Goal: Task Accomplishment & Management: Complete application form

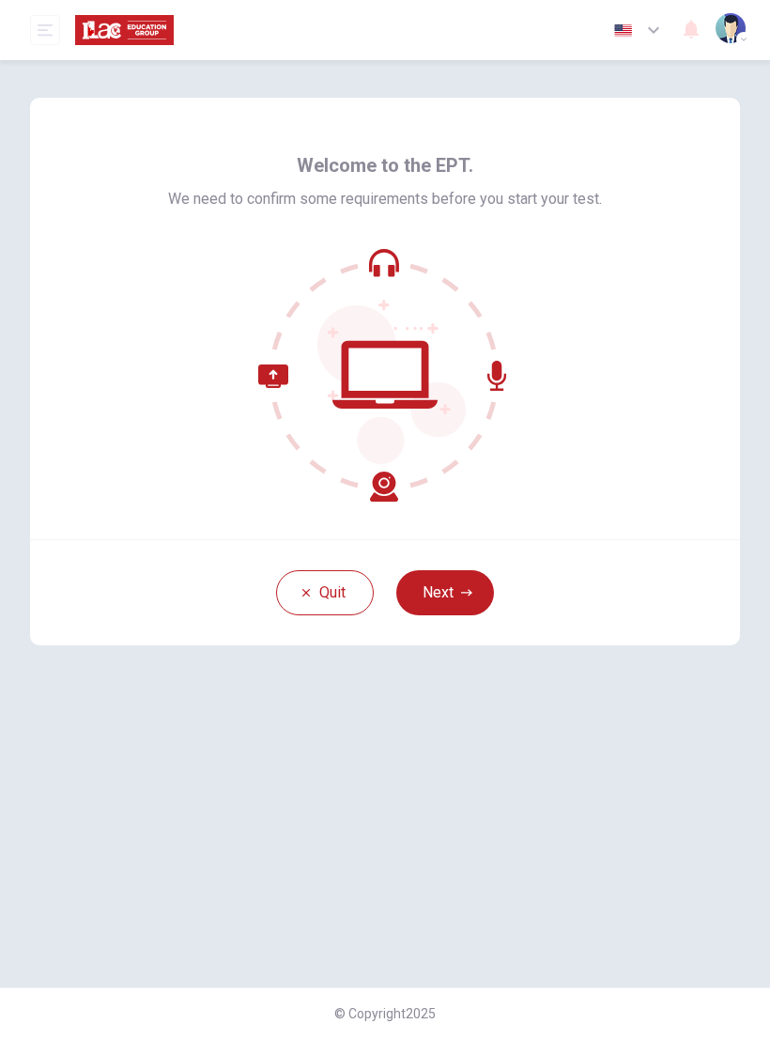
click at [458, 586] on button "Next" at bounding box center [445, 592] width 98 height 45
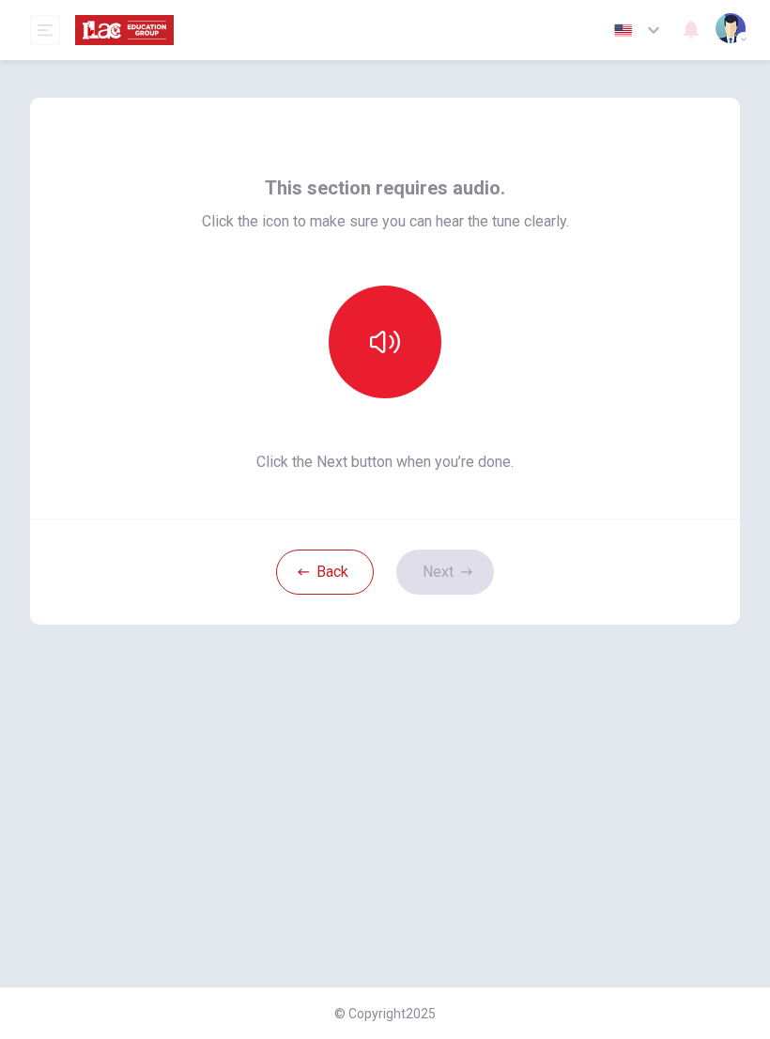
click at [407, 333] on button "button" at bounding box center [385, 342] width 113 height 113
click at [459, 577] on button "Next" at bounding box center [445, 572] width 98 height 45
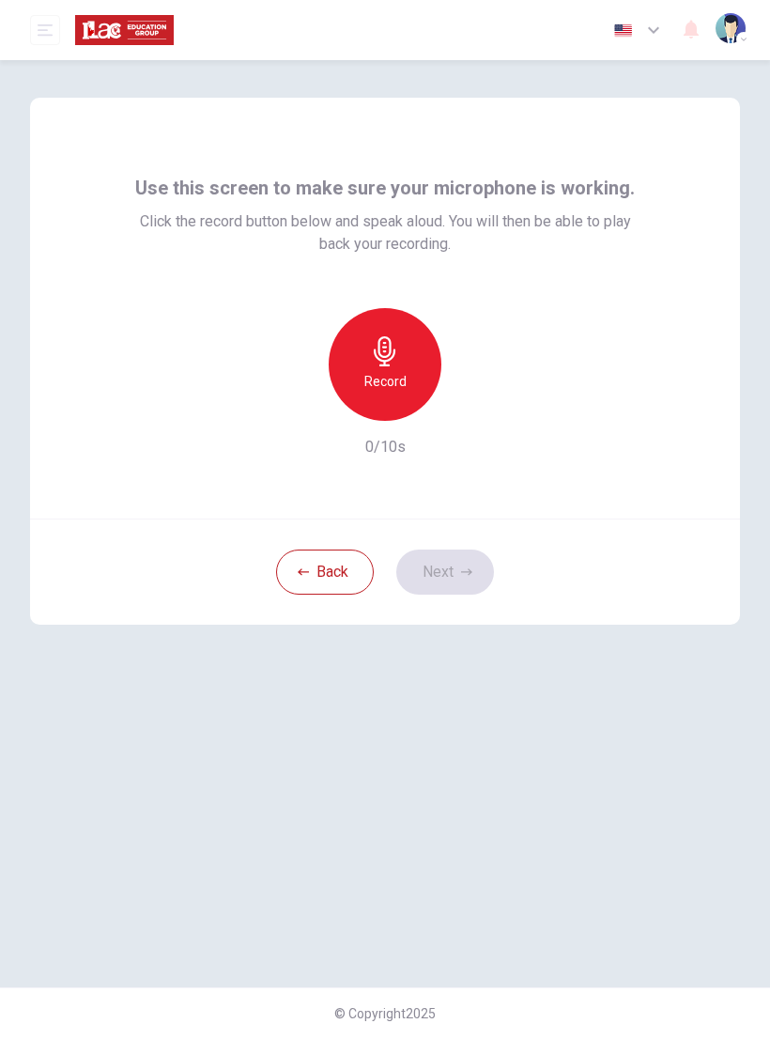
click at [395, 381] on h6 "Record" at bounding box center [386, 381] width 42 height 23
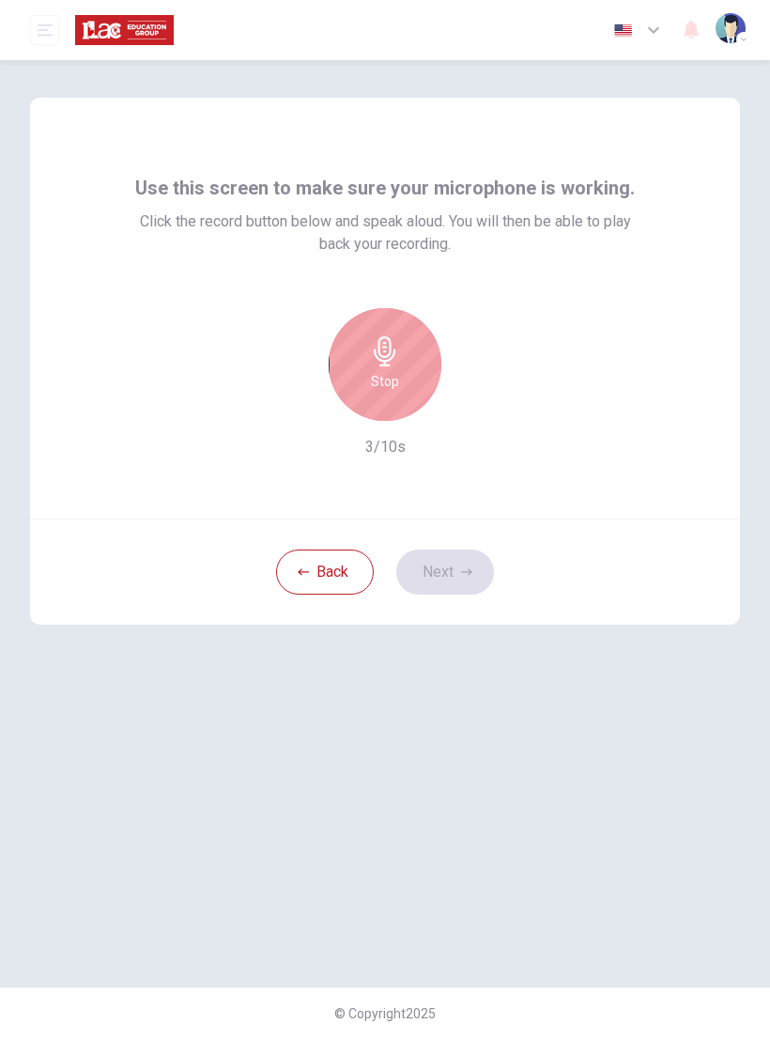
click at [403, 365] on div "Stop" at bounding box center [385, 364] width 113 height 113
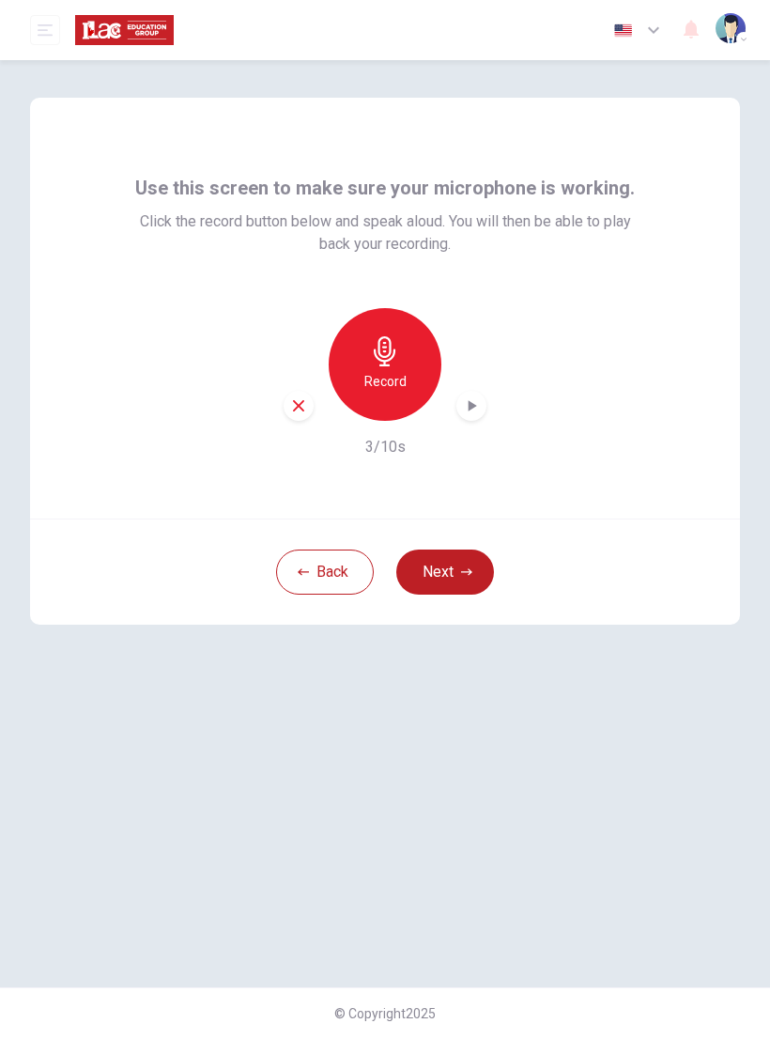
click at [484, 409] on div "button" at bounding box center [472, 406] width 30 height 30
click at [303, 398] on icon "button" at bounding box center [298, 405] width 17 height 17
click at [456, 572] on button "Next" at bounding box center [445, 572] width 98 height 45
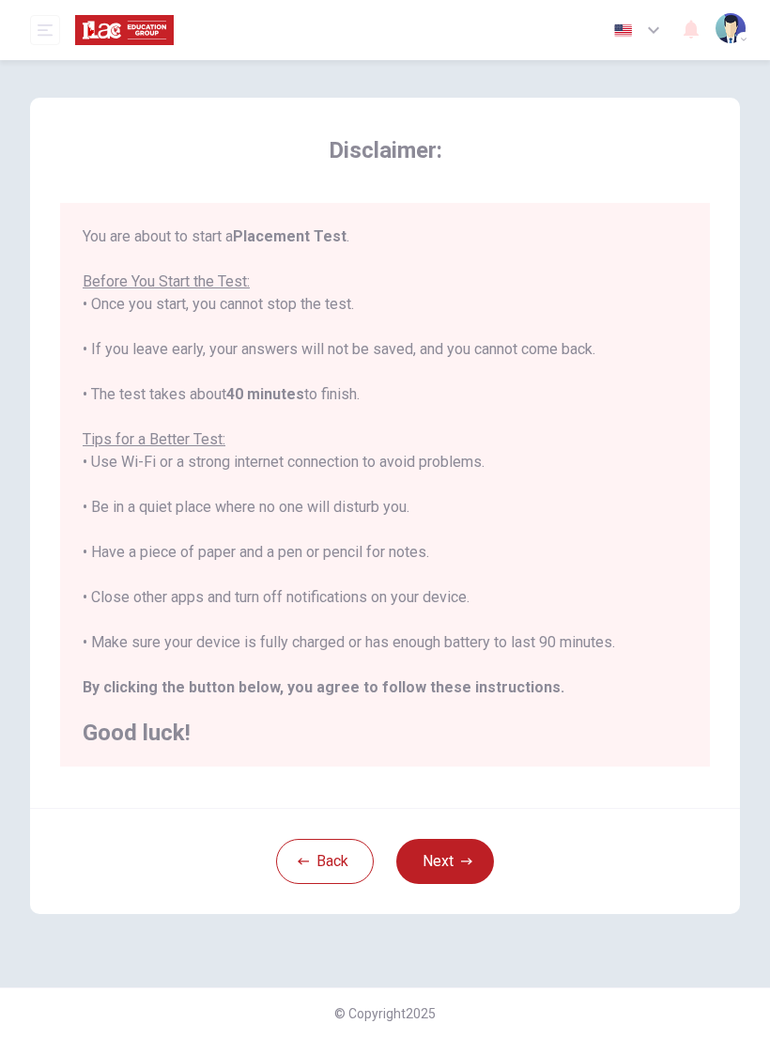
click at [443, 863] on button "Next" at bounding box center [445, 861] width 98 height 45
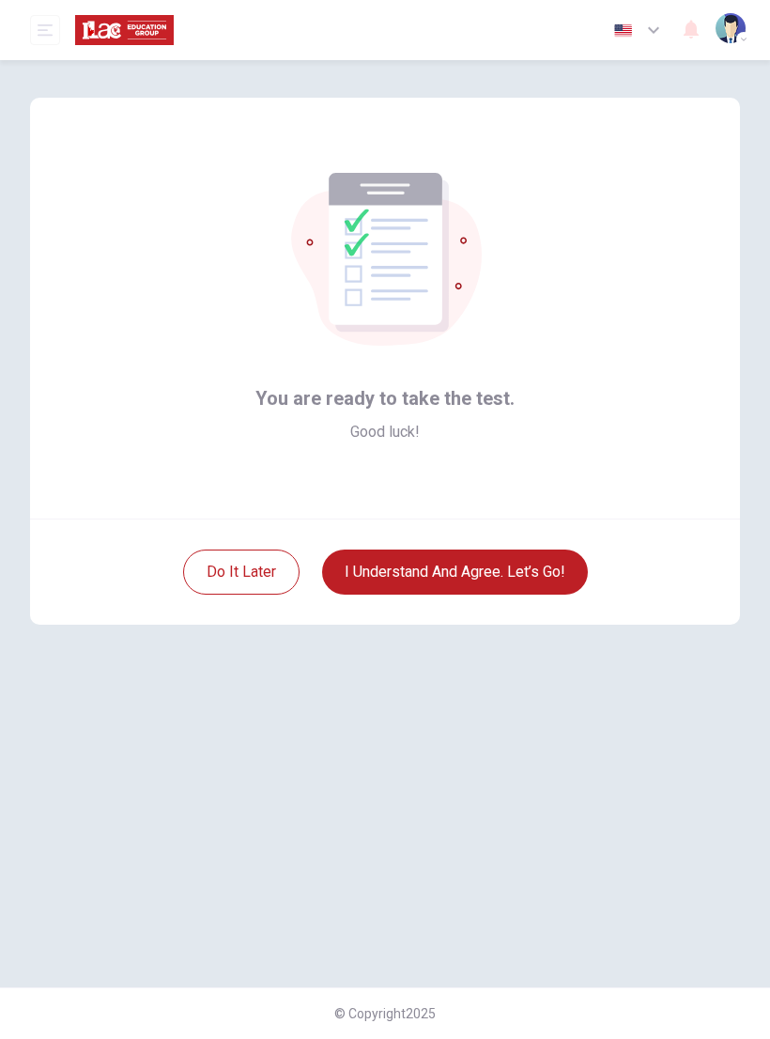
click at [510, 566] on button "I understand and agree. Let’s go!" at bounding box center [455, 572] width 266 height 45
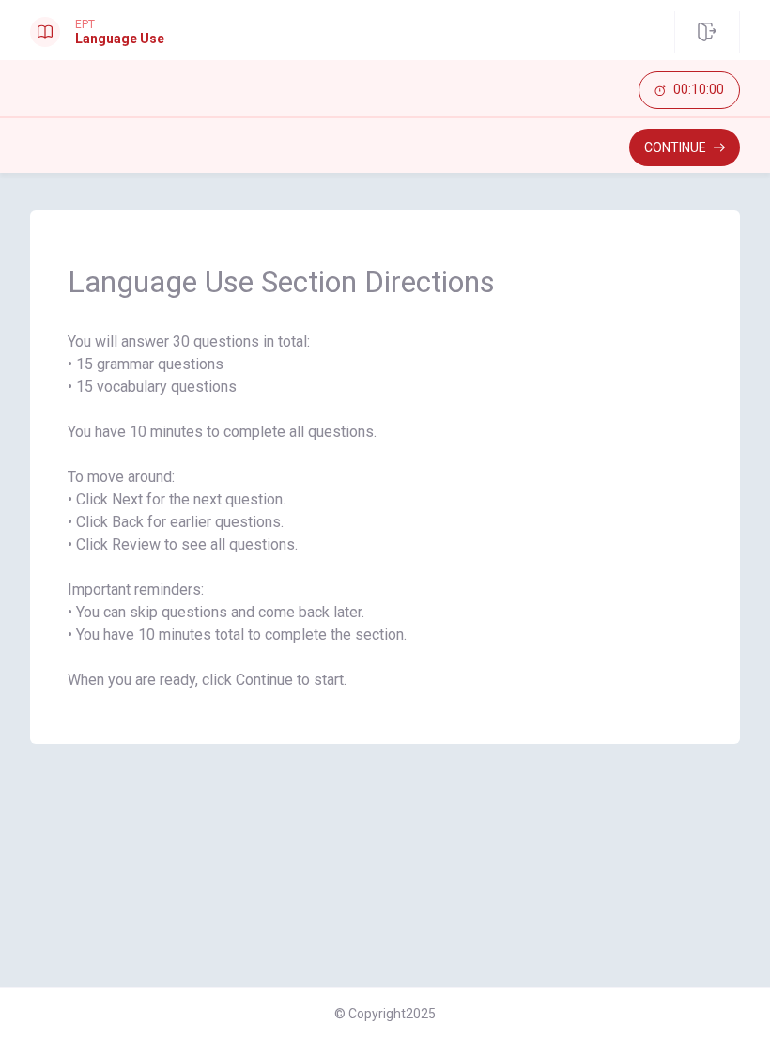
click at [692, 152] on button "Continue" at bounding box center [685, 148] width 111 height 38
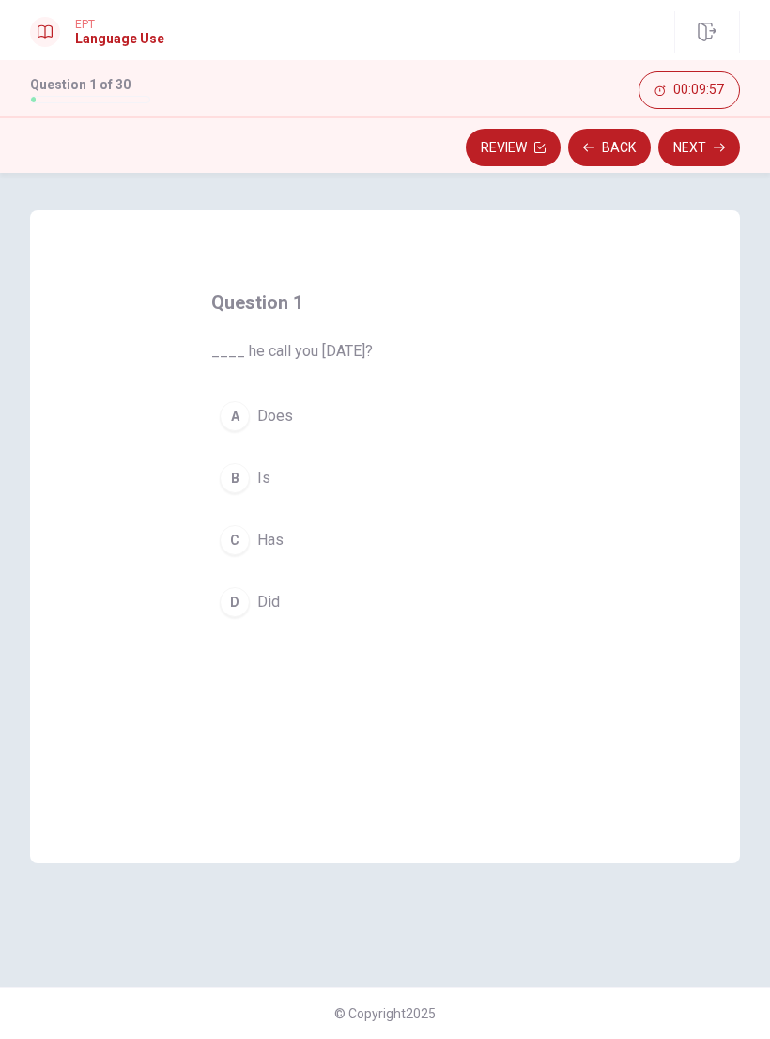
click at [235, 583] on button "D Did" at bounding box center [385, 602] width 348 height 47
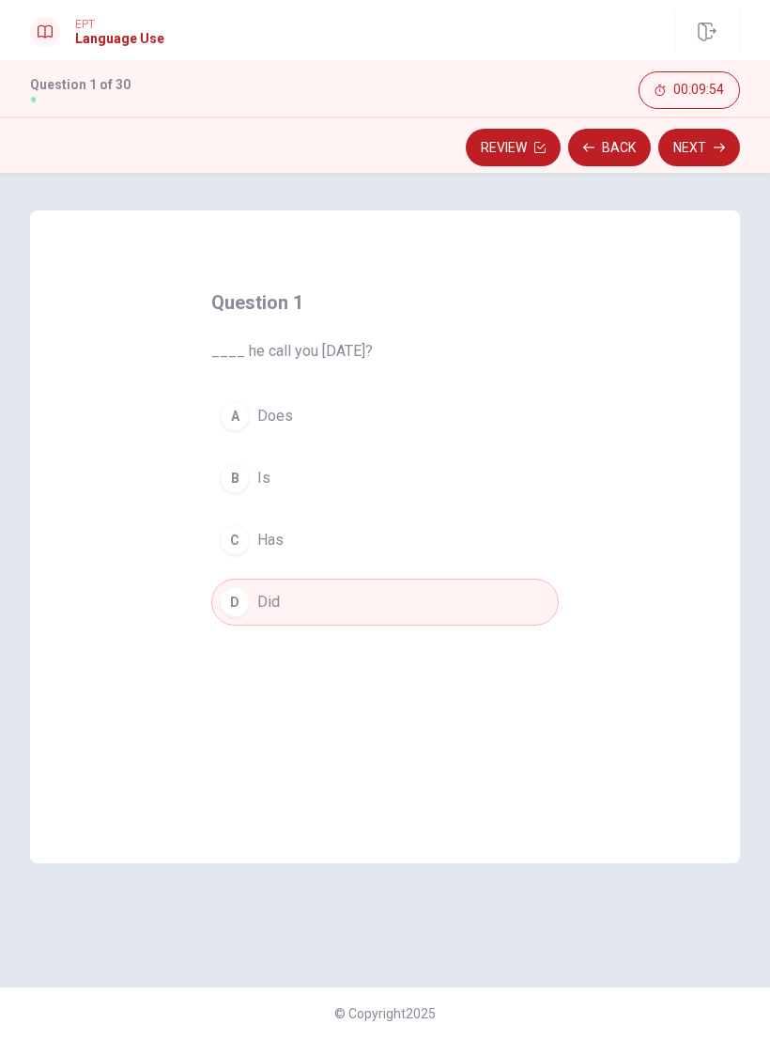
click at [701, 151] on button "Next" at bounding box center [700, 148] width 82 height 38
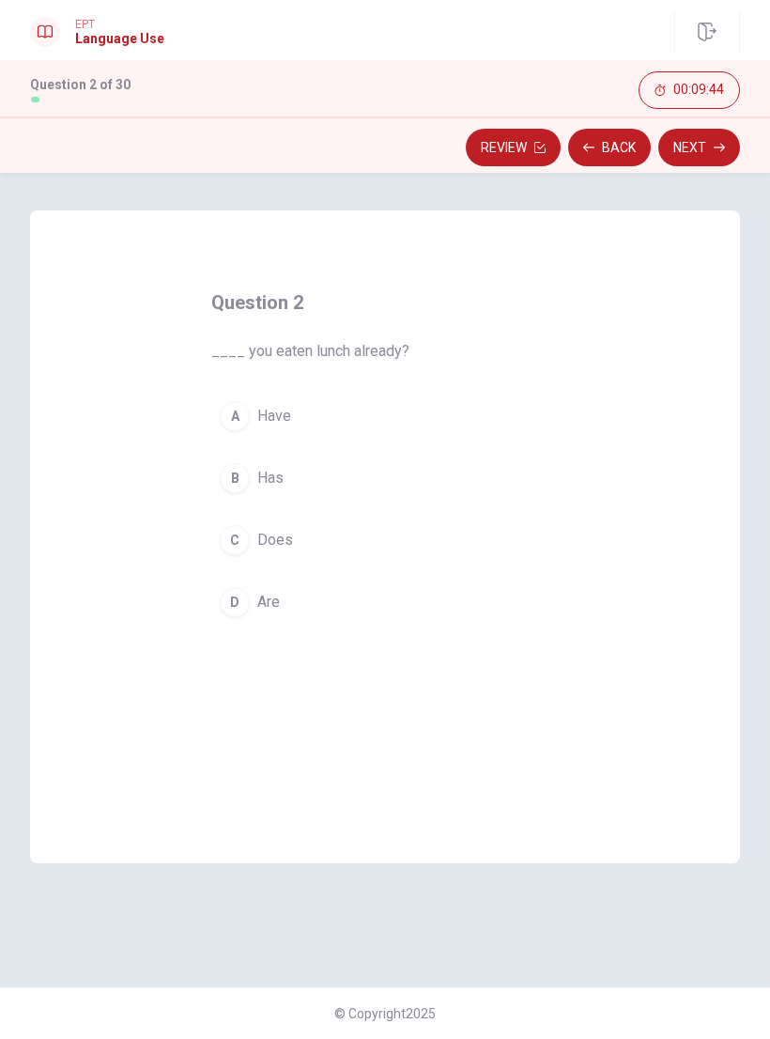
click at [247, 412] on div "A" at bounding box center [235, 416] width 30 height 30
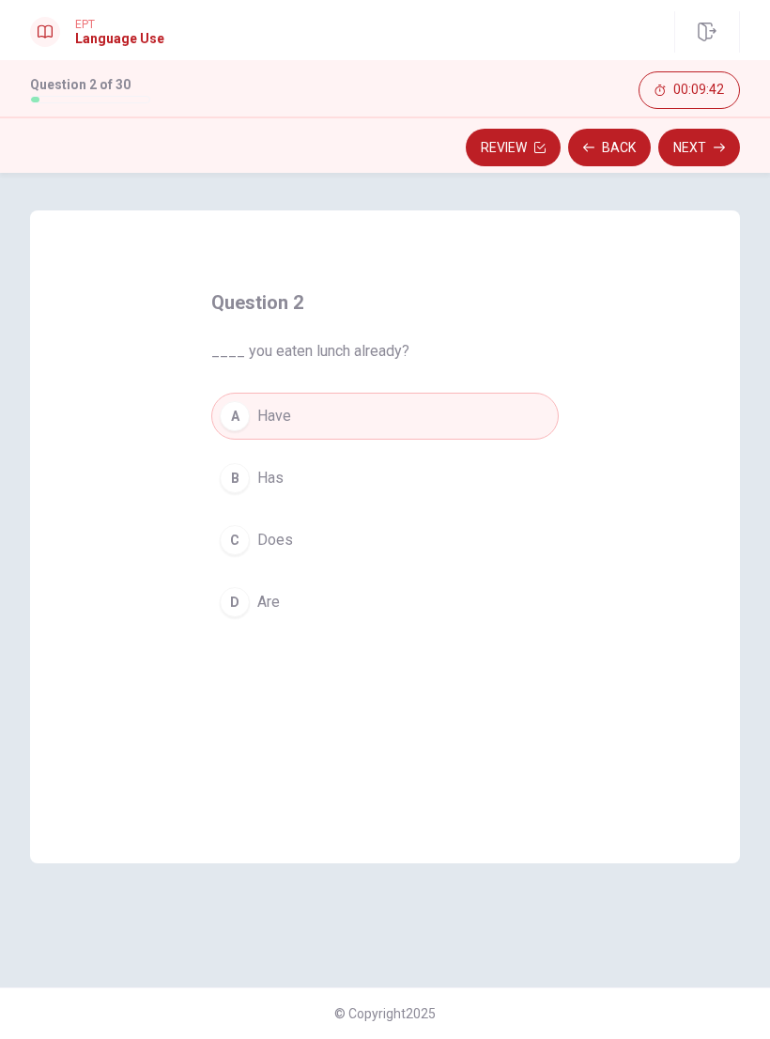
click at [714, 140] on button "Next" at bounding box center [700, 148] width 82 height 38
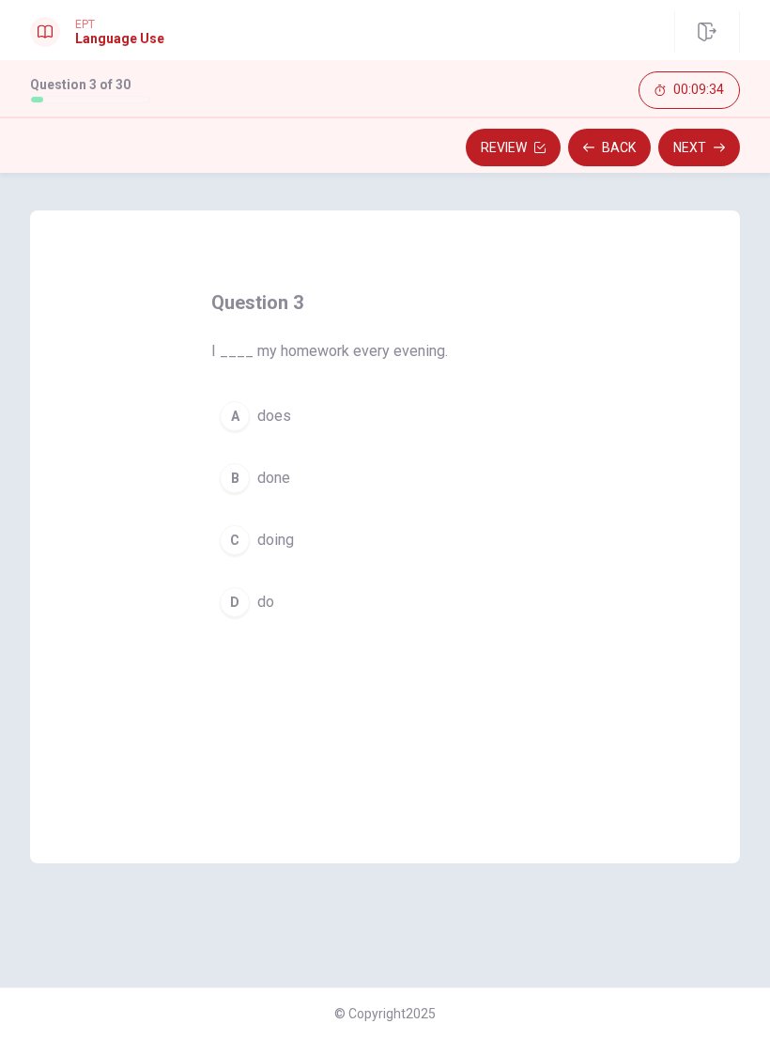
click at [257, 609] on button "D do" at bounding box center [385, 602] width 348 height 47
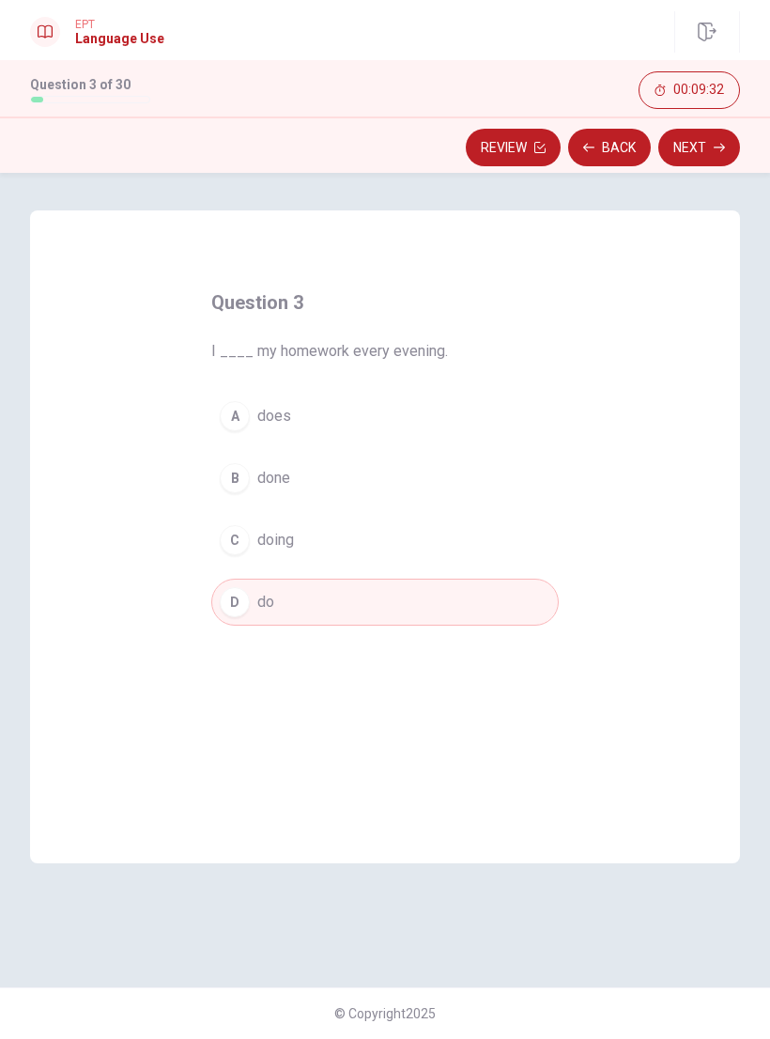
click at [701, 150] on button "Next" at bounding box center [700, 148] width 82 height 38
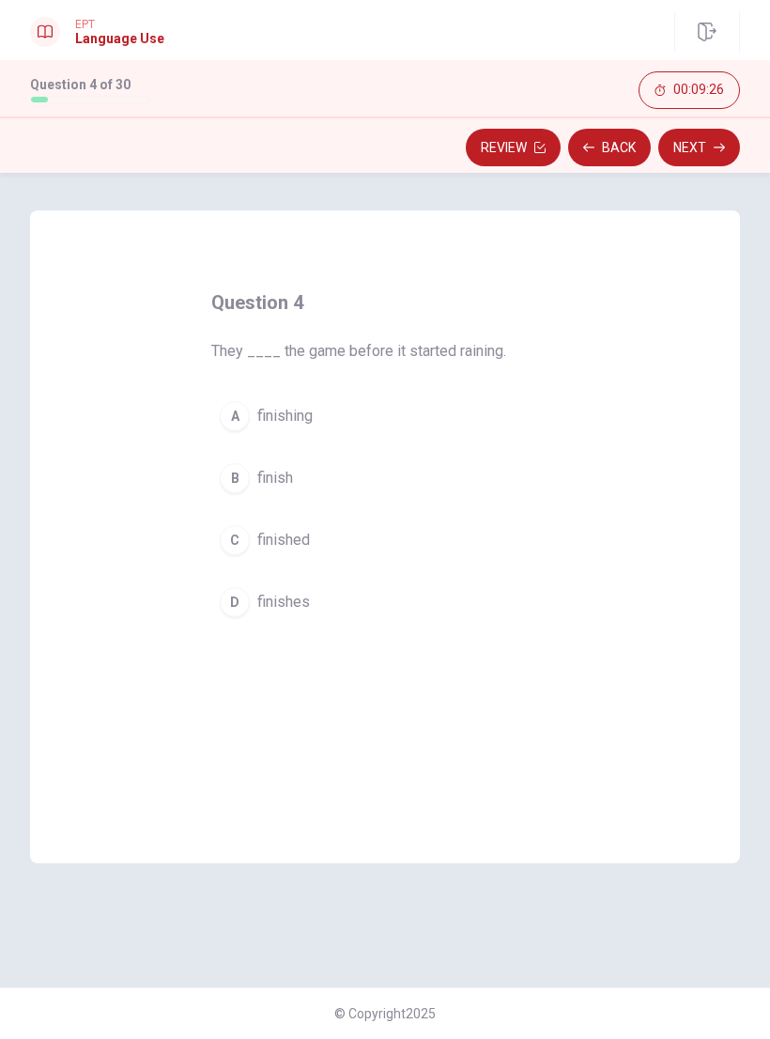
click at [242, 539] on div "C" at bounding box center [235, 540] width 30 height 30
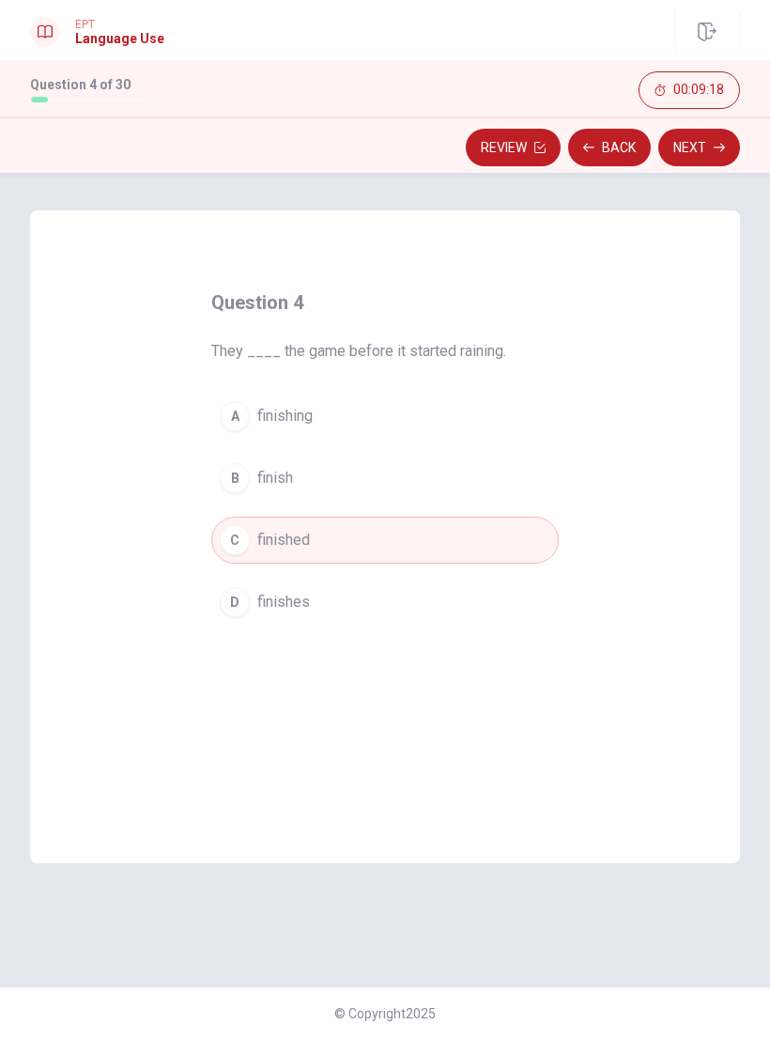
click at [708, 144] on button "Next" at bounding box center [700, 148] width 82 height 38
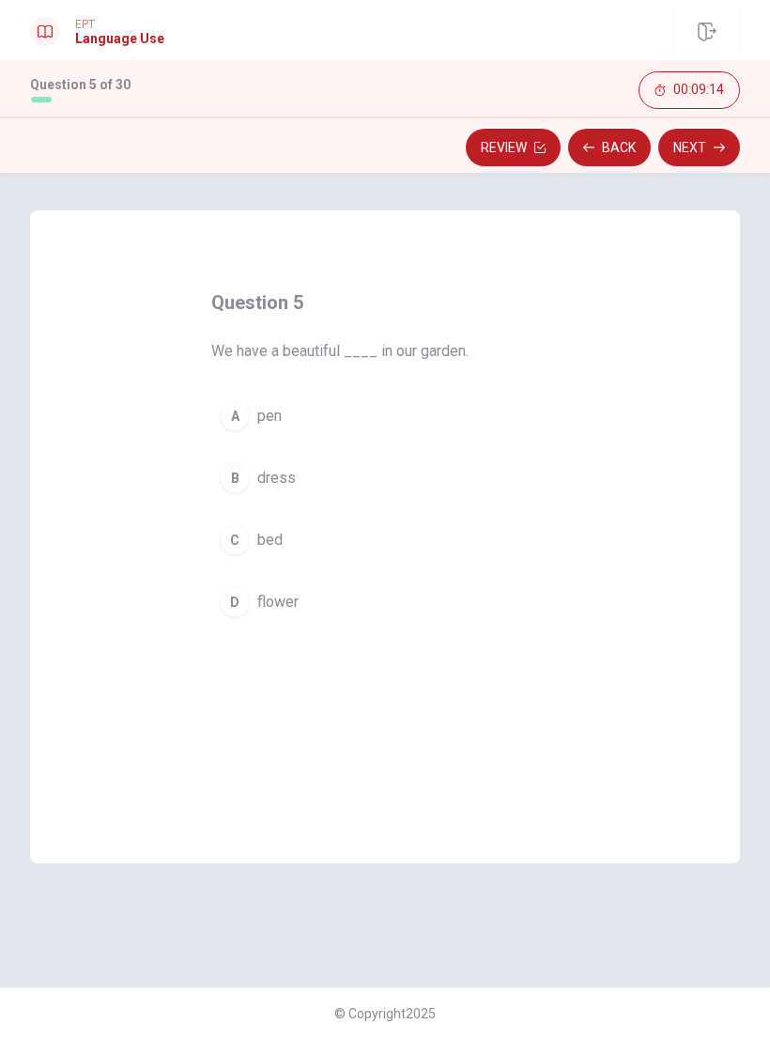
click at [235, 583] on button "D flower" at bounding box center [385, 602] width 348 height 47
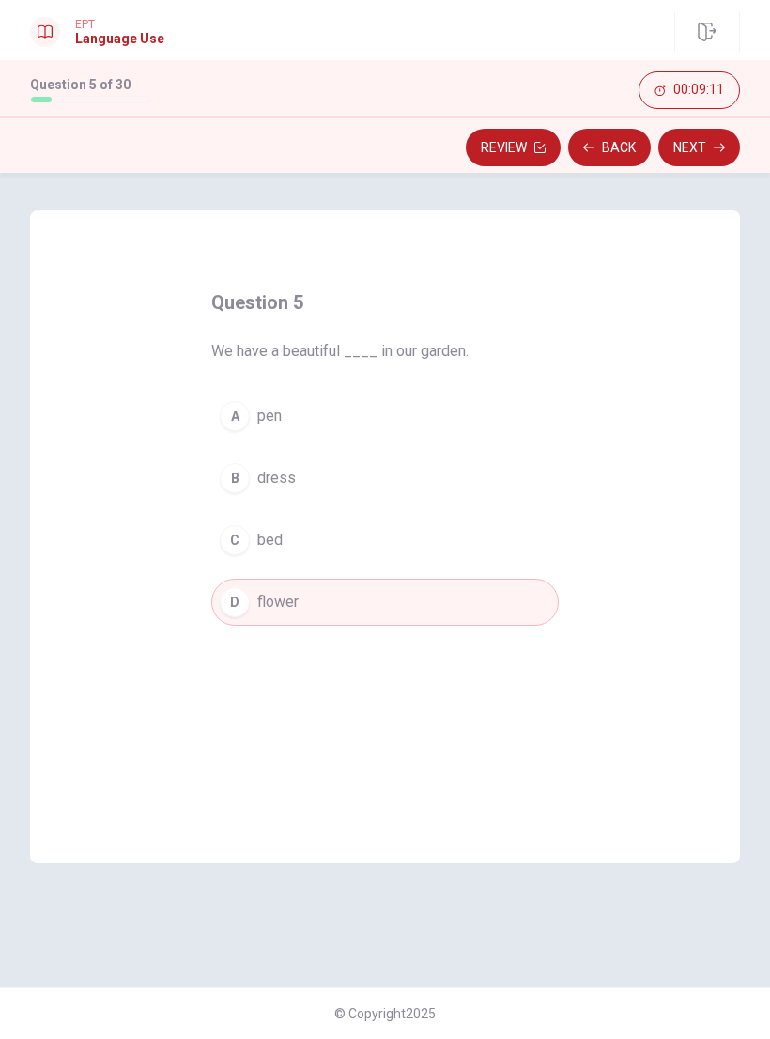
click at [707, 157] on button "Next" at bounding box center [700, 148] width 82 height 38
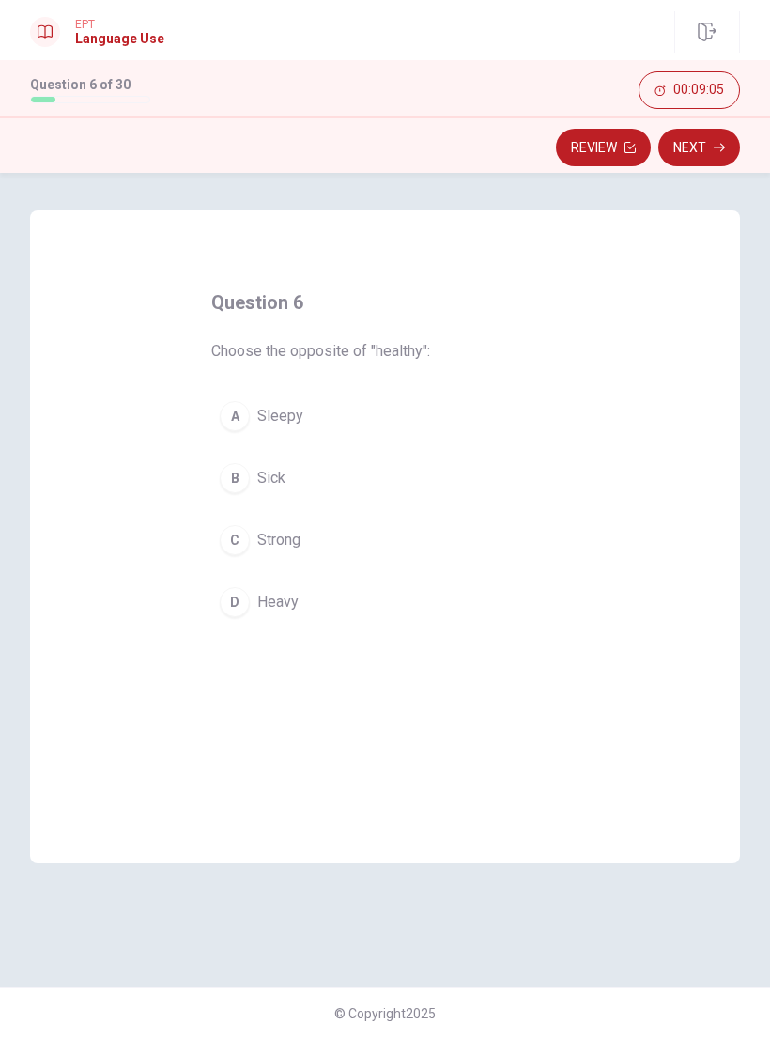
click at [253, 481] on button "B Sick" at bounding box center [385, 478] width 348 height 47
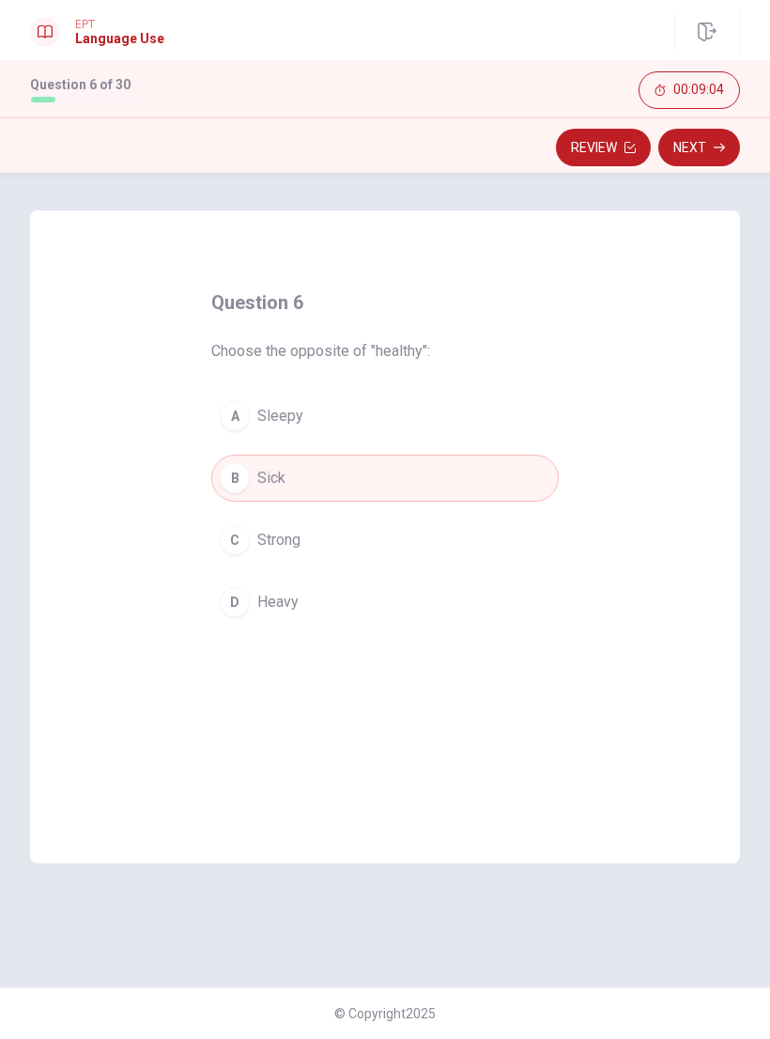
click at [715, 149] on icon "button" at bounding box center [719, 147] width 11 height 11
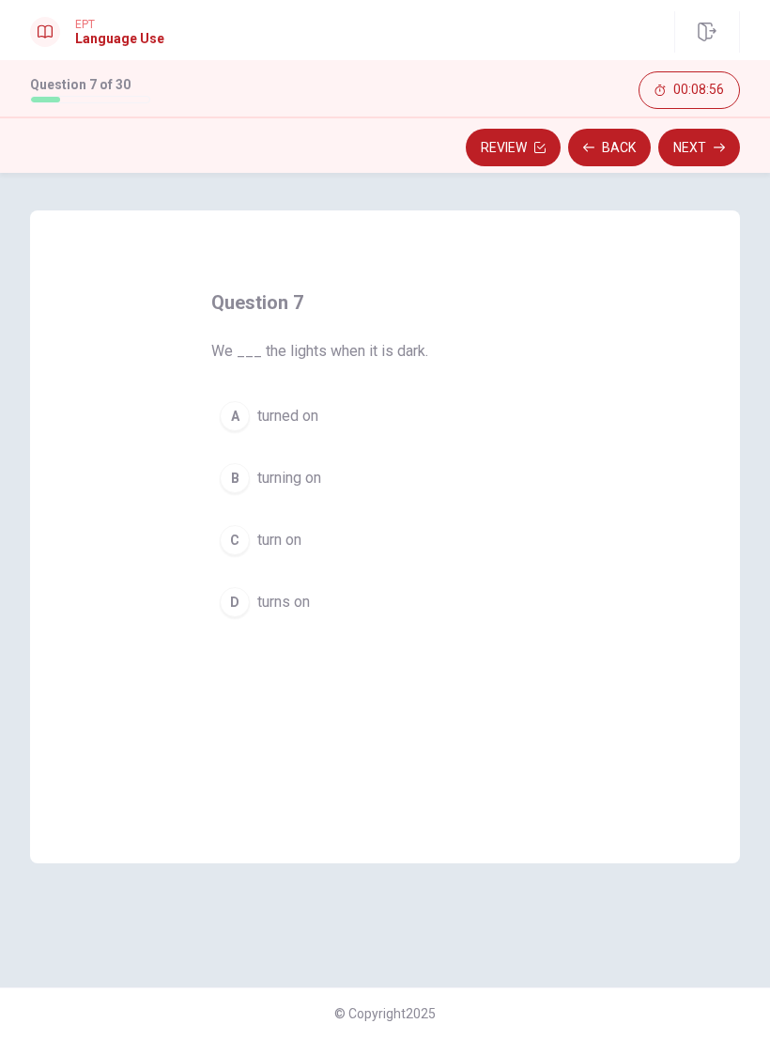
click at [238, 527] on div "C" at bounding box center [235, 540] width 30 height 30
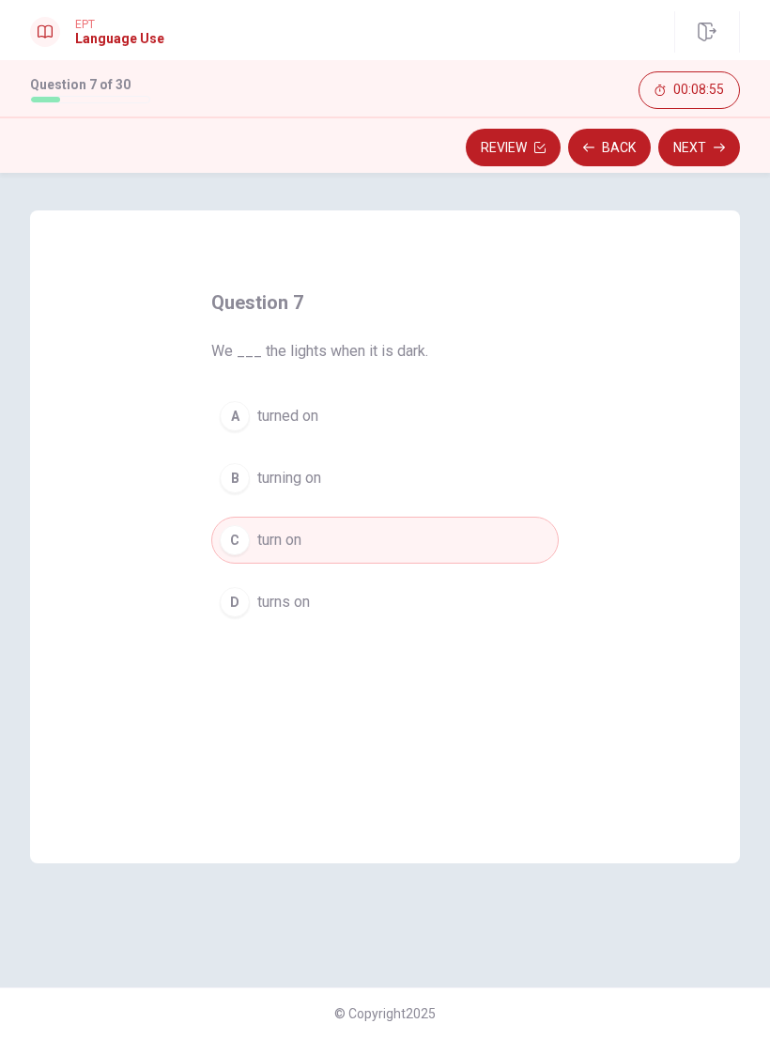
click at [707, 151] on button "Next" at bounding box center [700, 148] width 82 height 38
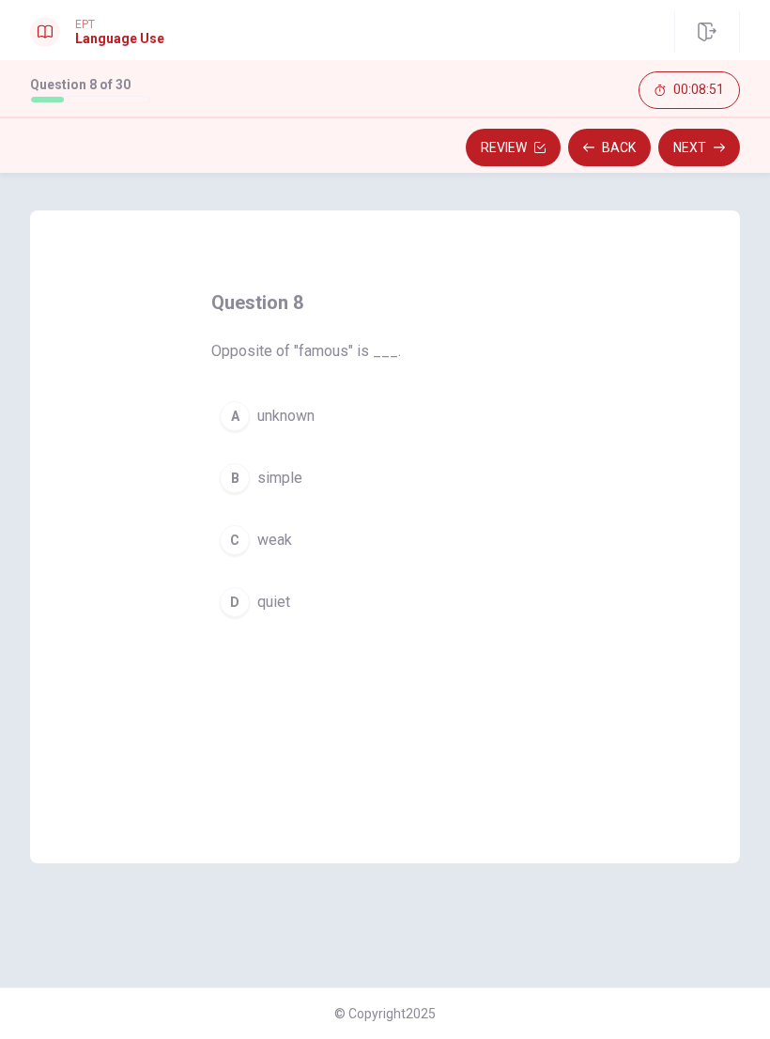
click at [241, 427] on div "A" at bounding box center [235, 416] width 30 height 30
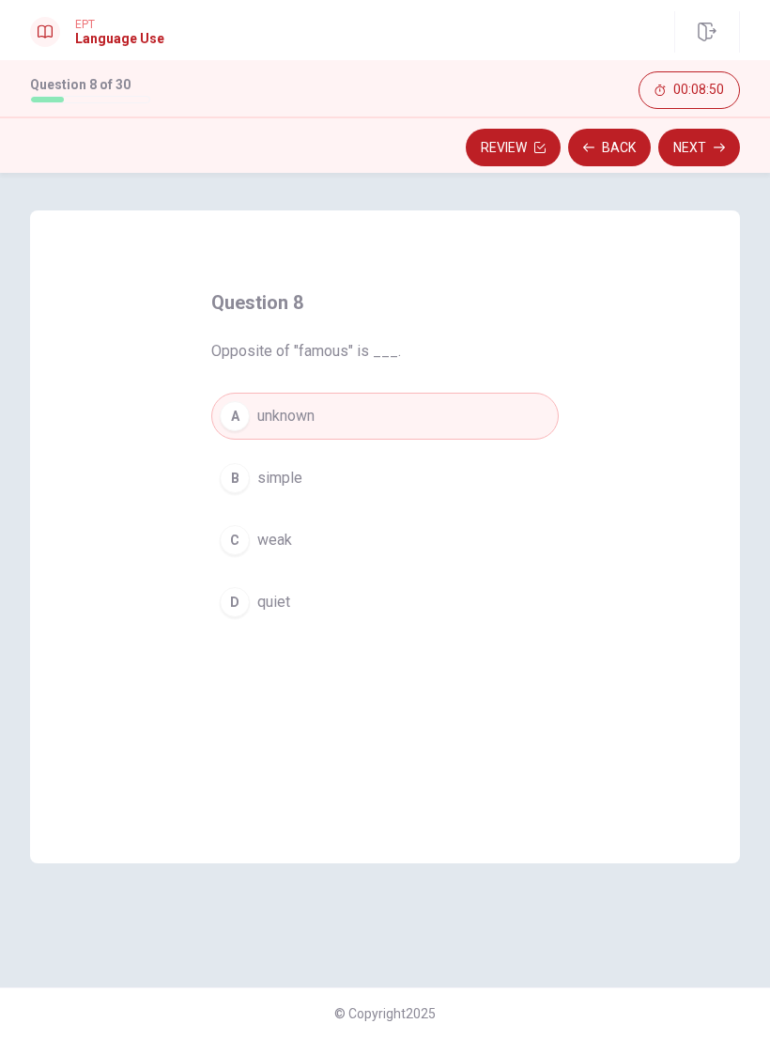
click at [707, 157] on button "Next" at bounding box center [700, 148] width 82 height 38
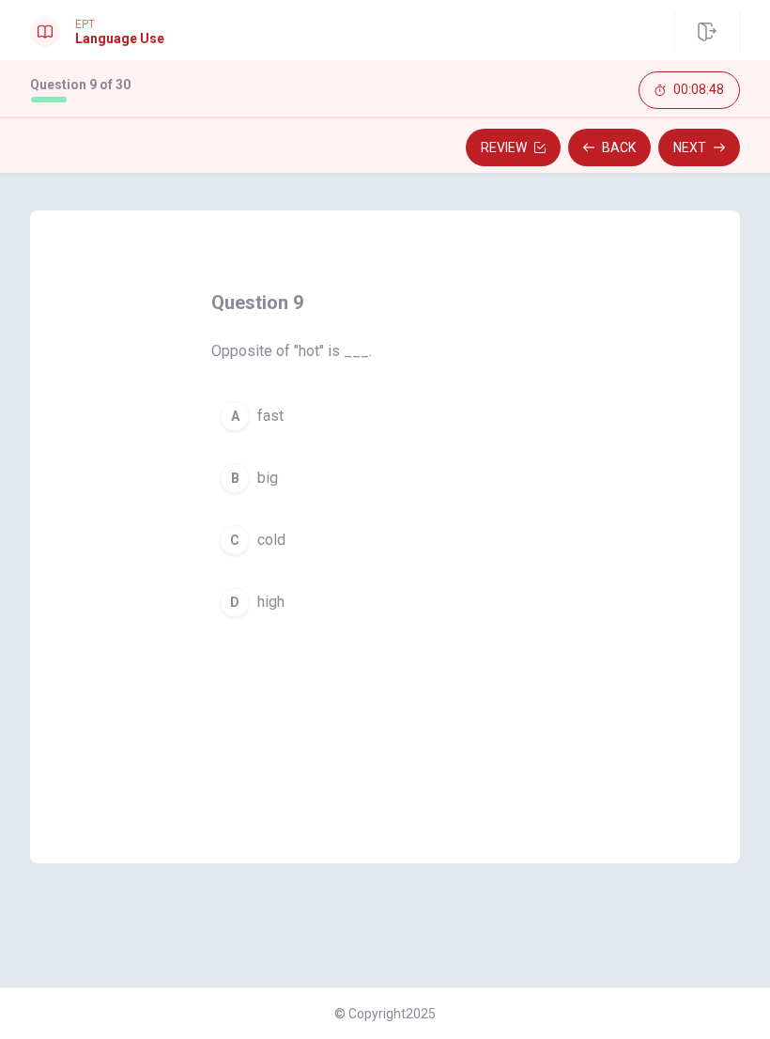
click at [243, 535] on div "C" at bounding box center [235, 540] width 30 height 30
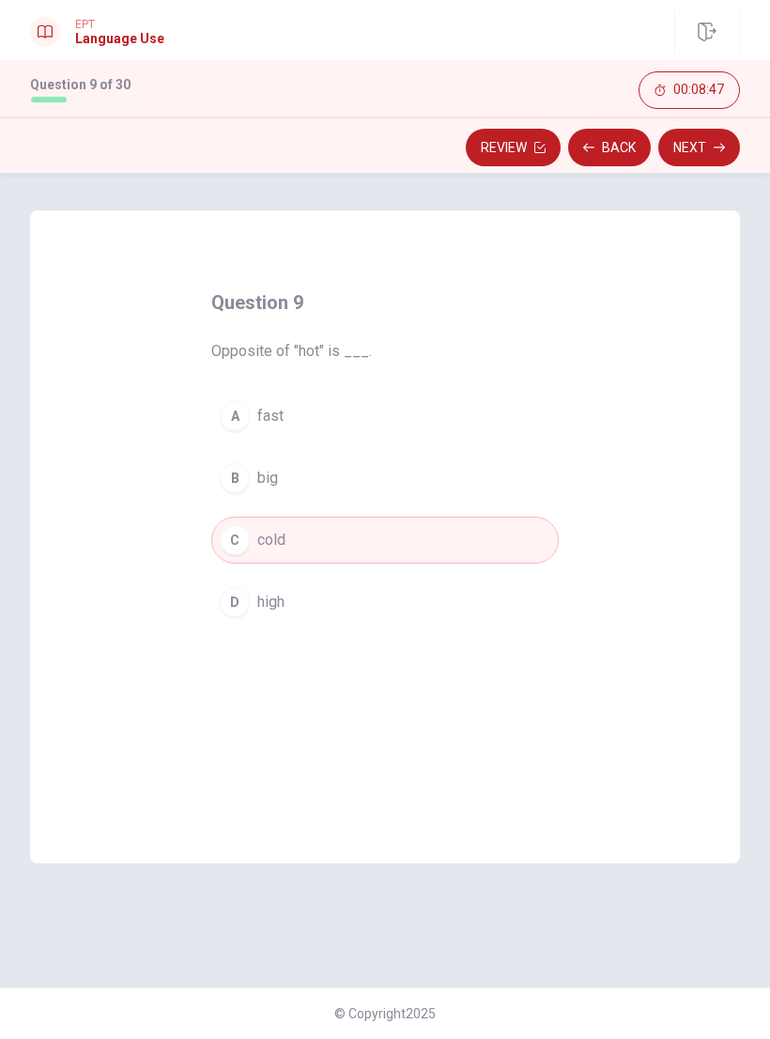
click at [707, 161] on button "Next" at bounding box center [700, 148] width 82 height 38
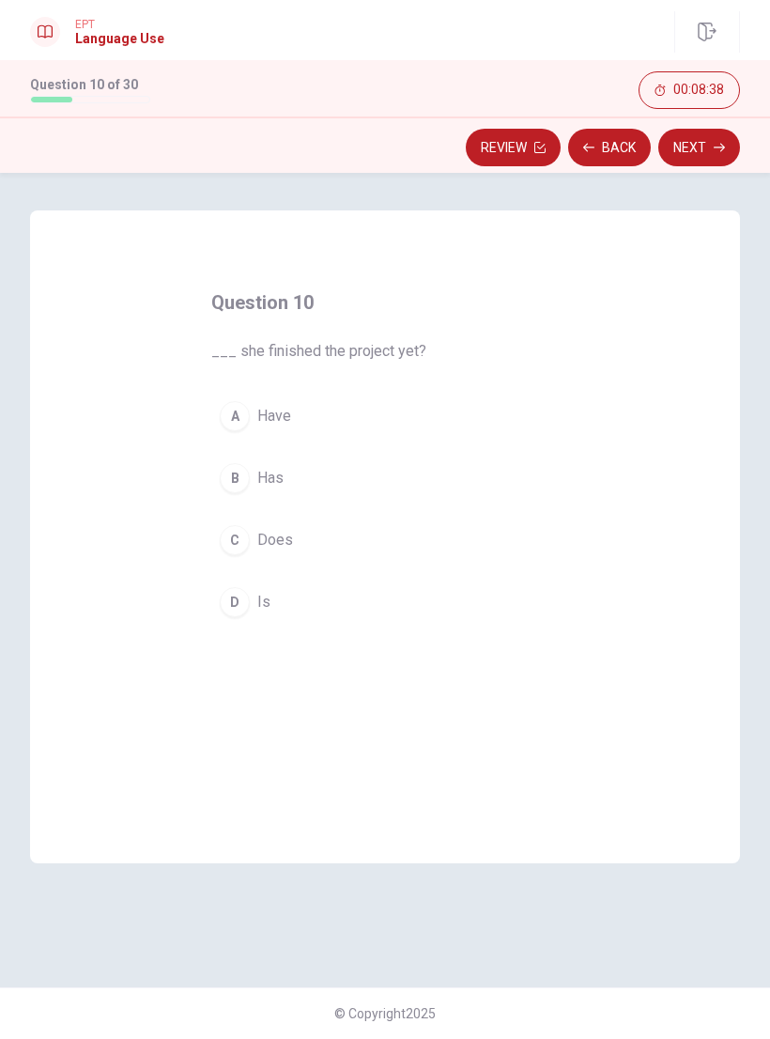
click at [226, 466] on div "B" at bounding box center [235, 478] width 30 height 30
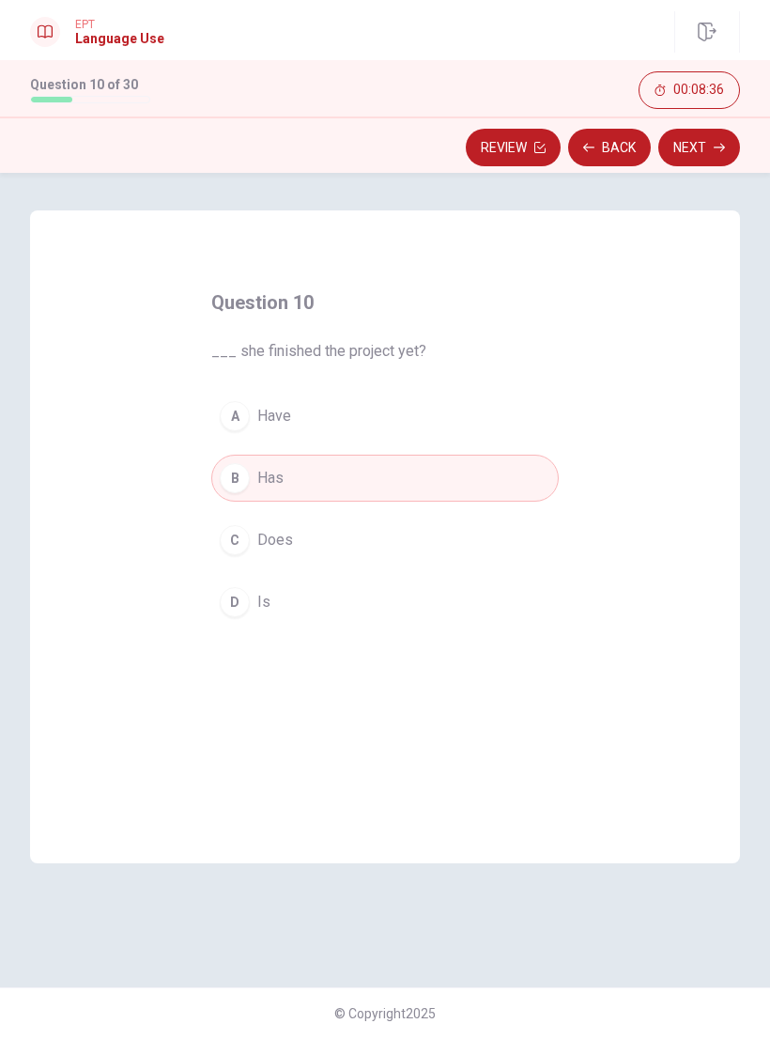
click at [703, 155] on button "Next" at bounding box center [700, 148] width 82 height 38
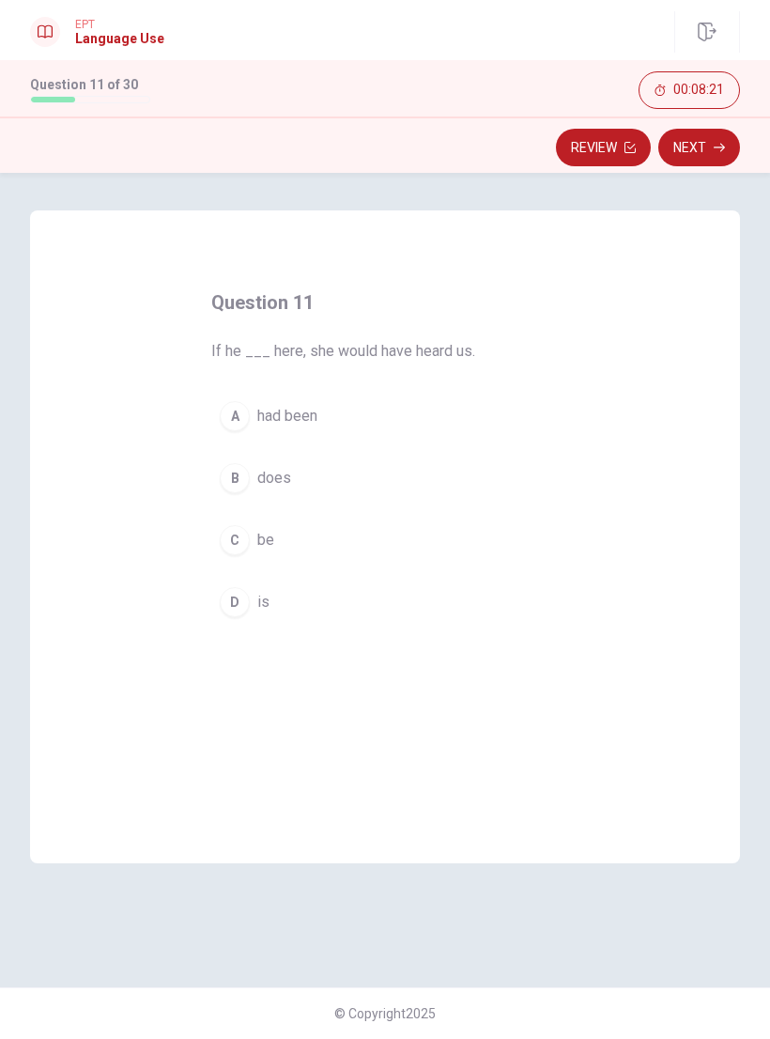
click at [247, 412] on div "A" at bounding box center [235, 416] width 30 height 30
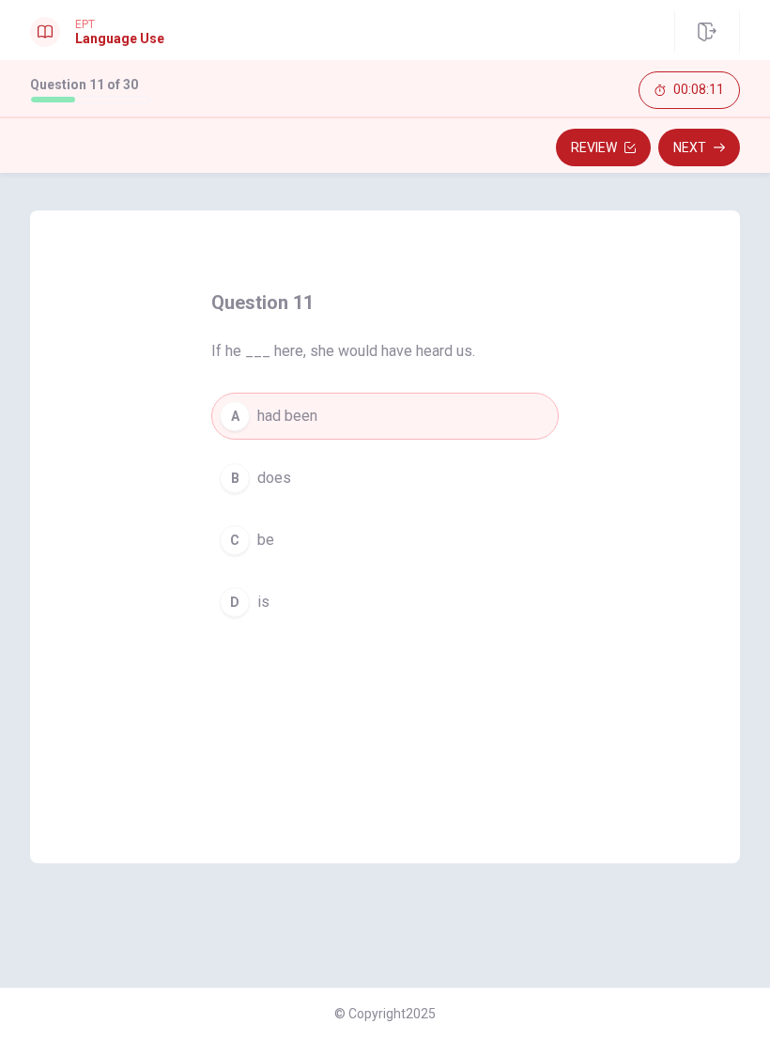
click at [703, 155] on button "Next" at bounding box center [700, 148] width 82 height 38
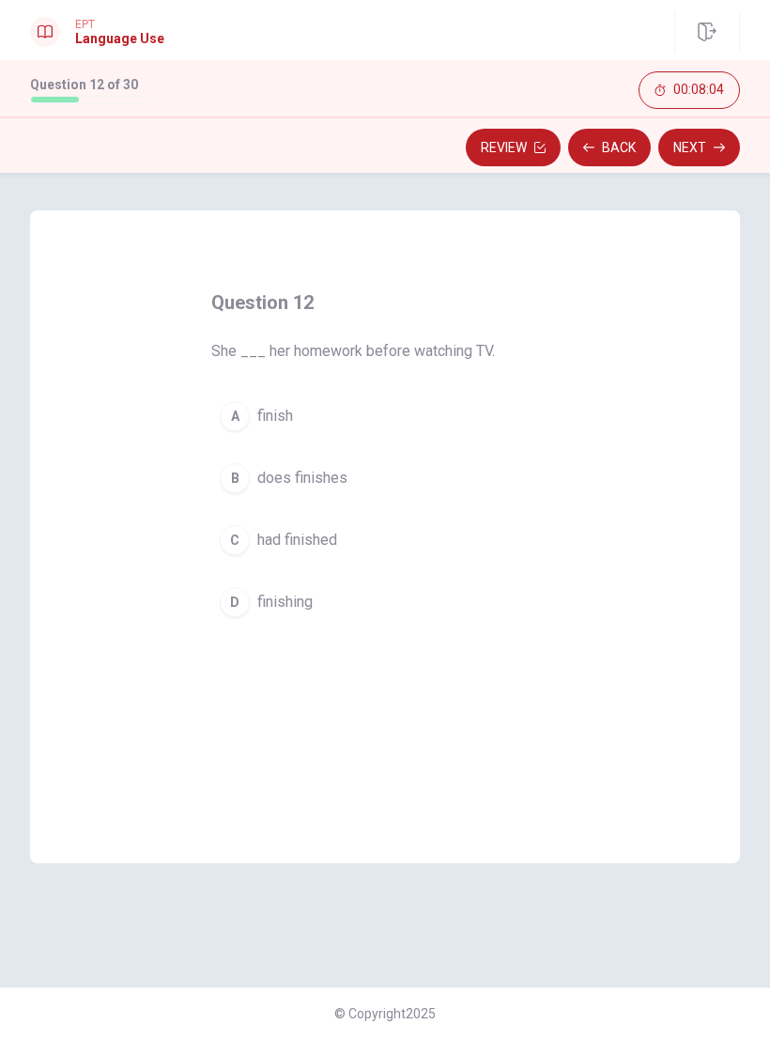
click at [253, 420] on button "A finish" at bounding box center [385, 416] width 348 height 47
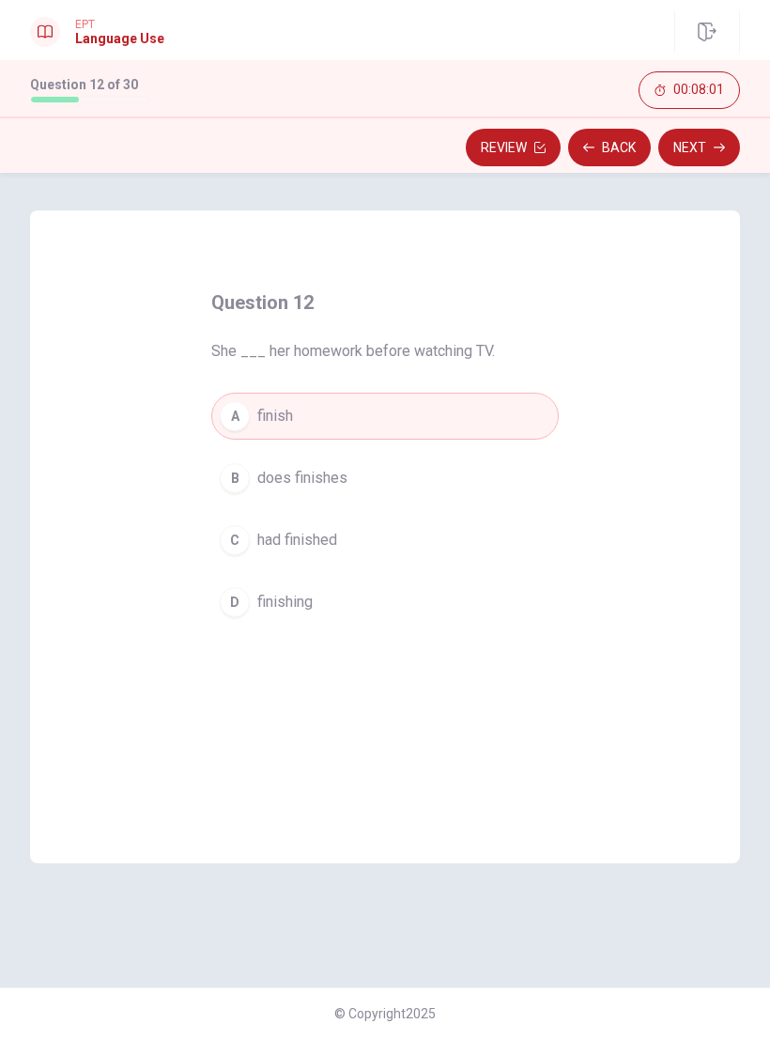
click at [706, 156] on button "Next" at bounding box center [700, 148] width 82 height 38
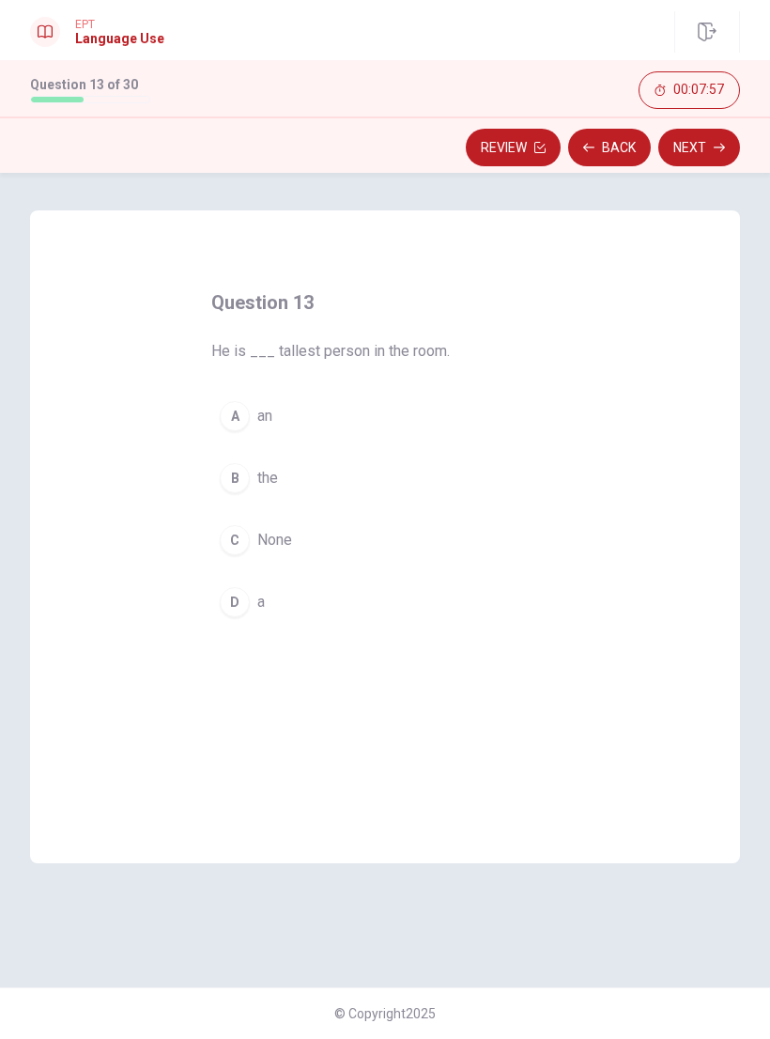
click at [243, 483] on div "B" at bounding box center [235, 478] width 30 height 30
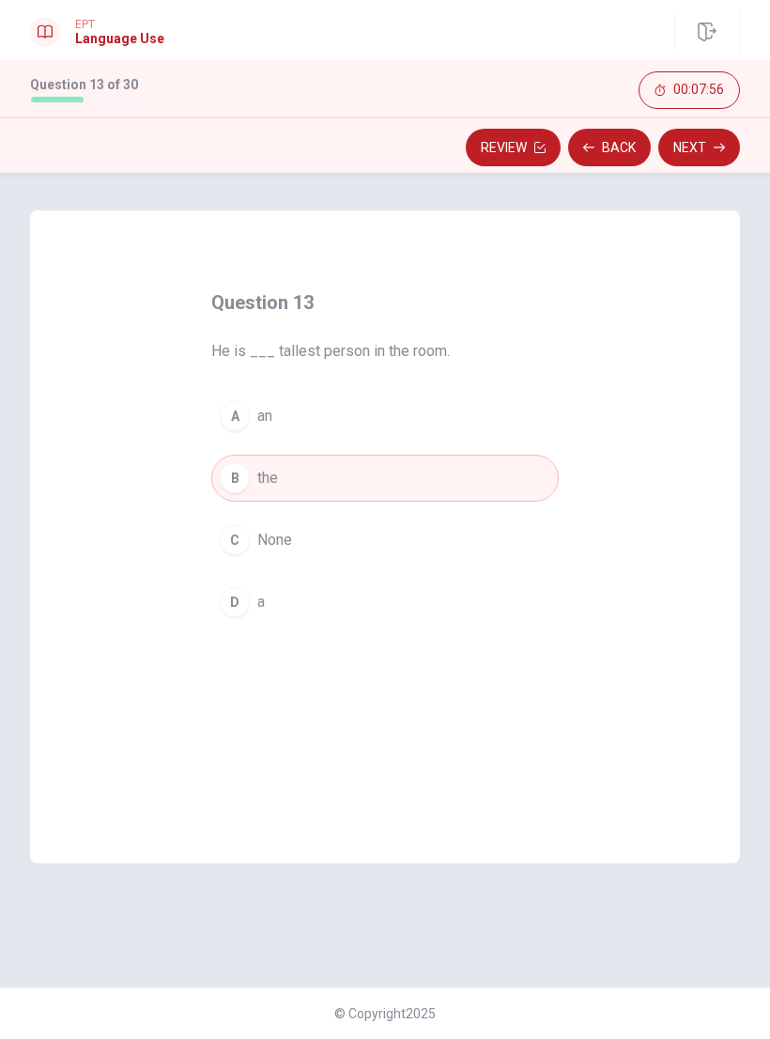
click at [699, 151] on button "Next" at bounding box center [700, 148] width 82 height 38
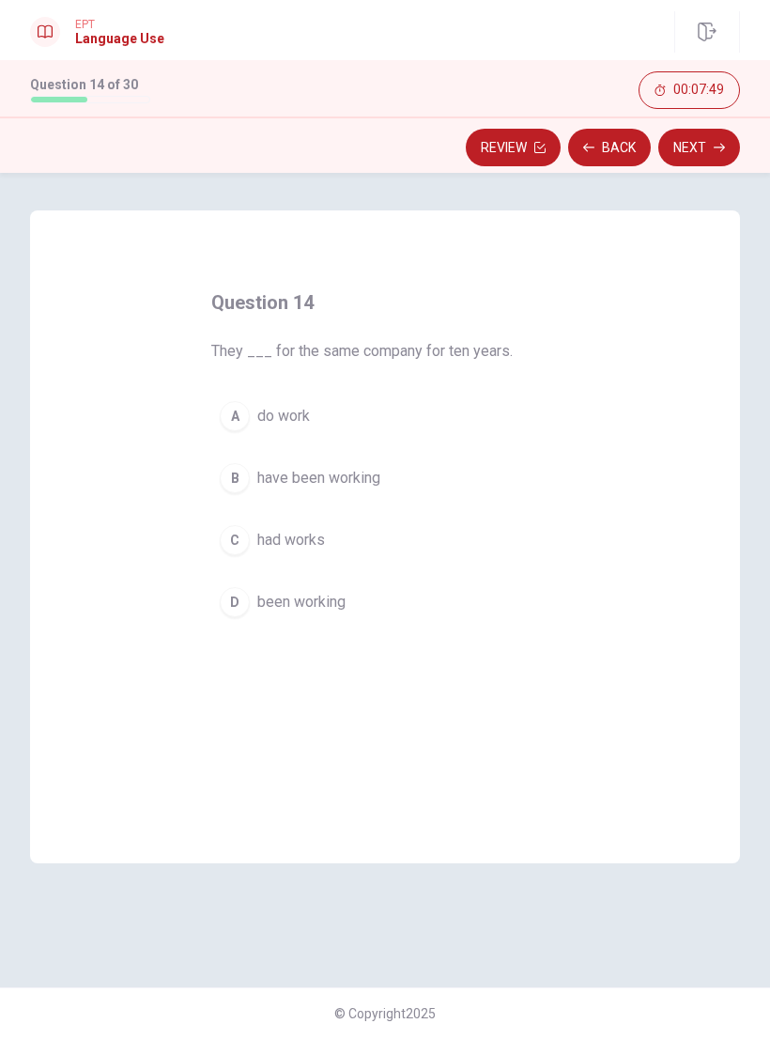
click at [242, 484] on div "B" at bounding box center [235, 478] width 30 height 30
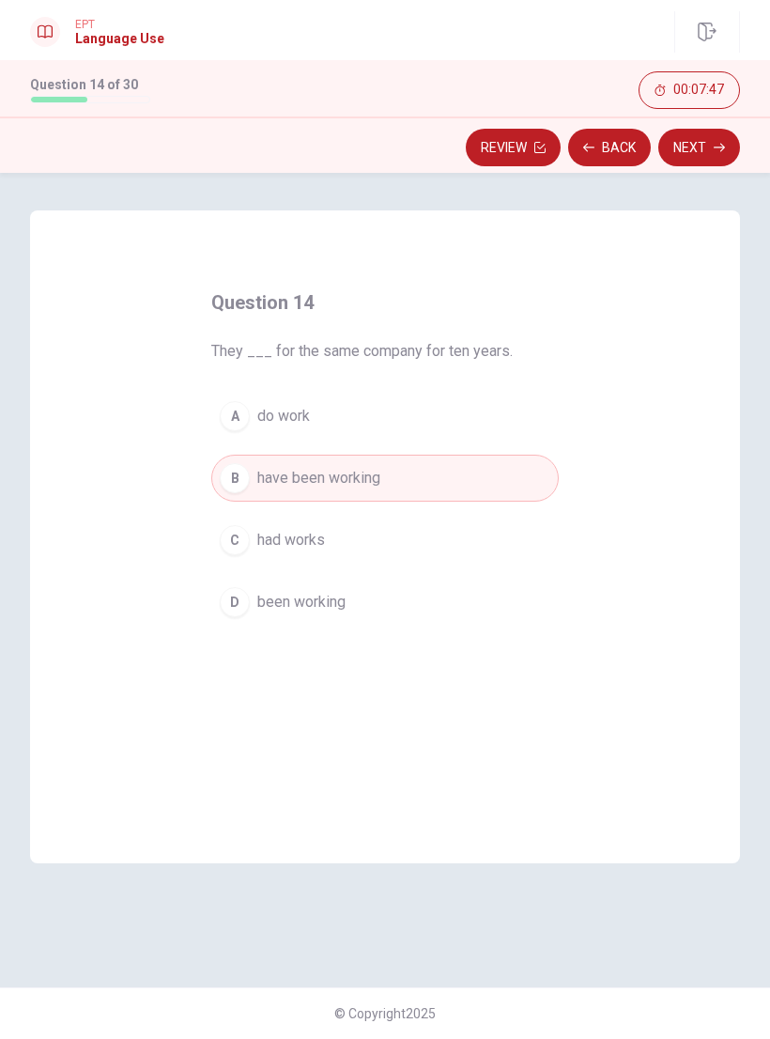
click at [711, 142] on button "Next" at bounding box center [700, 148] width 82 height 38
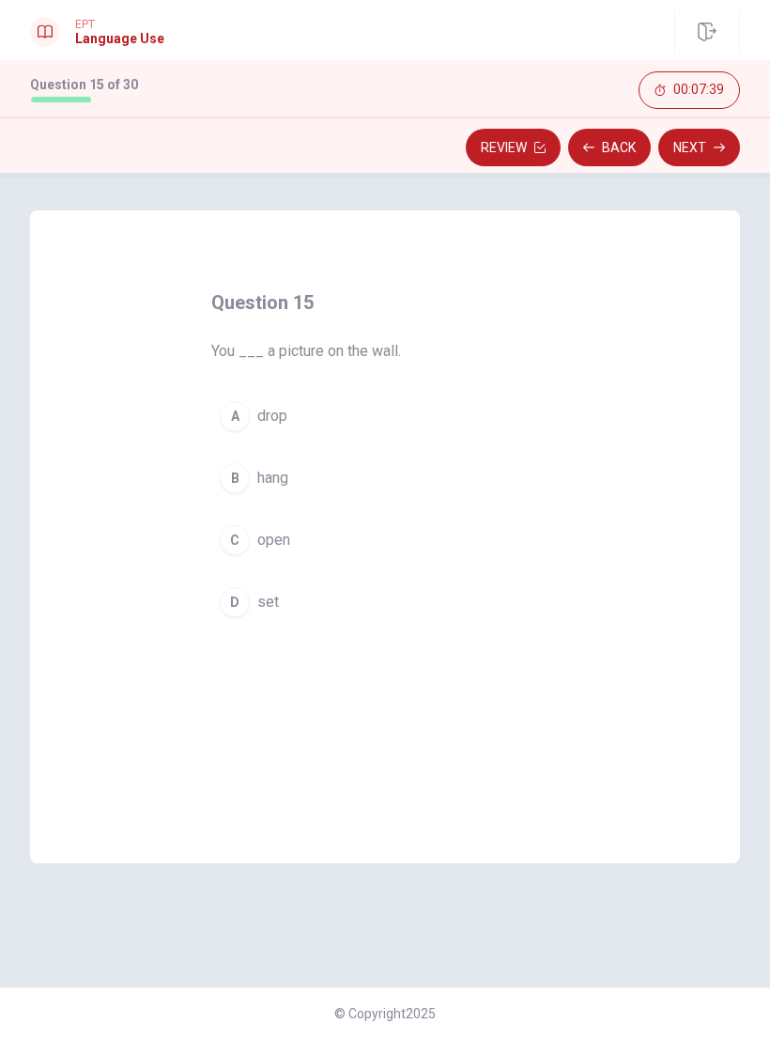
click at [239, 599] on div "D" at bounding box center [235, 602] width 30 height 30
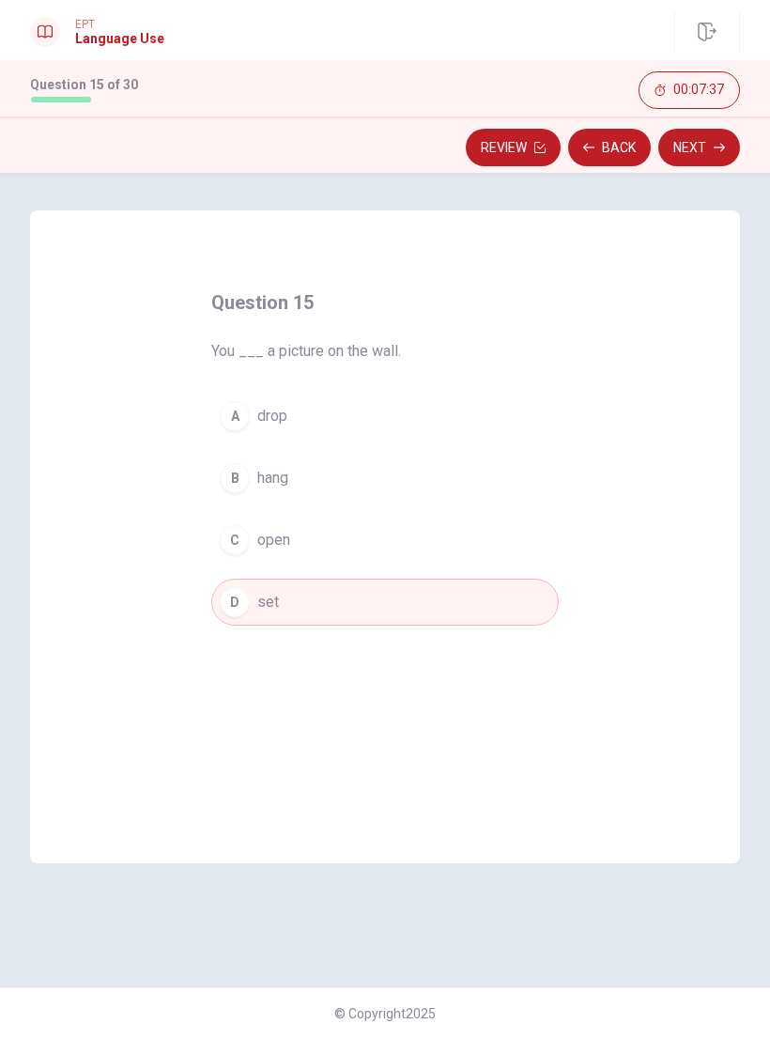
click at [694, 153] on button "Next" at bounding box center [700, 148] width 82 height 38
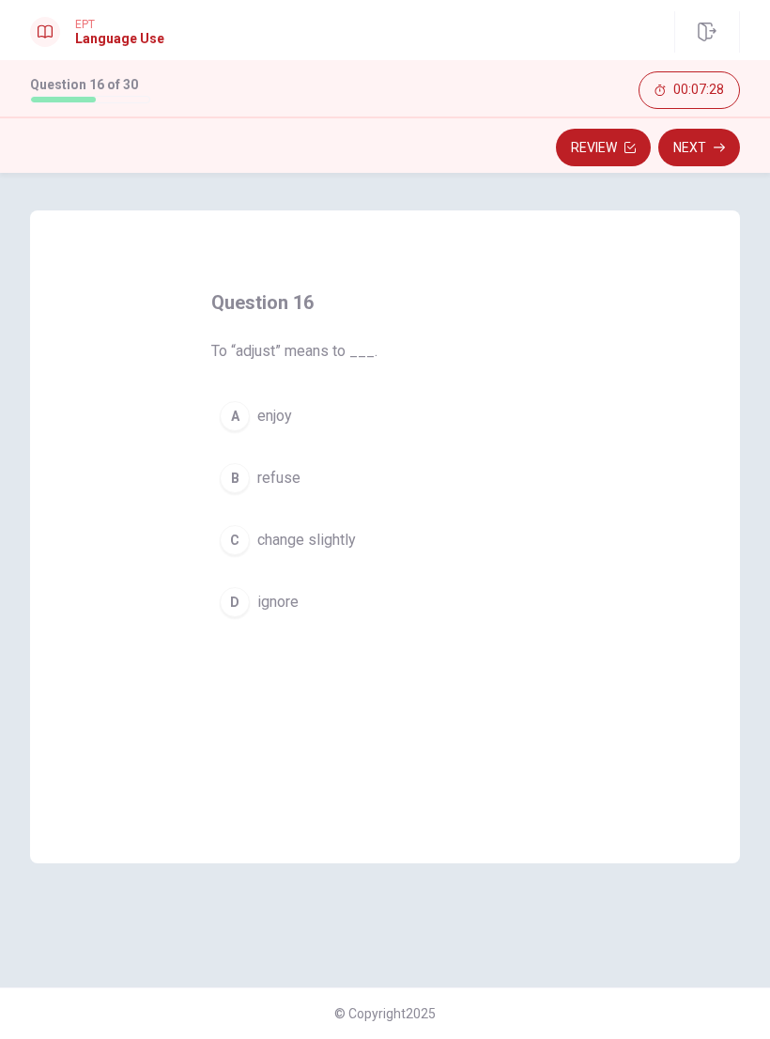
click at [241, 550] on div "C" at bounding box center [235, 540] width 30 height 30
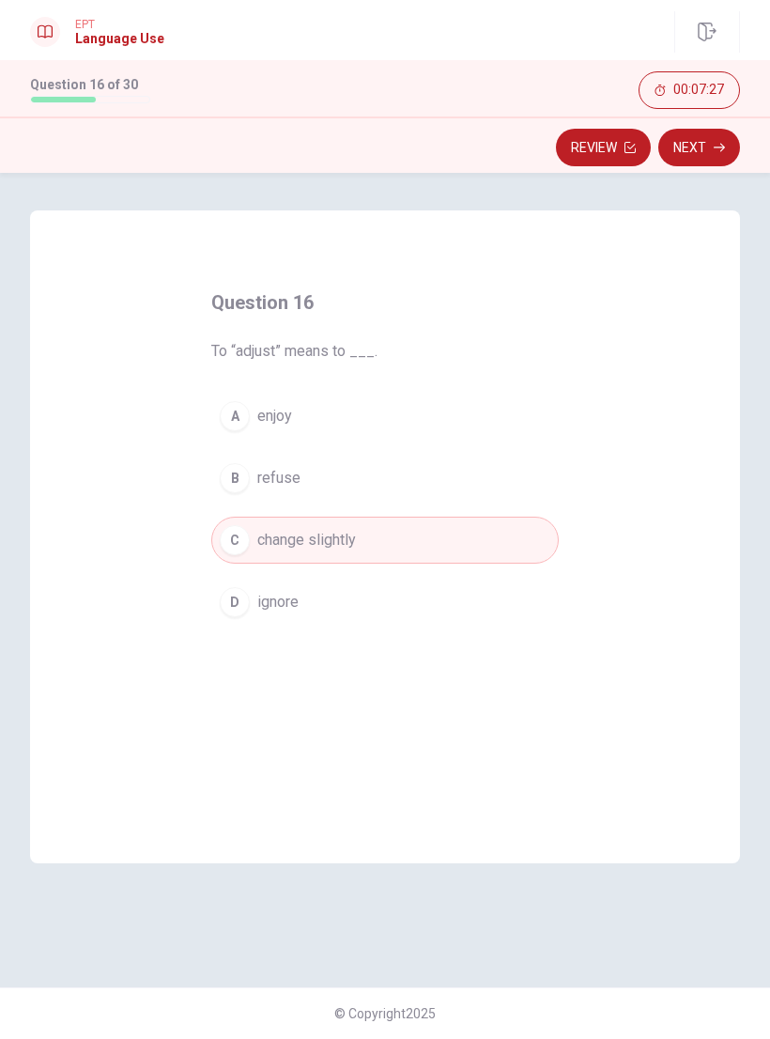
click at [726, 149] on button "Next" at bounding box center [700, 148] width 82 height 38
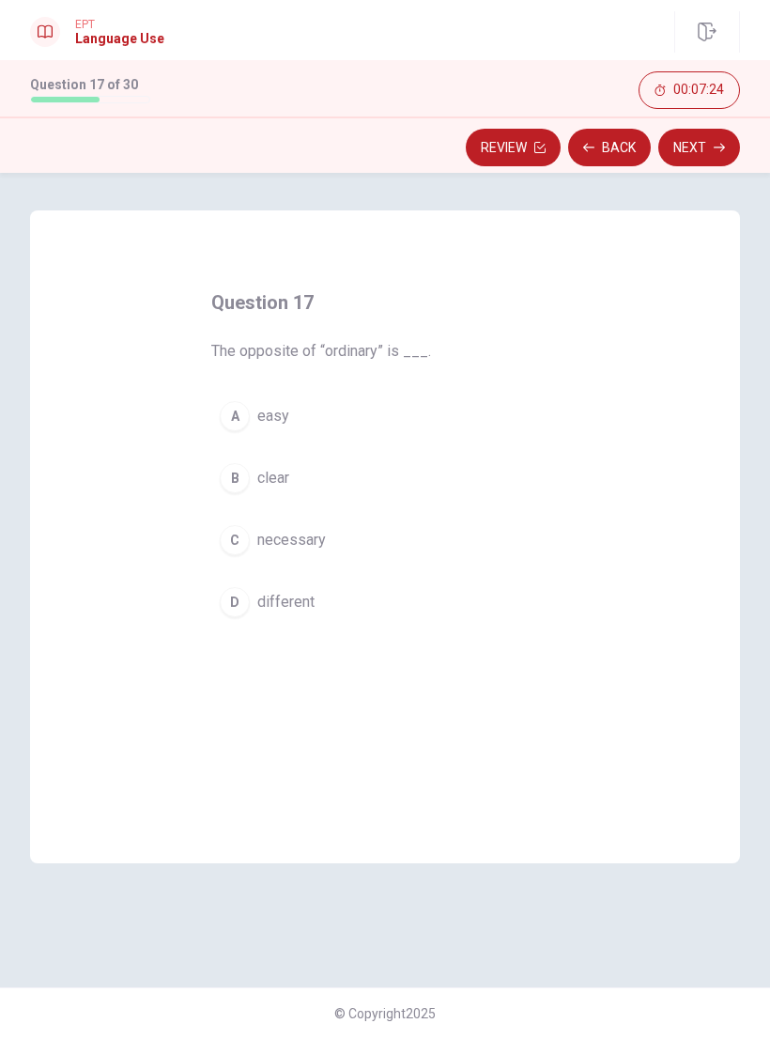
click at [241, 595] on div "D" at bounding box center [235, 602] width 30 height 30
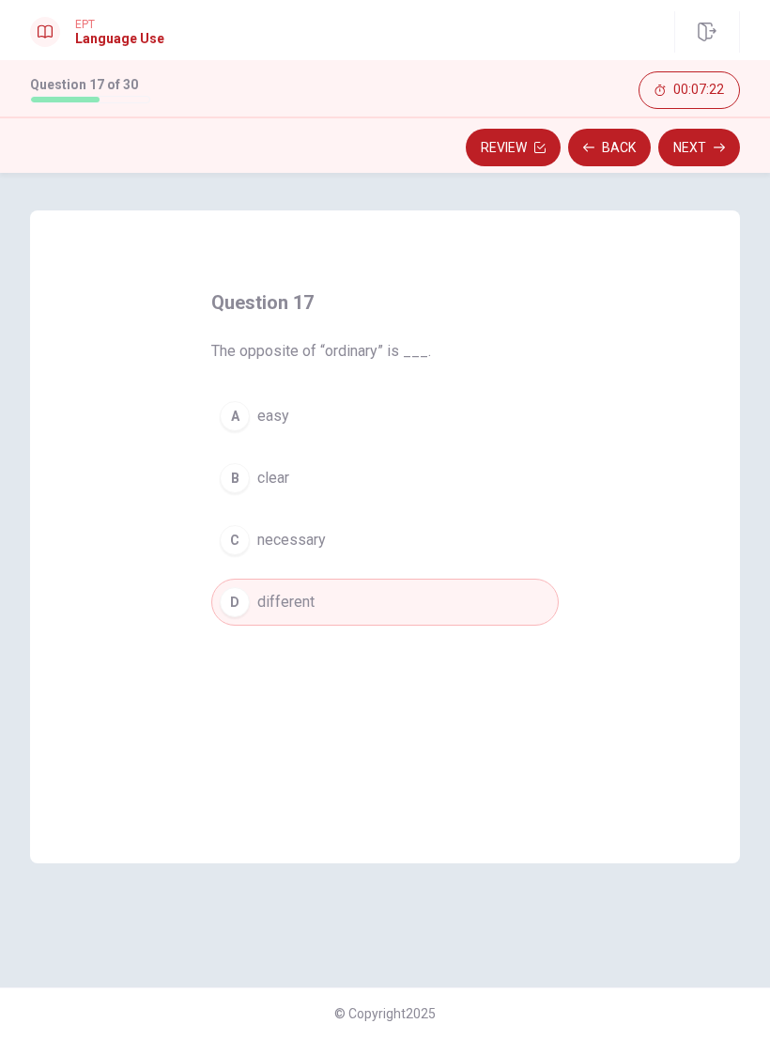
click at [698, 151] on button "Next" at bounding box center [700, 148] width 82 height 38
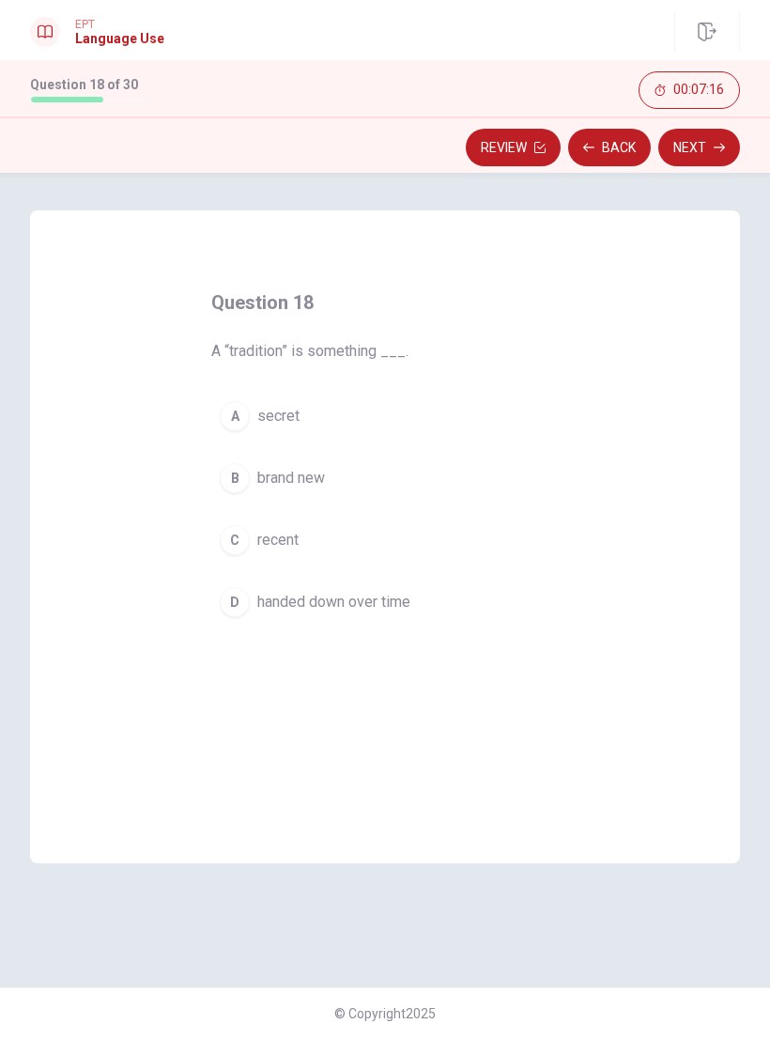
click at [250, 598] on button "D handed down over time" at bounding box center [385, 602] width 348 height 47
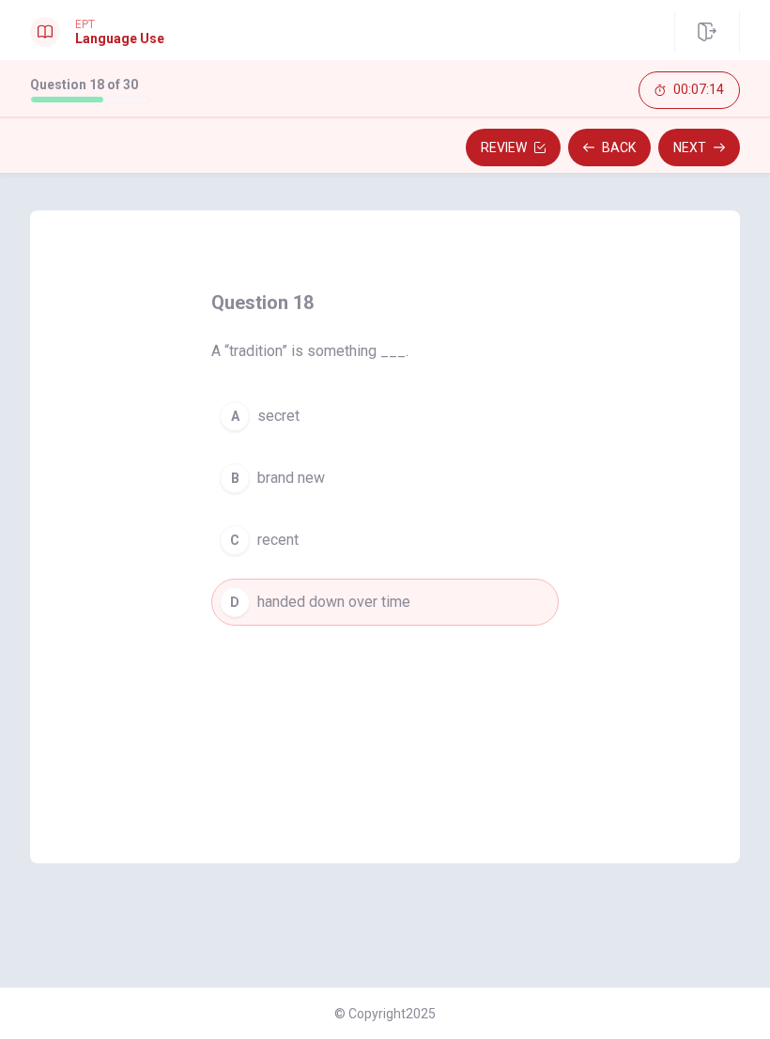
click at [691, 156] on button "Next" at bounding box center [700, 148] width 82 height 38
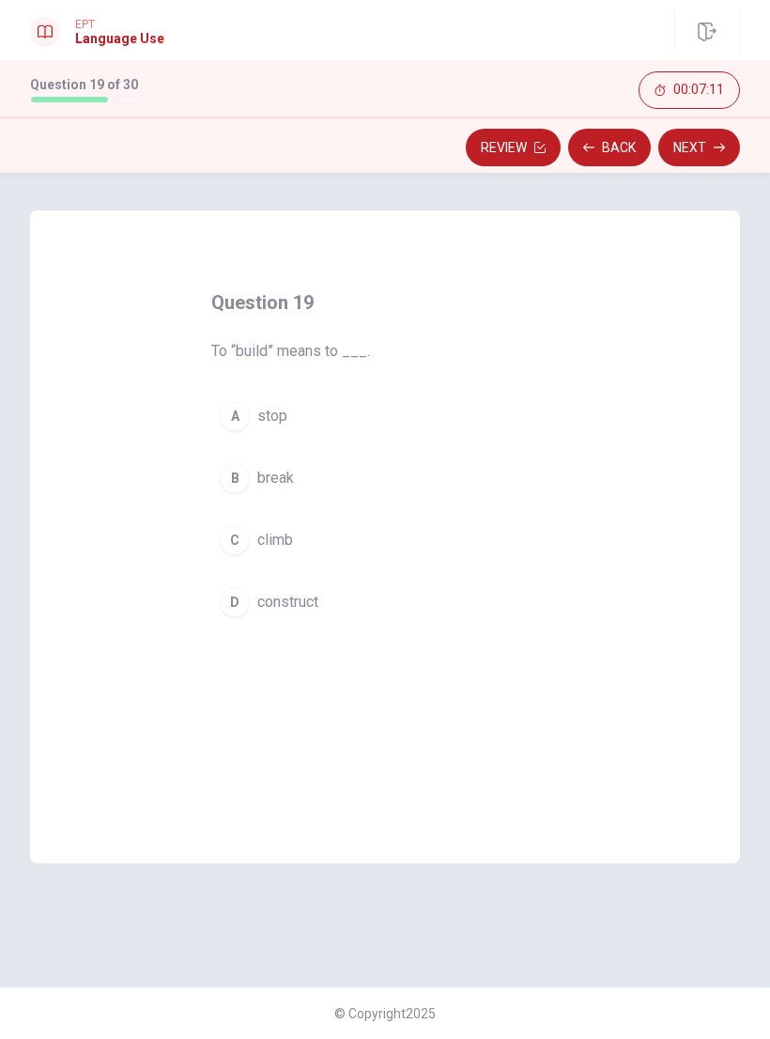
click at [239, 614] on div "D" at bounding box center [235, 602] width 30 height 30
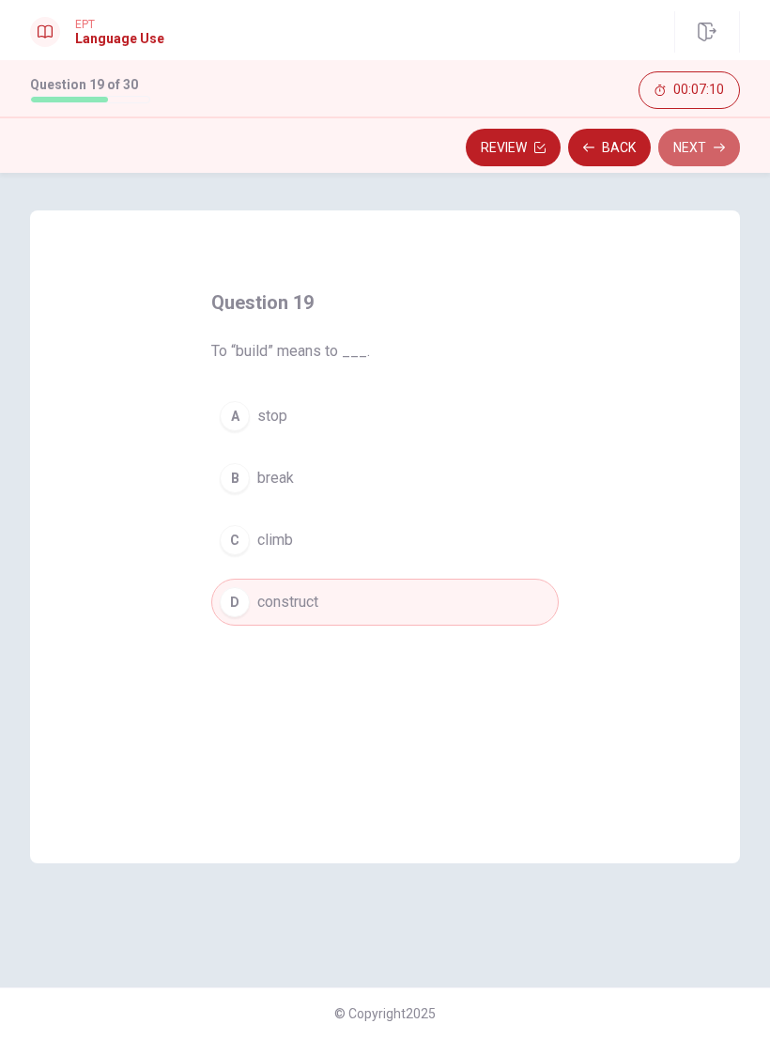
click at [712, 150] on button "Next" at bounding box center [700, 148] width 82 height 38
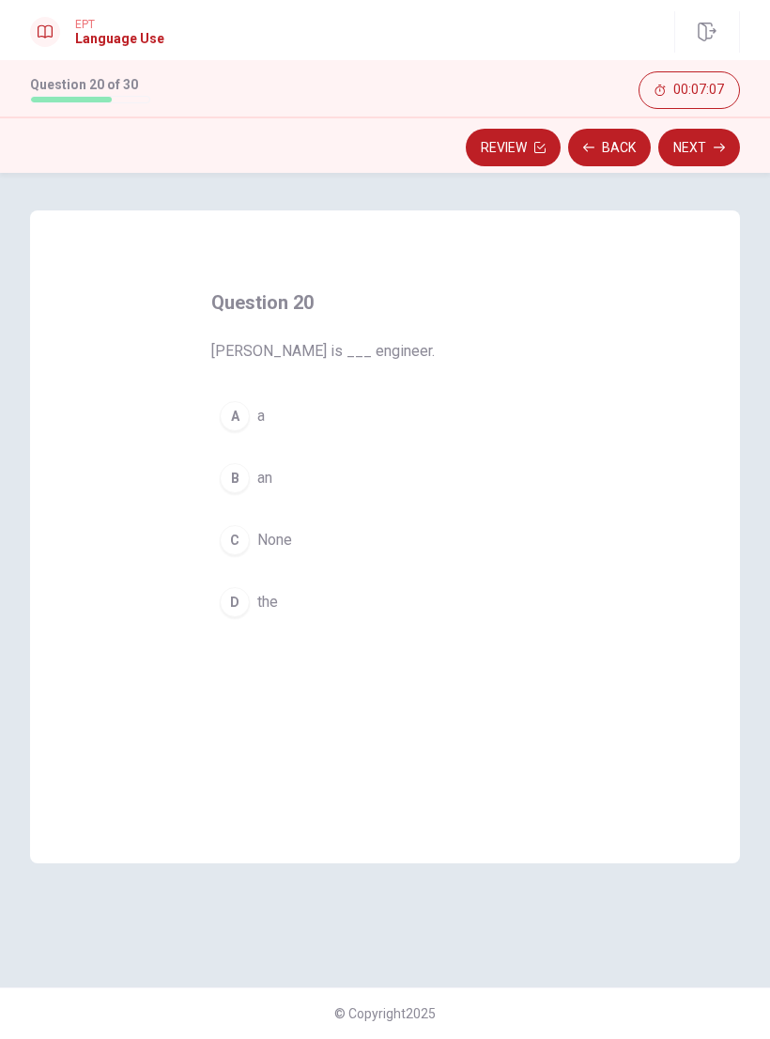
click at [222, 409] on div "A" at bounding box center [235, 416] width 30 height 30
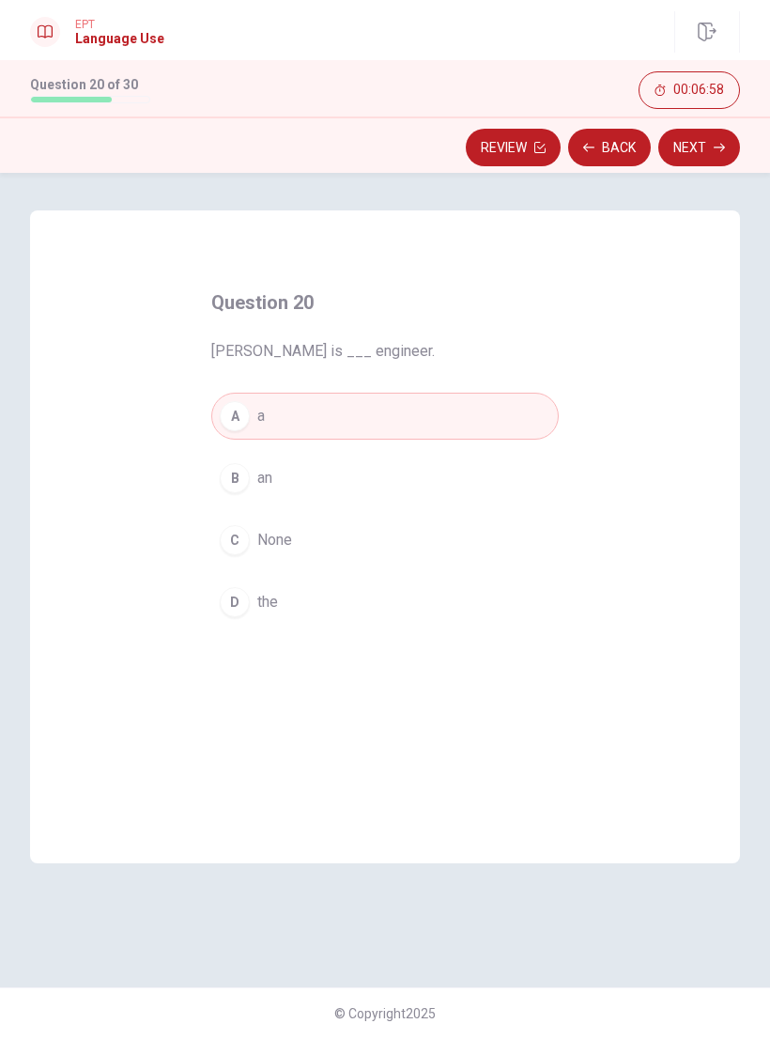
click at [251, 497] on button "B an" at bounding box center [385, 478] width 348 height 47
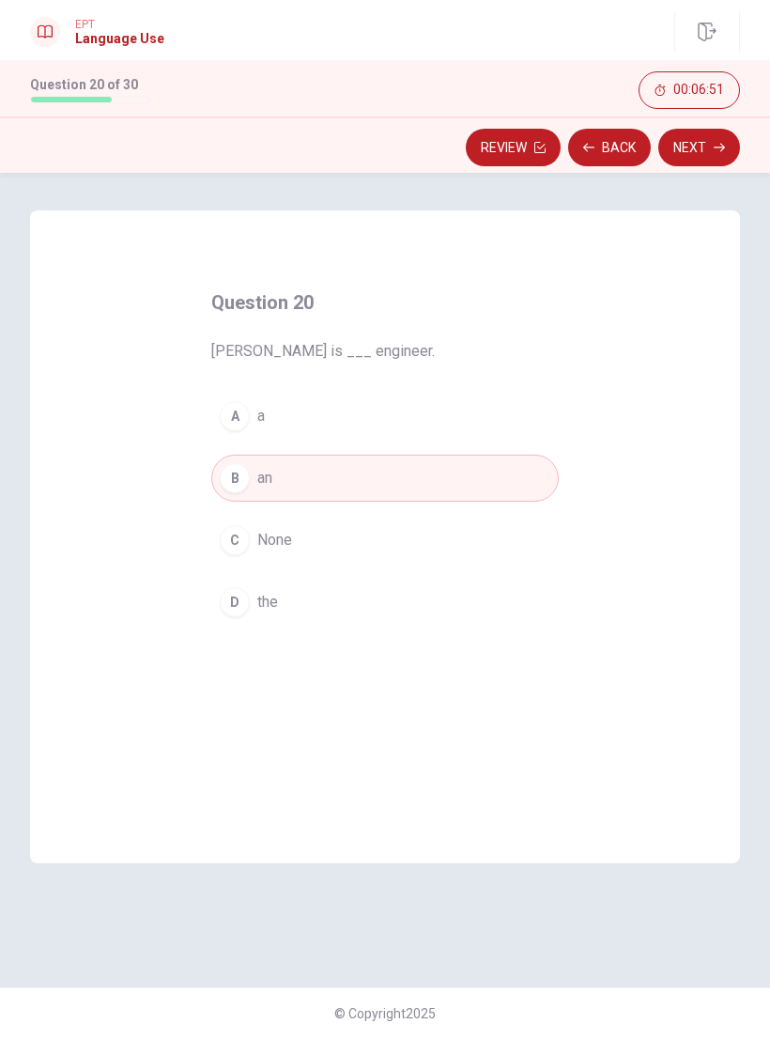
click at [430, 411] on button "A a" at bounding box center [385, 416] width 348 height 47
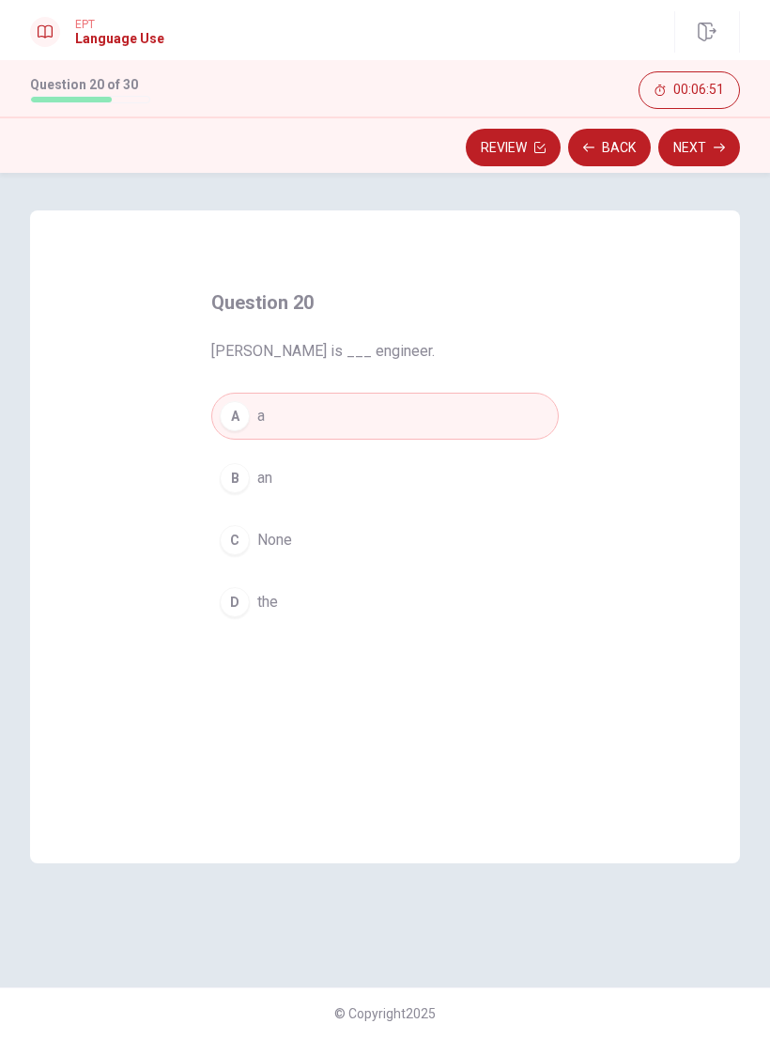
click at [690, 156] on button "Next" at bounding box center [700, 148] width 82 height 38
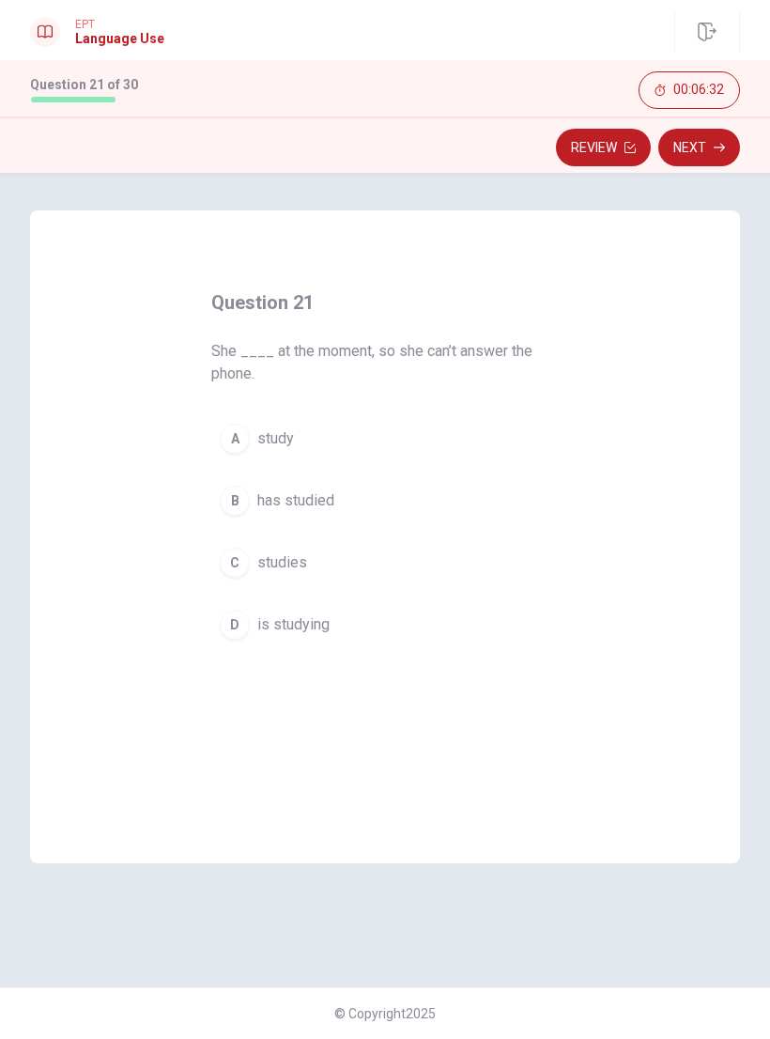
click at [237, 631] on div "D" at bounding box center [235, 625] width 30 height 30
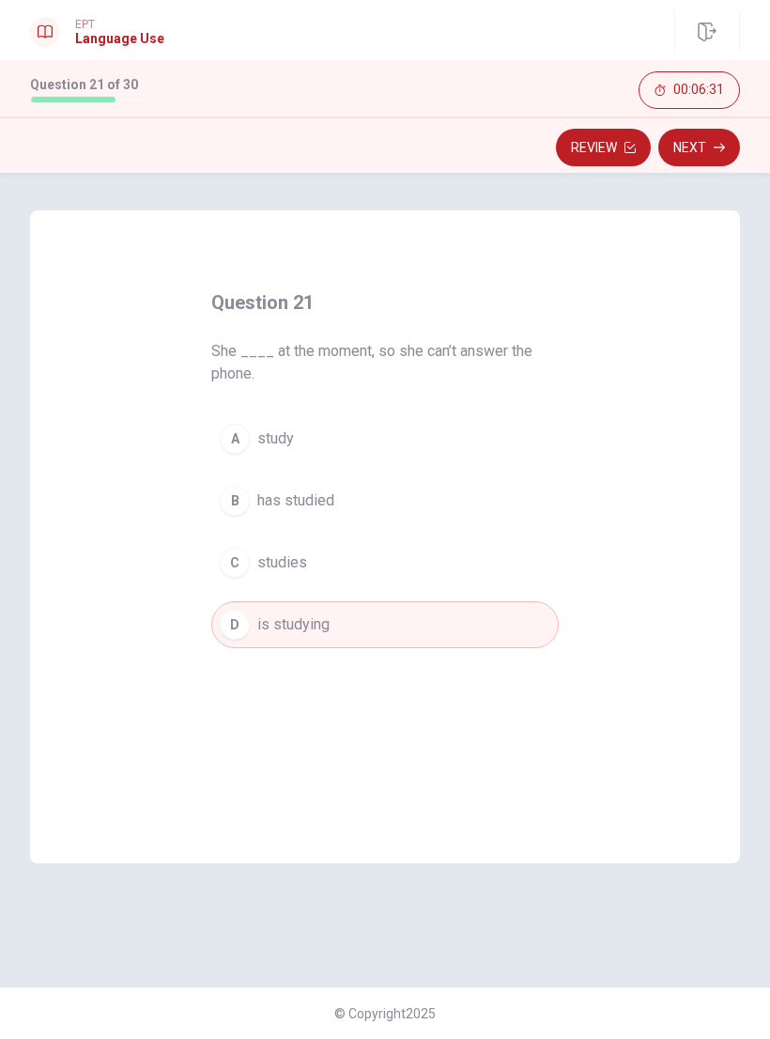
click at [707, 158] on button "Next" at bounding box center [700, 148] width 82 height 38
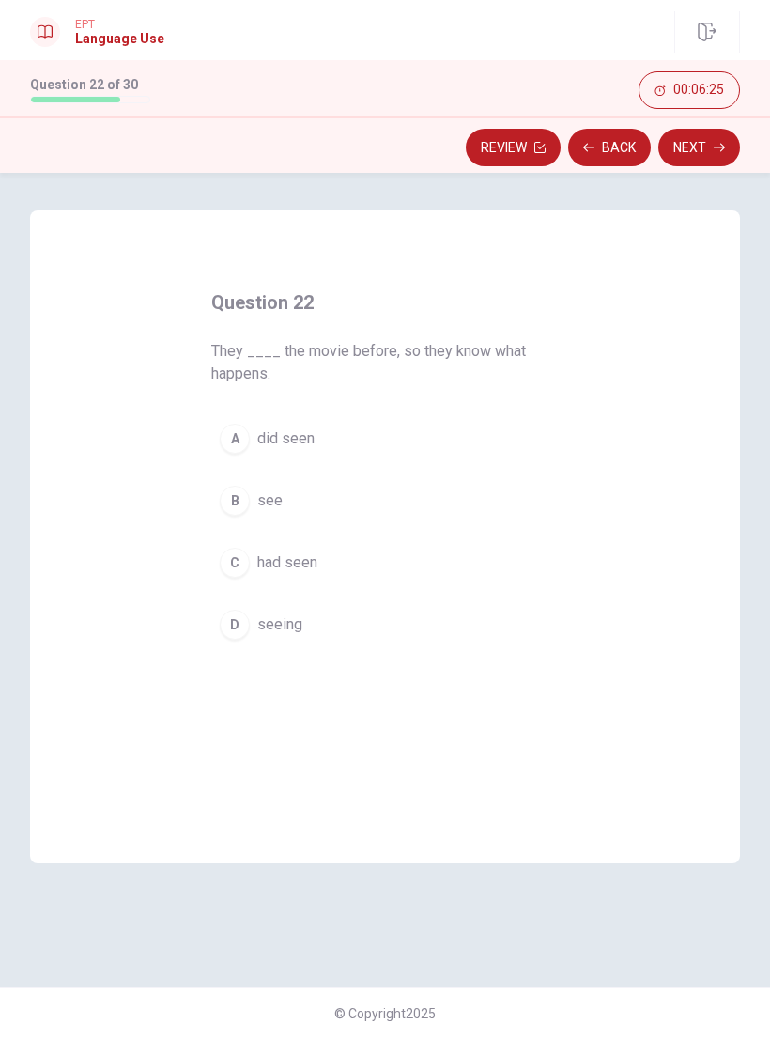
click at [309, 559] on span "had seen" at bounding box center [287, 563] width 60 height 23
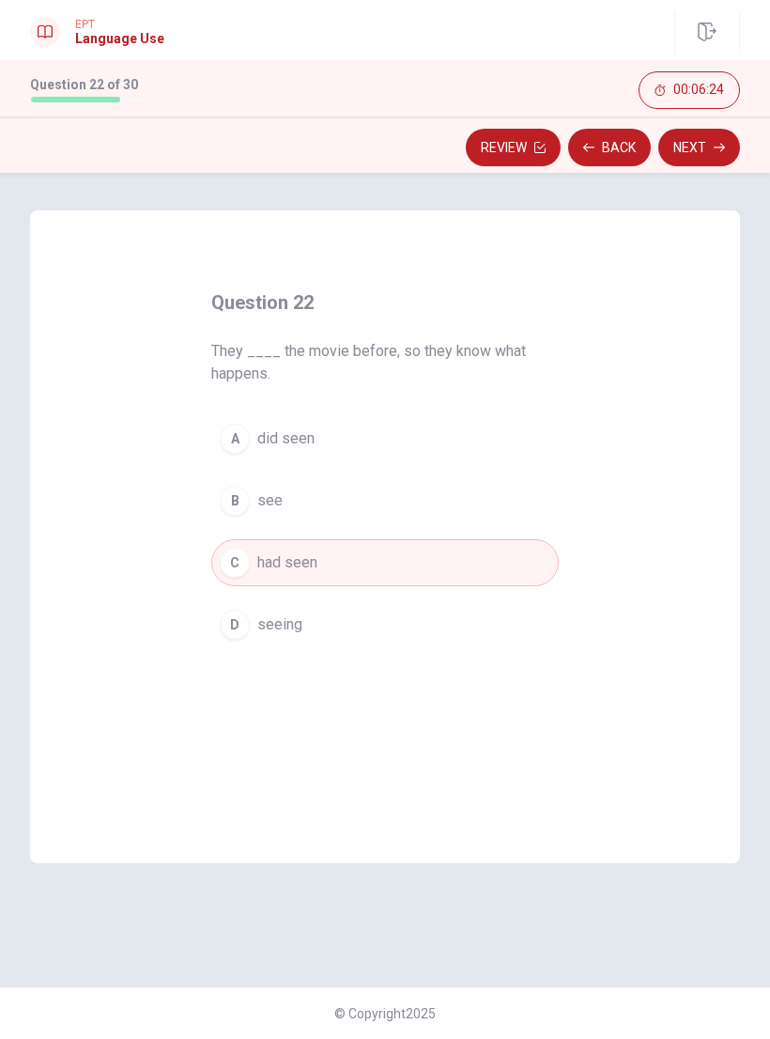
click at [699, 153] on button "Next" at bounding box center [700, 148] width 82 height 38
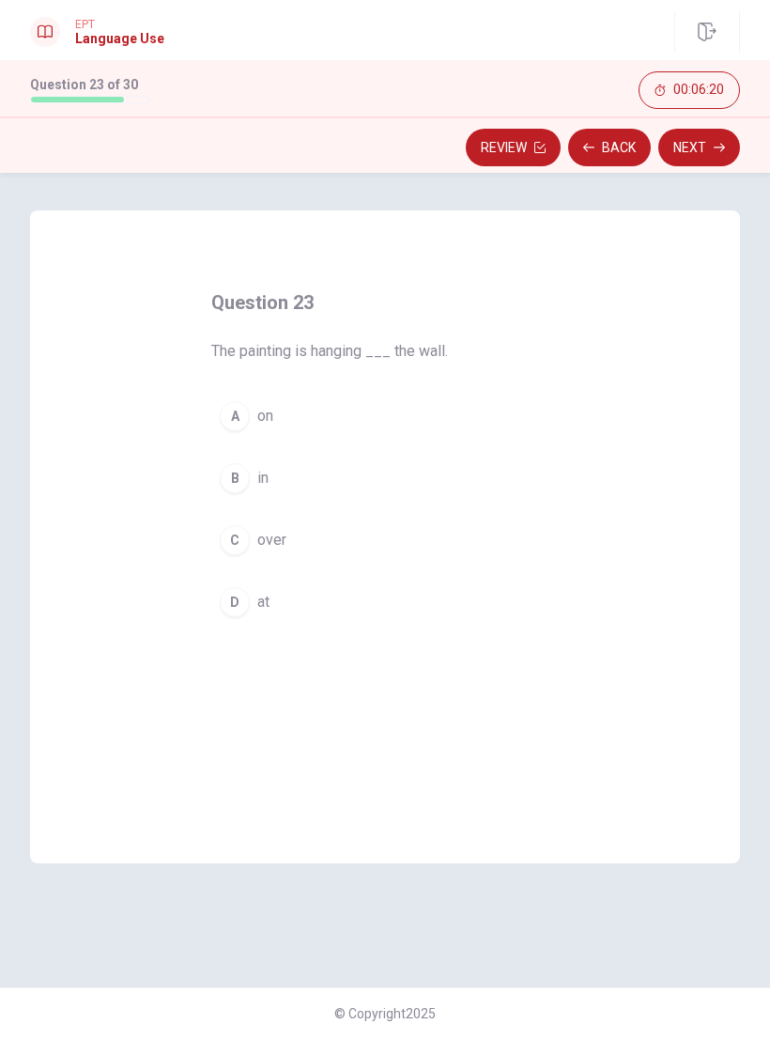
click at [255, 426] on button "A on" at bounding box center [385, 416] width 348 height 47
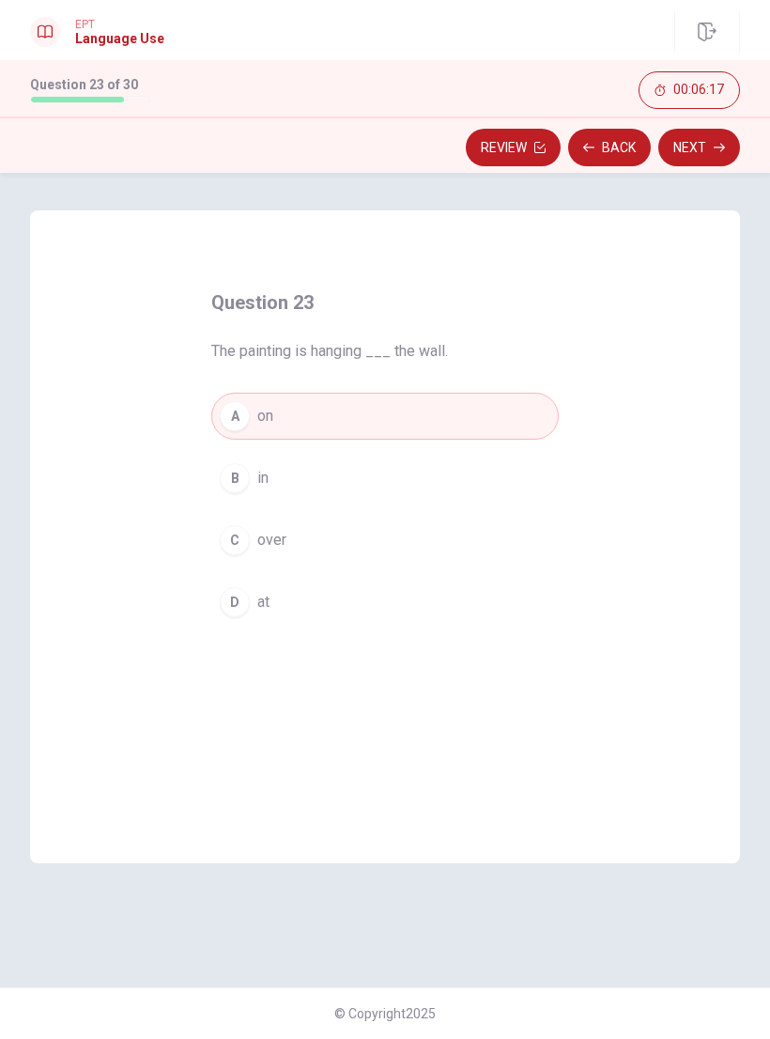
click at [697, 157] on button "Next" at bounding box center [700, 148] width 82 height 38
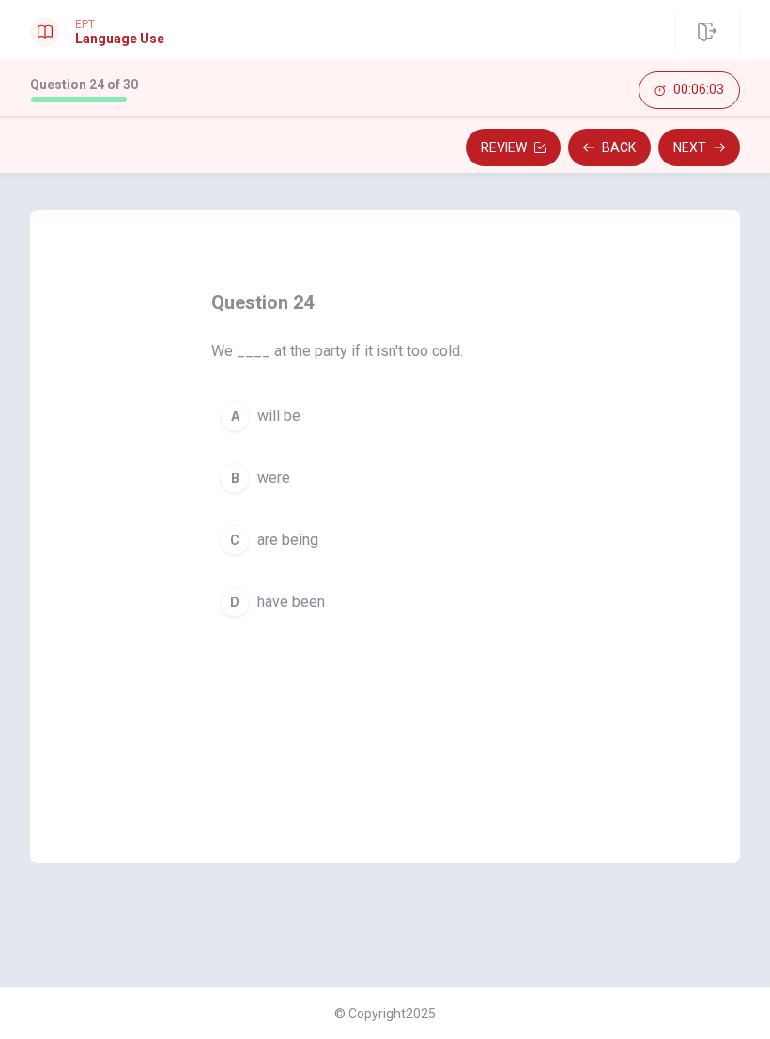
click at [260, 425] on span "will be" at bounding box center [278, 416] width 43 height 23
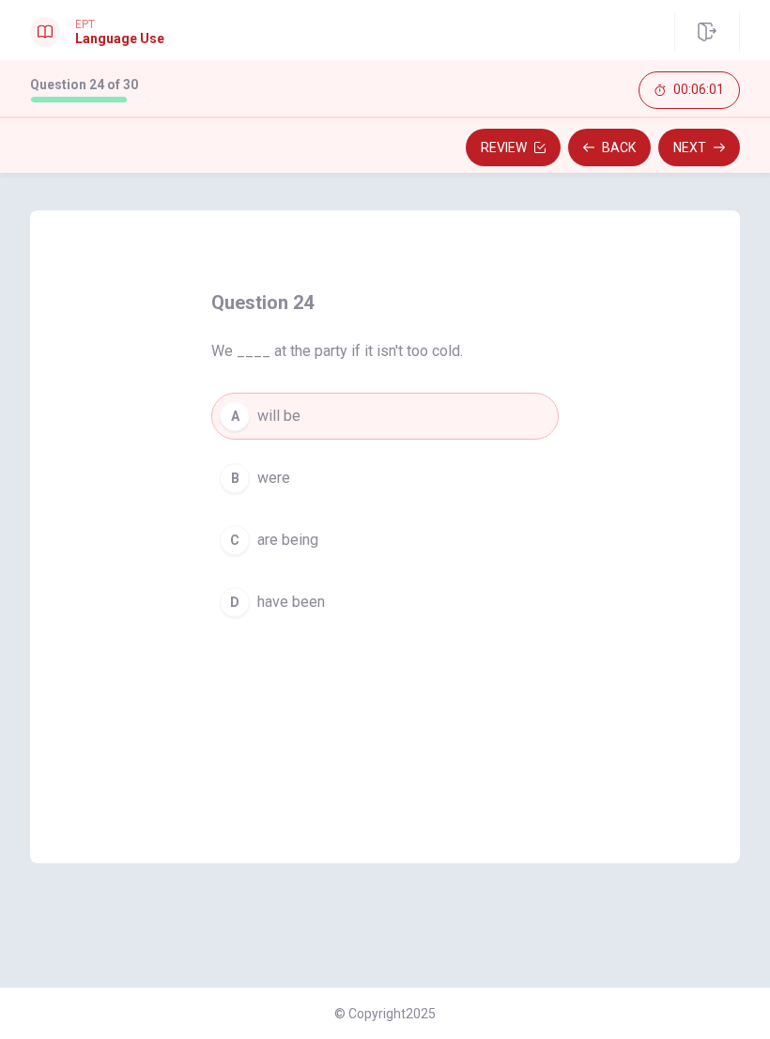
click at [696, 159] on button "Next" at bounding box center [700, 148] width 82 height 38
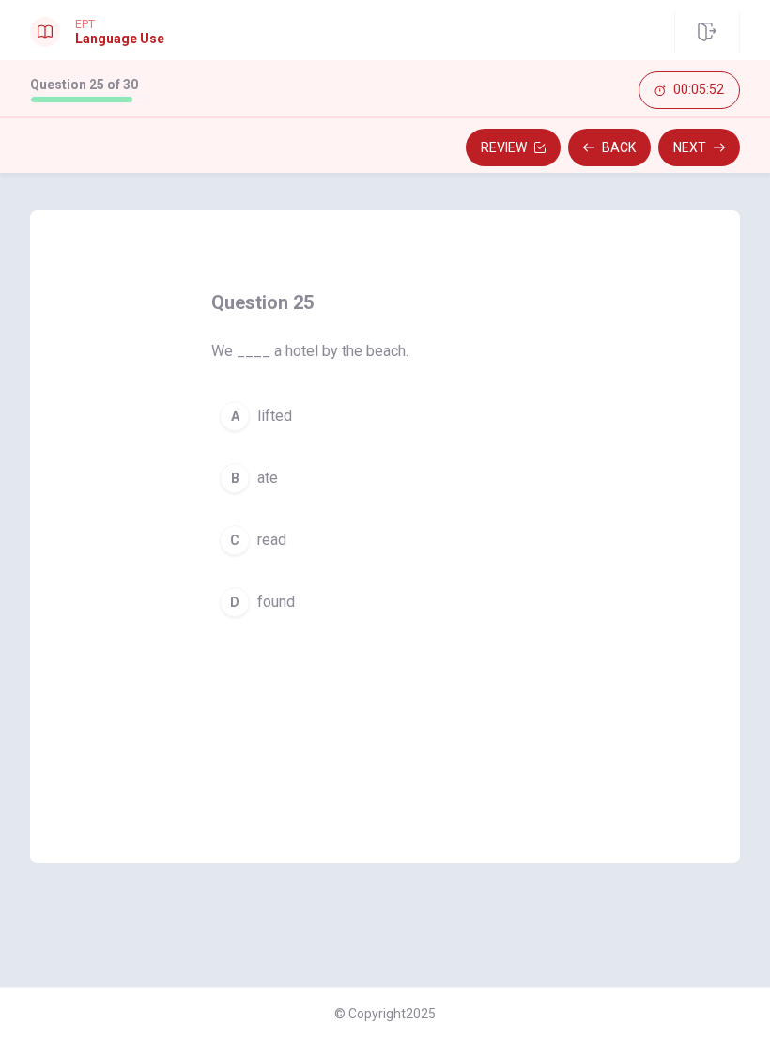
click at [233, 599] on div "D" at bounding box center [235, 602] width 30 height 30
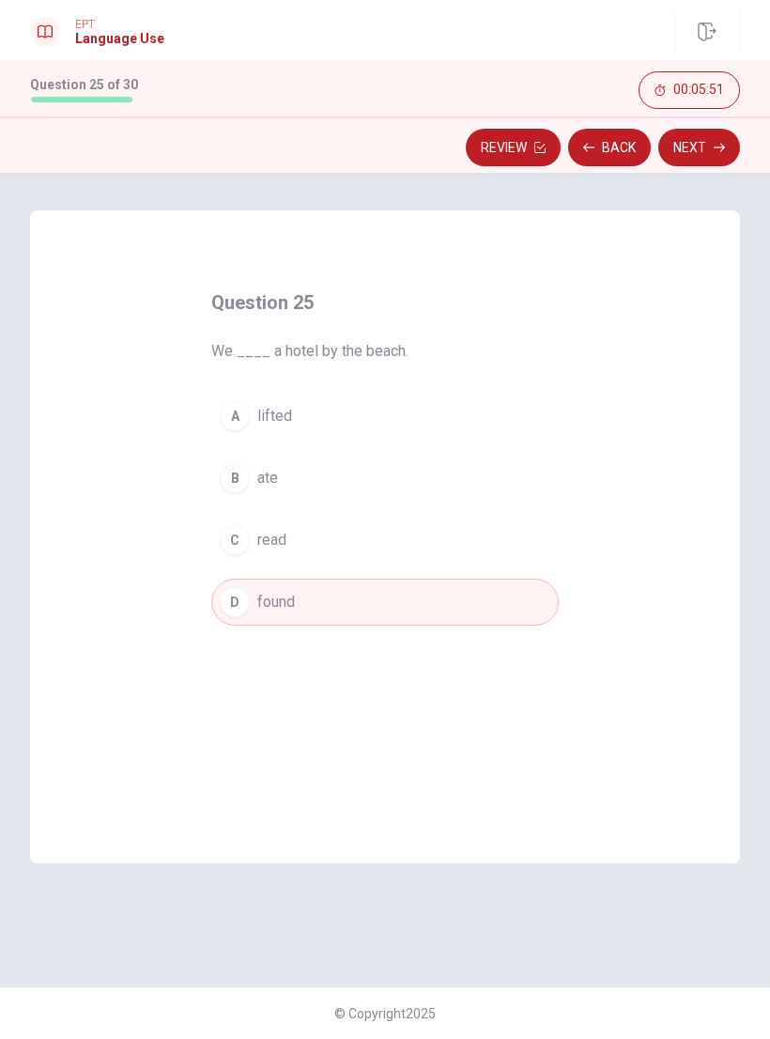
click at [707, 146] on button "Next" at bounding box center [700, 148] width 82 height 38
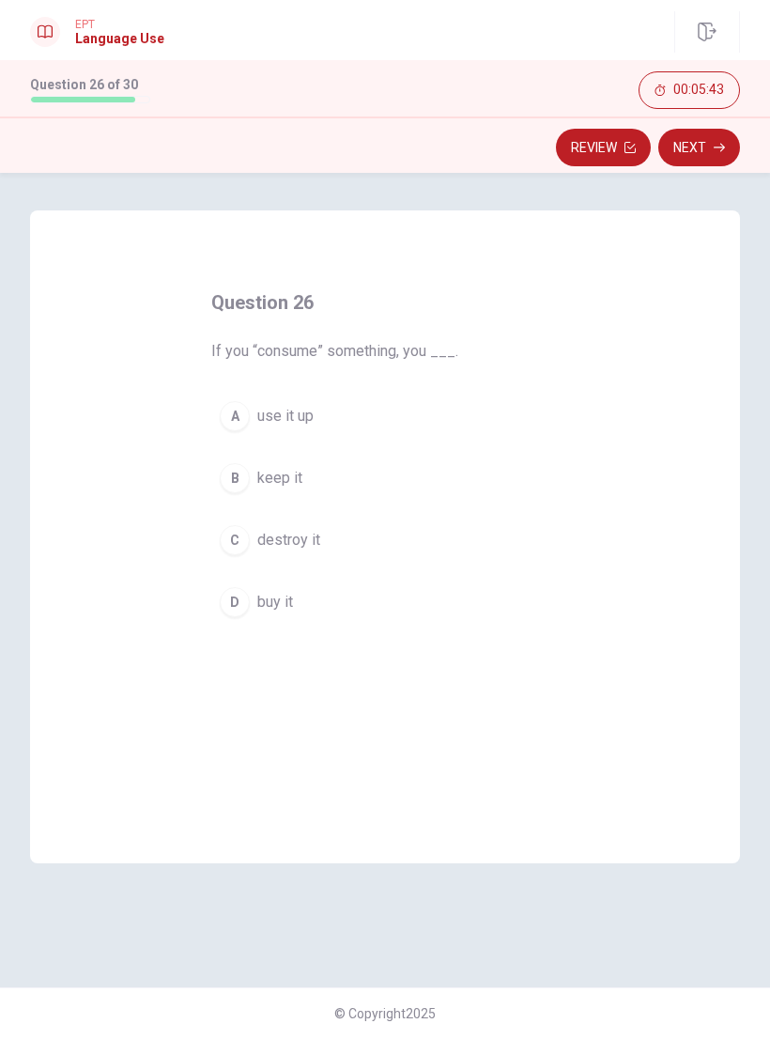
click at [247, 421] on div "A" at bounding box center [235, 416] width 30 height 30
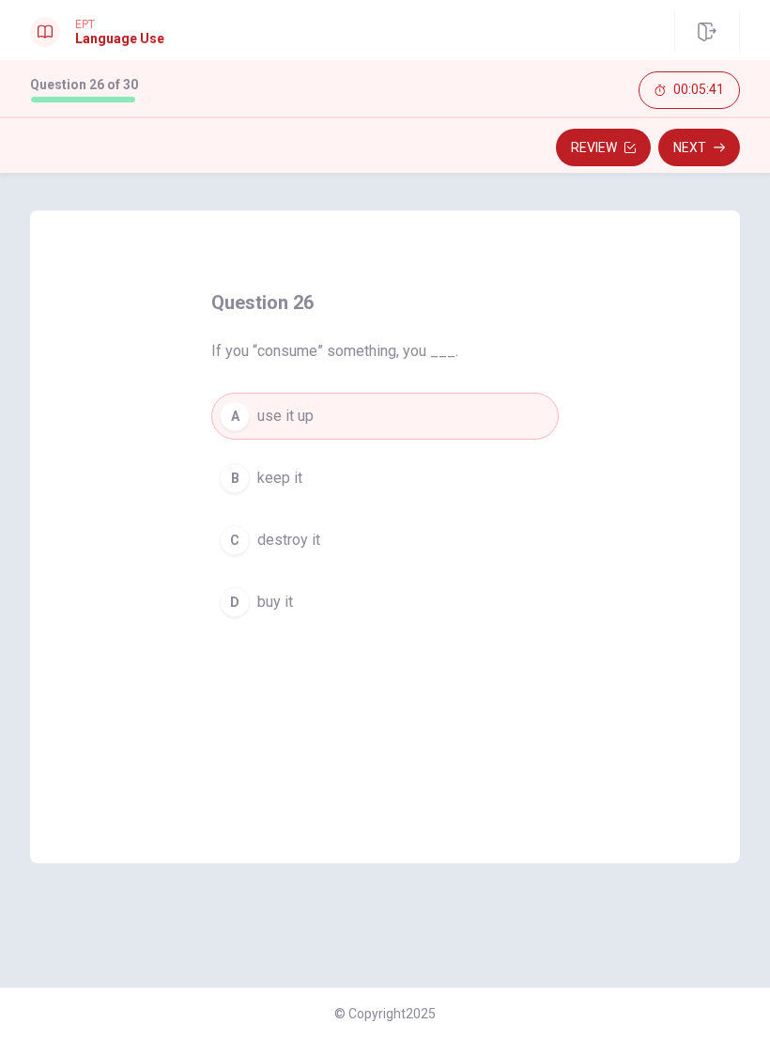
click at [707, 164] on button "Next" at bounding box center [700, 148] width 82 height 38
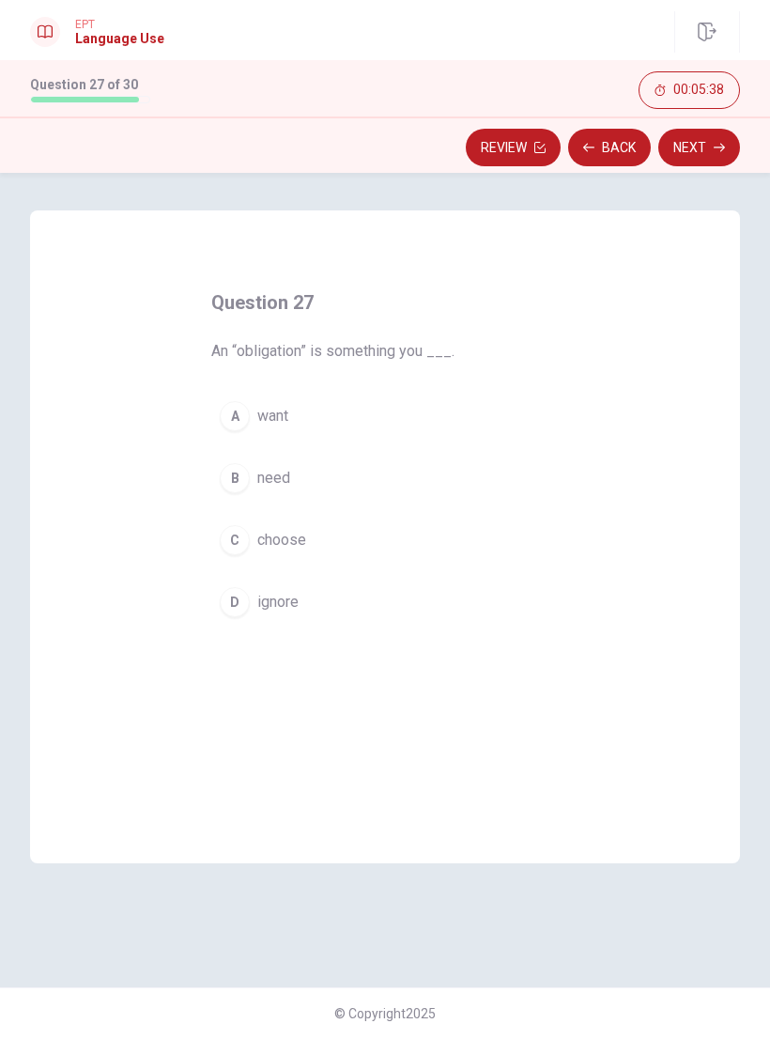
click at [250, 474] on button "B need" at bounding box center [385, 478] width 348 height 47
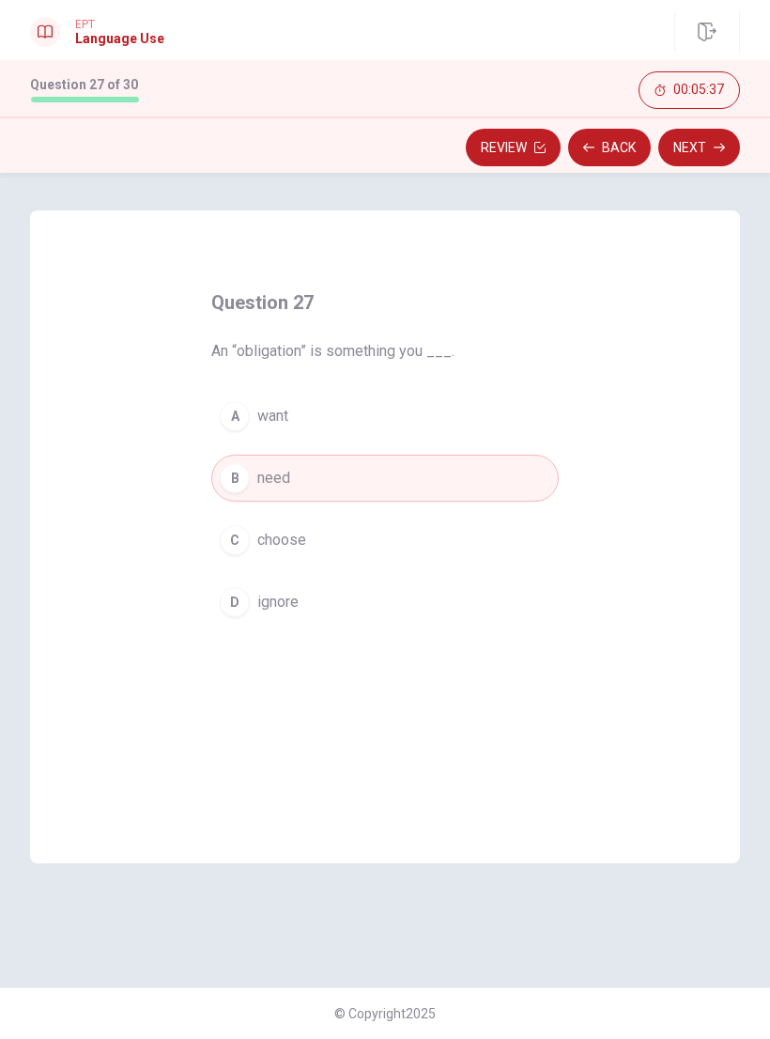
click at [717, 157] on button "Next" at bounding box center [700, 148] width 82 height 38
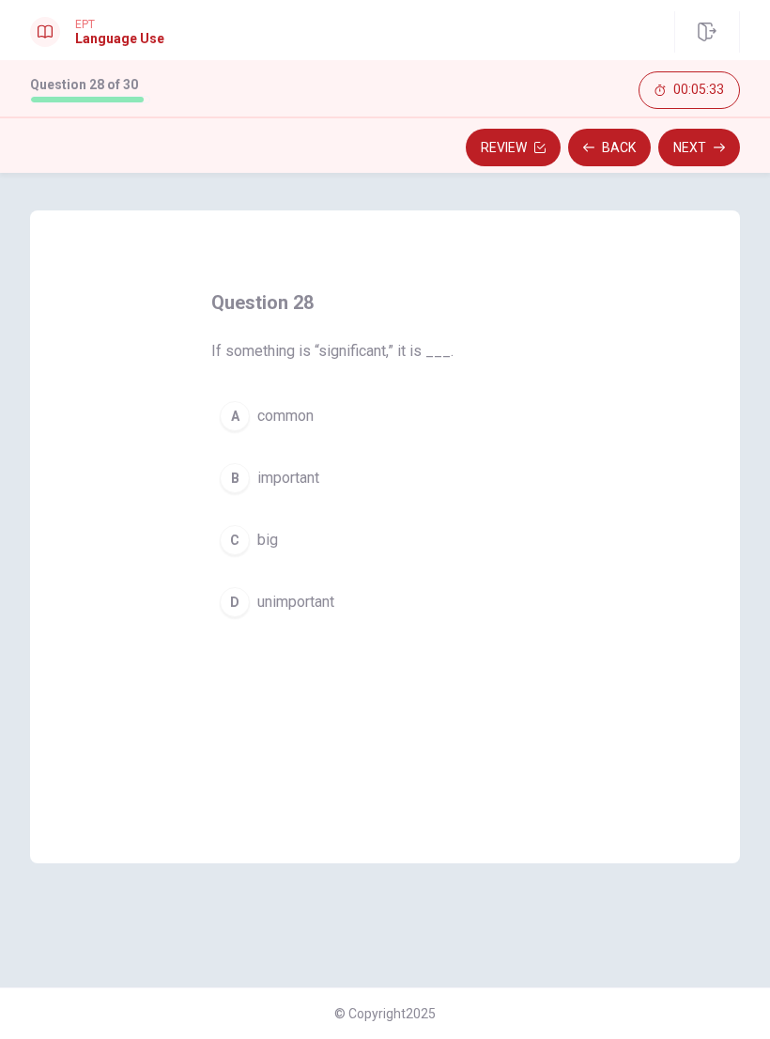
click at [240, 488] on div "B" at bounding box center [235, 478] width 30 height 30
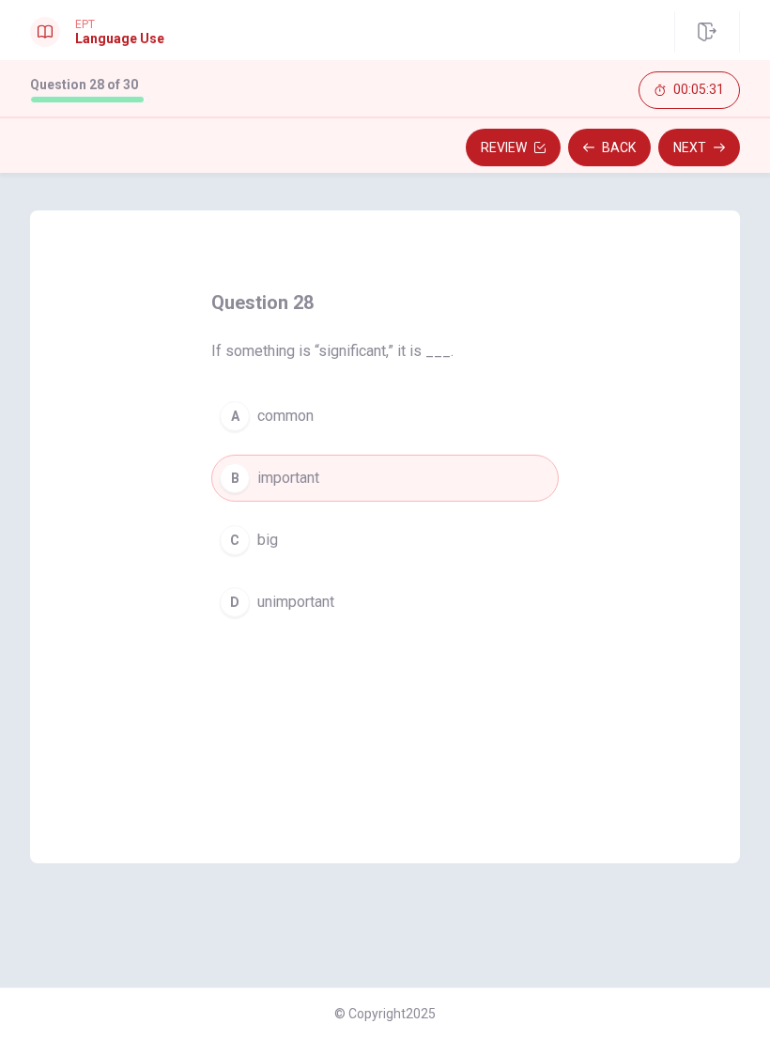
click at [701, 149] on button "Next" at bounding box center [700, 148] width 82 height 38
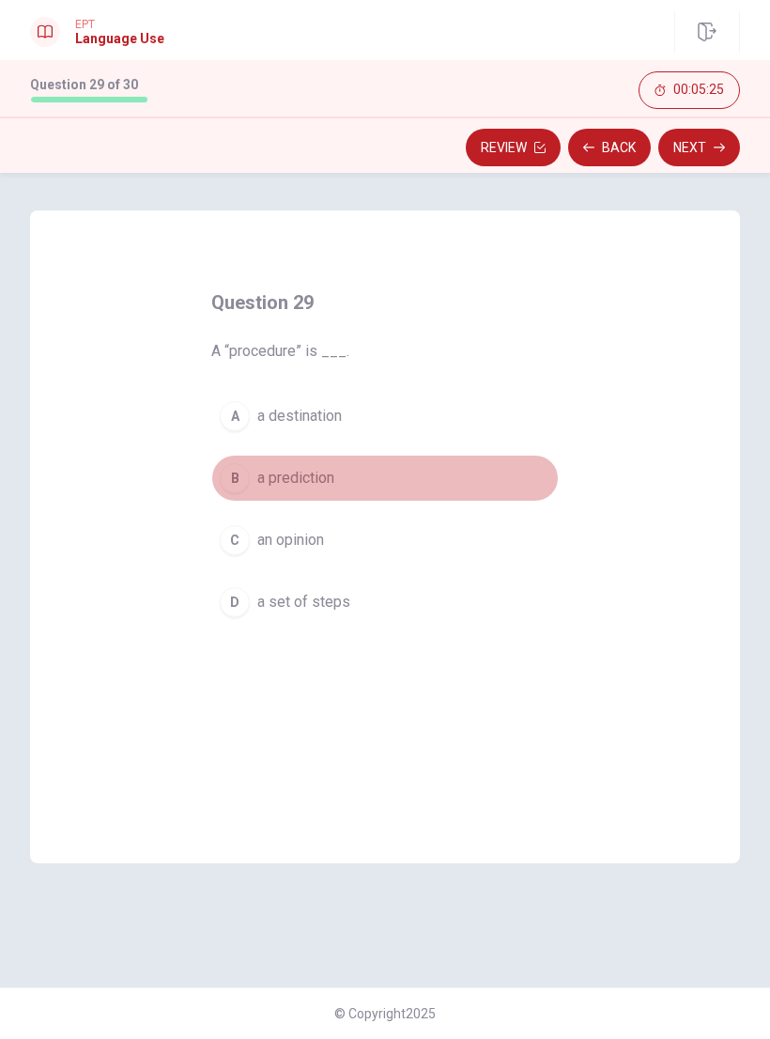
click at [239, 481] on div "B" at bounding box center [235, 478] width 30 height 30
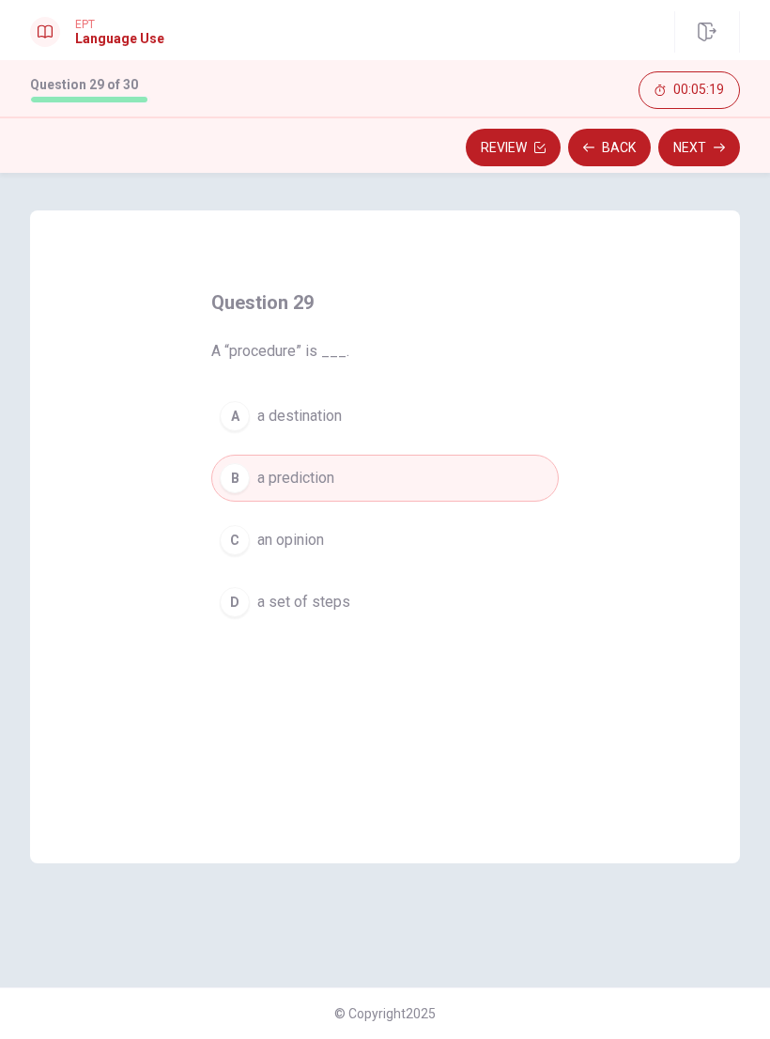
click at [236, 605] on div "D" at bounding box center [235, 602] width 30 height 30
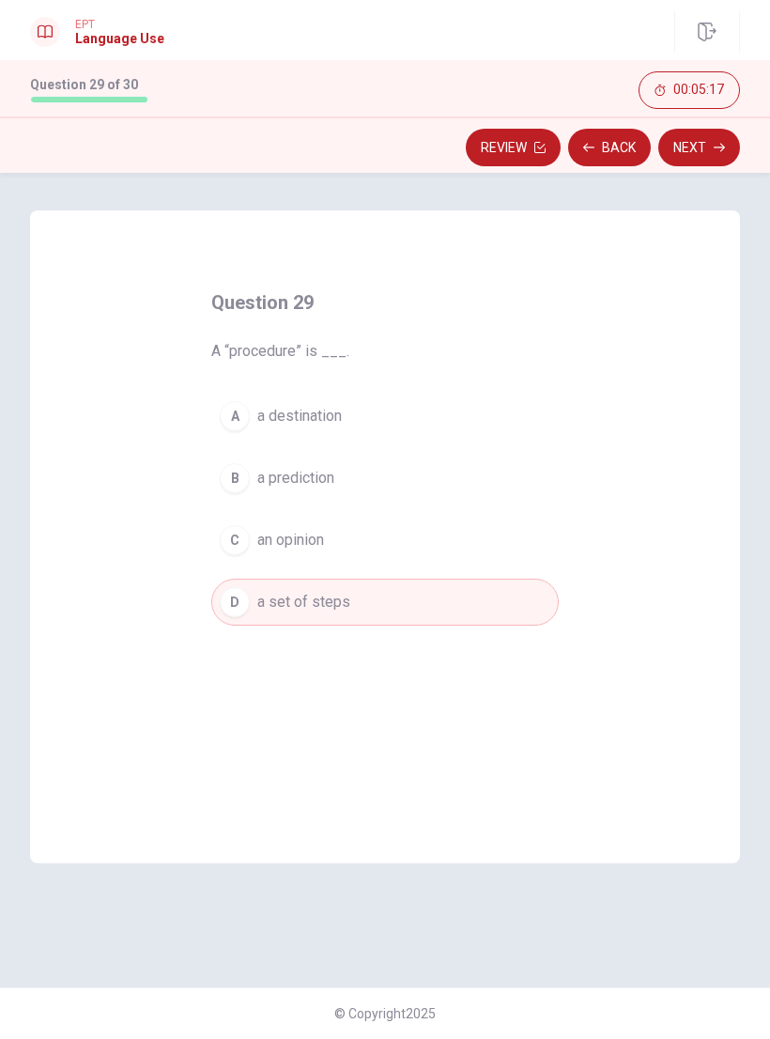
click at [692, 152] on button "Next" at bounding box center [700, 148] width 82 height 38
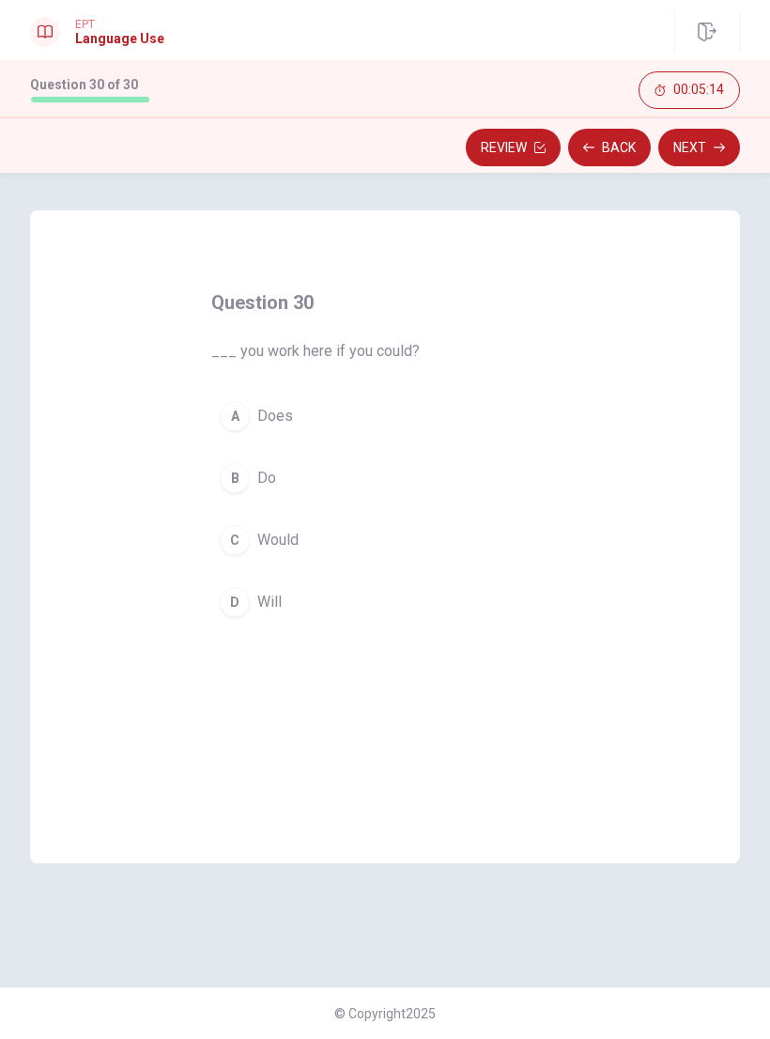
click at [619, 145] on button "Back" at bounding box center [609, 148] width 83 height 38
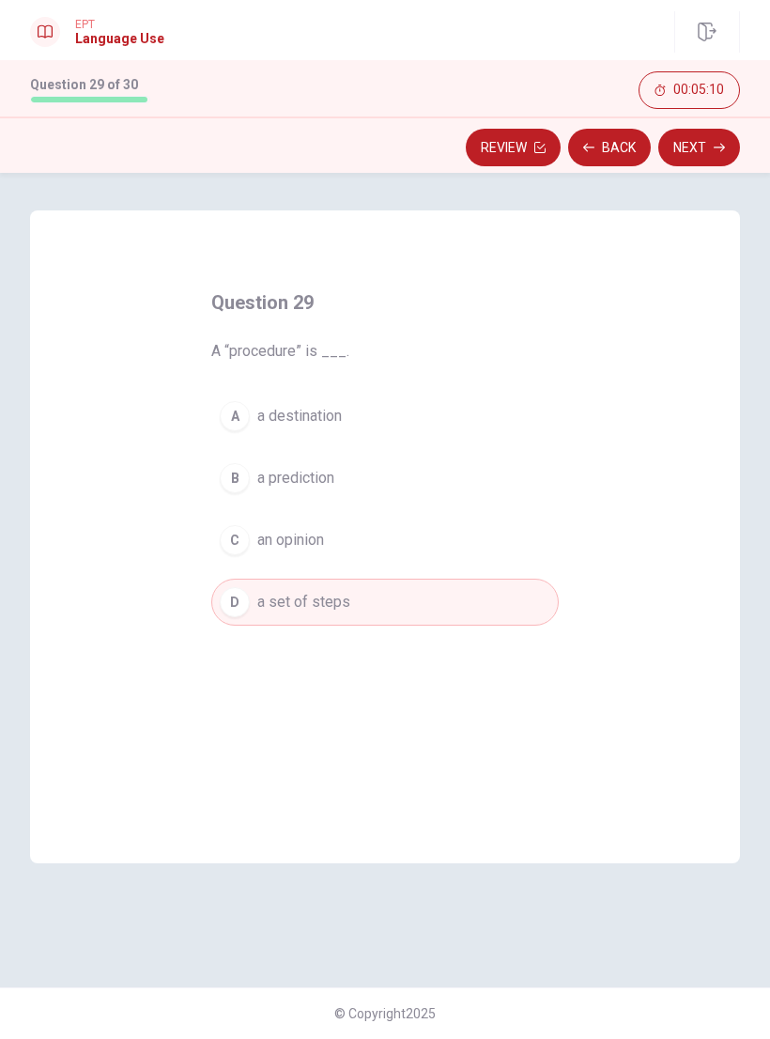
click at [707, 147] on button "Next" at bounding box center [700, 148] width 82 height 38
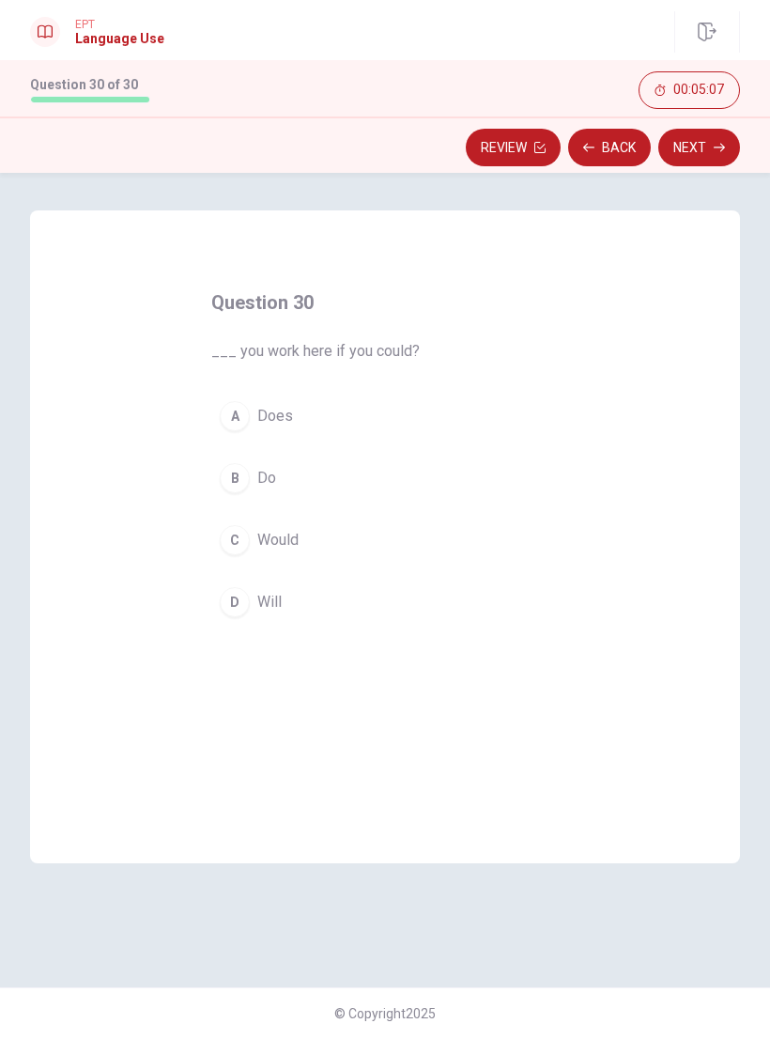
click at [233, 540] on div "C" at bounding box center [235, 540] width 30 height 30
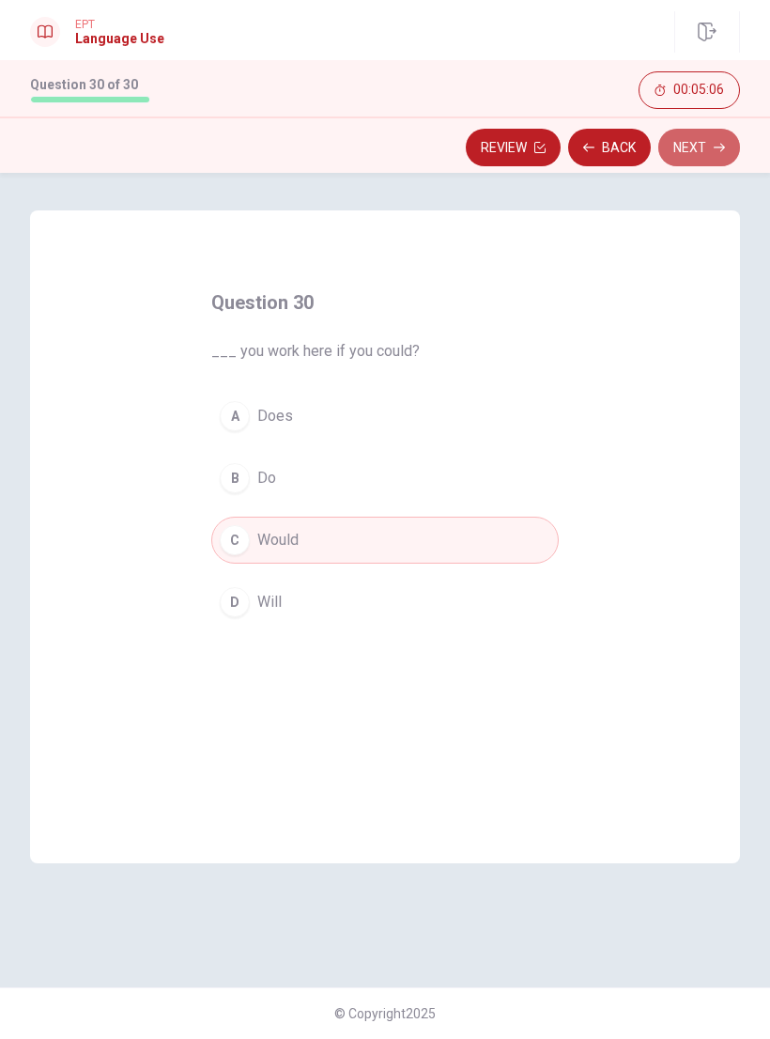
click at [706, 147] on button "Next" at bounding box center [700, 148] width 82 height 38
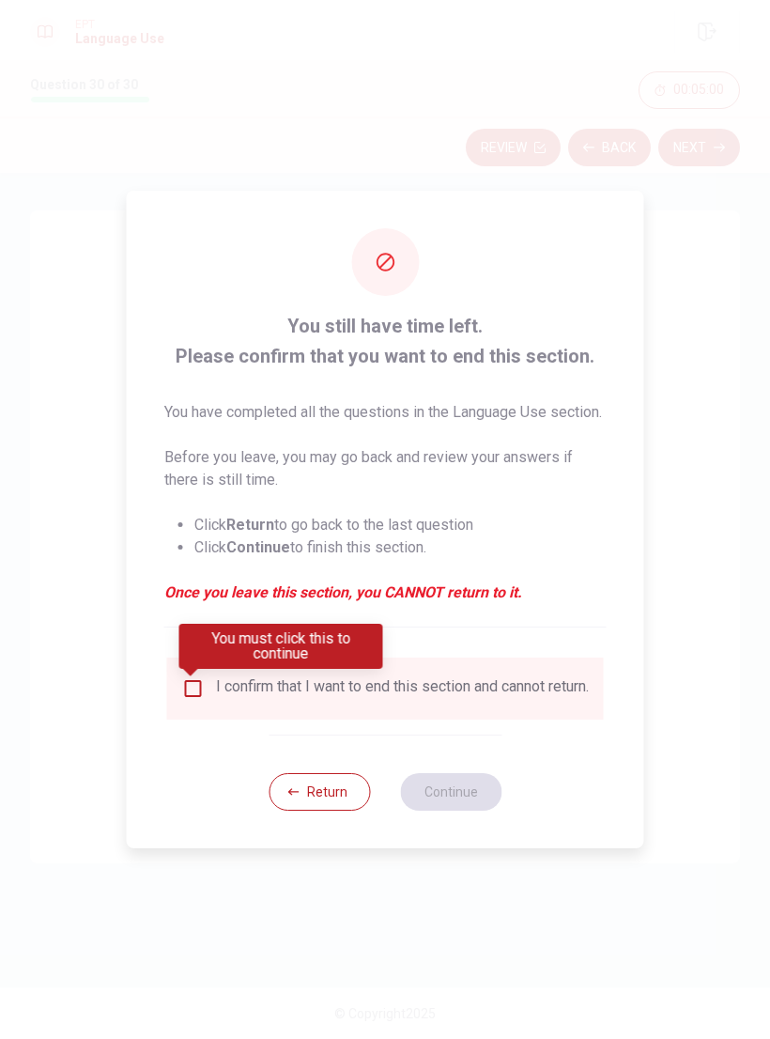
click at [199, 692] on input "You must click this to continue" at bounding box center [193, 688] width 23 height 23
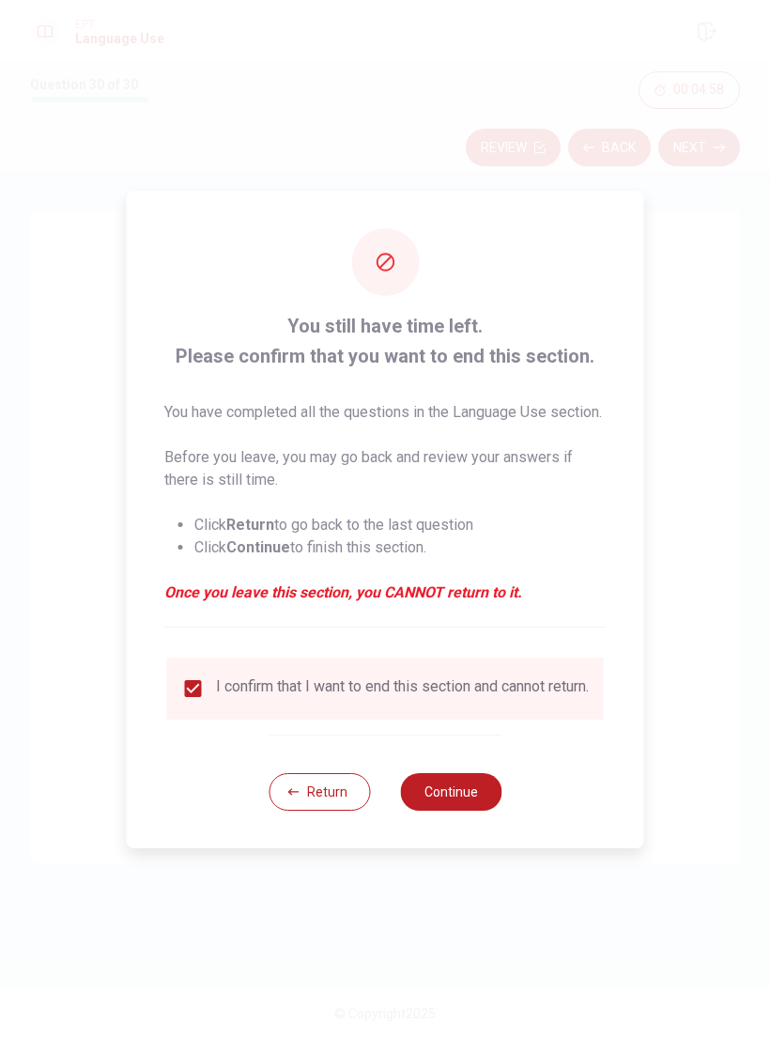
click at [461, 802] on button "Continue" at bounding box center [450, 792] width 101 height 38
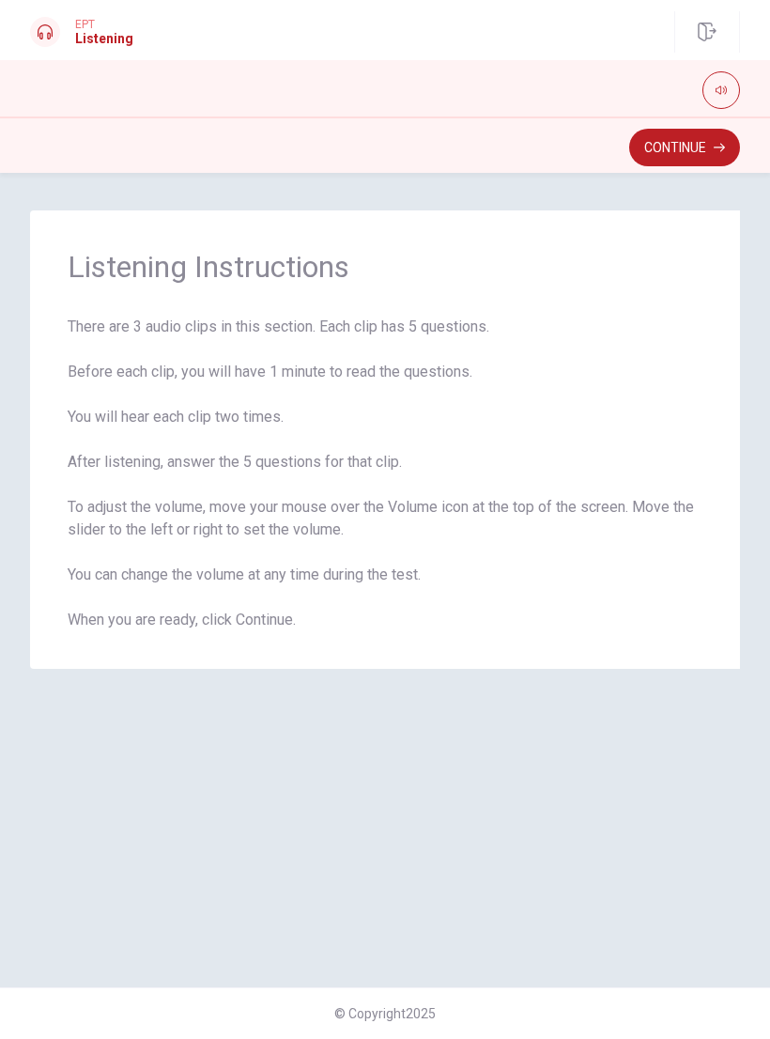
click at [692, 156] on button "Continue" at bounding box center [685, 148] width 111 height 38
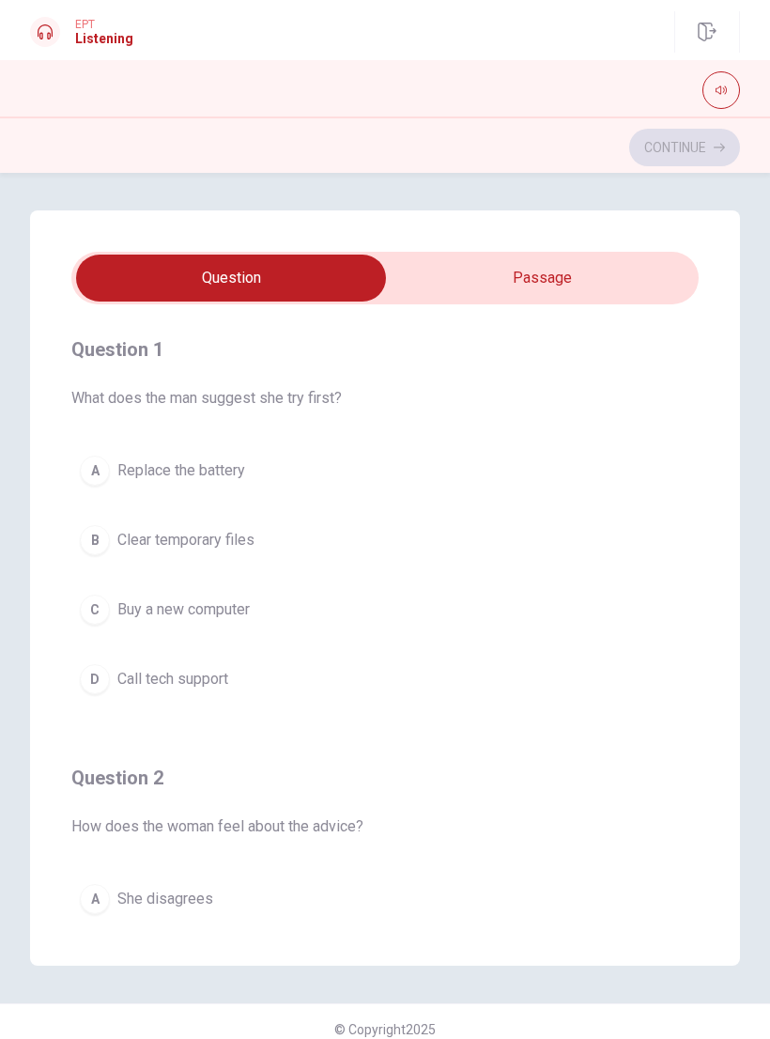
type input "3"
click at [602, 272] on input "checkbox" at bounding box center [230, 278] width 941 height 47
checkbox input "true"
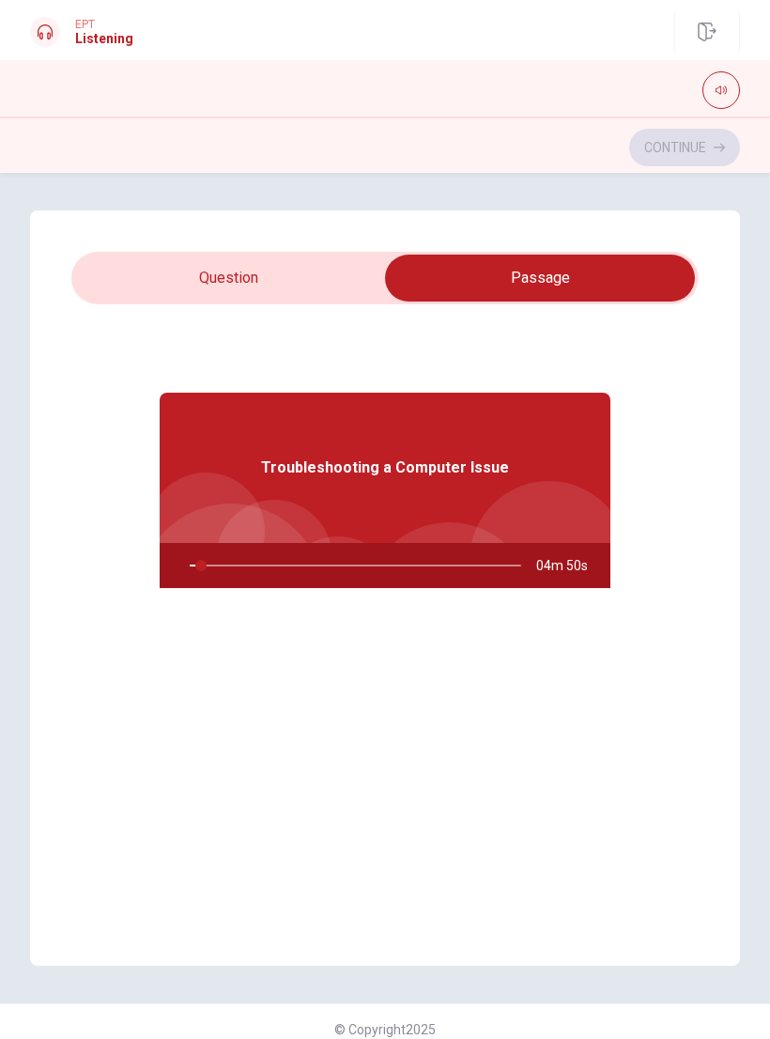
type input "4"
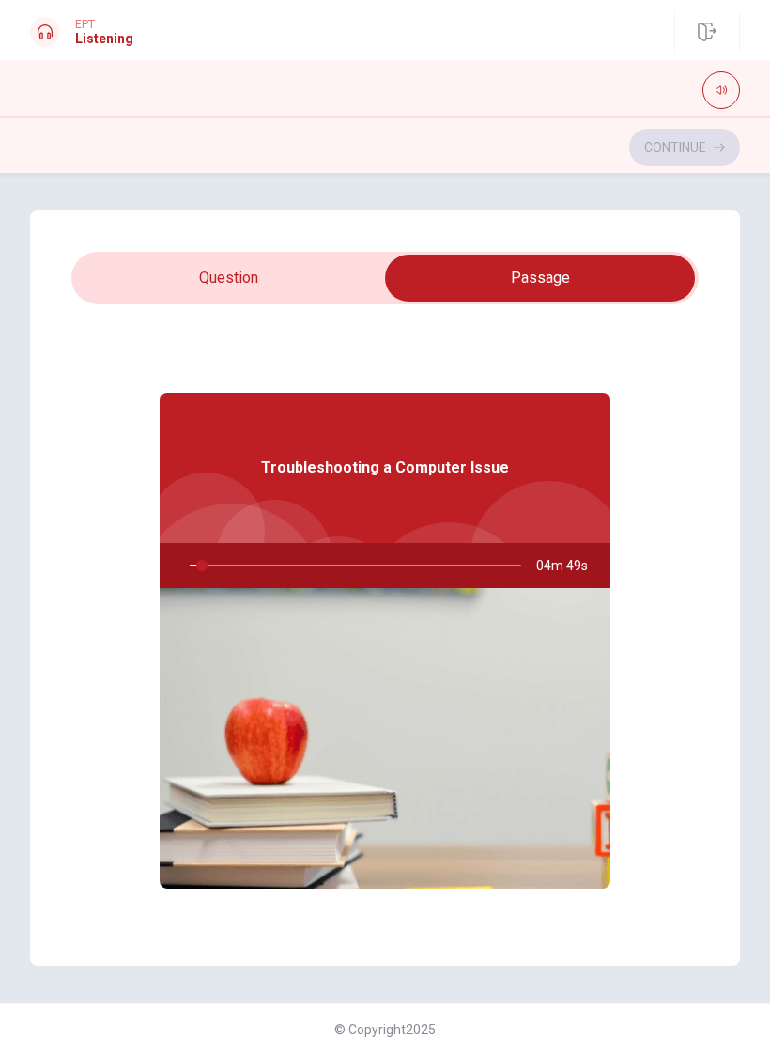
click at [348, 281] on input "checkbox" at bounding box center [540, 278] width 941 height 47
checkbox input "false"
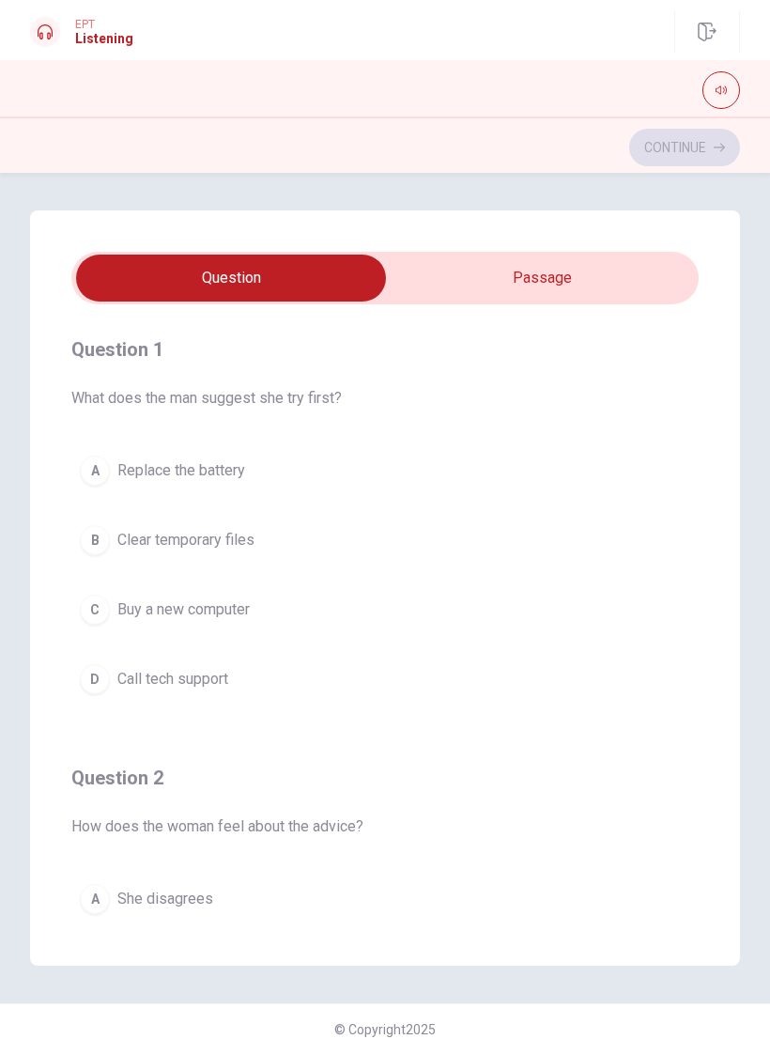
type input "4"
click at [594, 273] on input "checkbox" at bounding box center [230, 278] width 941 height 47
checkbox input "true"
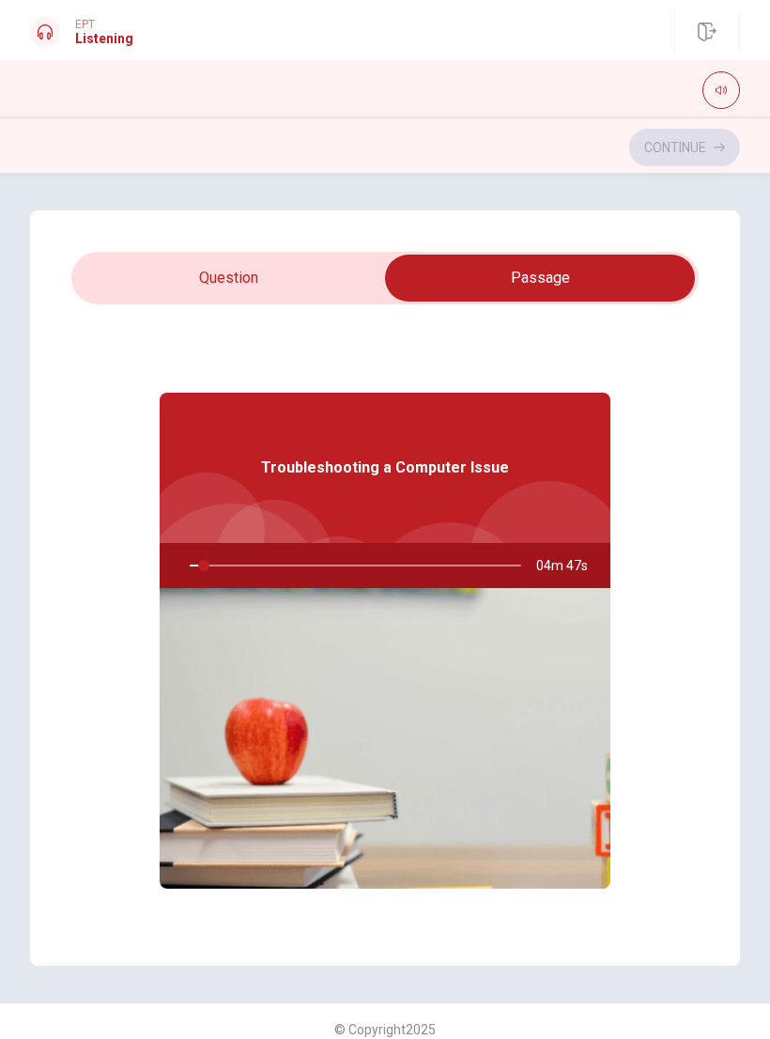
type input "5"
click at [354, 279] on input "checkbox" at bounding box center [540, 278] width 941 height 47
checkbox input "false"
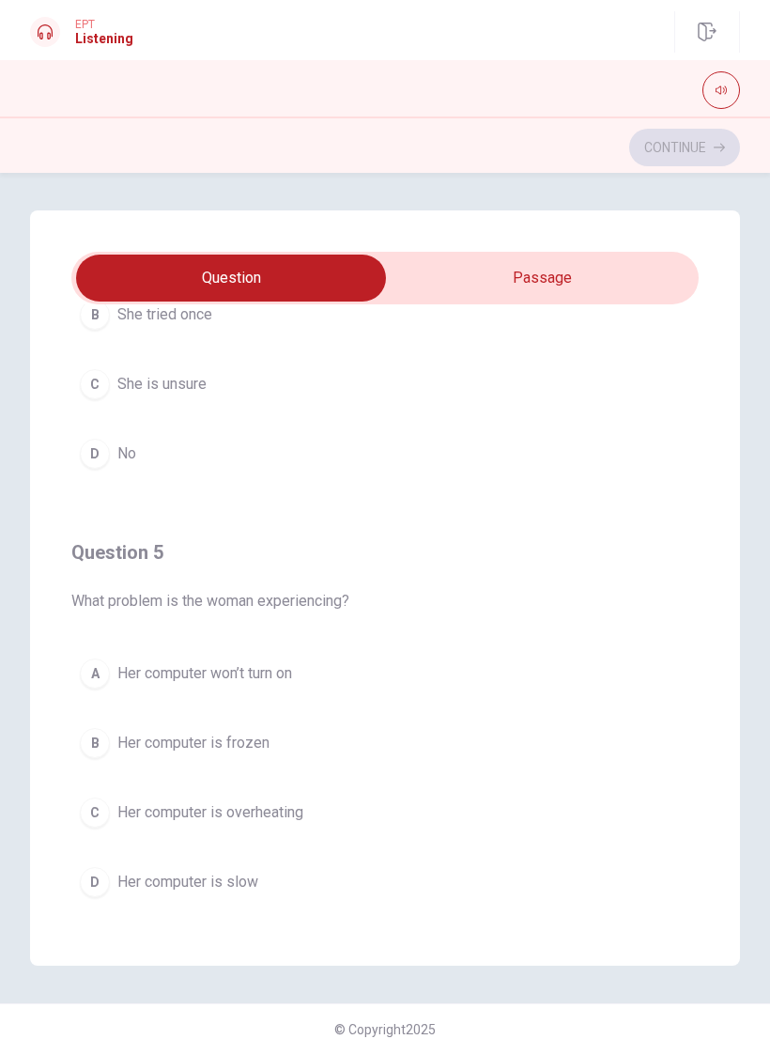
type input "17"
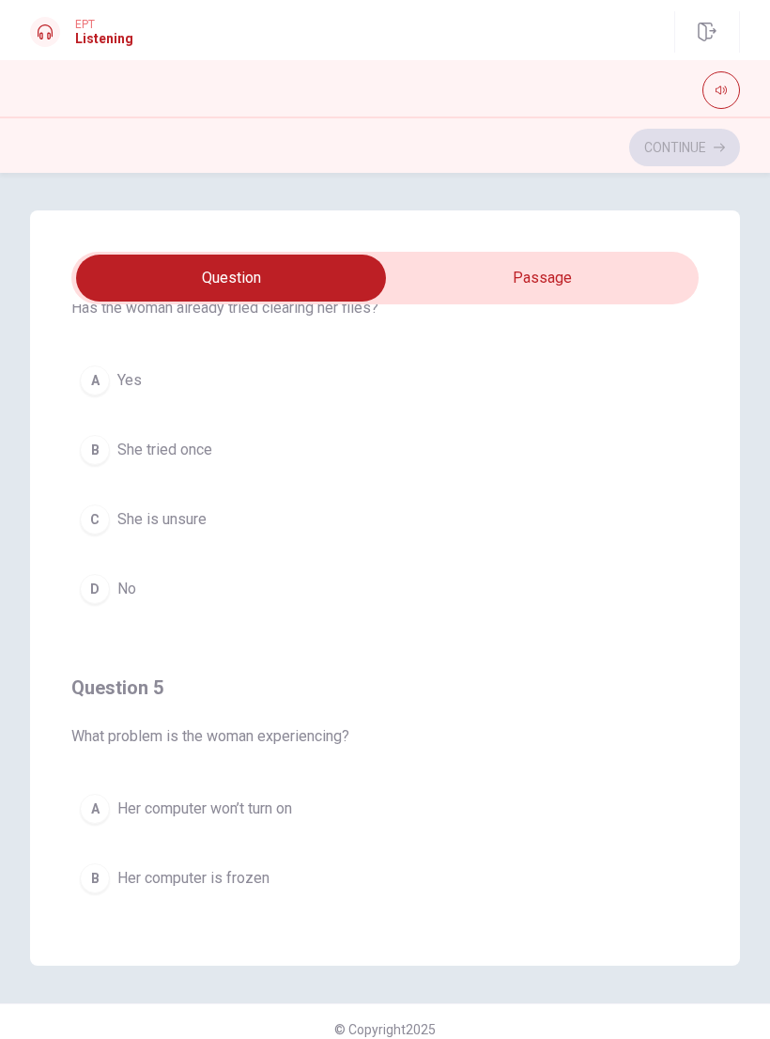
click at [628, 274] on input "checkbox" at bounding box center [230, 278] width 941 height 47
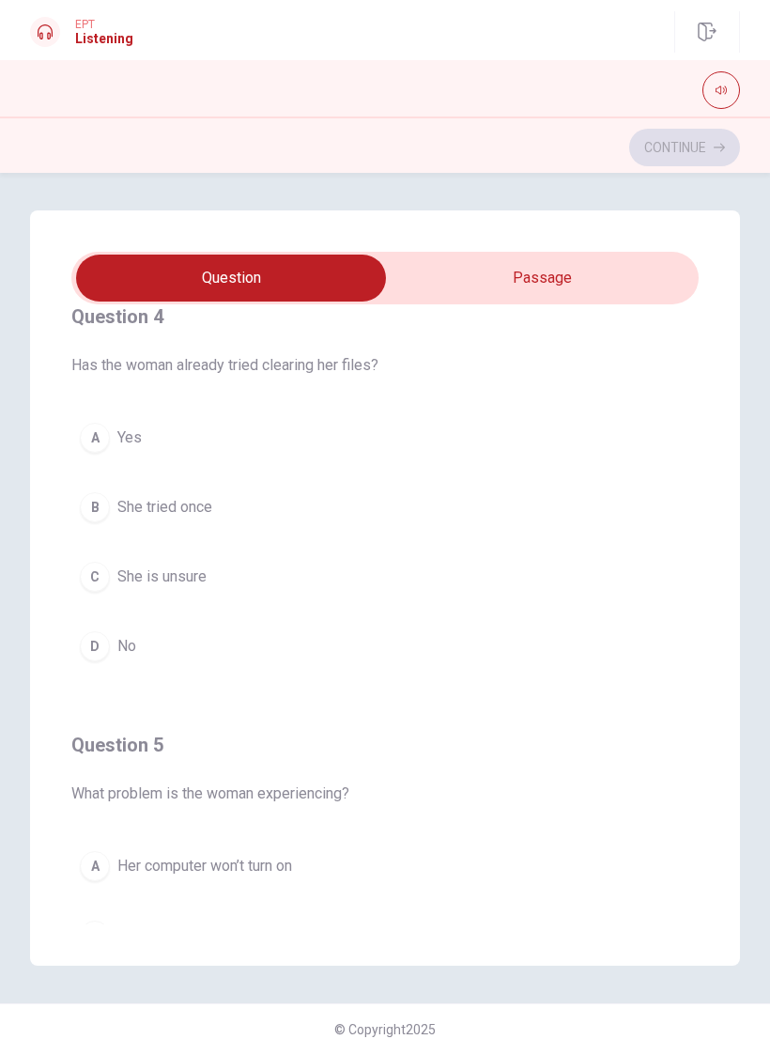
checkbox input "true"
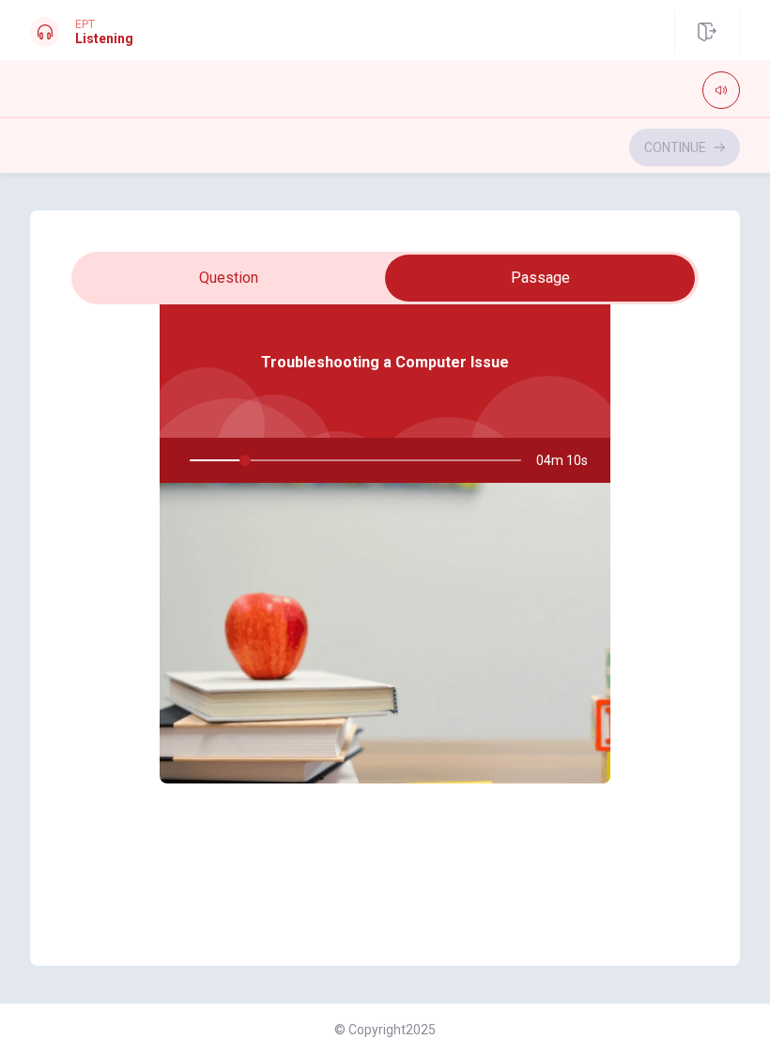
scroll to position [105, 0]
type input "17"
click at [172, 270] on input "checkbox" at bounding box center [540, 278] width 941 height 47
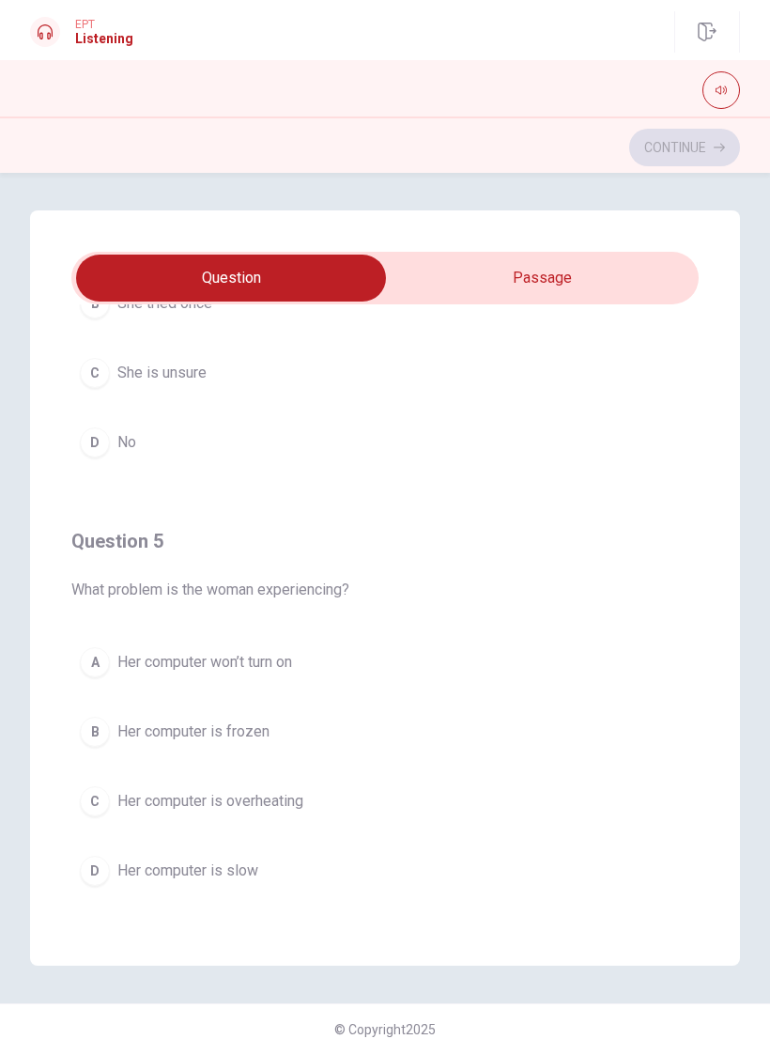
scroll to position [1522, 0]
click at [97, 859] on div "D" at bounding box center [95, 871] width 30 height 30
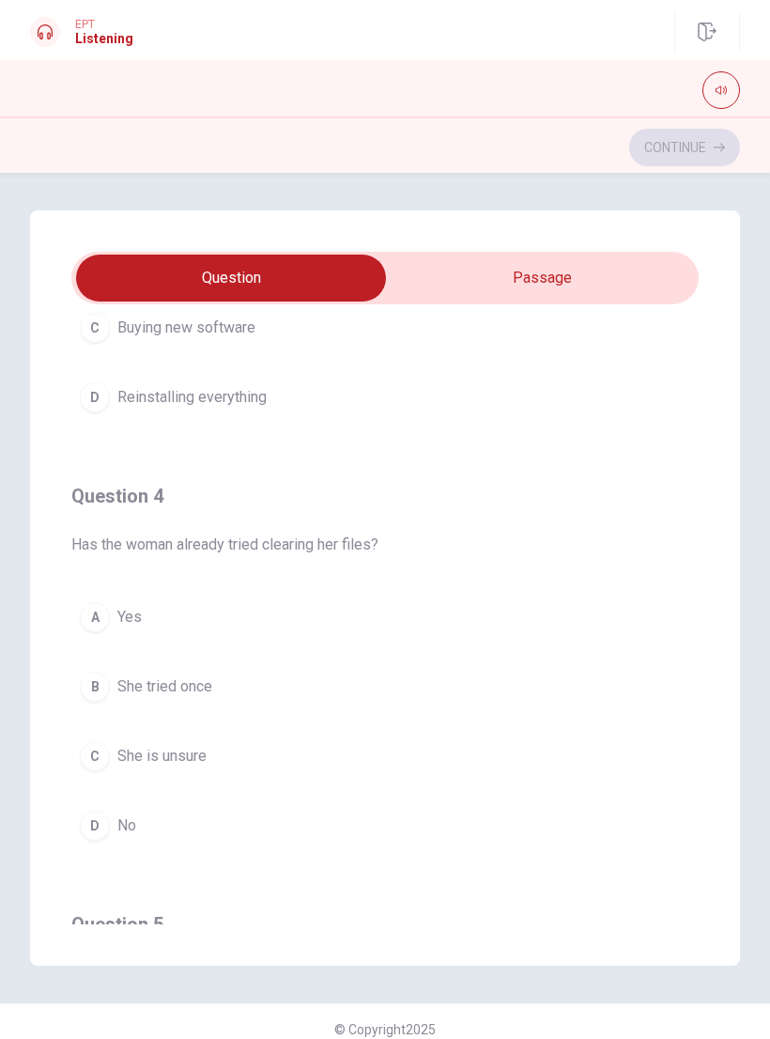
scroll to position [1150, 0]
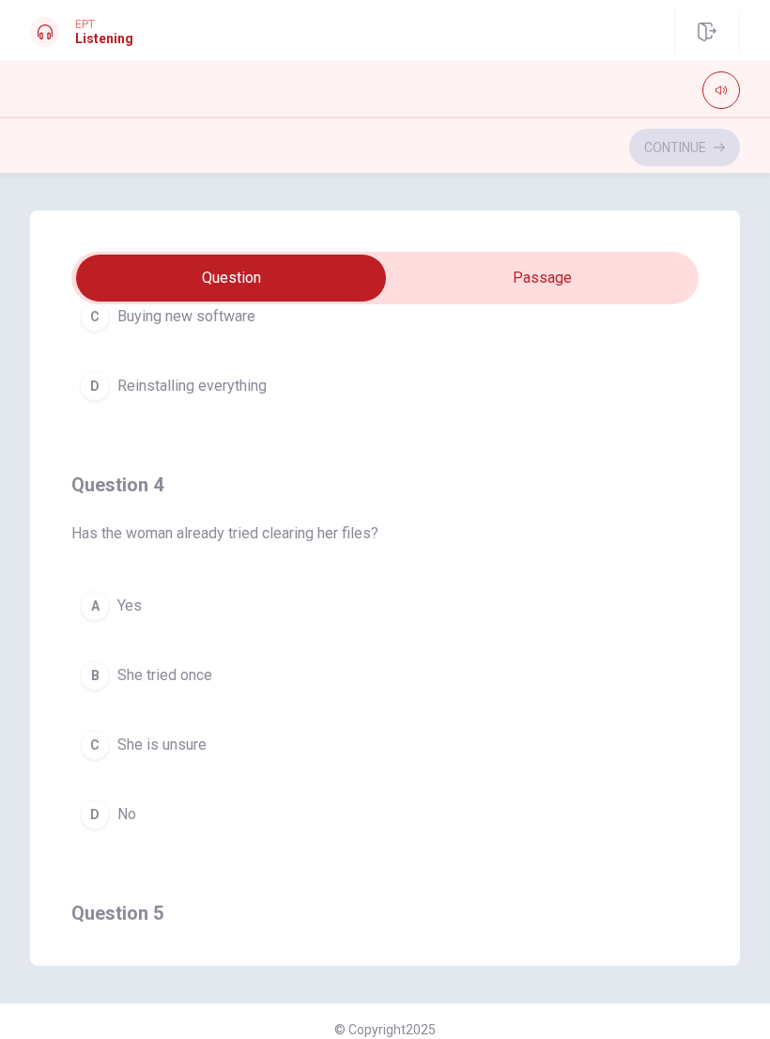
click at [100, 814] on div "D" at bounding box center [95, 815] width 30 height 30
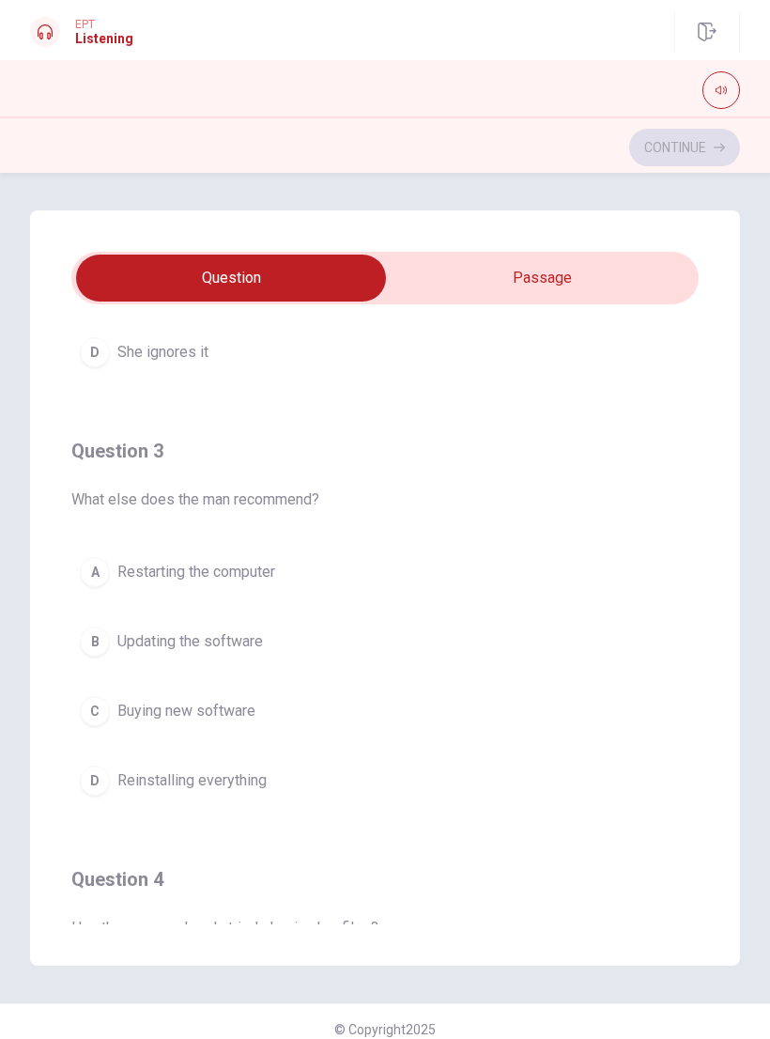
scroll to position [754, 0]
click at [100, 572] on div "A" at bounding box center [95, 573] width 30 height 30
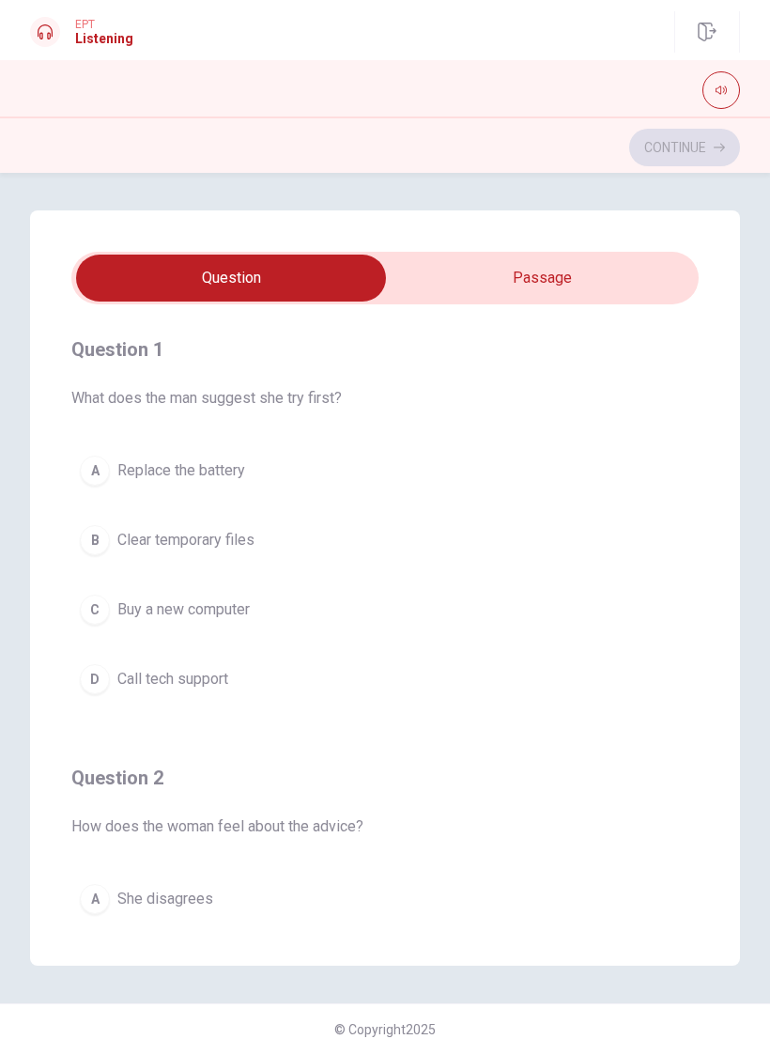
scroll to position [0, 0]
click at [104, 540] on div "B" at bounding box center [95, 540] width 30 height 30
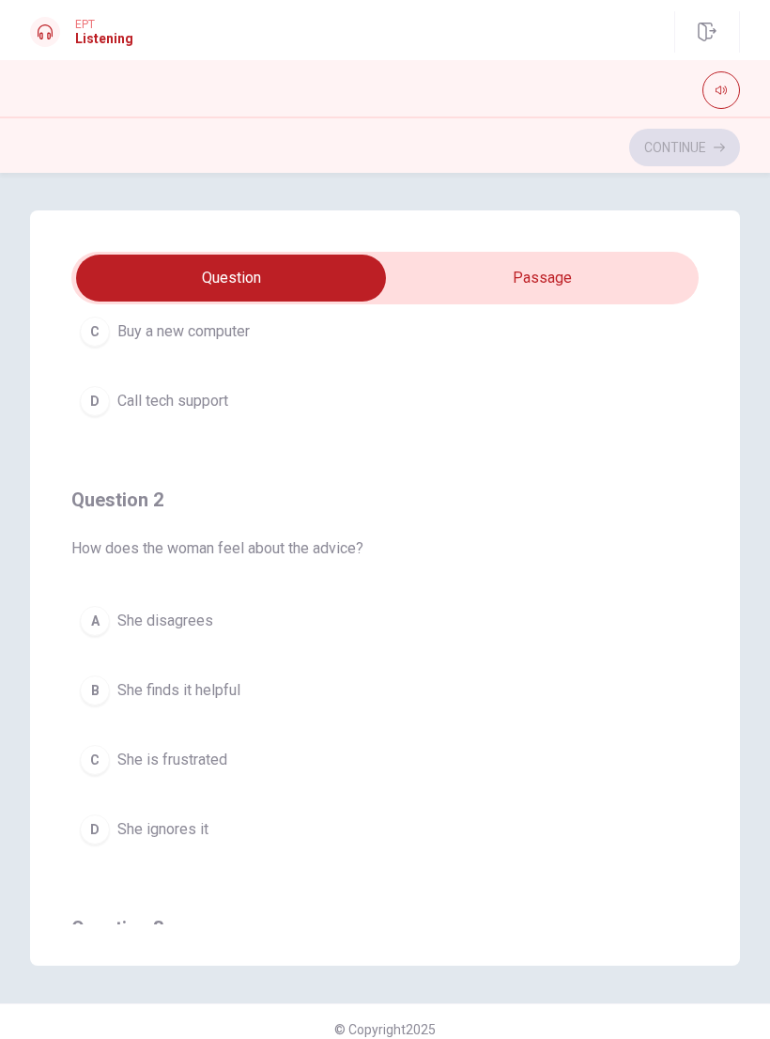
scroll to position [280, 0]
click at [642, 279] on input "checkbox" at bounding box center [230, 278] width 941 height 47
checkbox input "true"
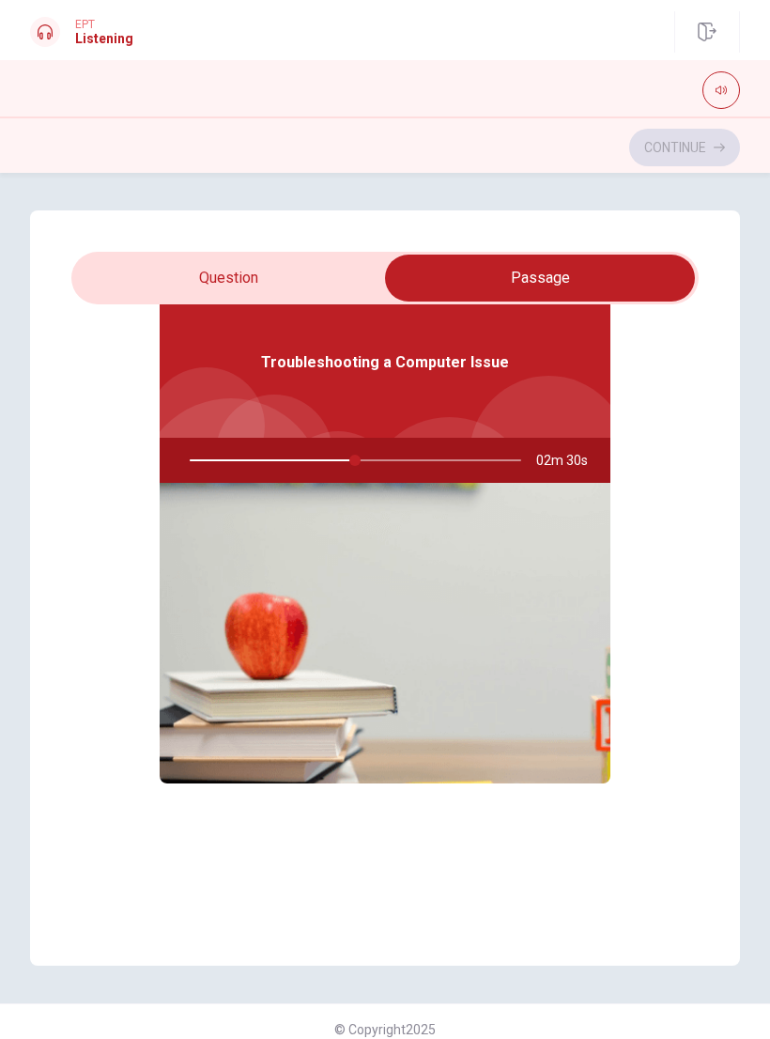
type input "50"
click at [357, 272] on input "checkbox" at bounding box center [540, 278] width 941 height 47
checkbox input "false"
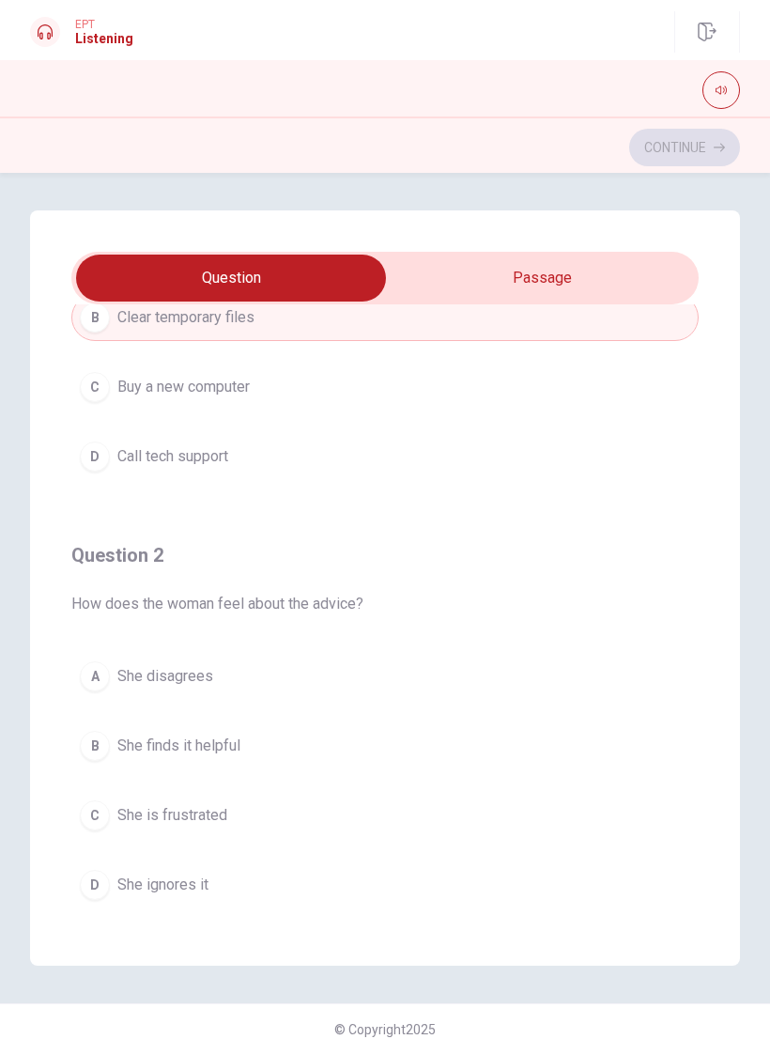
scroll to position [244, 0]
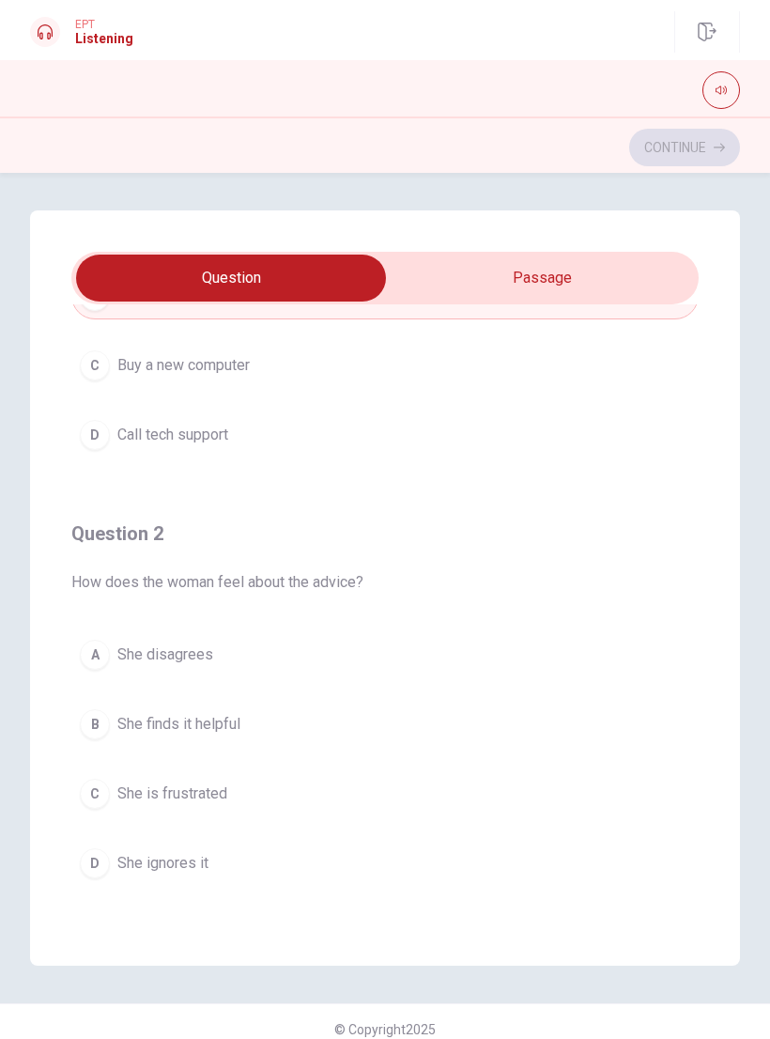
click at [104, 782] on div "C" at bounding box center [95, 794] width 30 height 30
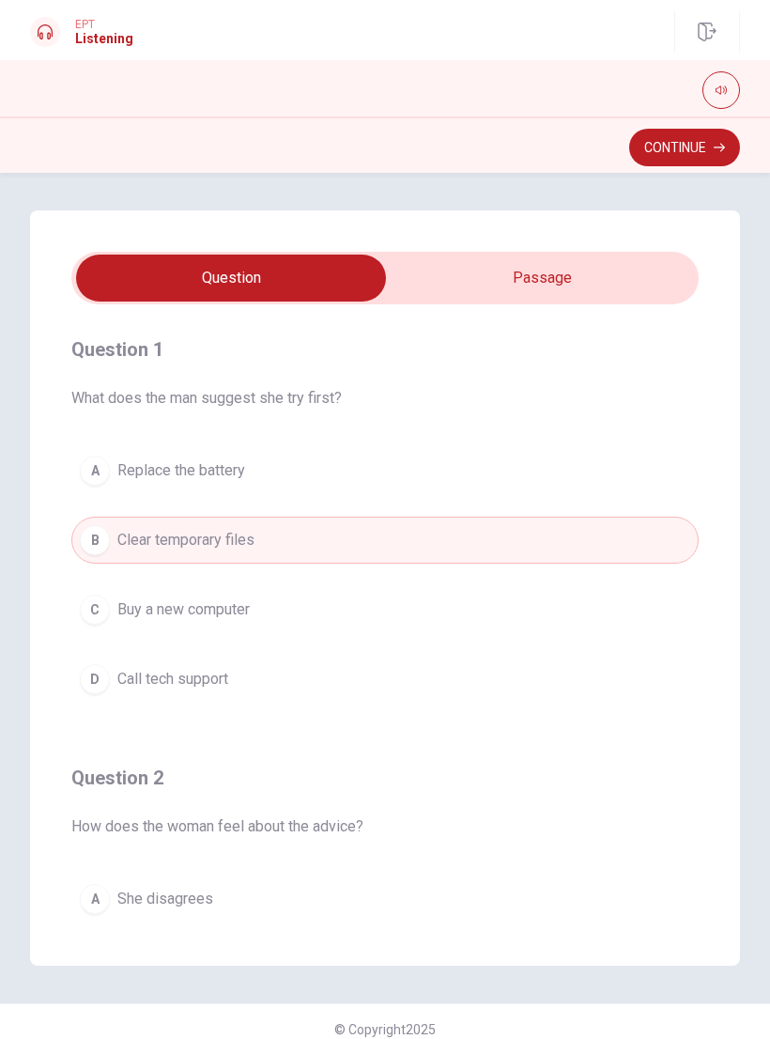
scroll to position [0, 0]
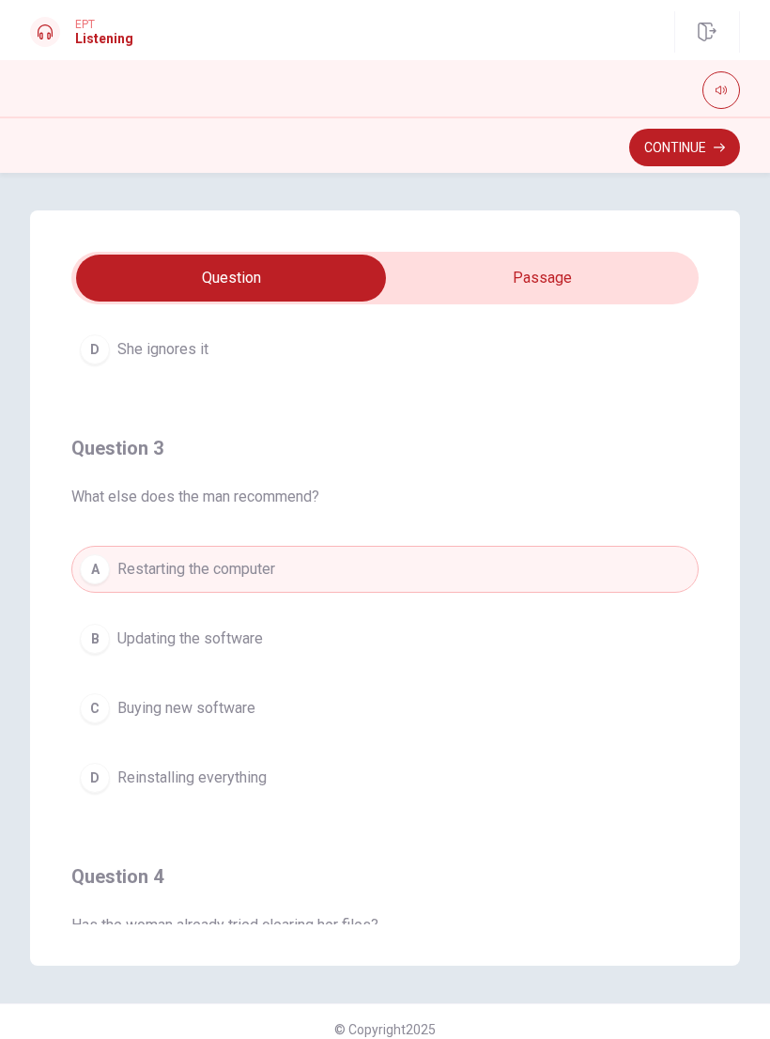
type input "54"
click at [628, 282] on input "checkbox" at bounding box center [230, 278] width 941 height 47
checkbox input "true"
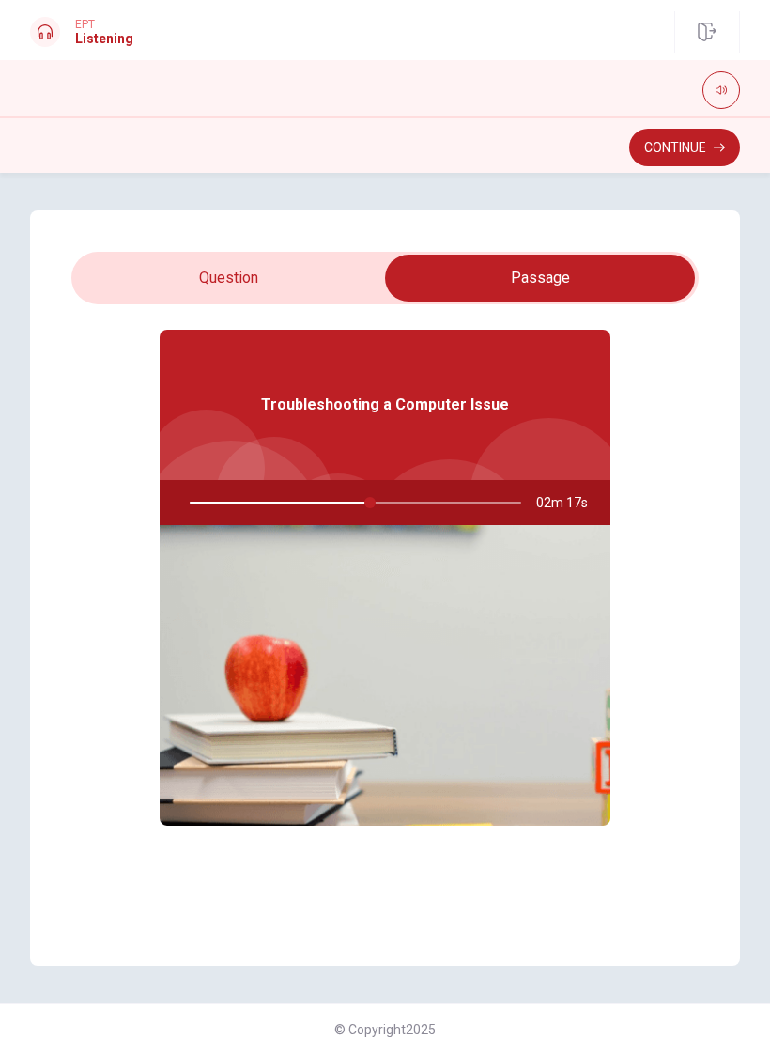
scroll to position [62, 0]
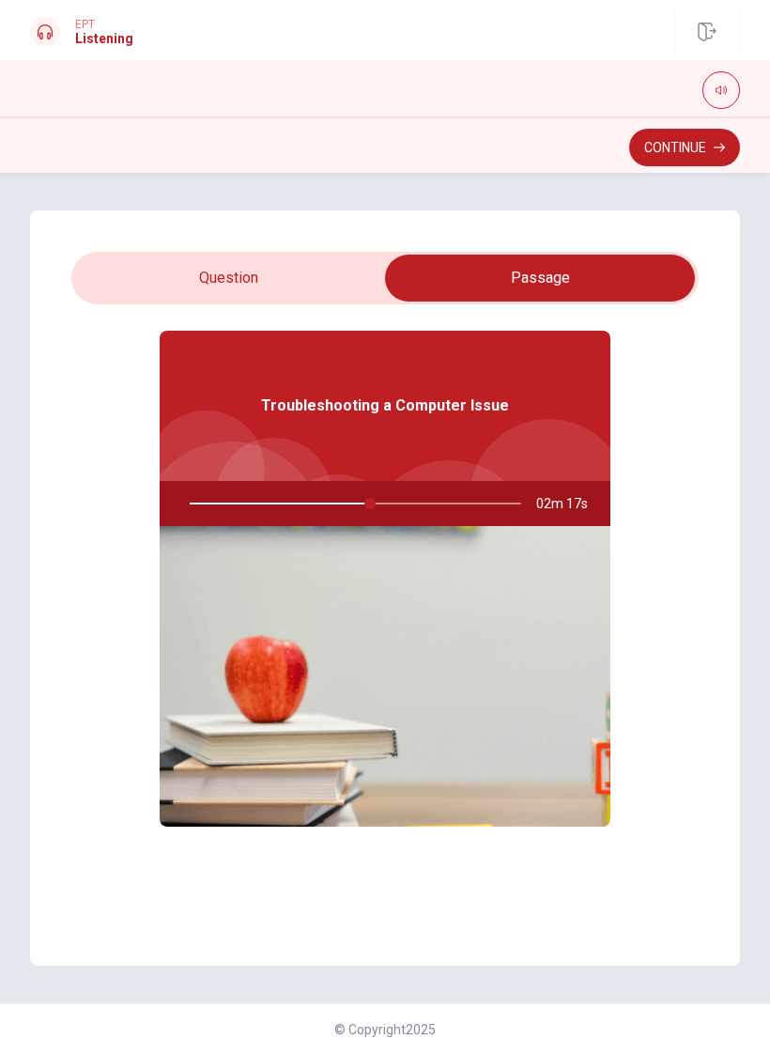
type input "55"
click at [352, 288] on input "checkbox" at bounding box center [540, 278] width 941 height 47
checkbox input "false"
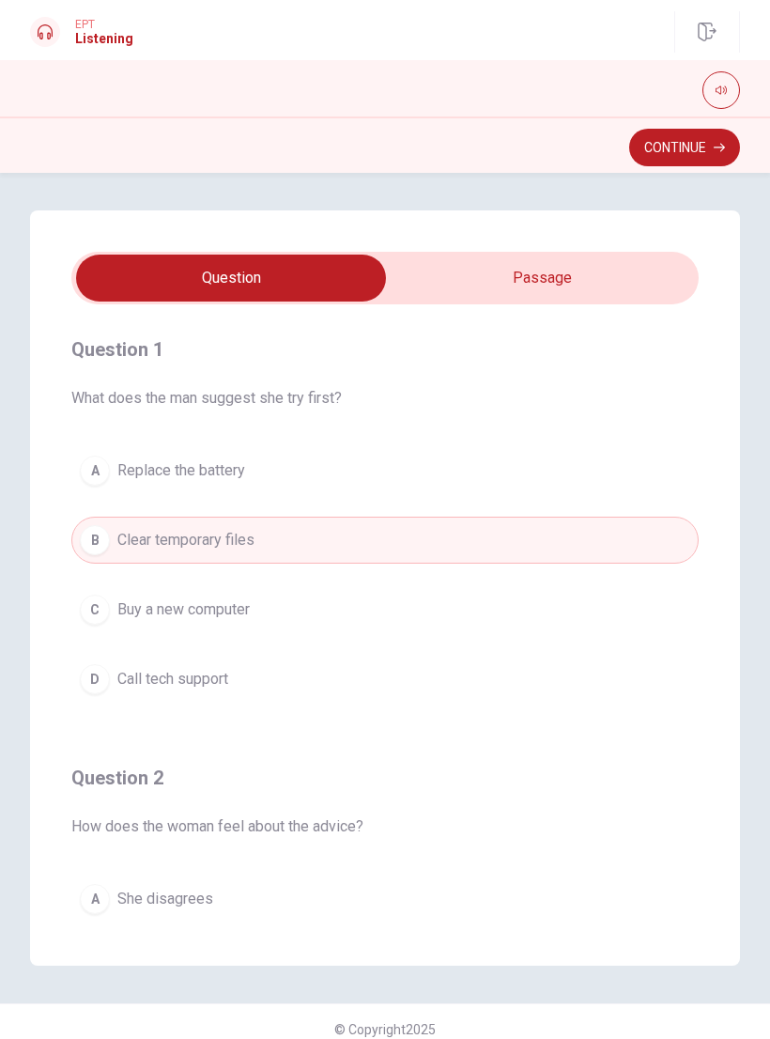
scroll to position [-3, 0]
click at [698, 154] on button "Continue" at bounding box center [685, 148] width 111 height 38
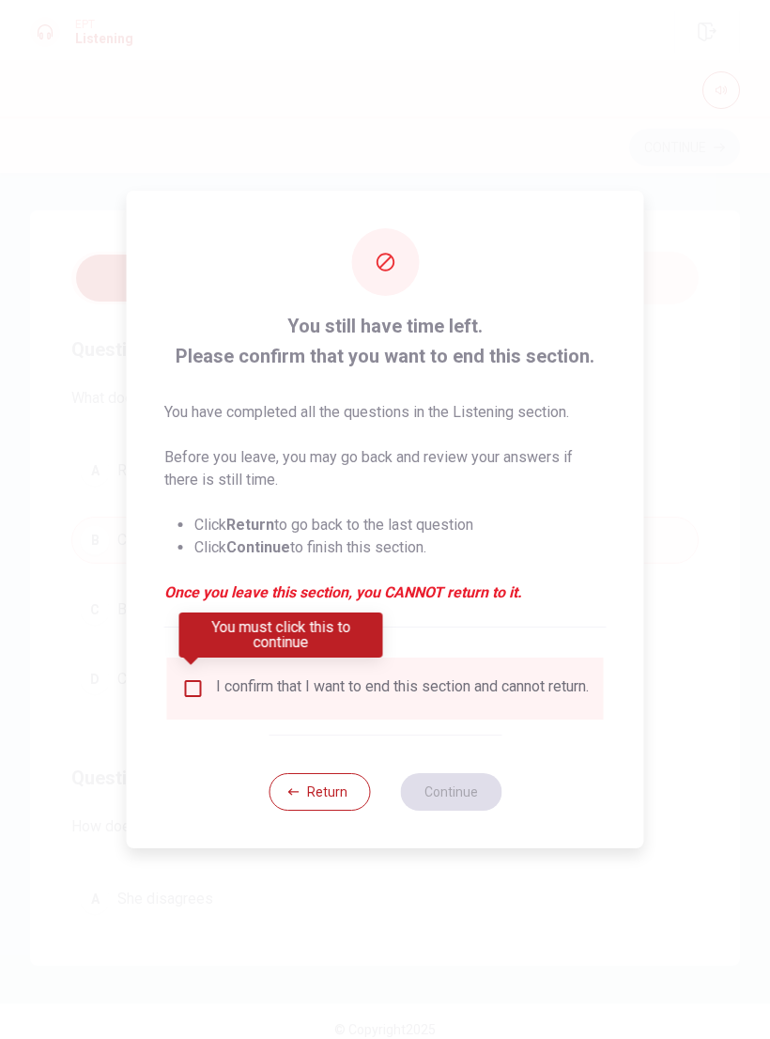
scroll to position [0, 0]
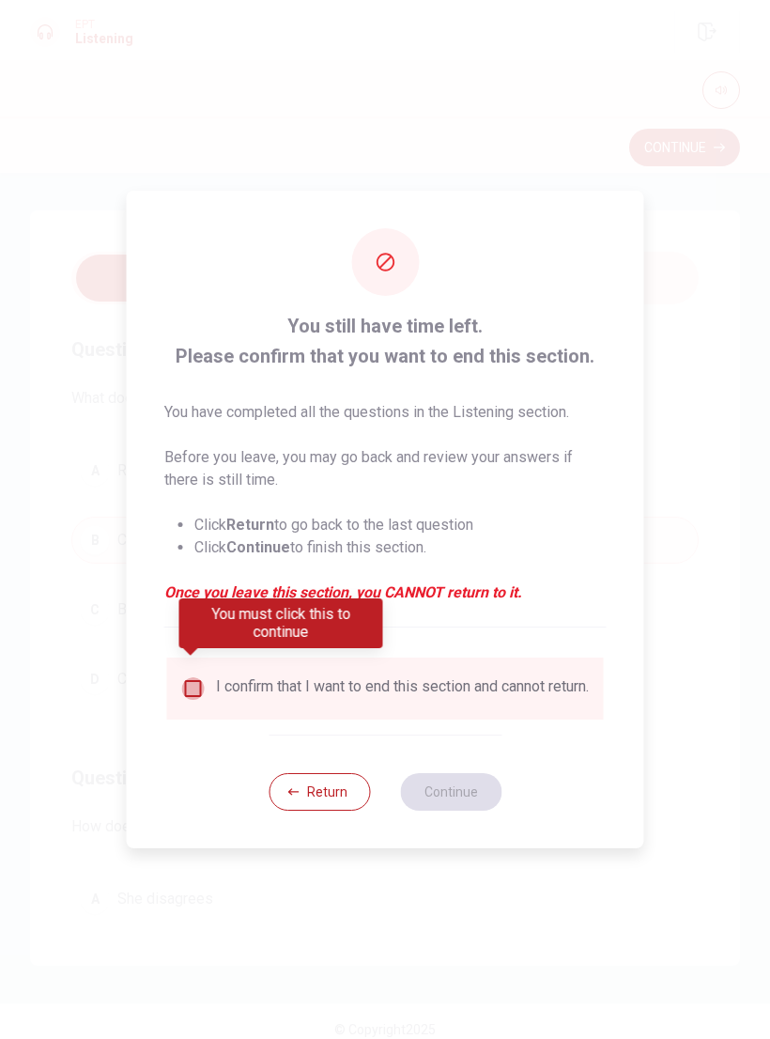
click at [198, 677] on input "You must click this to continue" at bounding box center [193, 688] width 23 height 23
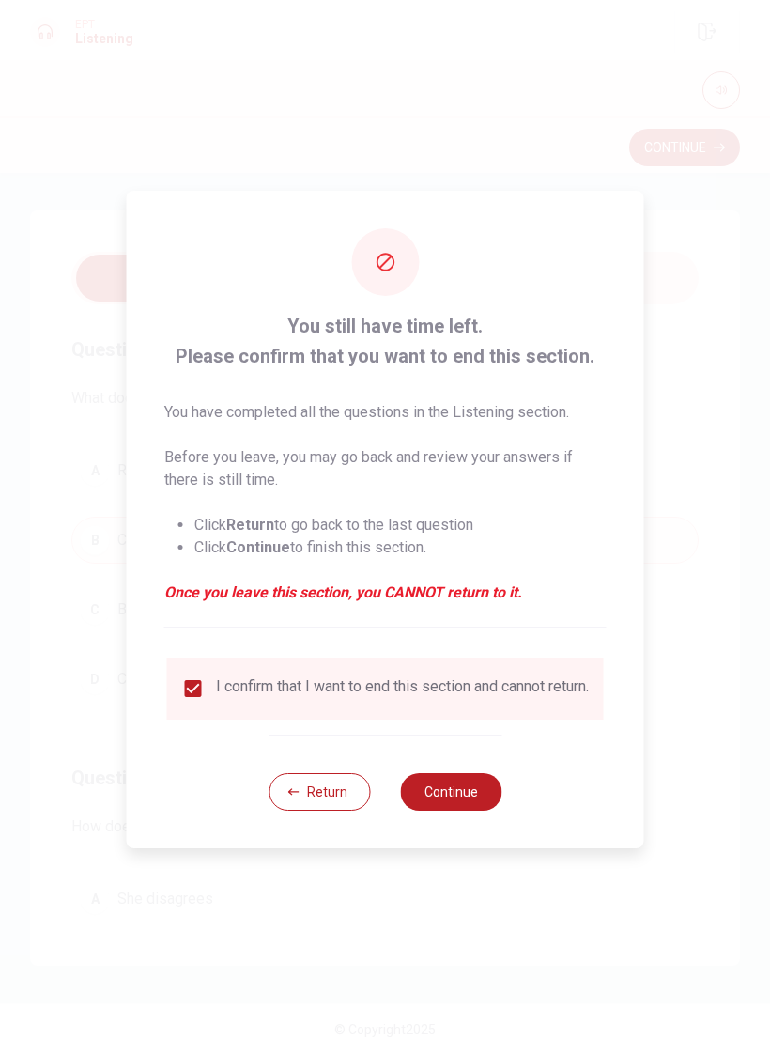
click at [467, 788] on button "Continue" at bounding box center [450, 792] width 101 height 38
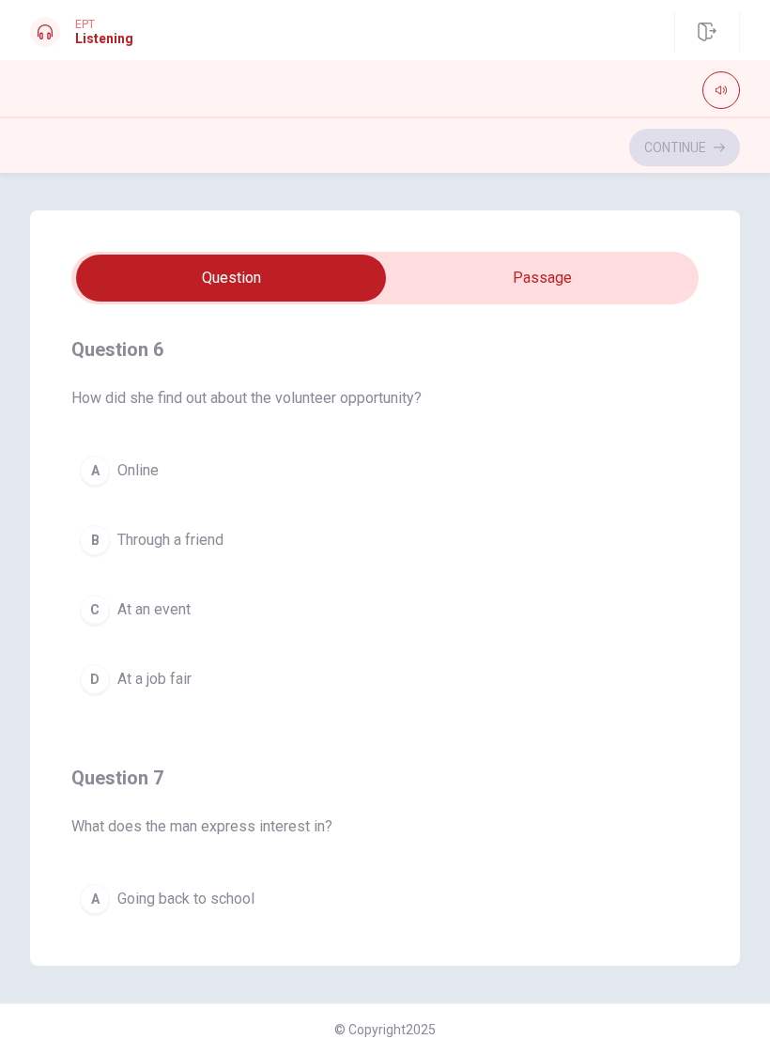
click at [638, 269] on input "checkbox" at bounding box center [230, 278] width 941 height 47
checkbox input "true"
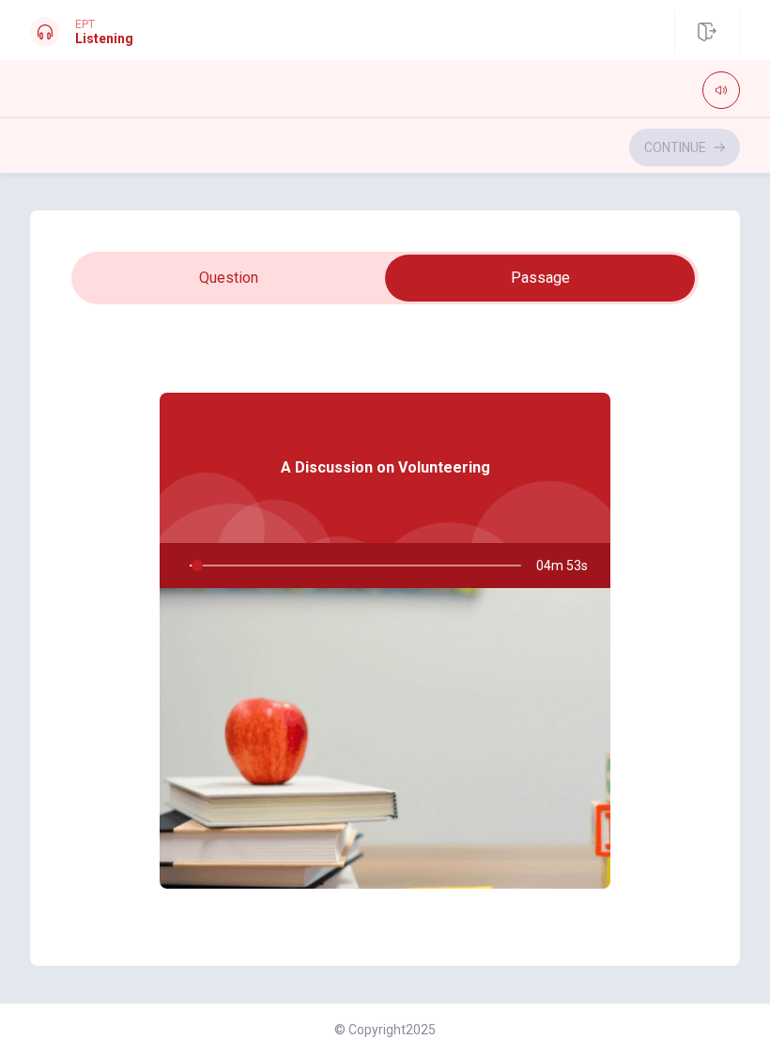
type input "3"
click at [162, 277] on input "checkbox" at bounding box center [540, 278] width 941 height 47
checkbox input "false"
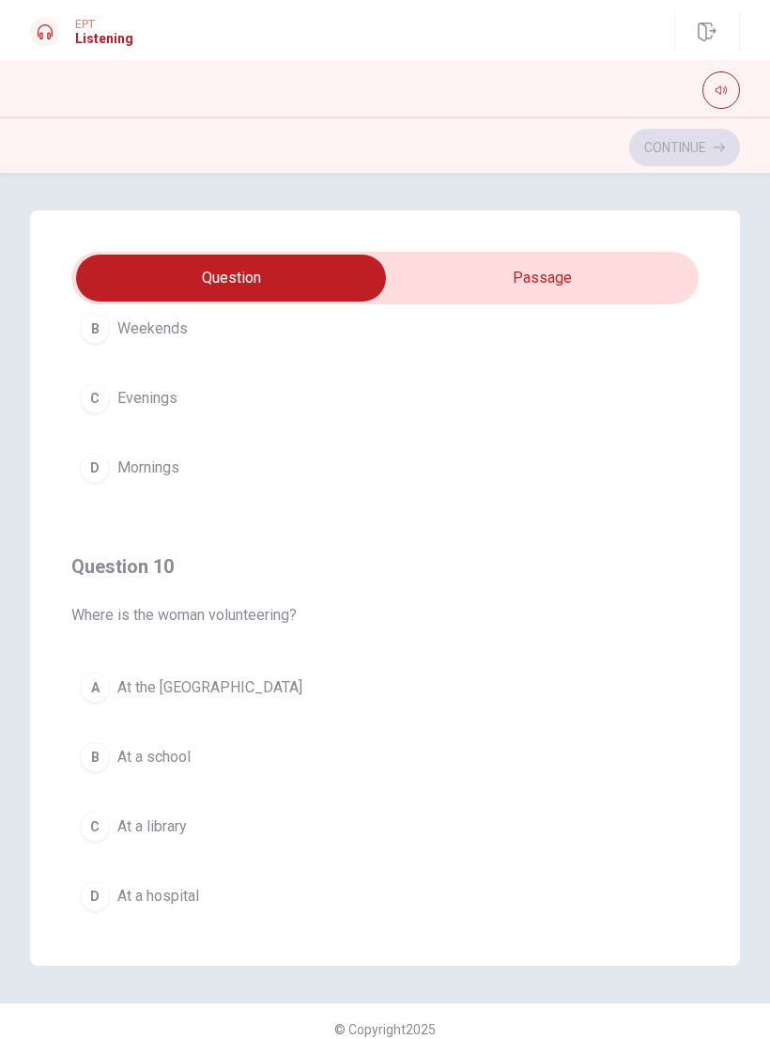
scroll to position [1500, 0]
type input "24"
click at [637, 270] on input "checkbox" at bounding box center [230, 278] width 941 height 47
checkbox input "true"
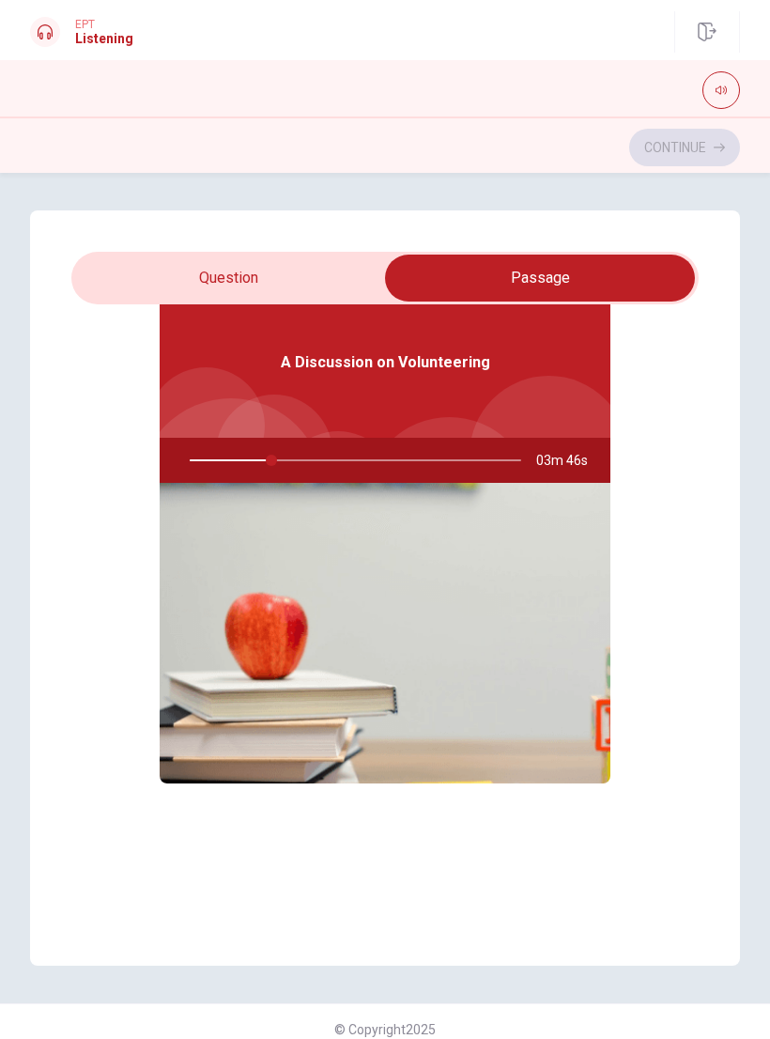
type input "25"
click at [154, 271] on input "checkbox" at bounding box center [540, 278] width 941 height 47
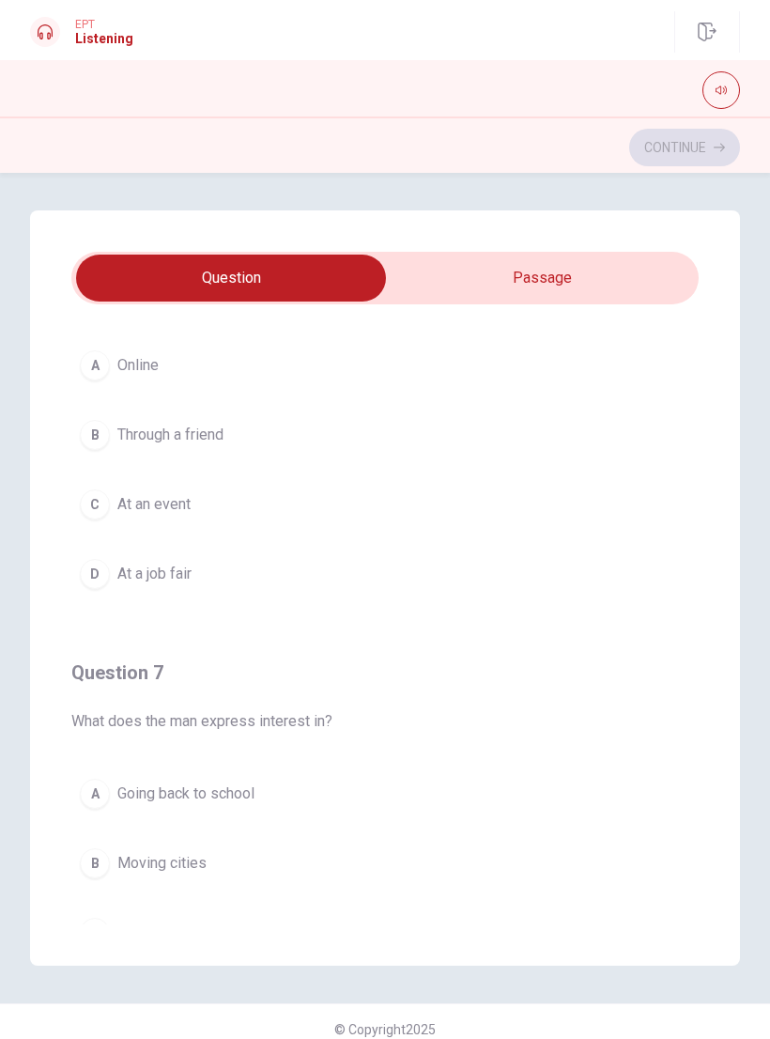
click at [630, 286] on input "checkbox" at bounding box center [230, 278] width 941 height 47
checkbox input "true"
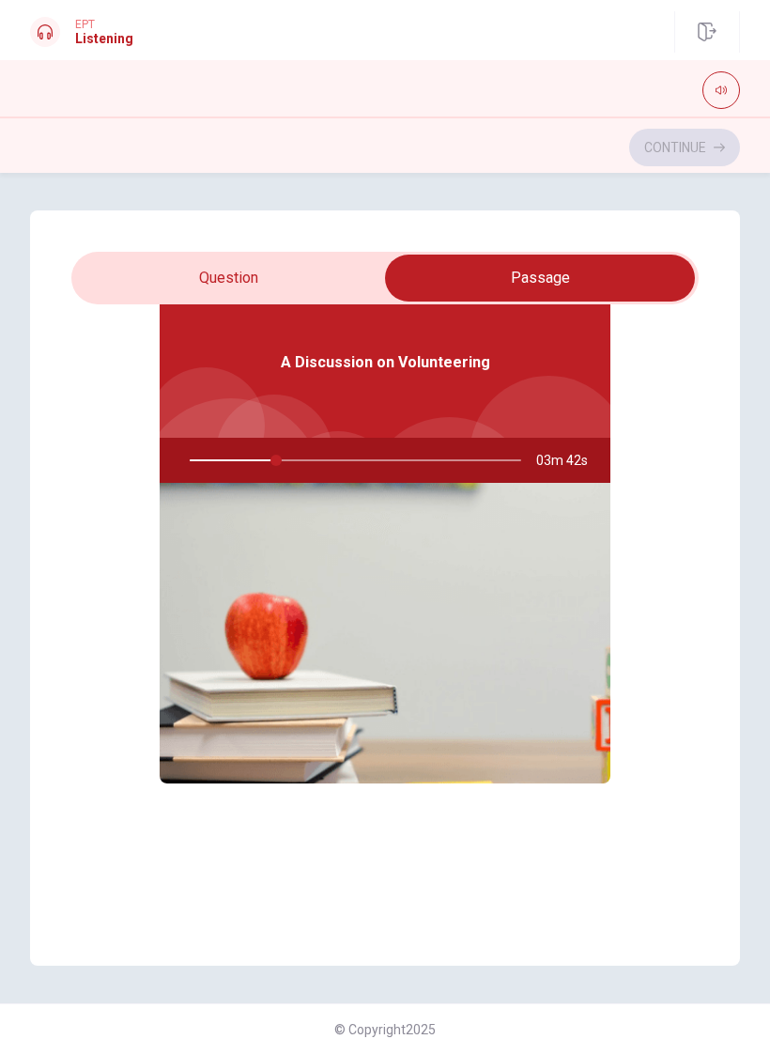
type input "26"
click at [181, 281] on input "checkbox" at bounding box center [540, 278] width 941 height 47
checkbox input "false"
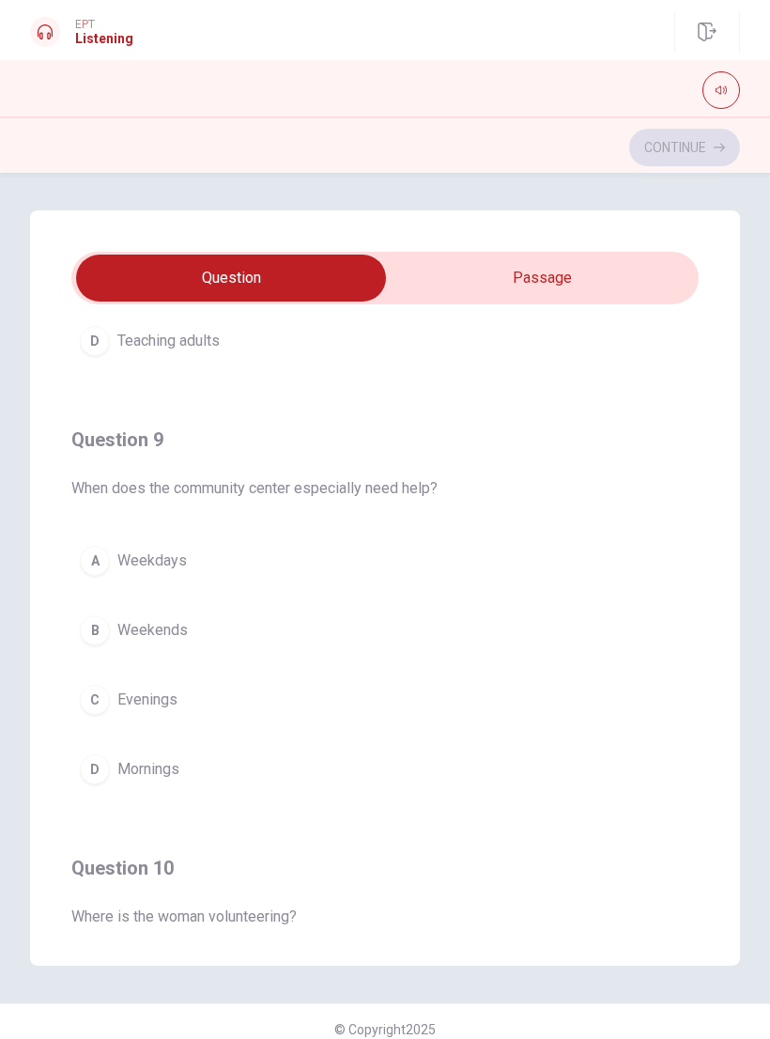
scroll to position [1196, 0]
click at [94, 643] on div "B" at bounding box center [95, 629] width 30 height 30
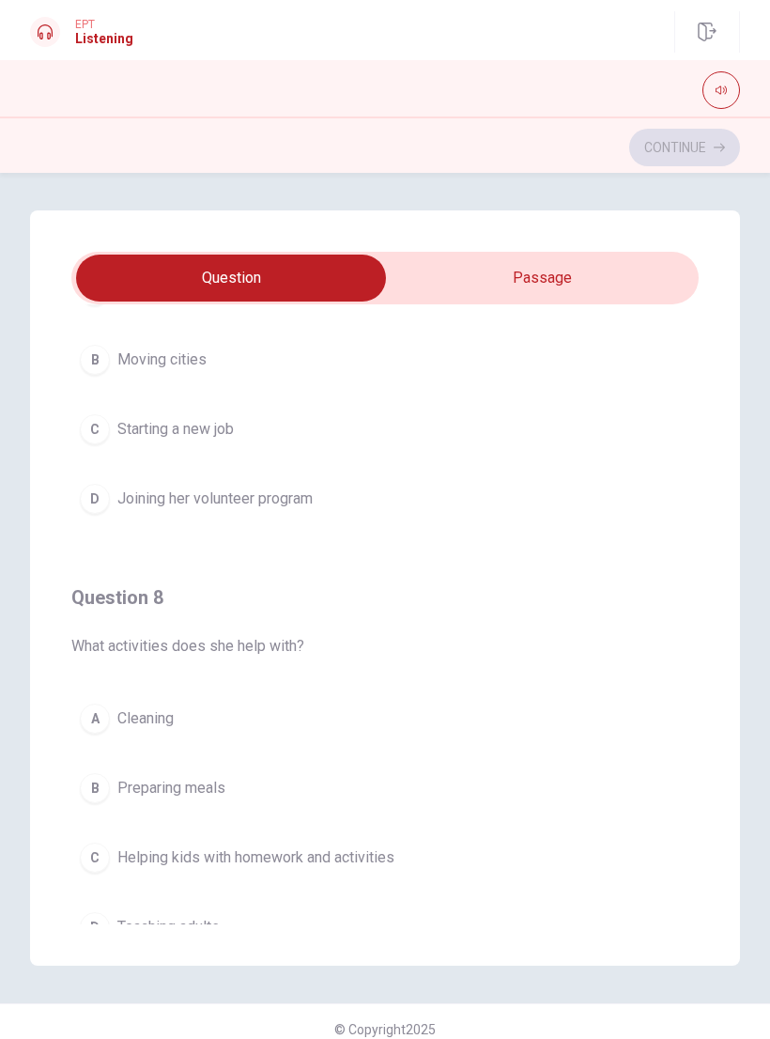
scroll to position [695, 0]
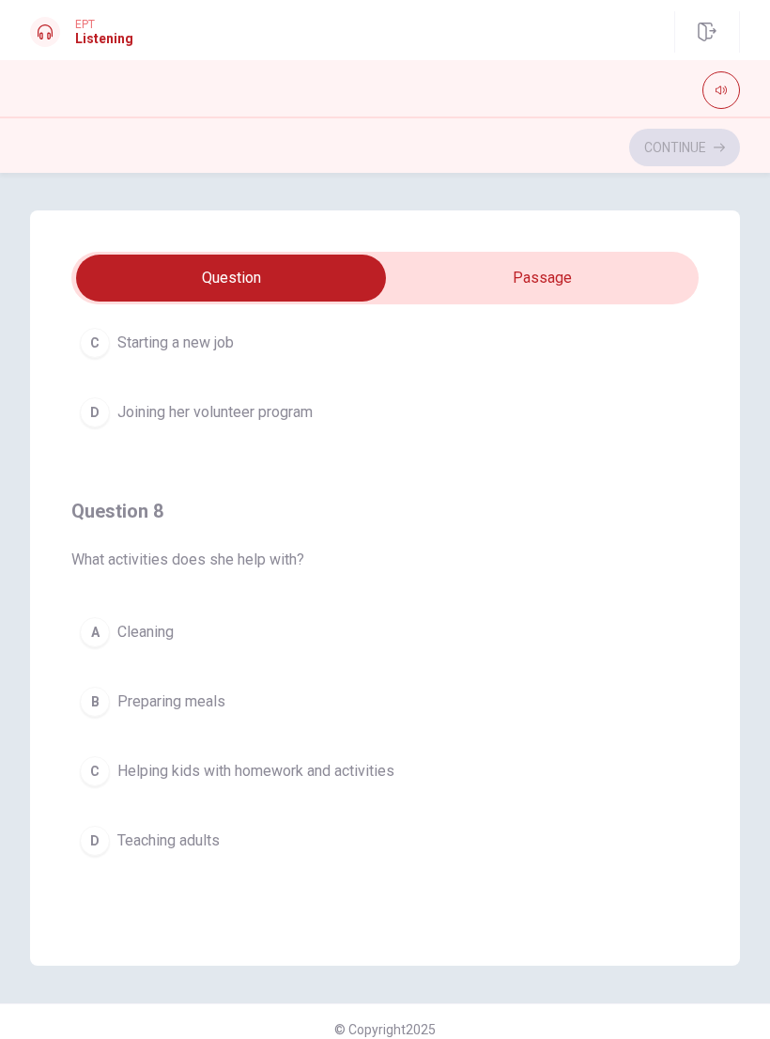
click at [336, 781] on span "Helping kids with homework and activities" at bounding box center [255, 771] width 277 height 23
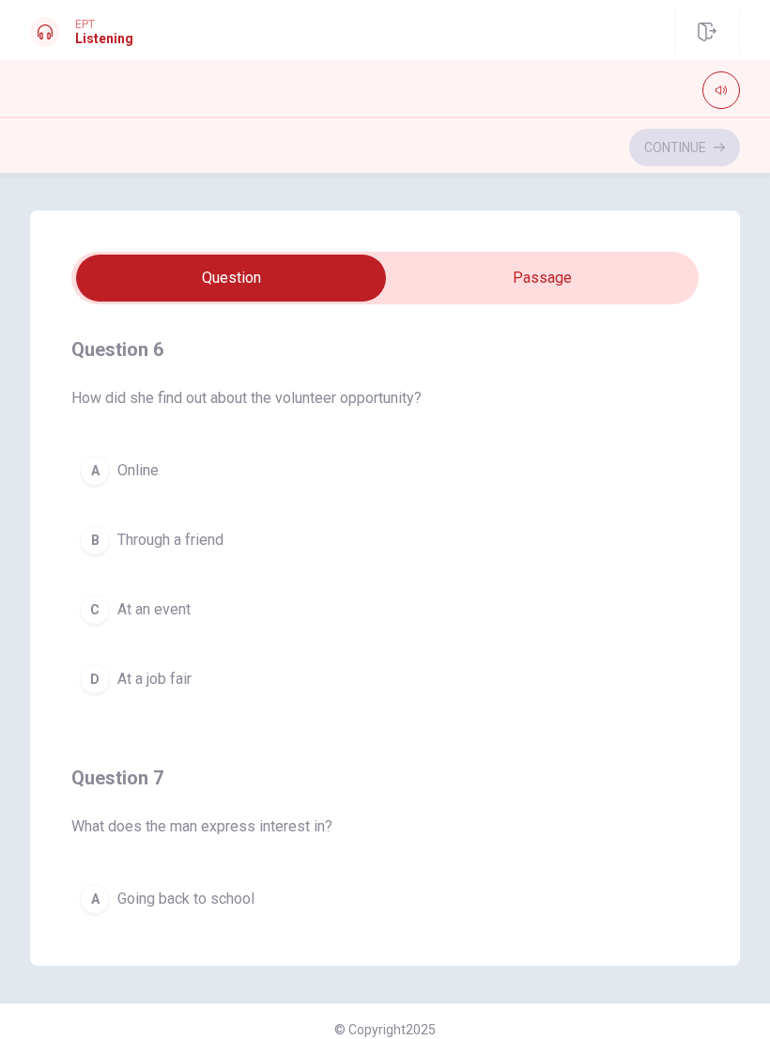
scroll to position [0, 0]
click at [207, 461] on button "A Online" at bounding box center [385, 470] width 628 height 47
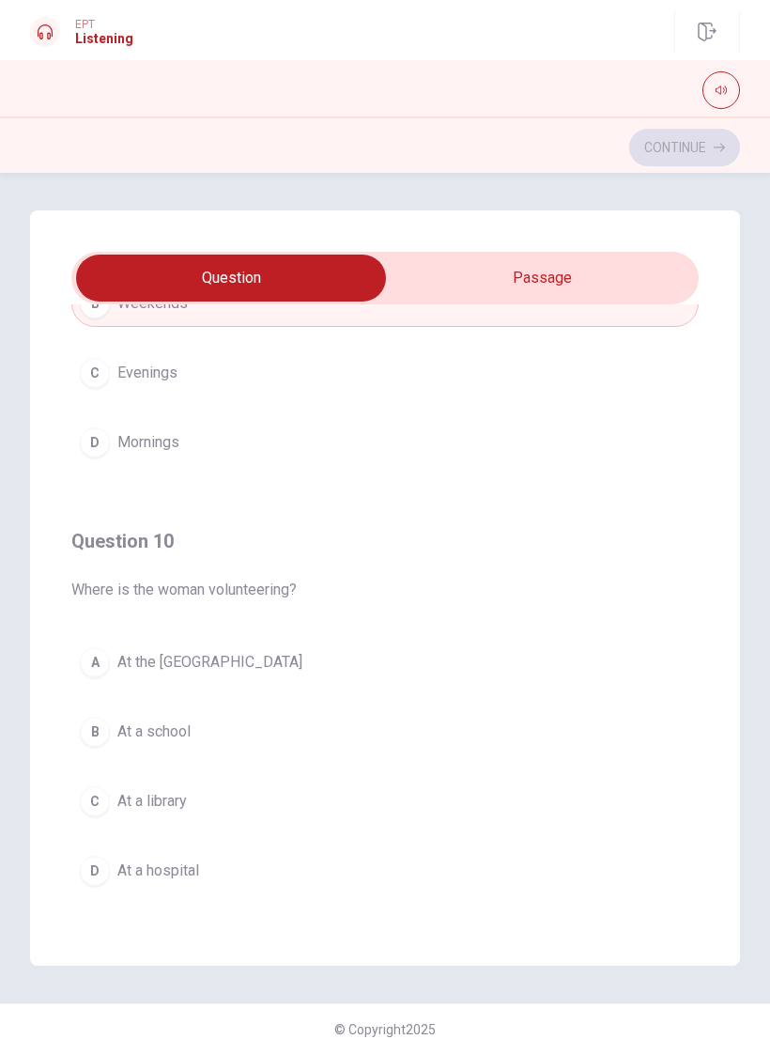
scroll to position [1522, 0]
click at [387, 674] on button "A At the [GEOGRAPHIC_DATA]" at bounding box center [385, 662] width 628 height 47
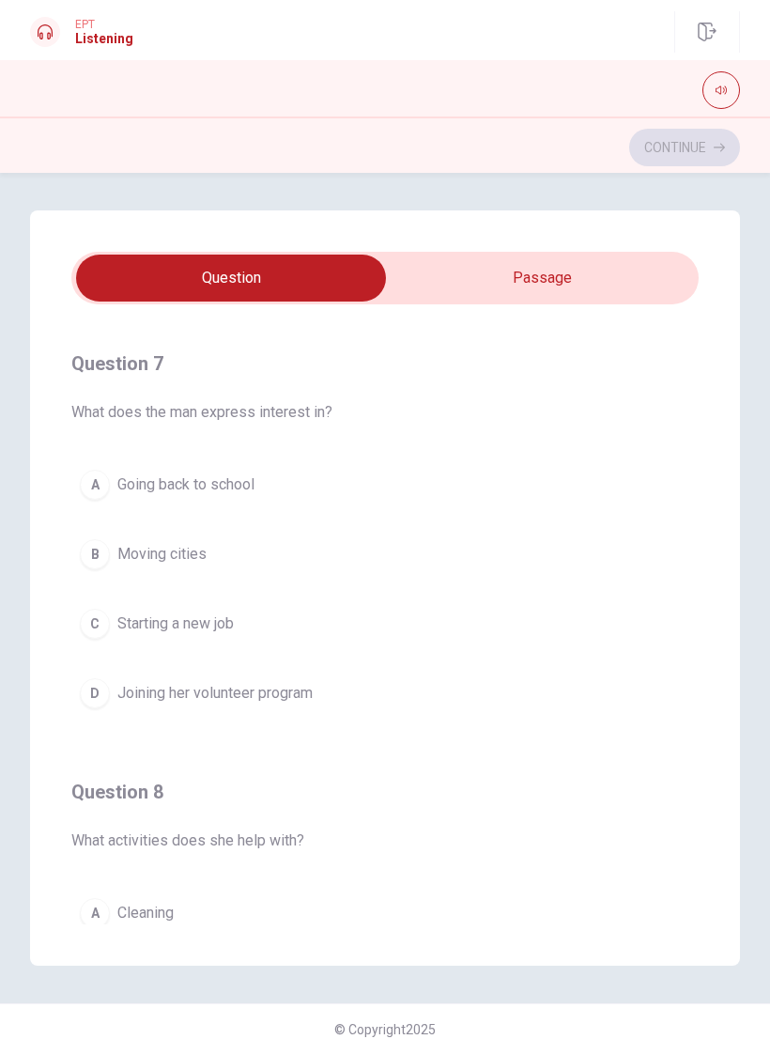
scroll to position [419, 0]
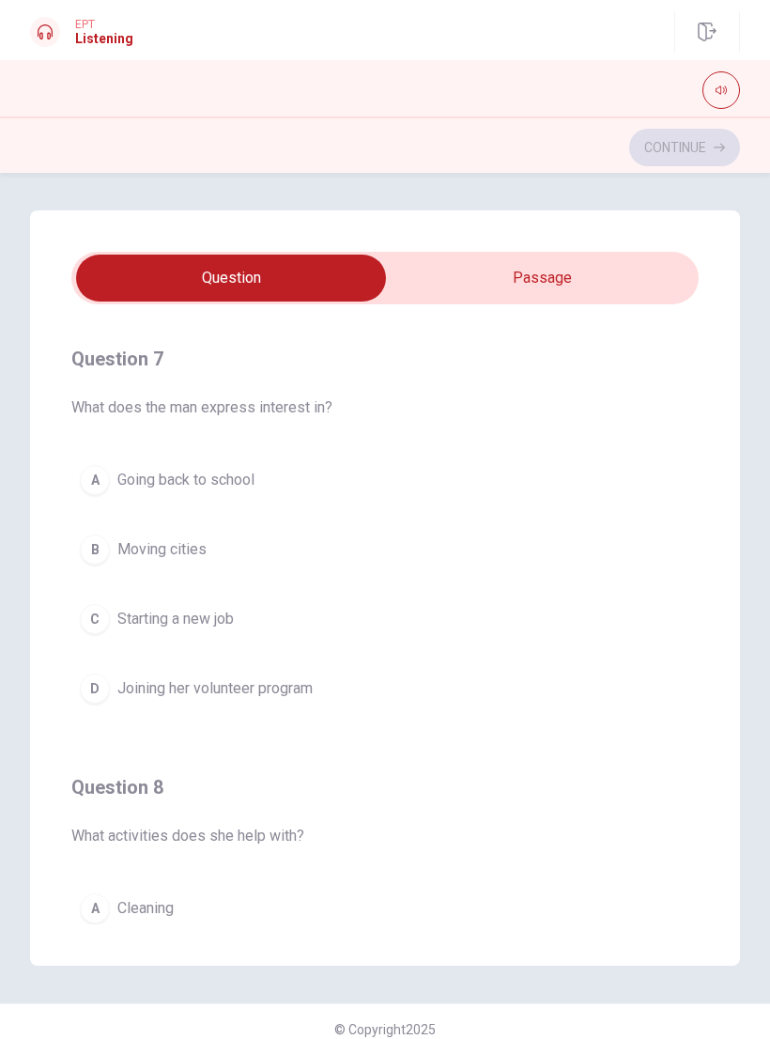
click at [412, 691] on button "D Joining her volunteer program" at bounding box center [385, 688] width 628 height 47
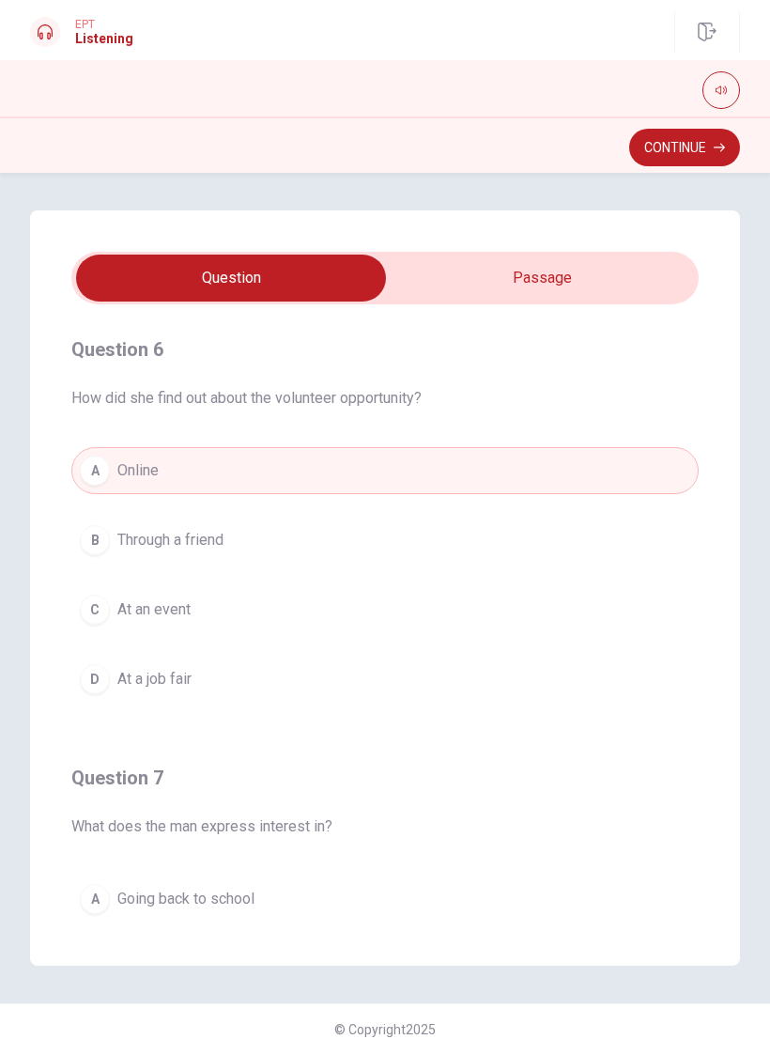
scroll to position [0, 0]
type input "58"
click at [669, 290] on input "checkbox" at bounding box center [230, 278] width 941 height 47
checkbox input "true"
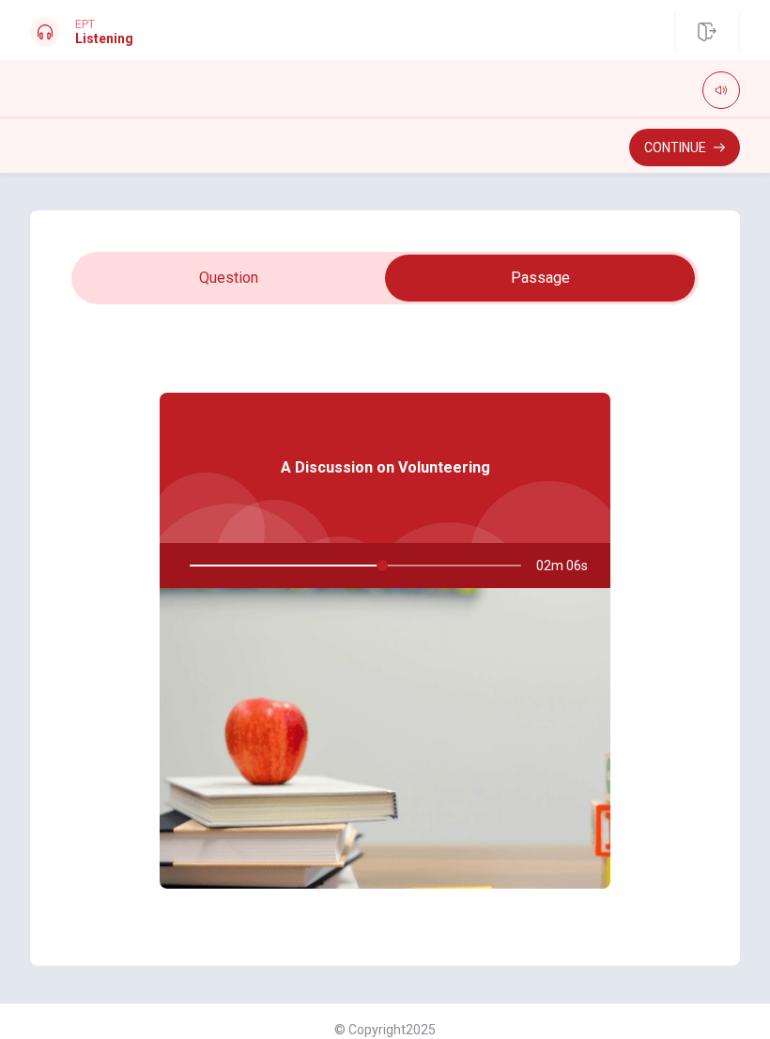
click at [733, 148] on button "Continue" at bounding box center [685, 148] width 111 height 38
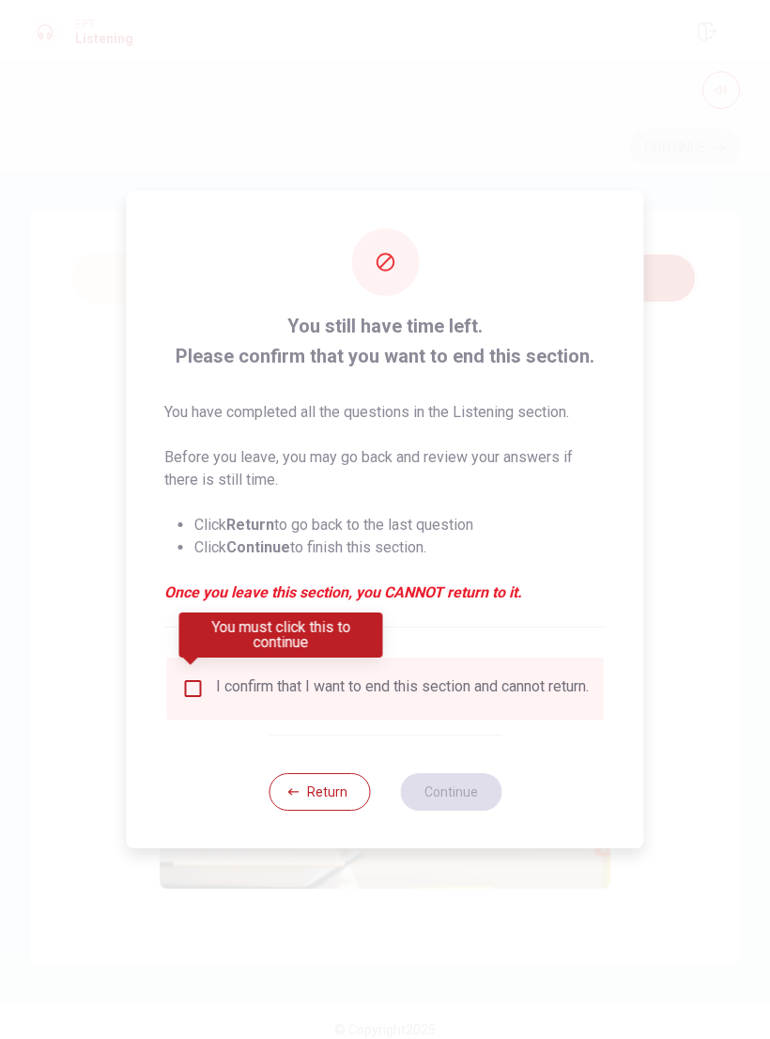
click at [376, 681] on div "I confirm that I want to end this section and cannot return." at bounding box center [402, 688] width 373 height 23
click at [184, 692] on input "You must click this to continue" at bounding box center [193, 688] width 23 height 23
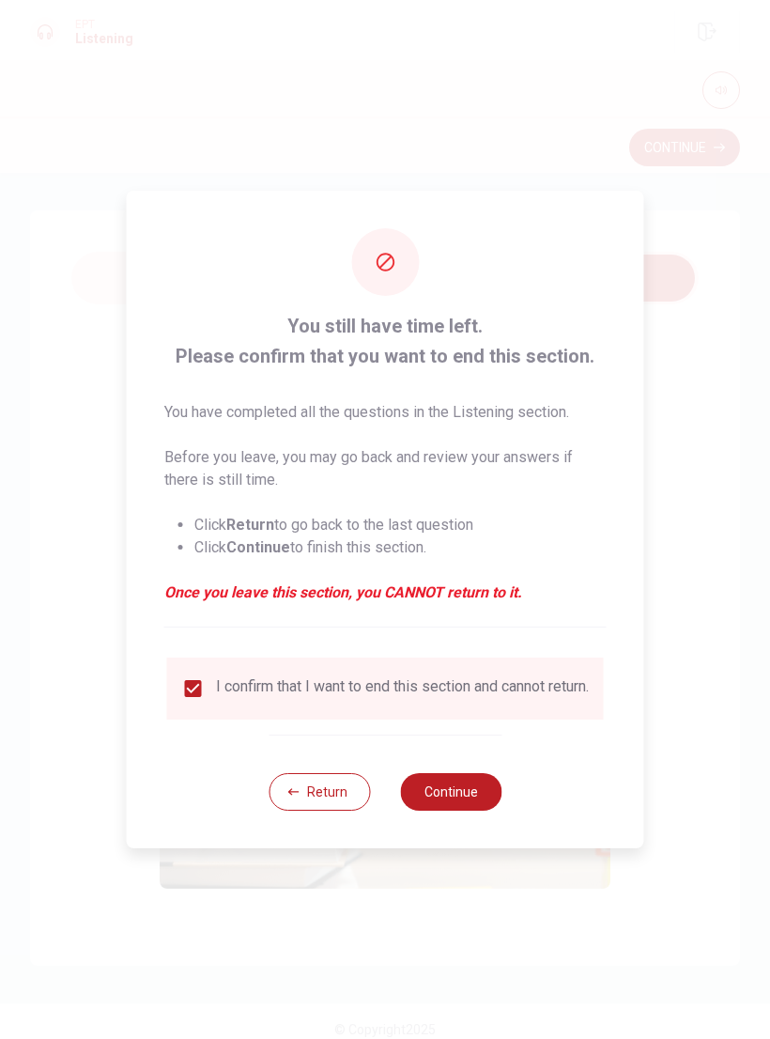
click at [456, 795] on button "Continue" at bounding box center [450, 792] width 101 height 38
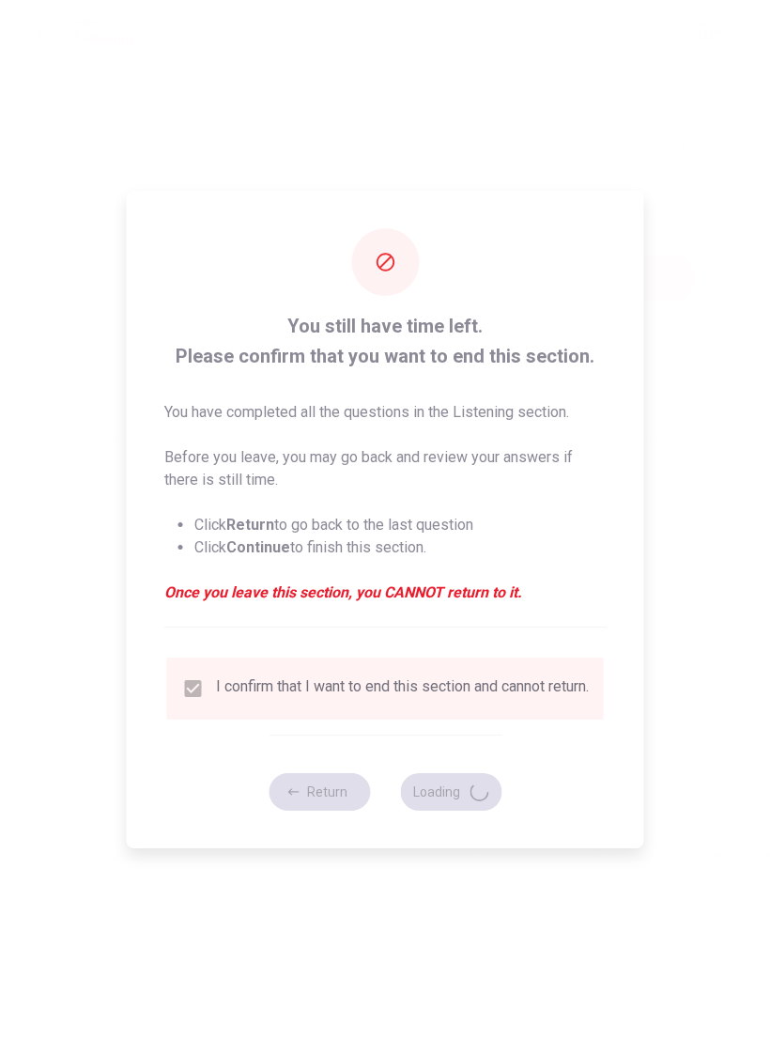
type input "60"
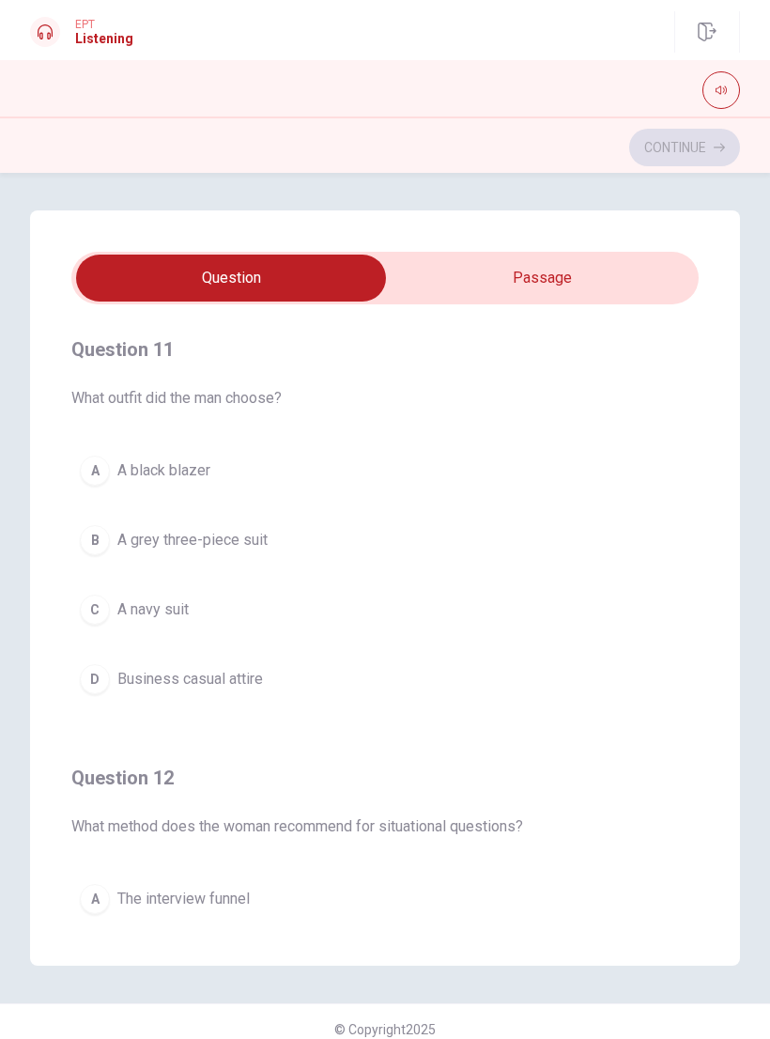
type input "2"
click at [620, 288] on input "checkbox" at bounding box center [230, 278] width 941 height 47
checkbox input "true"
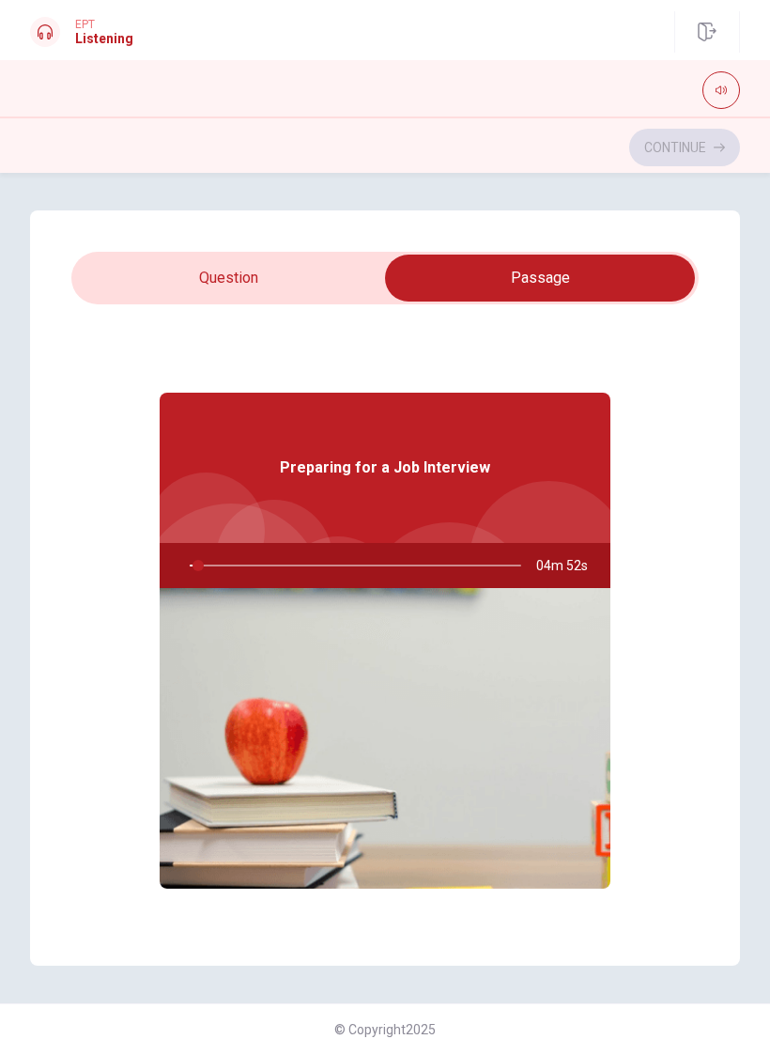
type input "3"
click at [336, 292] on input "checkbox" at bounding box center [540, 278] width 941 height 47
checkbox input "false"
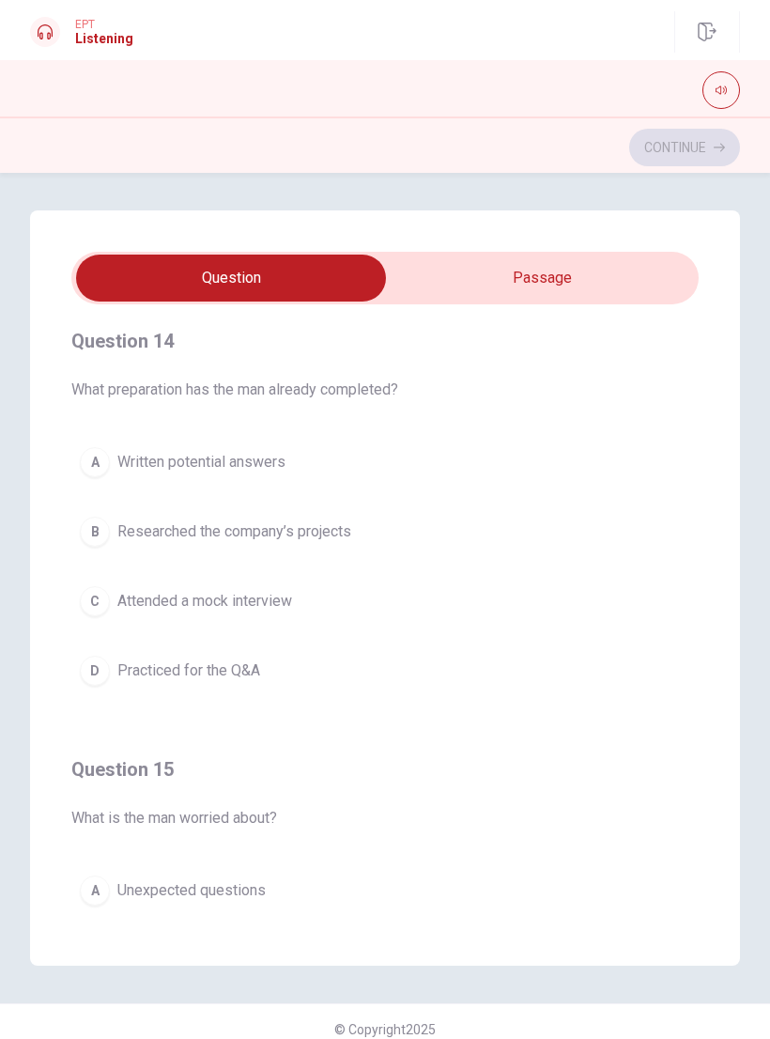
scroll to position [1279, 0]
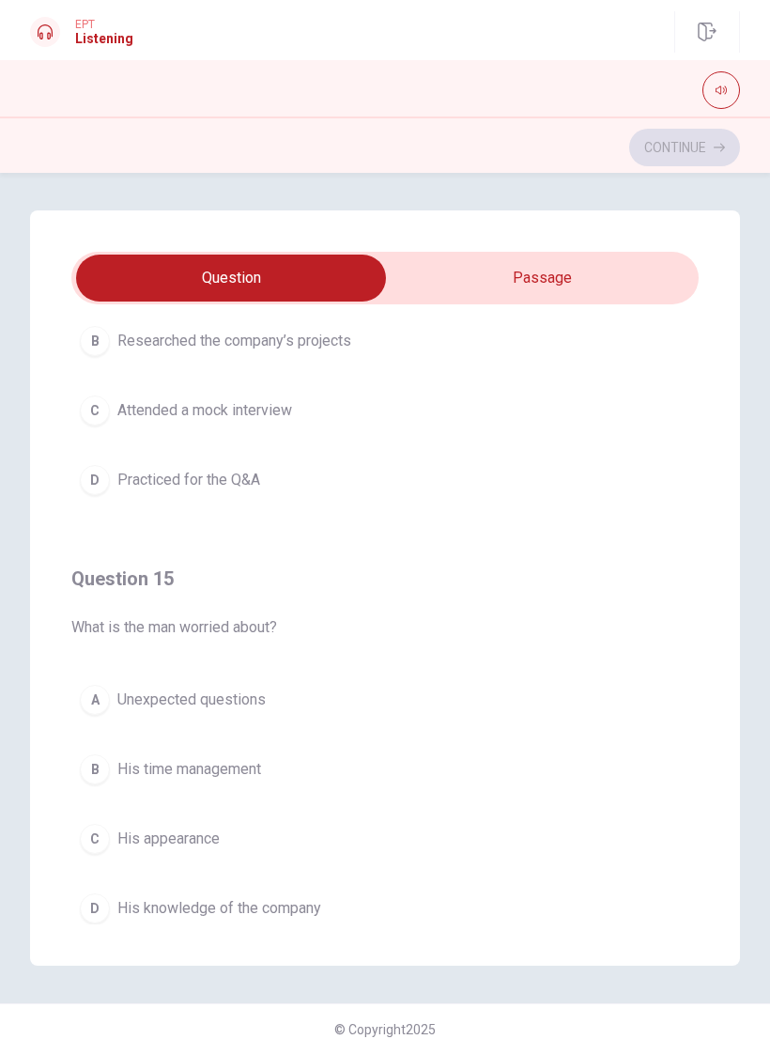
click at [364, 708] on button "A Unexpected questions" at bounding box center [385, 699] width 628 height 47
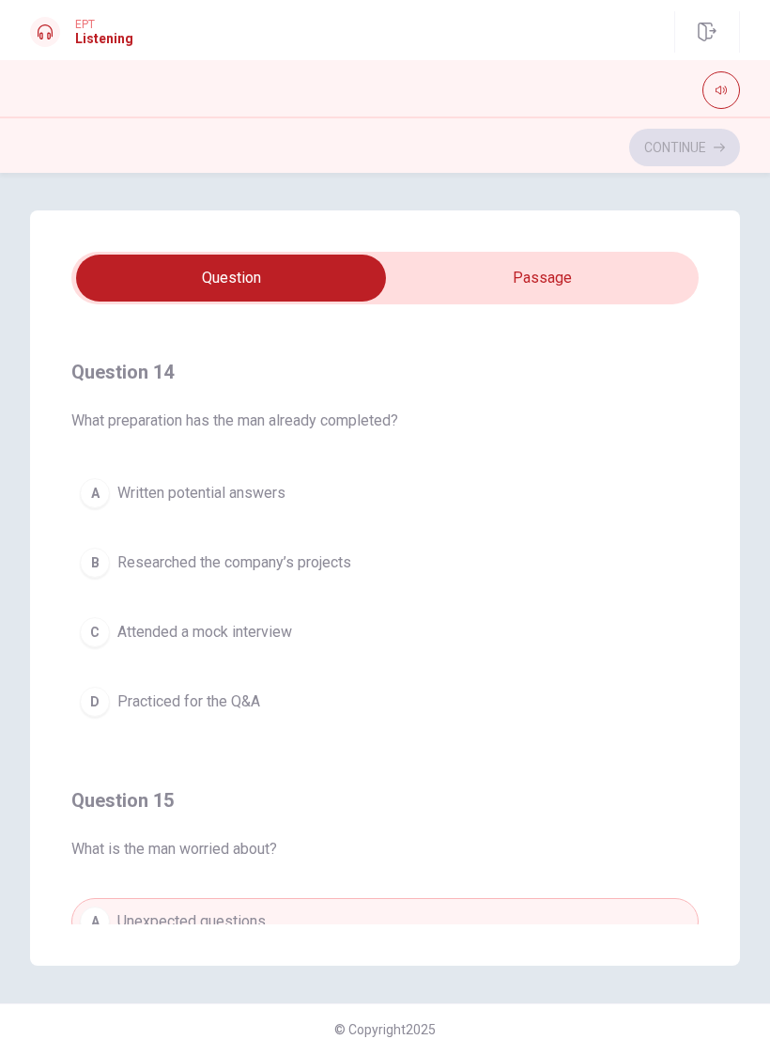
scroll to position [1260, 0]
click at [421, 570] on button "B Researched the company’s projects" at bounding box center [385, 565] width 628 height 47
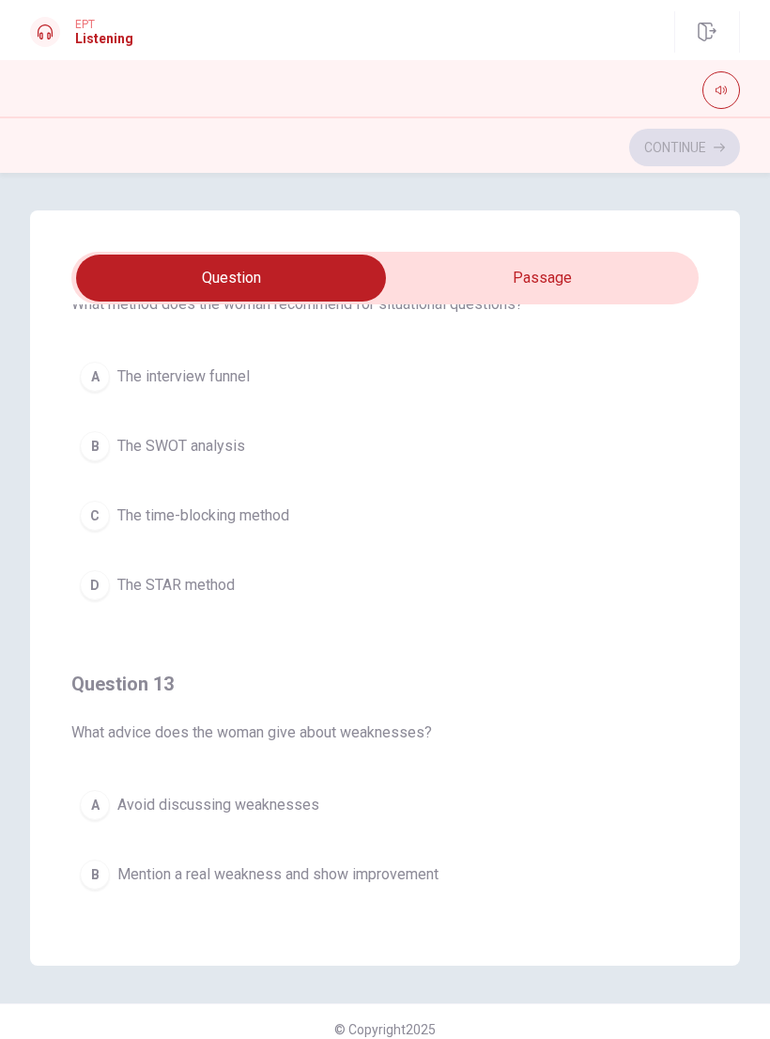
scroll to position [521, 0]
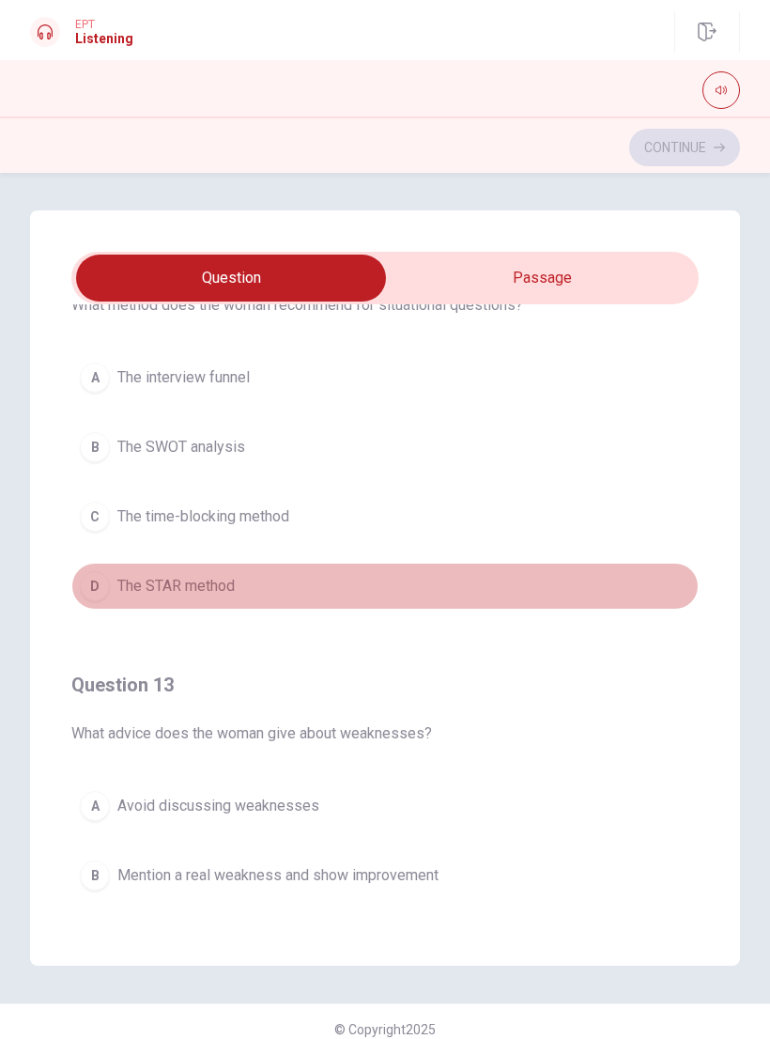
click at [410, 586] on button "D The STAR method" at bounding box center [385, 586] width 628 height 47
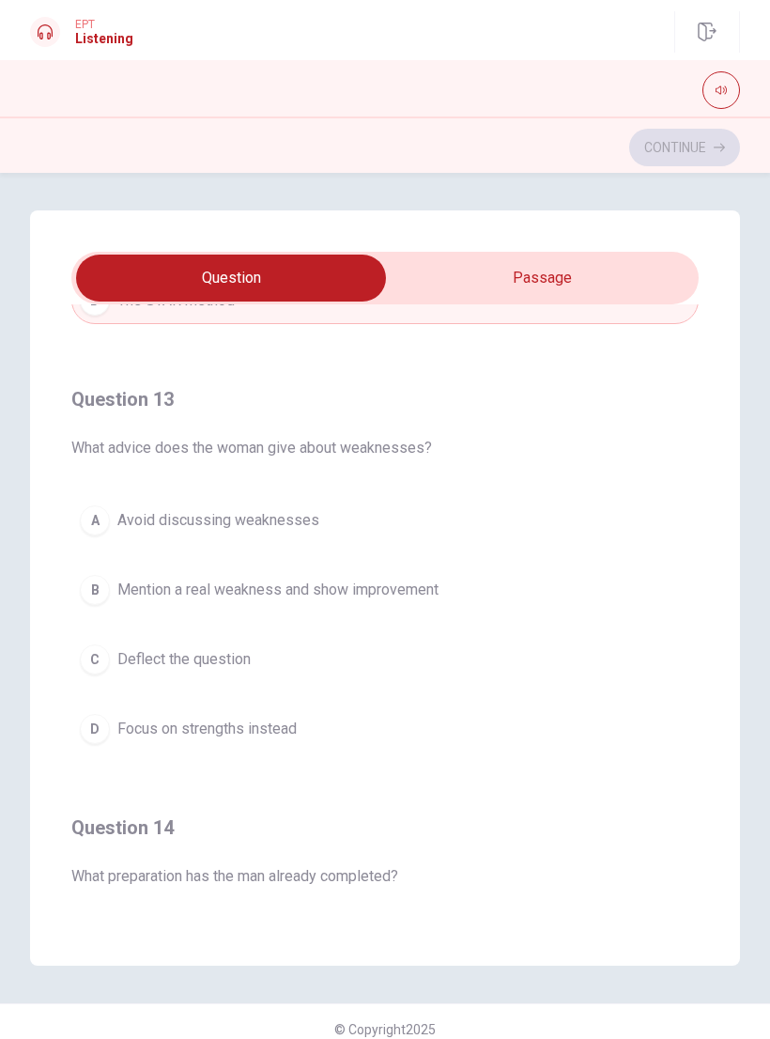
scroll to position [810, 0]
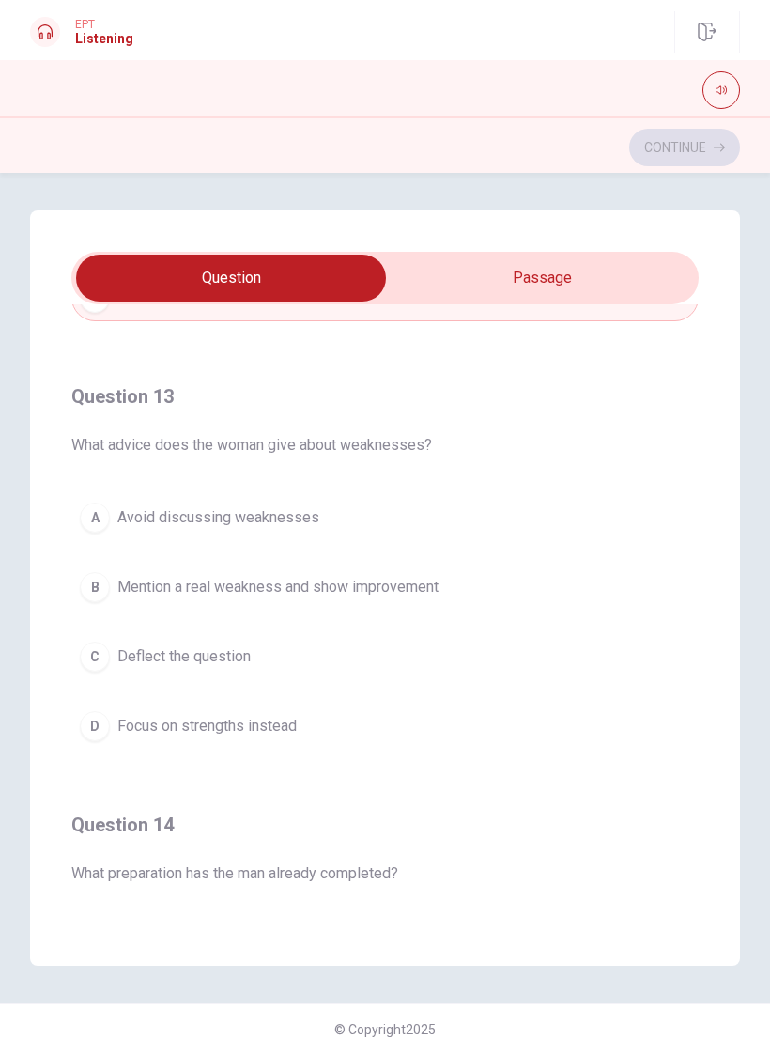
click at [490, 596] on button "B Mention a real weakness and show improvement" at bounding box center [385, 587] width 628 height 47
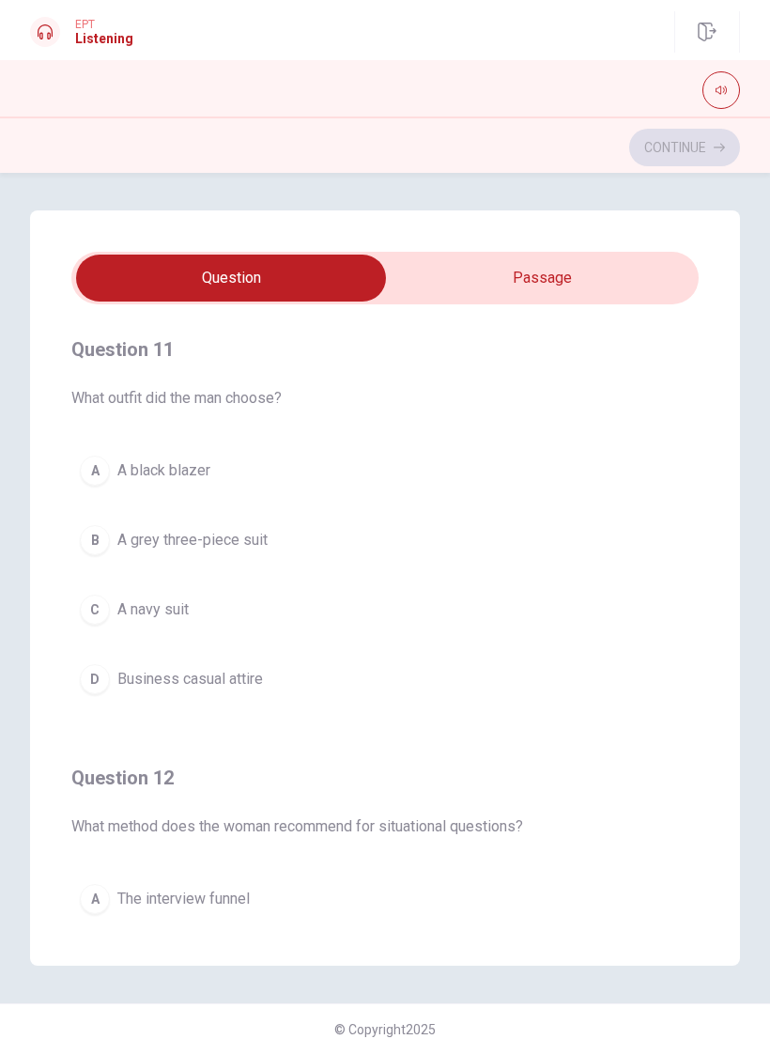
scroll to position [0, 0]
click at [370, 607] on button "C A navy suit" at bounding box center [385, 609] width 628 height 47
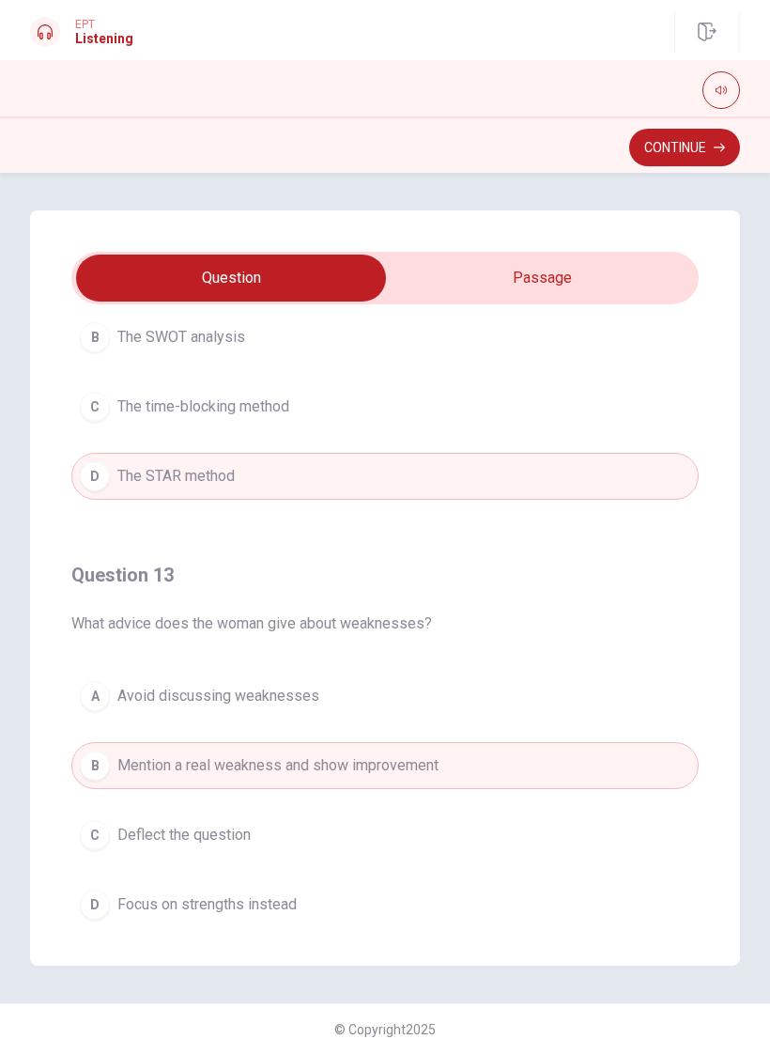
scroll to position [775, 0]
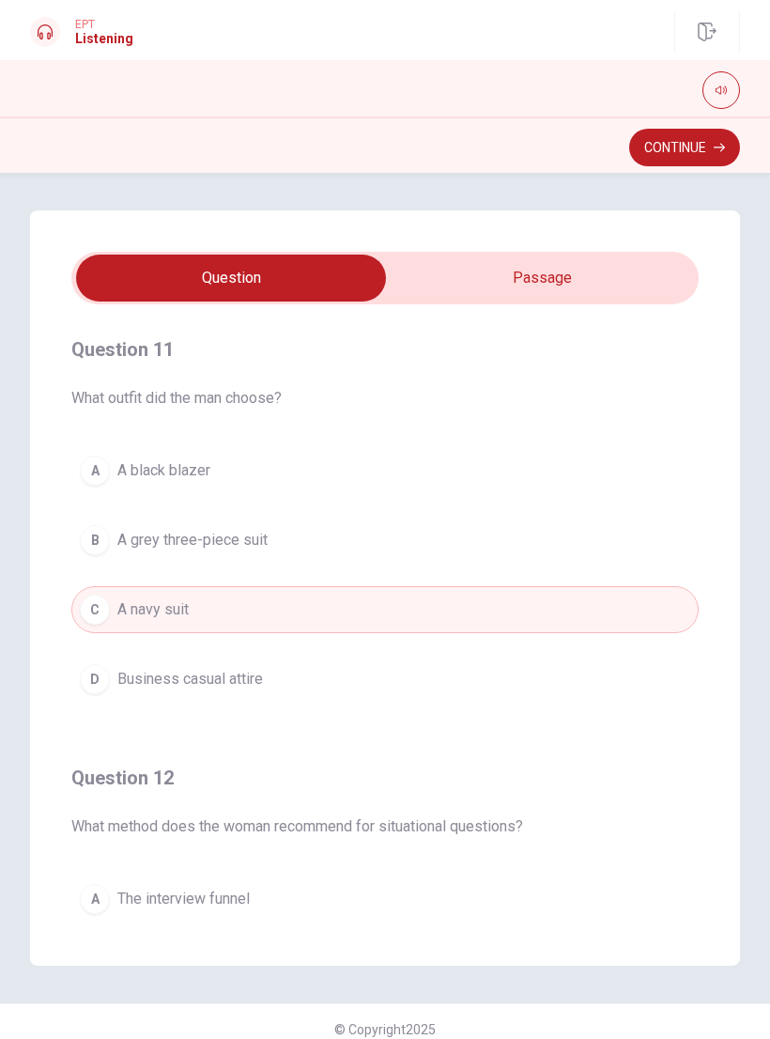
type input "59"
click at [638, 270] on input "checkbox" at bounding box center [230, 278] width 941 height 47
checkbox input "true"
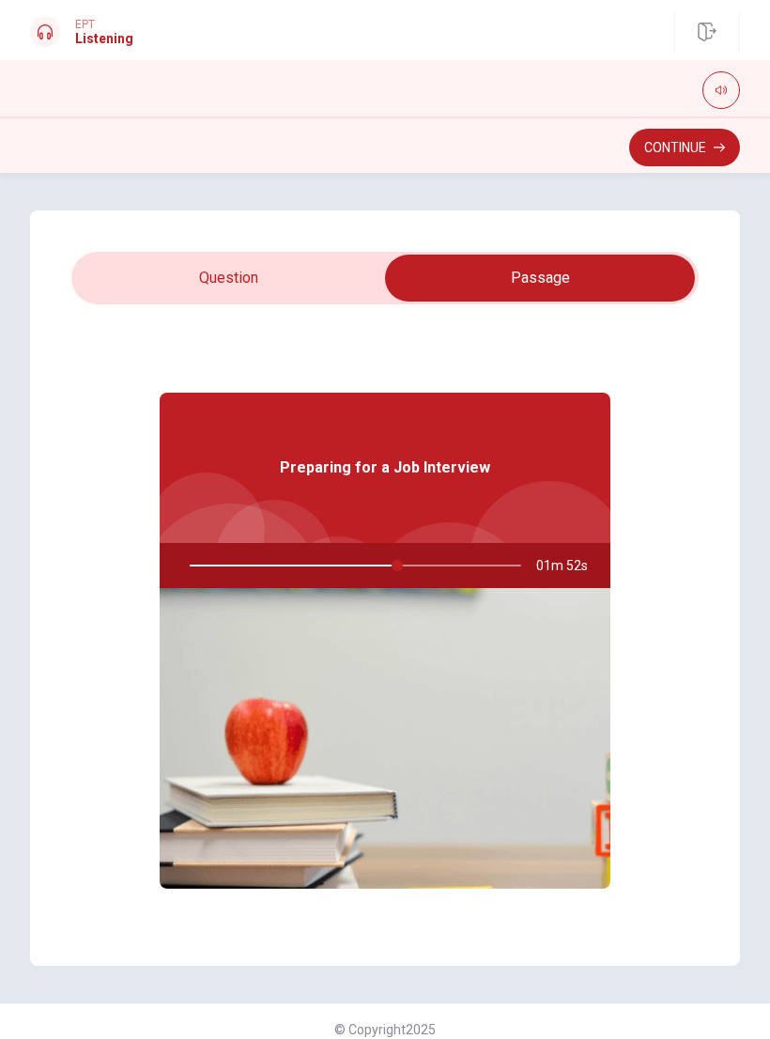
click at [667, 154] on button "Continue" at bounding box center [685, 148] width 111 height 38
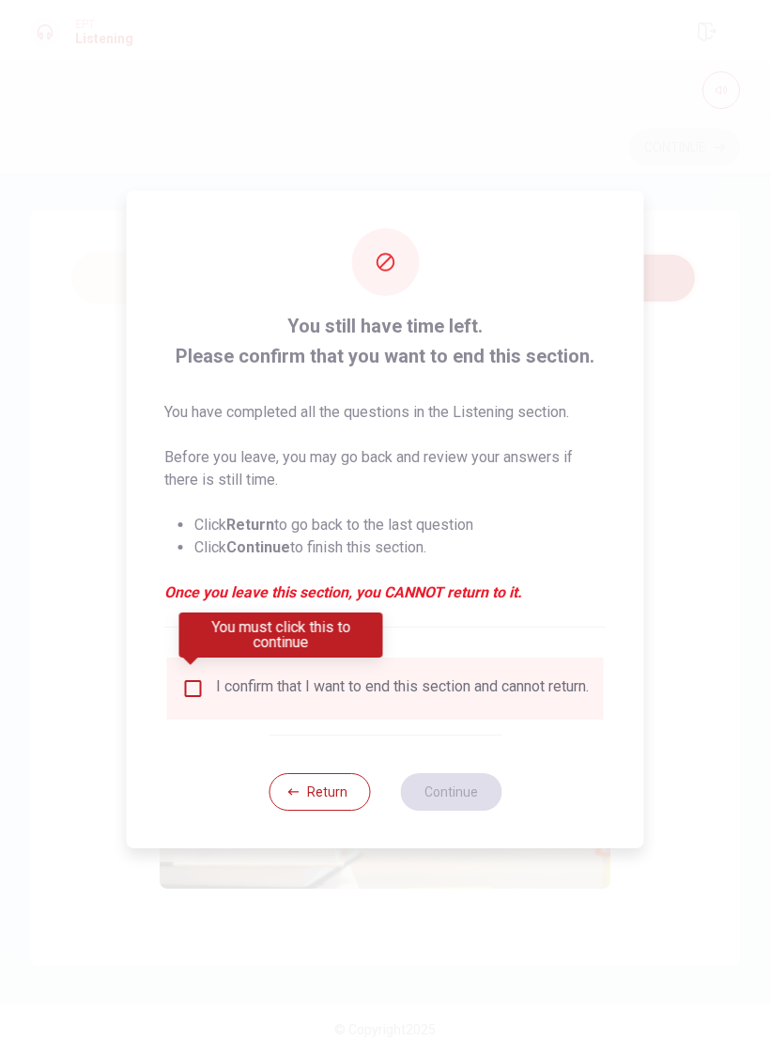
click at [349, 699] on div "I confirm that I want to end this section and cannot return." at bounding box center [402, 688] width 373 height 23
click at [199, 677] on input "You must click this to continue" at bounding box center [193, 688] width 23 height 23
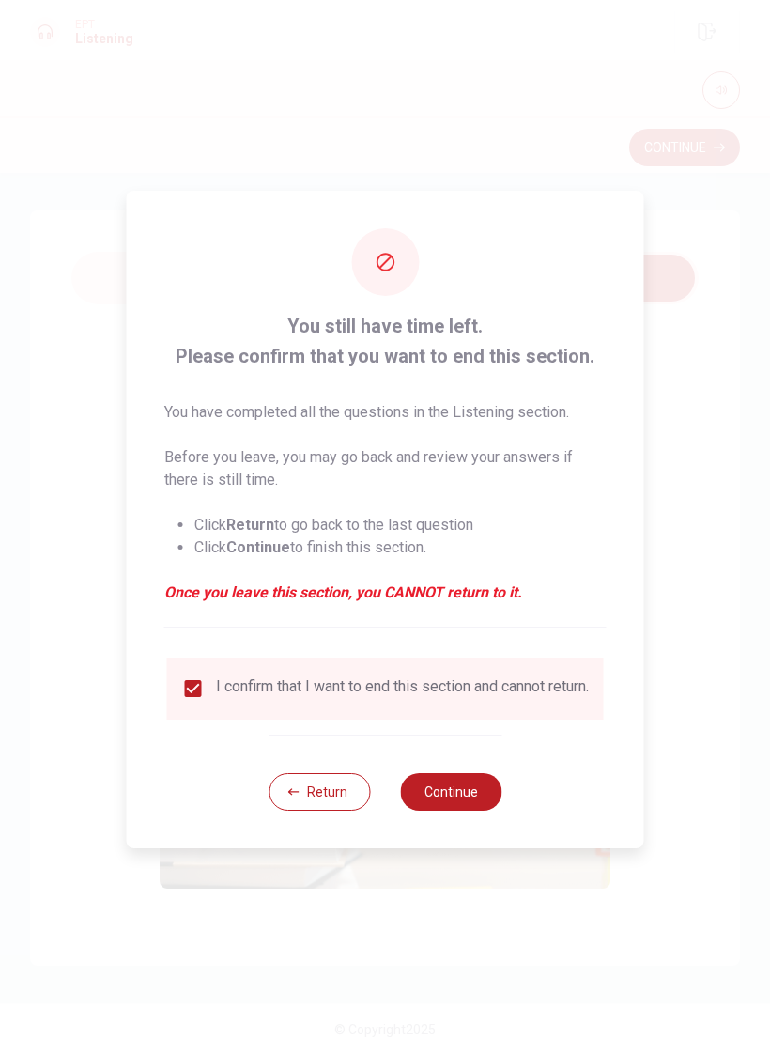
click at [464, 788] on button "Continue" at bounding box center [450, 792] width 101 height 38
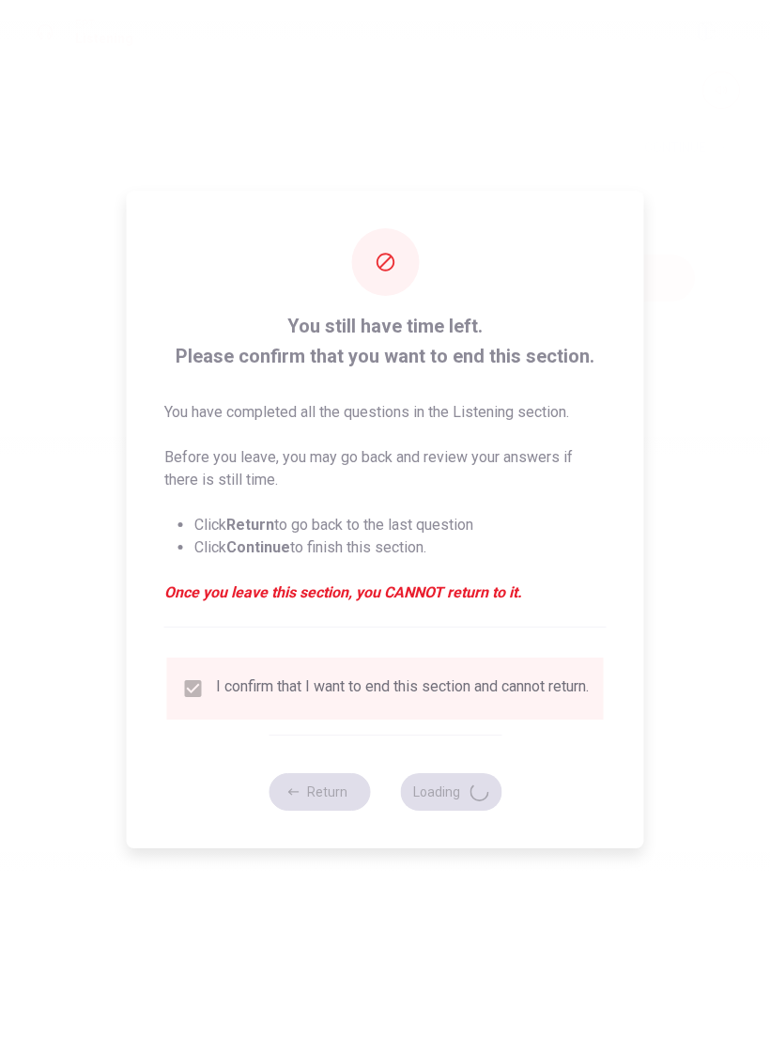
type input "64"
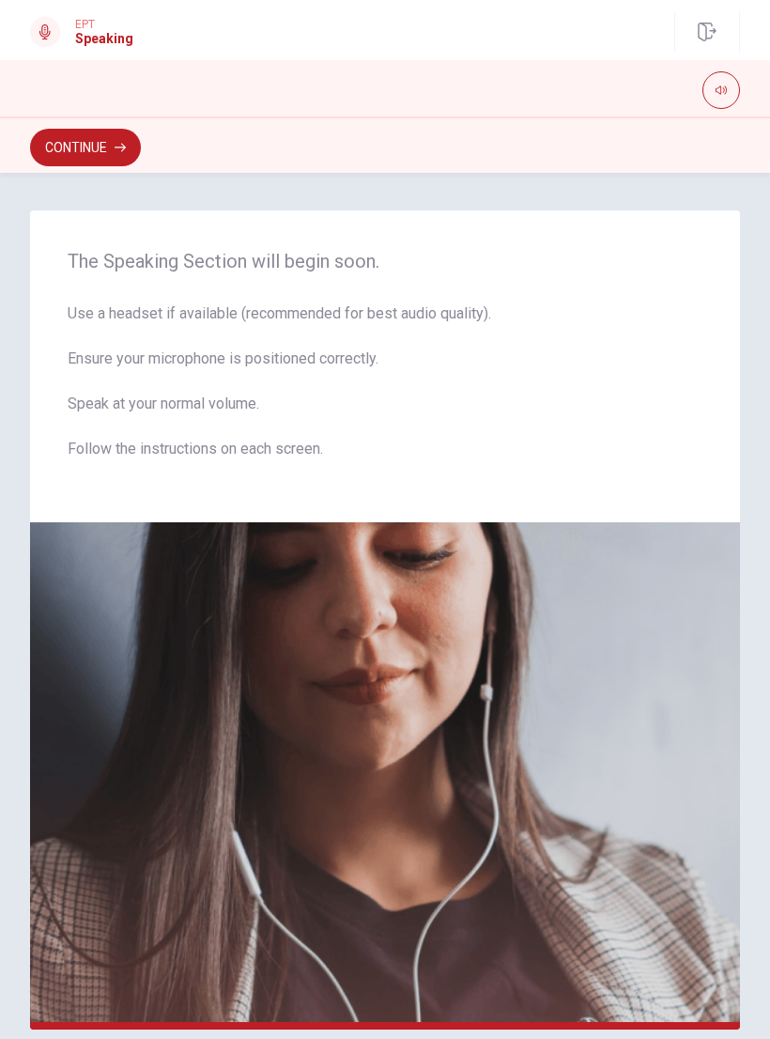
click at [114, 141] on button "Continue" at bounding box center [85, 148] width 111 height 38
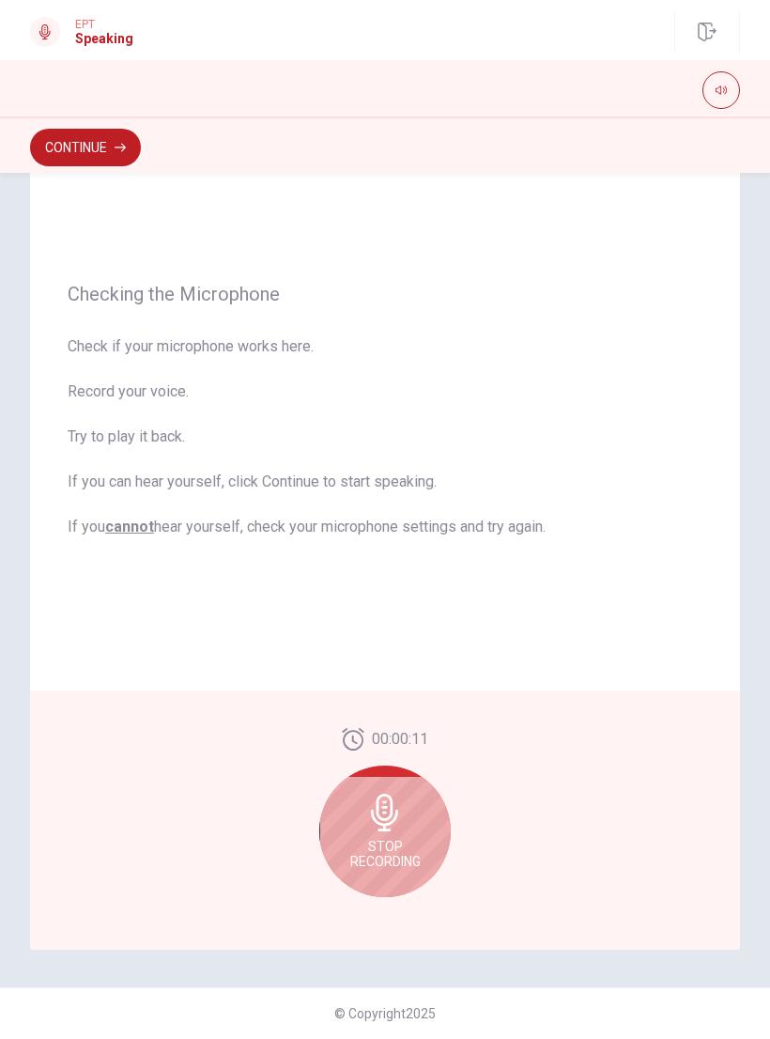
scroll to position [80, 0]
click at [400, 818] on icon at bounding box center [385, 813] width 38 height 38
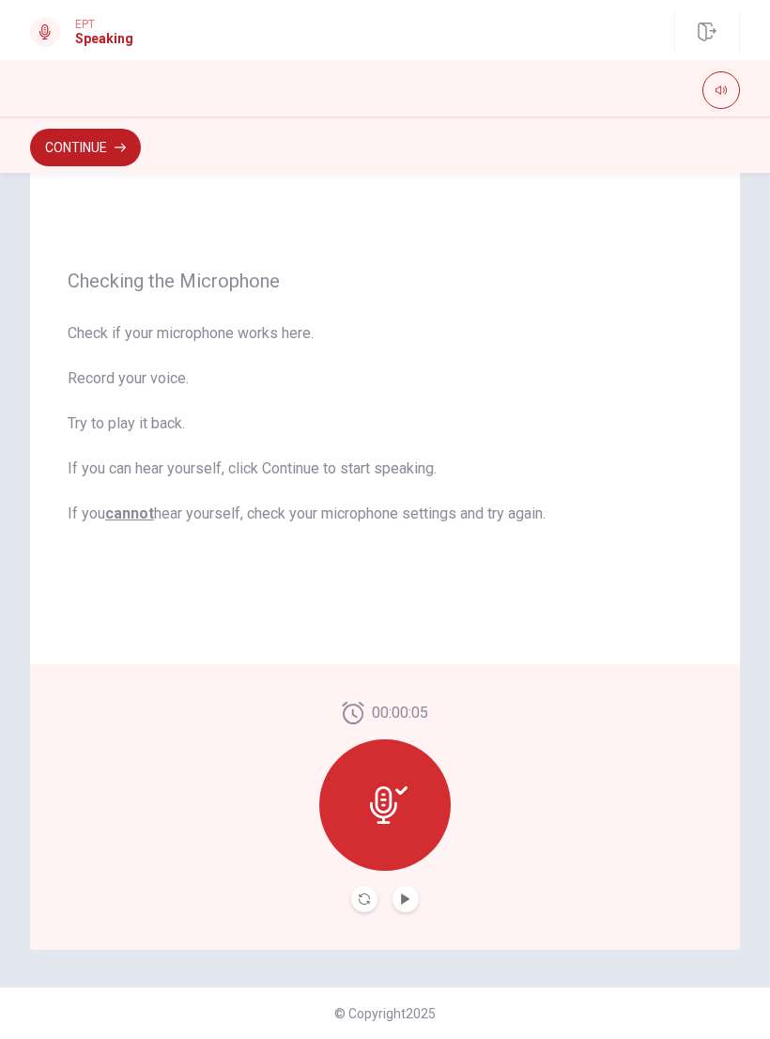
click at [409, 889] on button "Play Audio" at bounding box center [406, 899] width 26 height 26
click at [401, 903] on icon "Pause Audio" at bounding box center [405, 899] width 9 height 11
click at [399, 905] on button "Play Audio" at bounding box center [406, 899] width 26 height 26
click at [354, 898] on button "Record Again" at bounding box center [364, 899] width 26 height 26
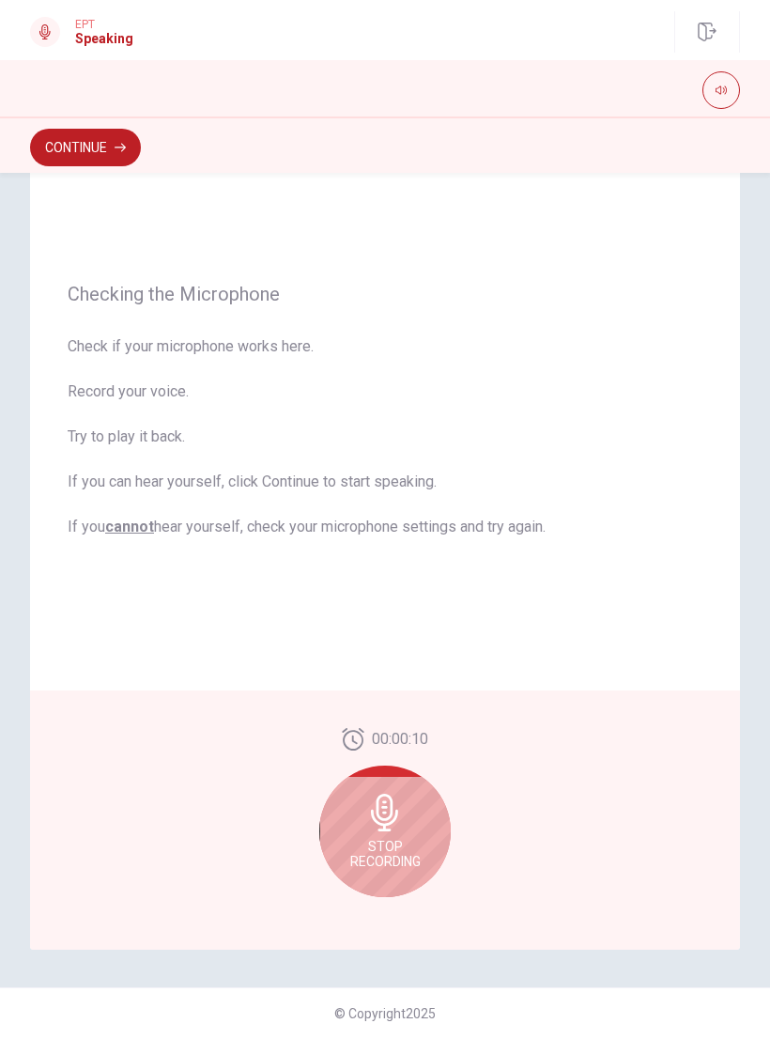
click at [396, 818] on icon at bounding box center [384, 813] width 27 height 38
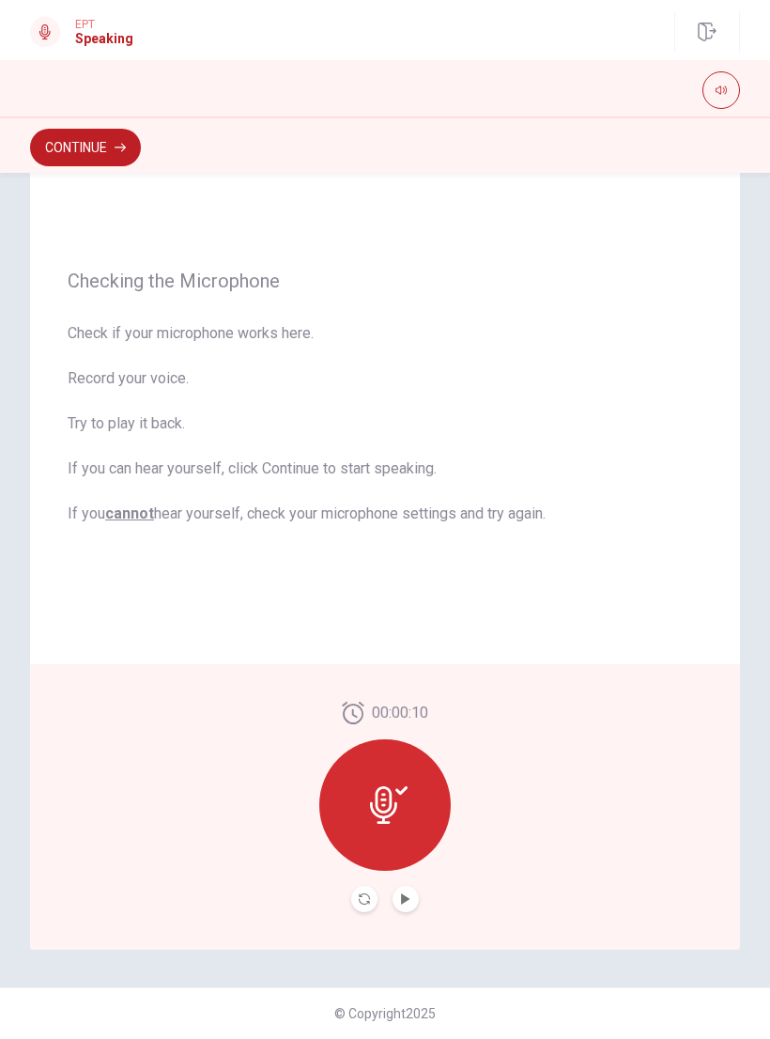
click at [408, 899] on icon "Play Audio" at bounding box center [405, 899] width 8 height 11
click at [97, 154] on button "Continue" at bounding box center [85, 148] width 111 height 38
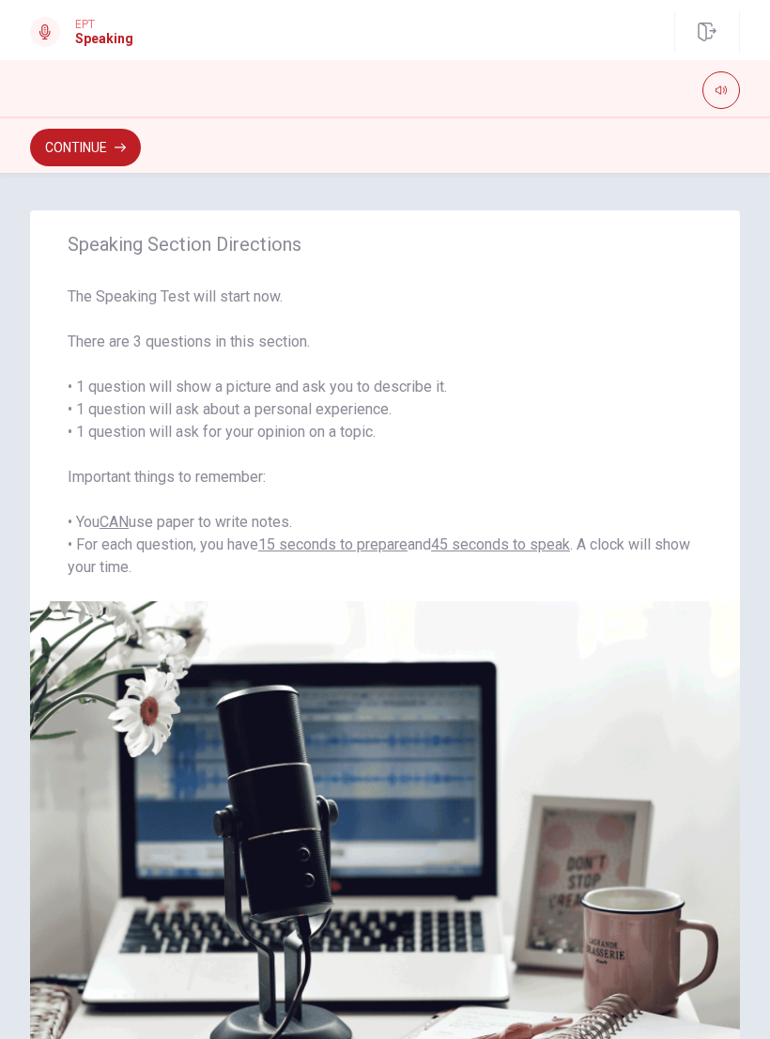
scroll to position [0, 0]
click at [91, 149] on button "Continue" at bounding box center [85, 148] width 111 height 38
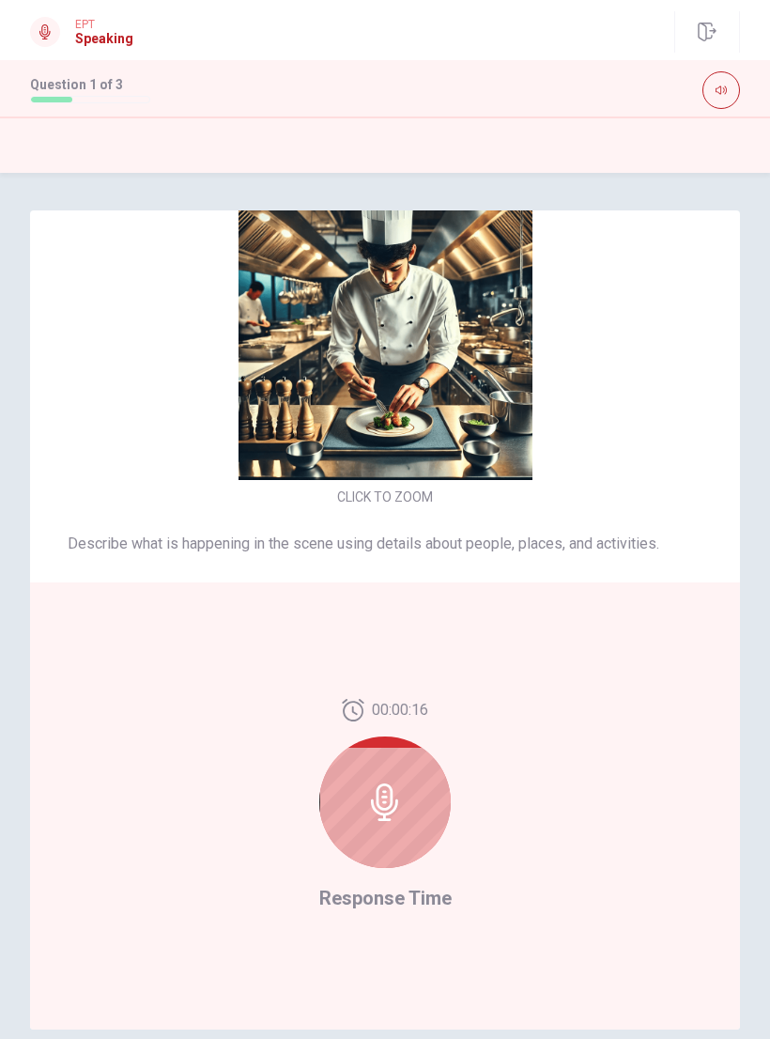
click at [392, 782] on div at bounding box center [385, 803] width 132 height 132
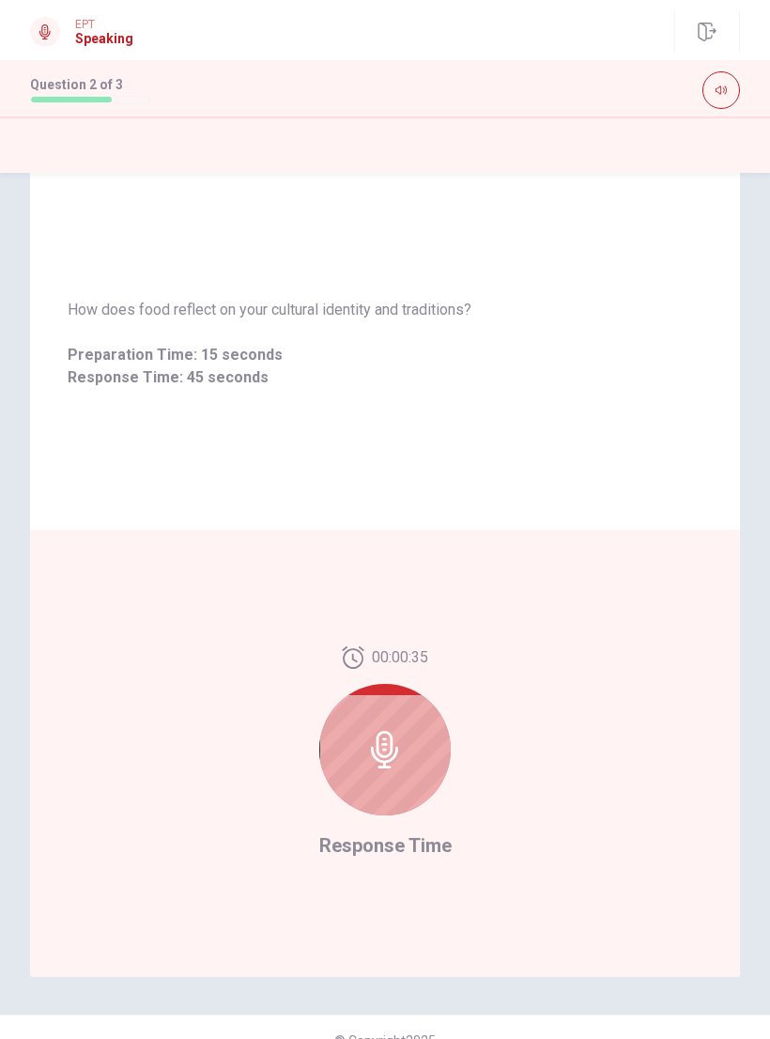
scroll to position [54, 0]
click at [409, 739] on div at bounding box center [385, 749] width 132 height 132
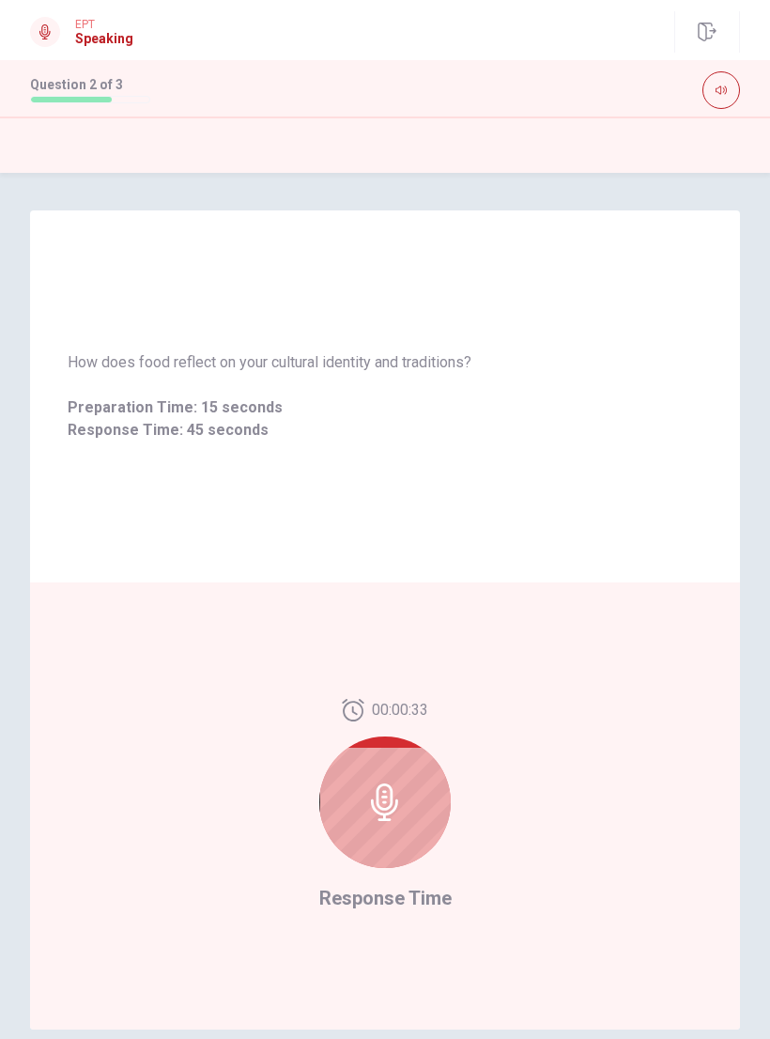
scroll to position [0, 0]
click at [450, 734] on div "00:00:19" at bounding box center [385, 791] width 132 height 184
click at [384, 776] on div at bounding box center [385, 803] width 132 height 132
click at [393, 806] on icon at bounding box center [385, 803] width 38 height 38
click at [505, 146] on div at bounding box center [385, 148] width 710 height 36
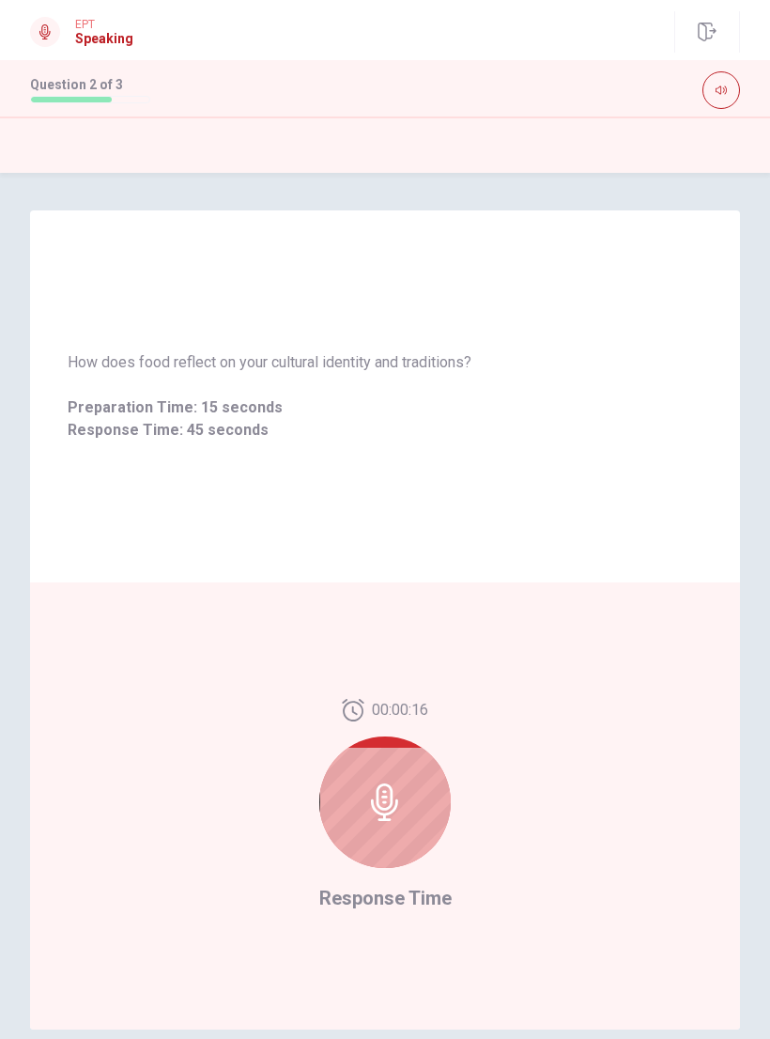
click at [58, 33] on div at bounding box center [45, 32] width 30 height 30
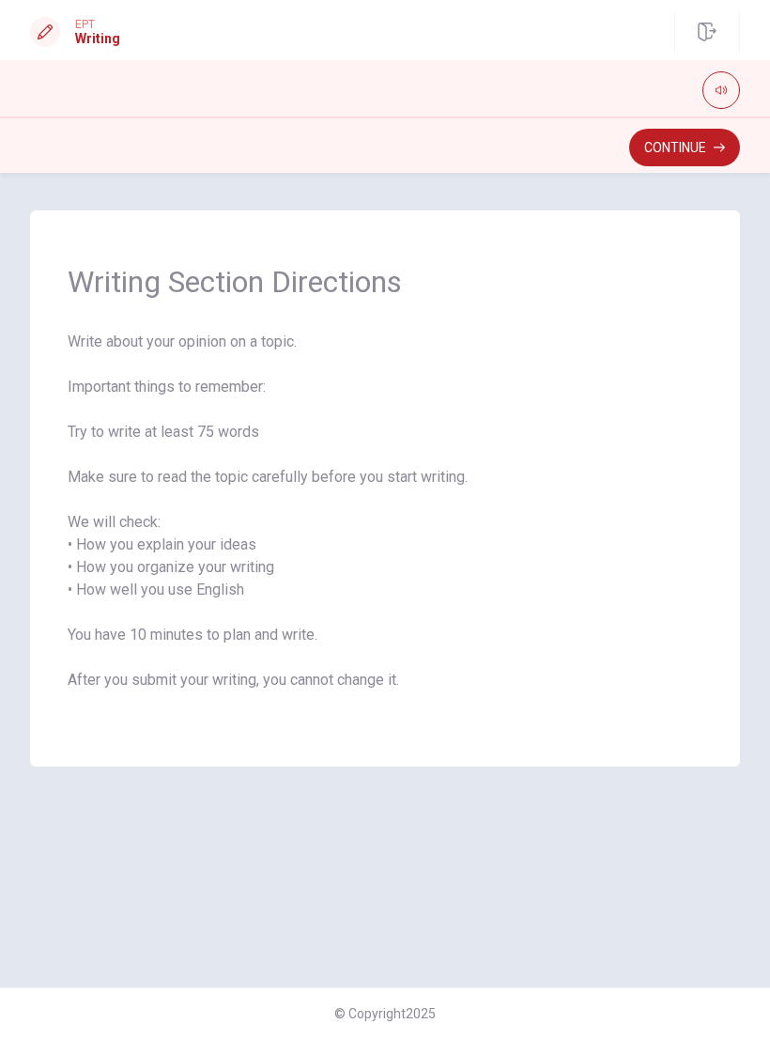
click at [682, 159] on button "Continue" at bounding box center [685, 148] width 111 height 38
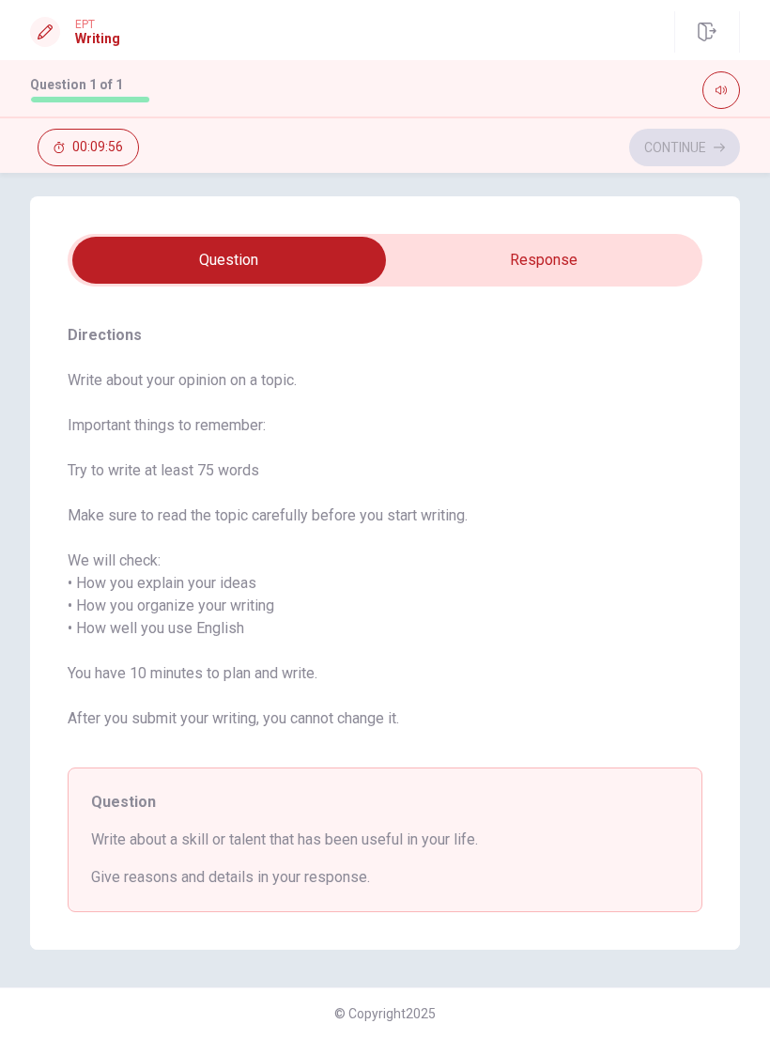
scroll to position [14, 0]
click at [599, 260] on input "checkbox" at bounding box center [229, 260] width 953 height 47
checkbox input "true"
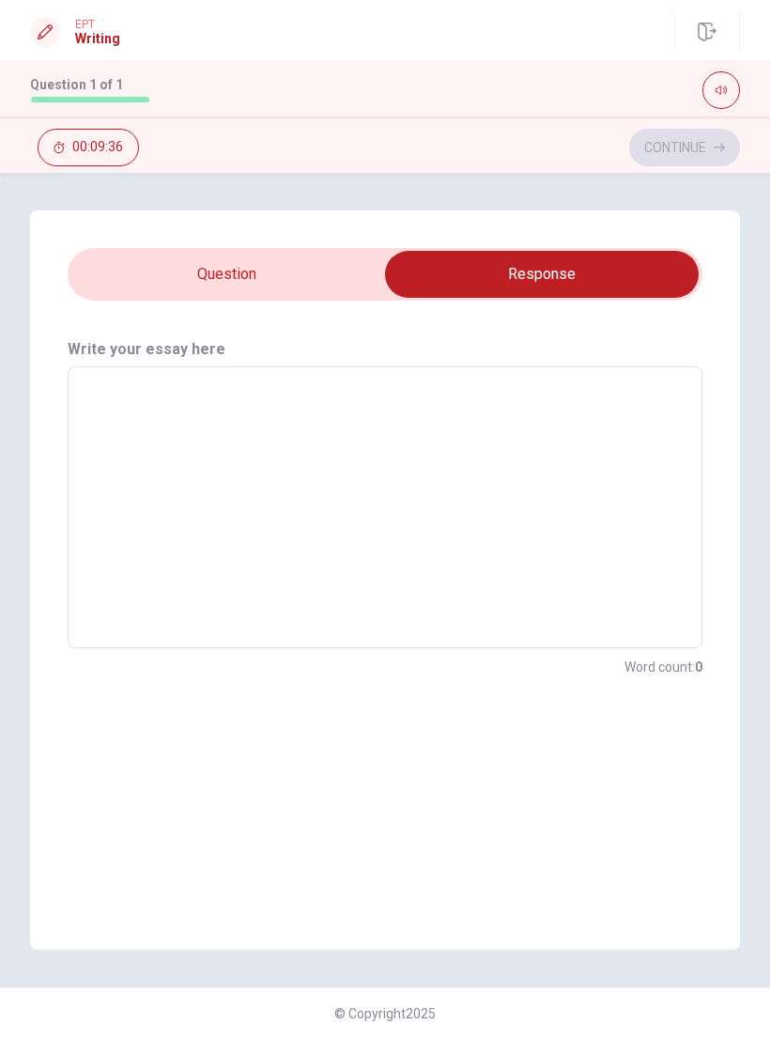
click at [506, 445] on textarea at bounding box center [385, 507] width 609 height 251
type textarea "A"
type textarea "x"
type textarea "A"
type textarea "x"
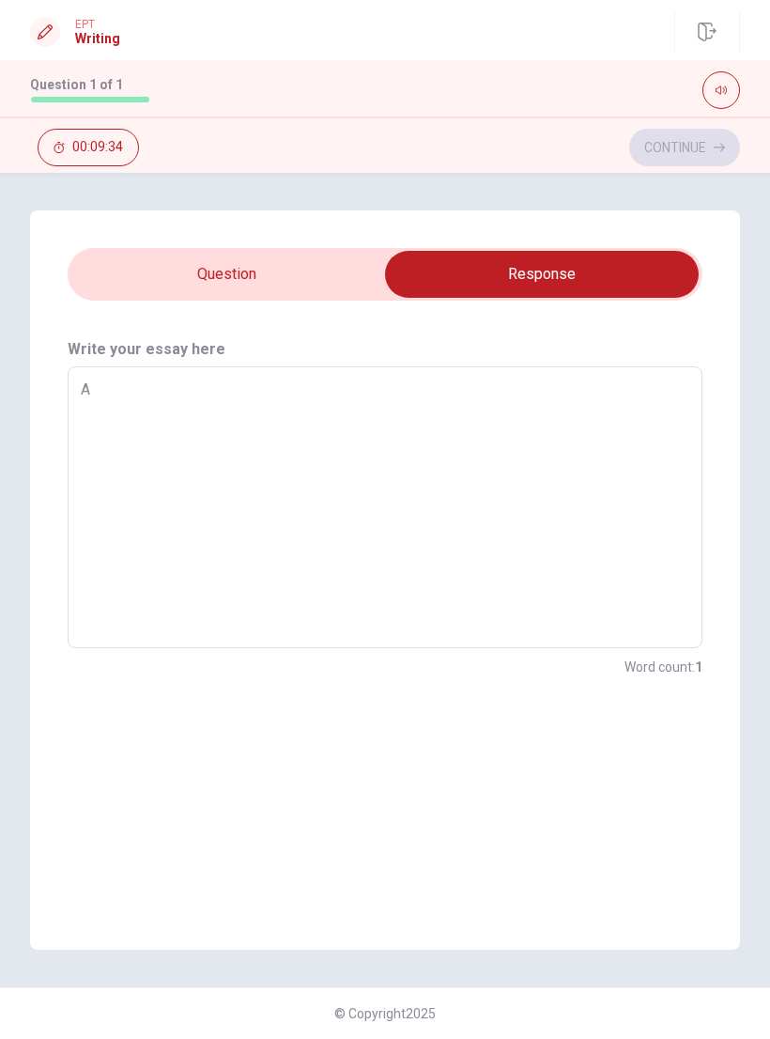
type textarea "A s"
type textarea "x"
type textarea "A si"
type textarea "x"
type textarea "A sil"
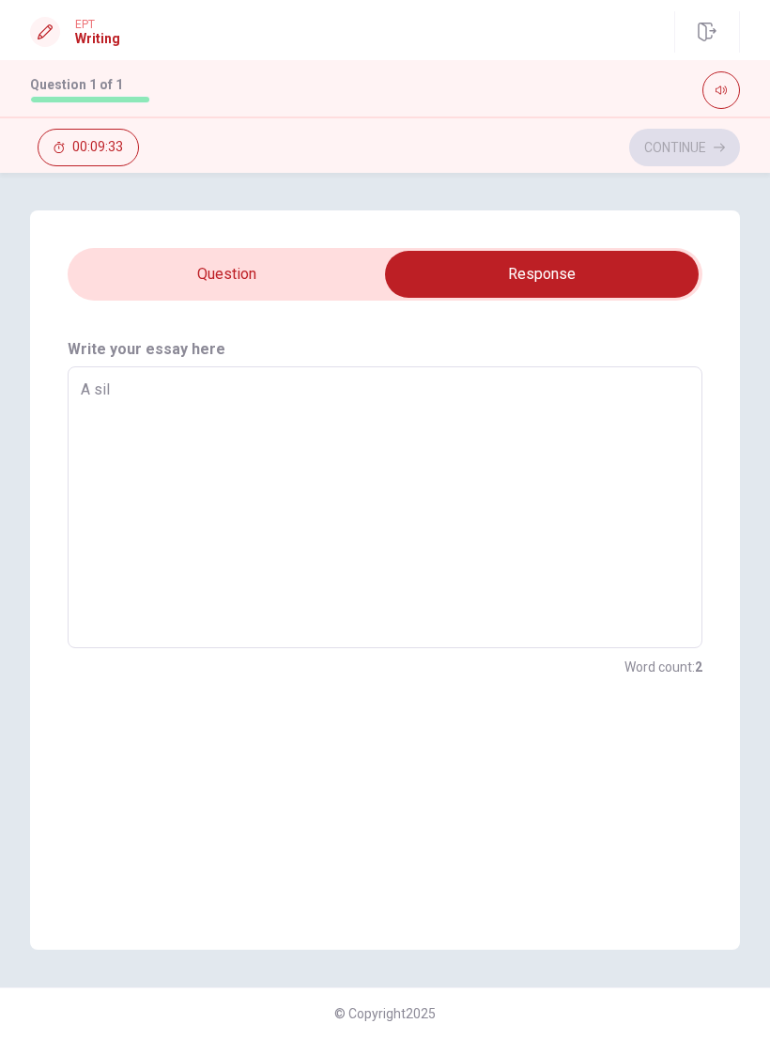
type textarea "x"
type textarea "A sill"
type textarea "x"
type textarea "A sil"
type textarea "x"
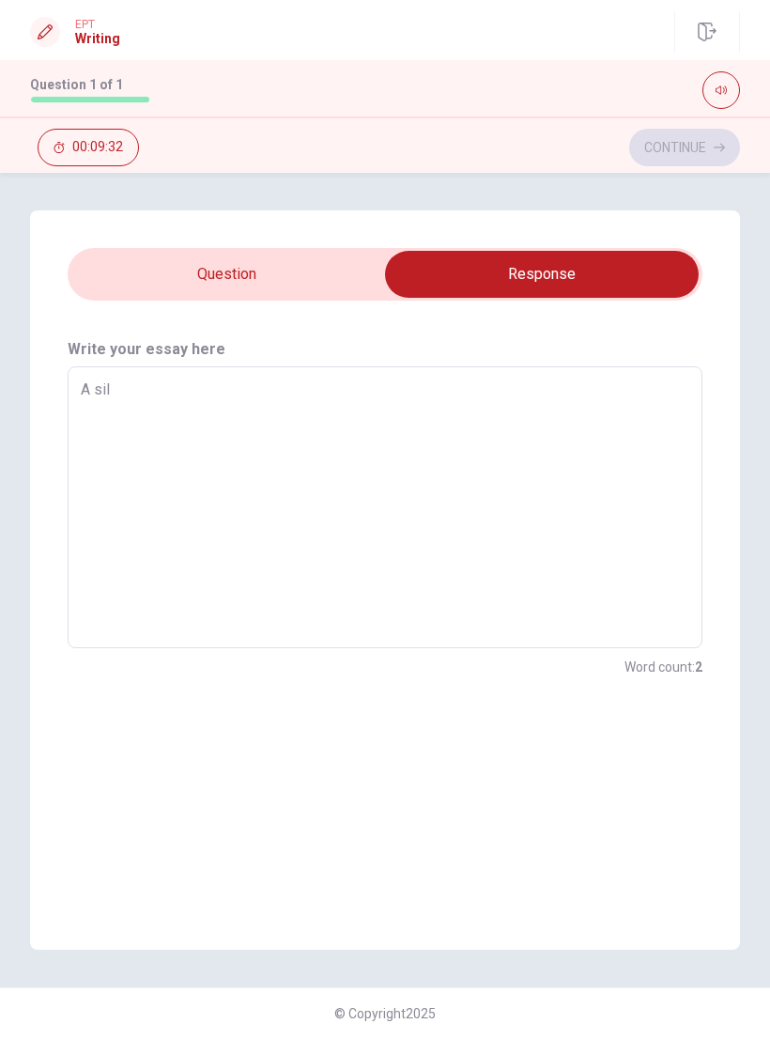
type textarea "A si"
type textarea "x"
type textarea "A s"
type textarea "x"
type textarea "A"
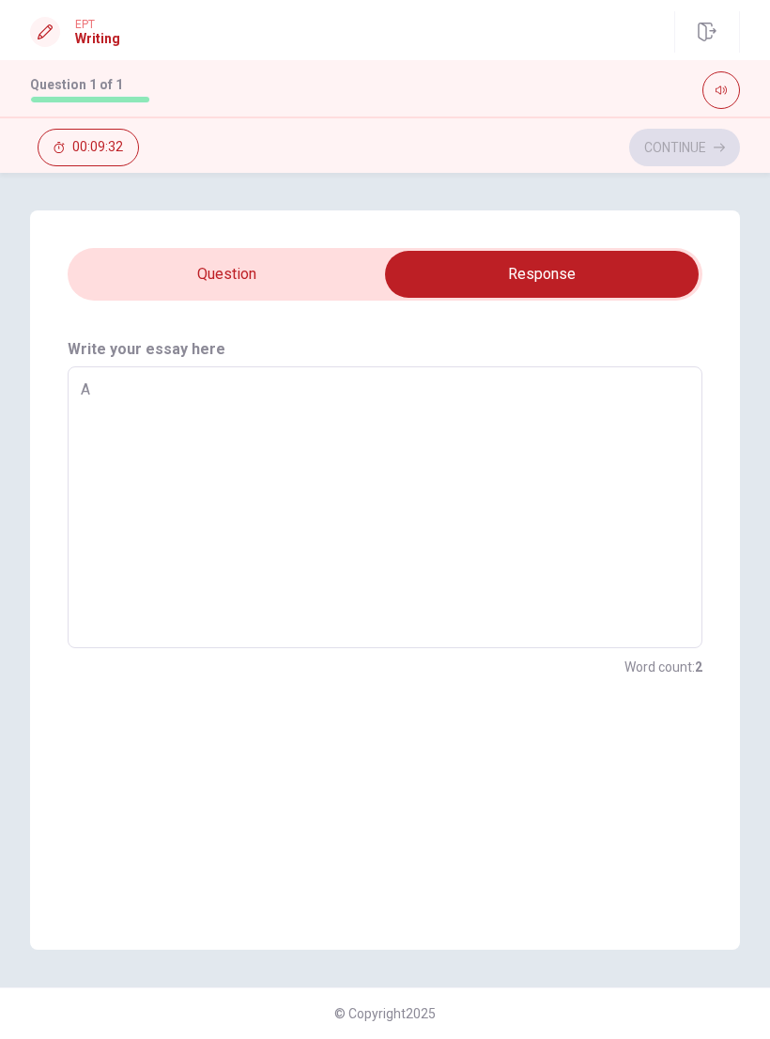
type textarea "x"
type textarea "A s"
type textarea "x"
type textarea "A sk"
type textarea "x"
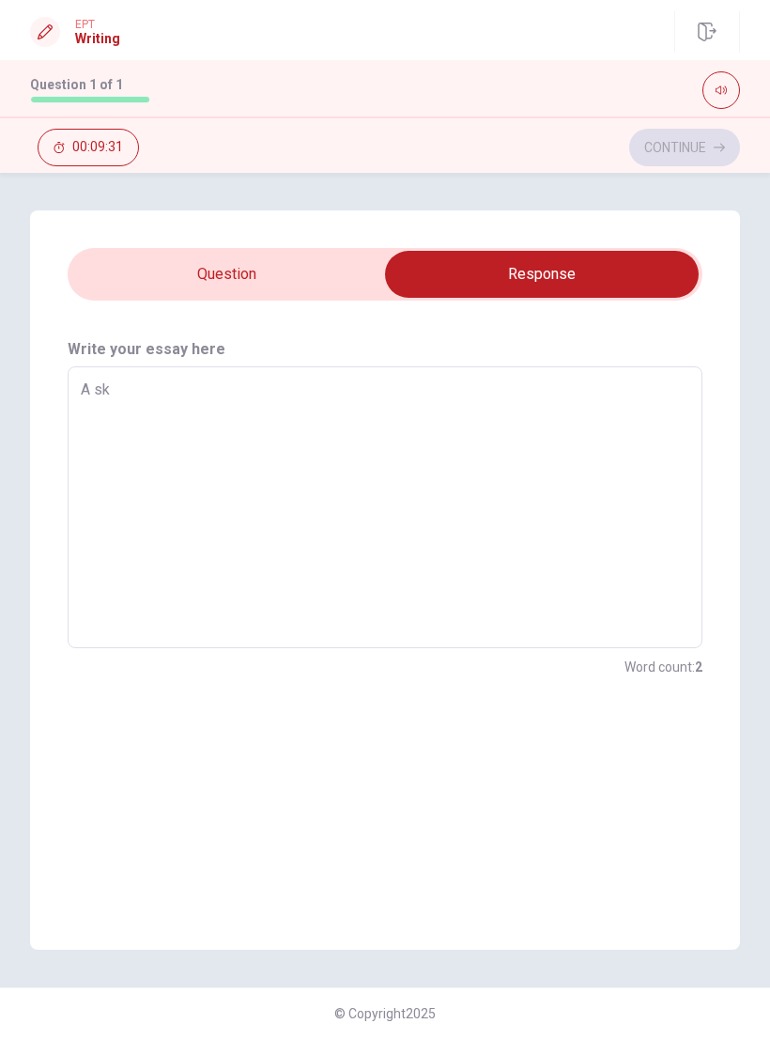
type textarea "A ski"
type textarea "x"
type textarea "A skil"
type textarea "x"
type textarea "A skill"
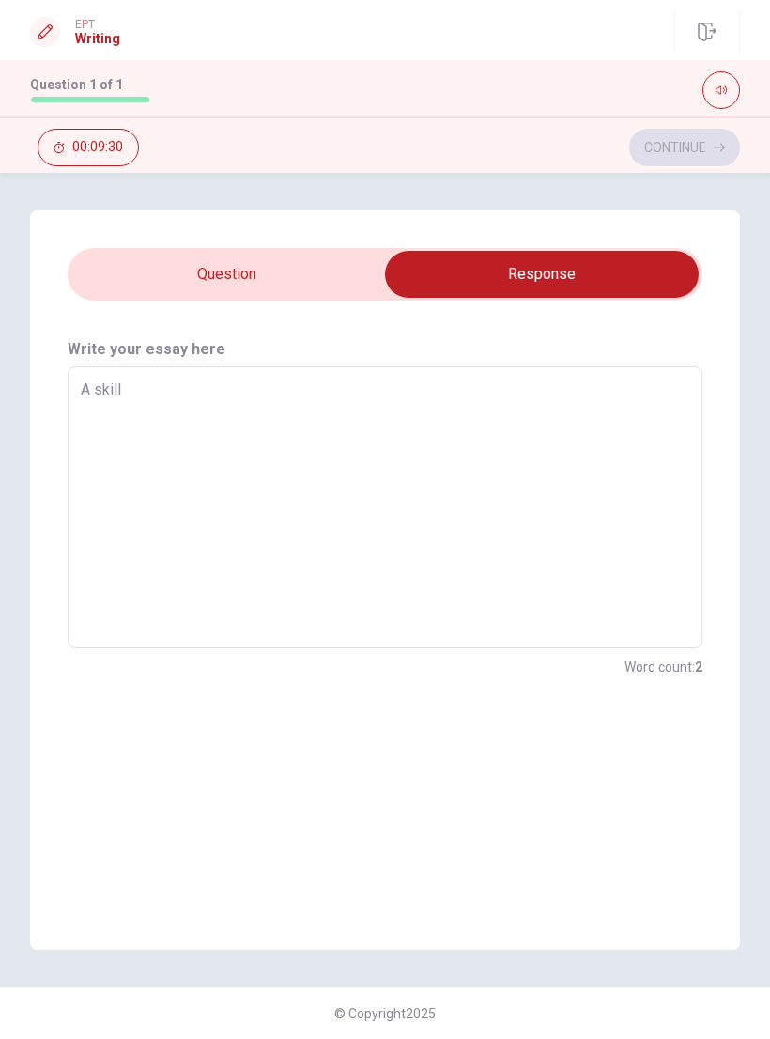
type textarea "x"
type textarea "A skill"
type textarea "x"
type textarea "A skill t"
type textarea "x"
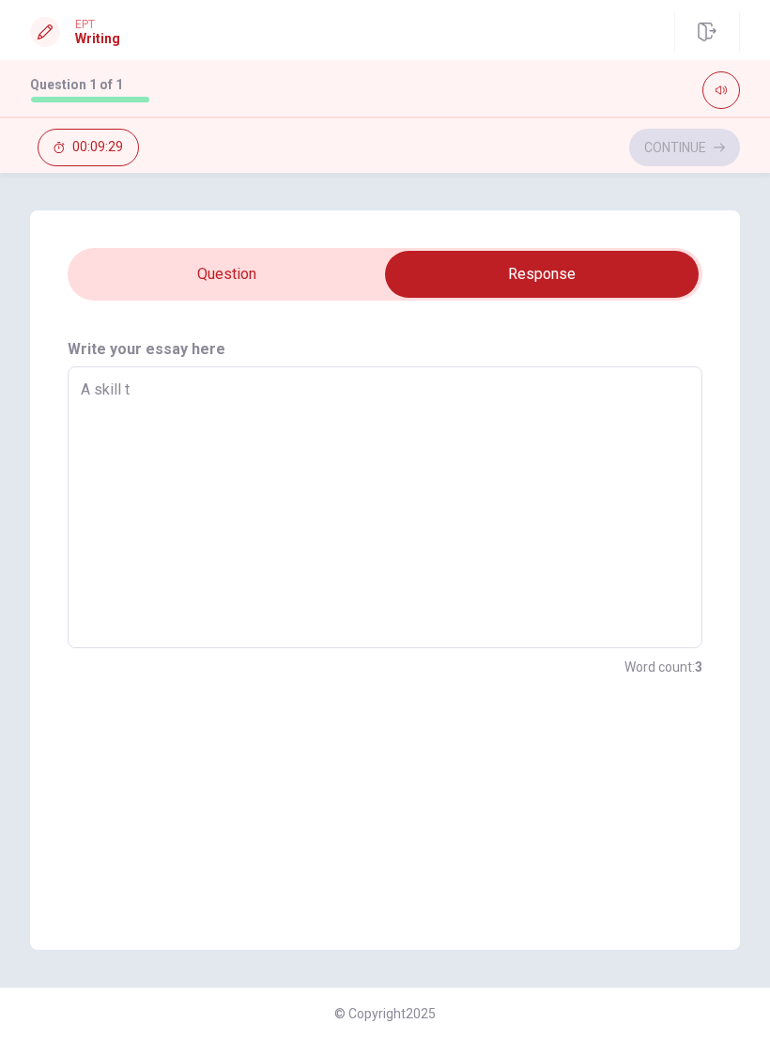
type textarea "A skill th"
type textarea "x"
type textarea "A skill tha"
type textarea "x"
type textarea "A skill that"
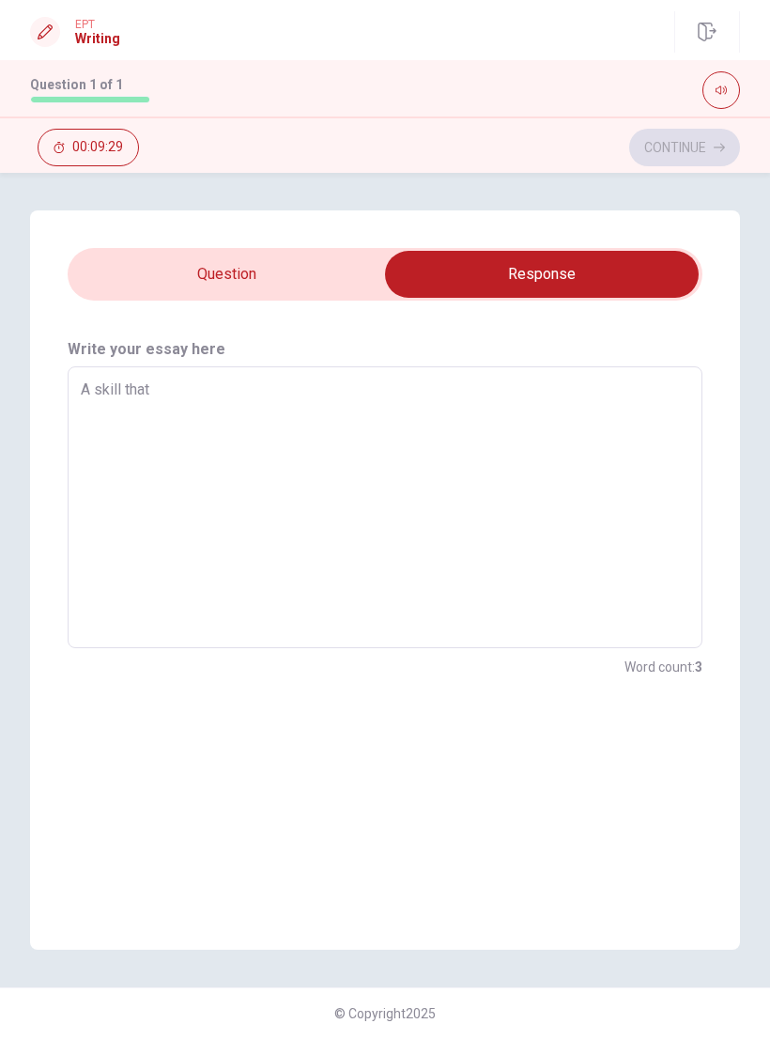
type textarea "x"
type textarea "A skill that"
type textarea "x"
type textarea "A skill that h"
type textarea "x"
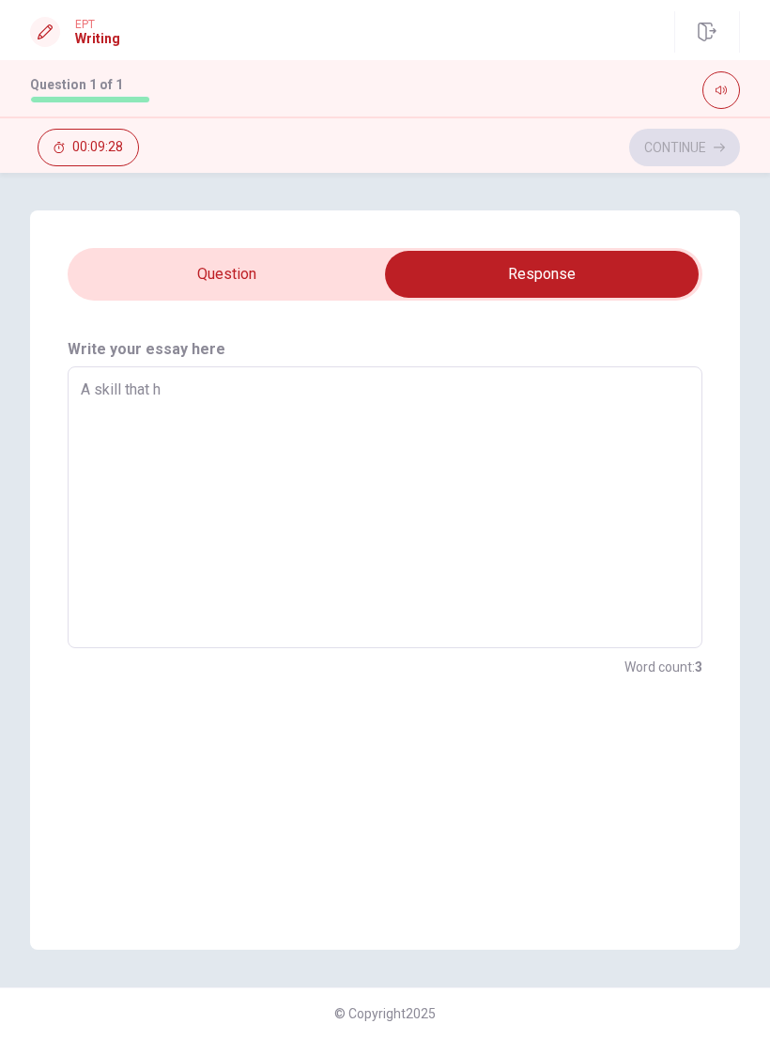
type textarea "A skill that he"
type textarea "x"
type textarea "A skill that hel"
type textarea "x"
type textarea "A skill that help"
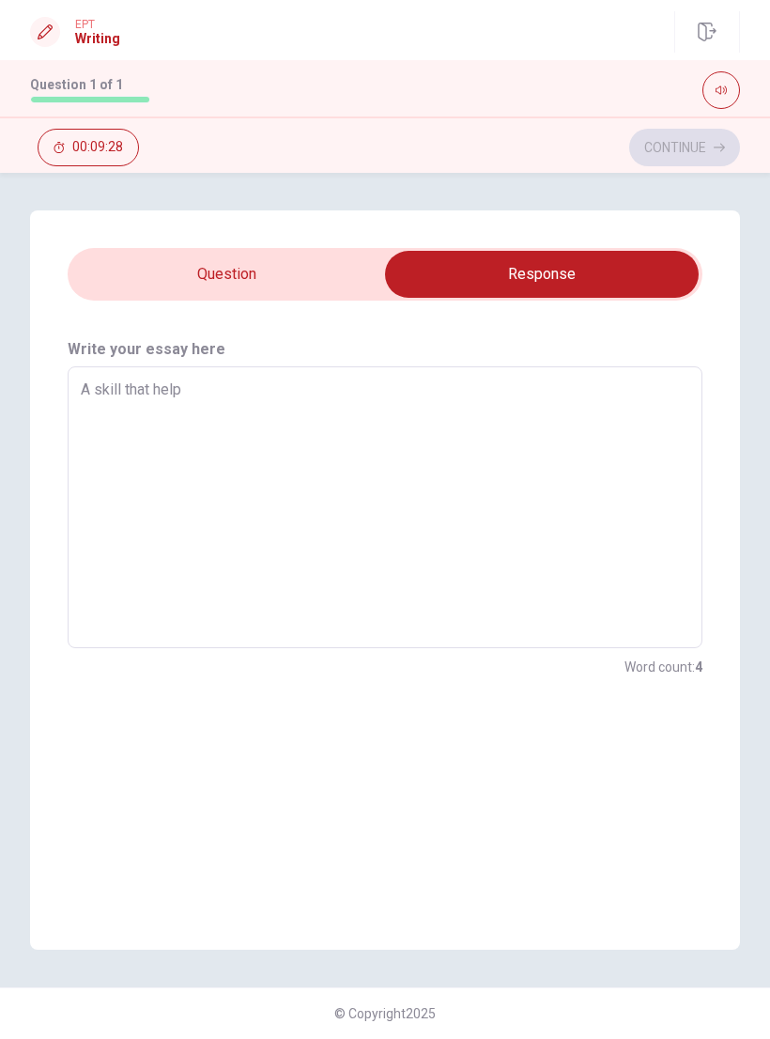
type textarea "x"
type textarea "A skill that helps"
type textarea "x"
type textarea "A skill that helps"
type textarea "x"
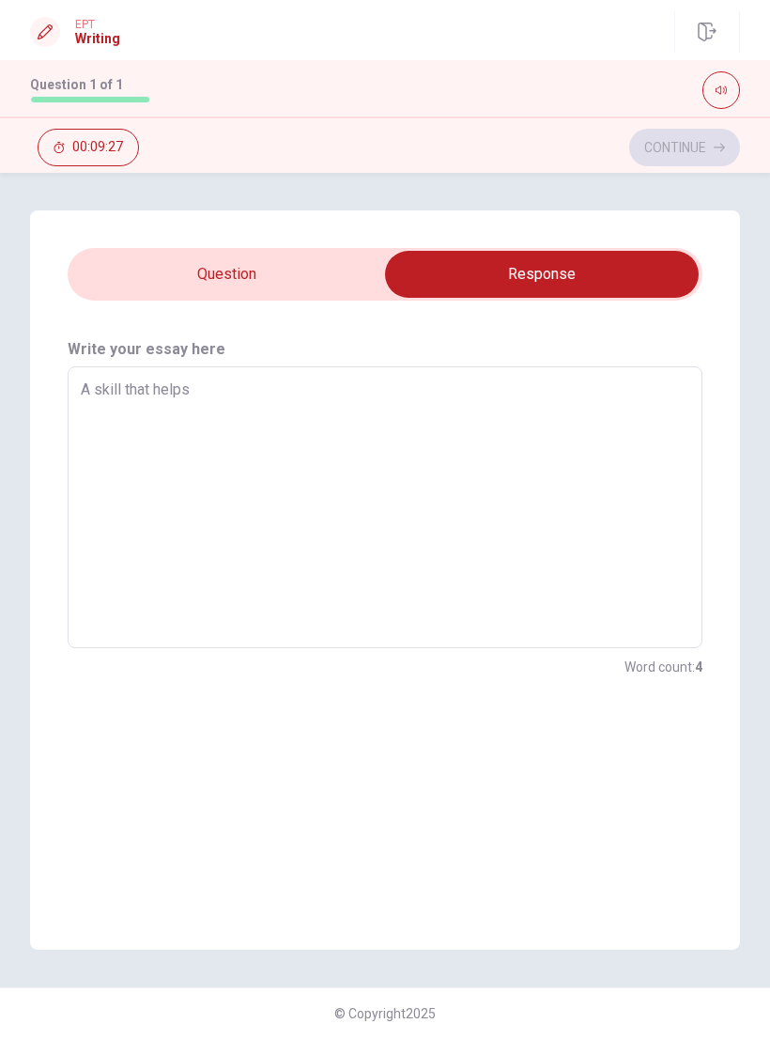
type textarea "A skill that helps m"
type textarea "x"
type textarea "A skill that helps me"
type textarea "x"
type textarea "A skill that helps me"
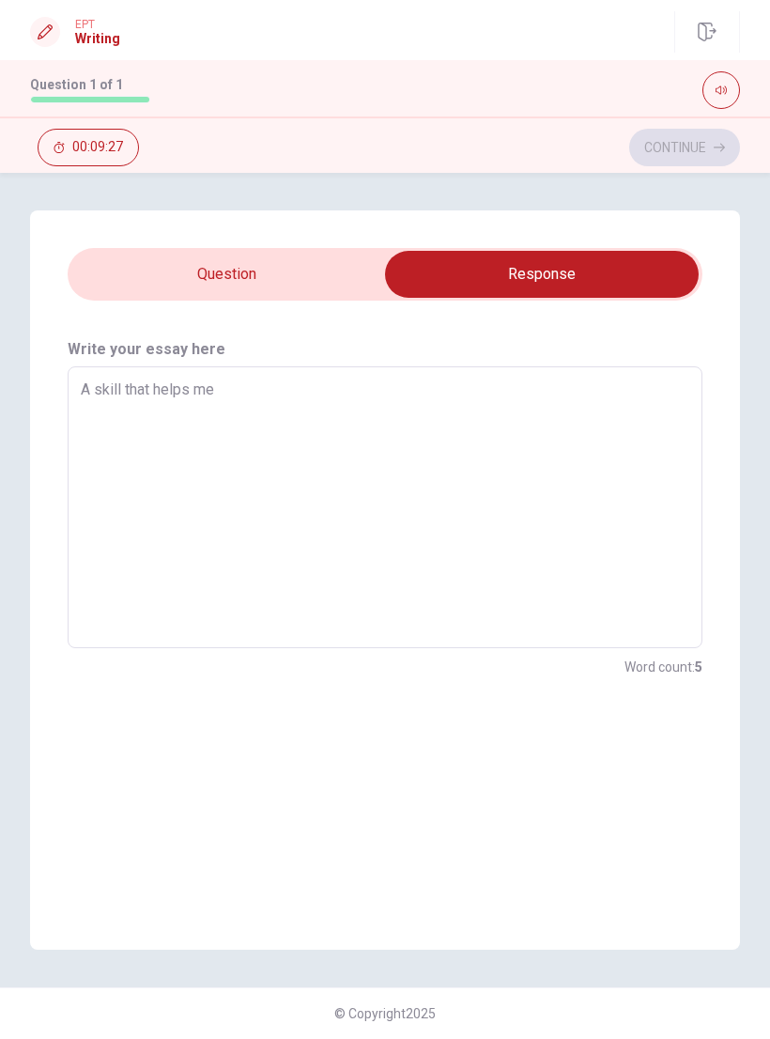
type textarea "x"
type textarea "A skill that helps me a"
type textarea "x"
type textarea "A skill that helps me a"
type textarea "x"
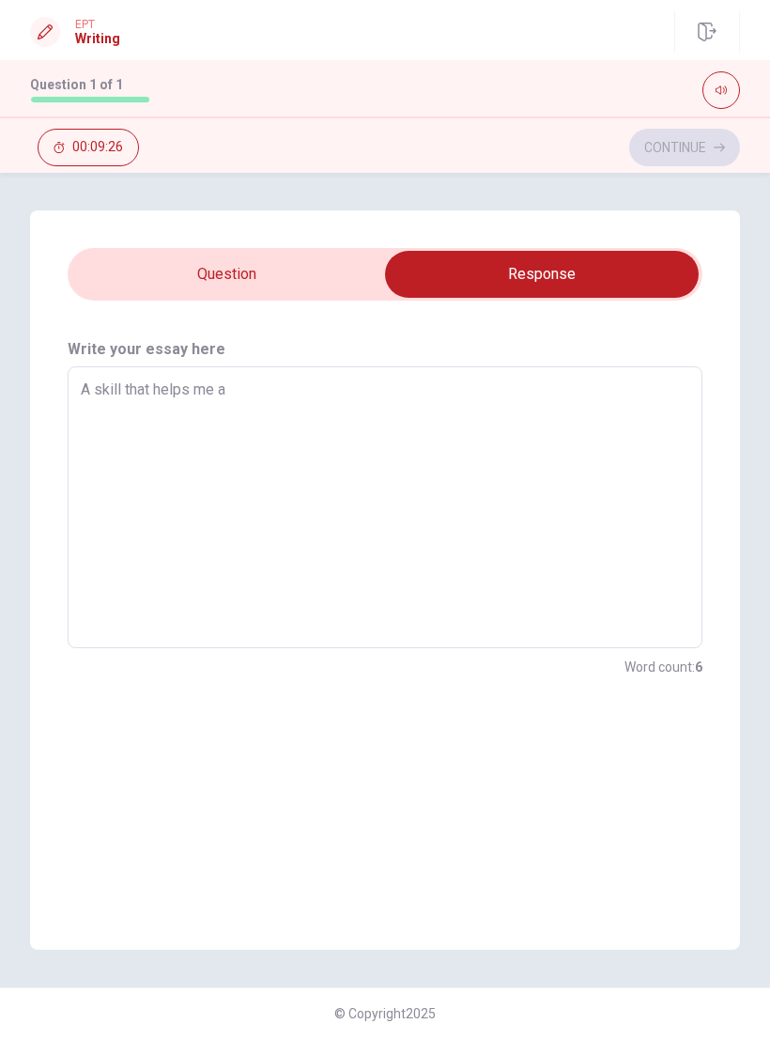
type textarea "A skill that helps me a l"
type textarea "x"
type textarea "A skill that helps me a lo"
type textarea "x"
type textarea "A skill that helps me a lot"
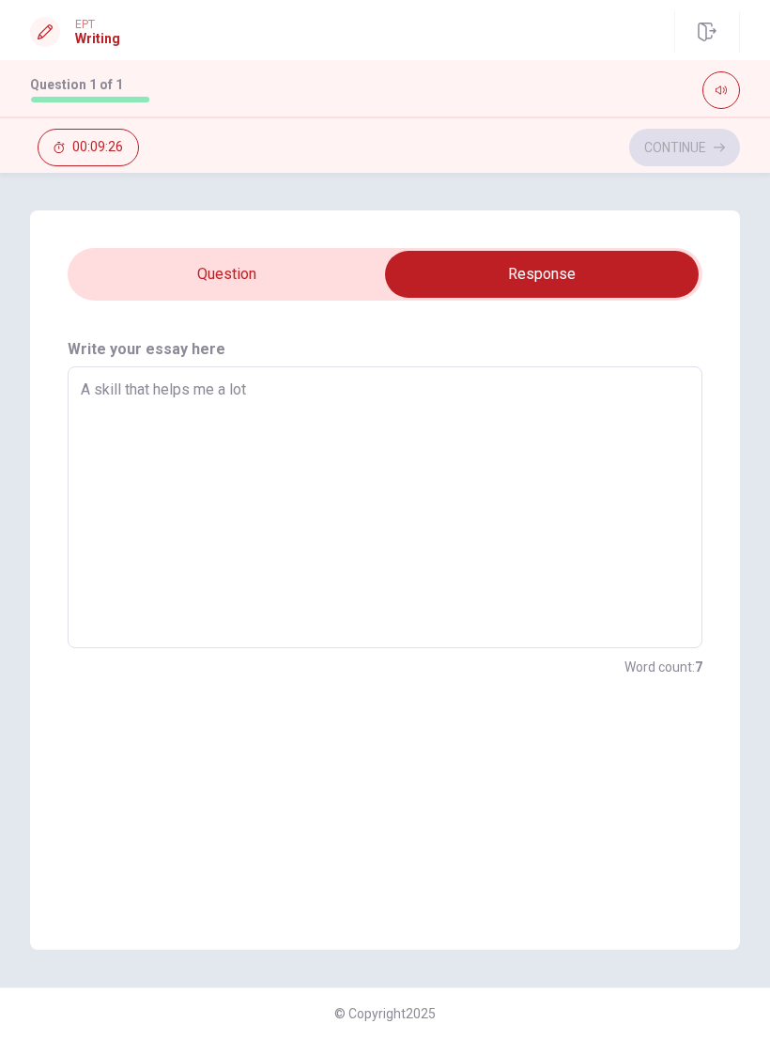
type textarea "x"
type textarea "A skill that helps me a lot"
type textarea "x"
type textarea "A skill that helps me a lot i"
type textarea "x"
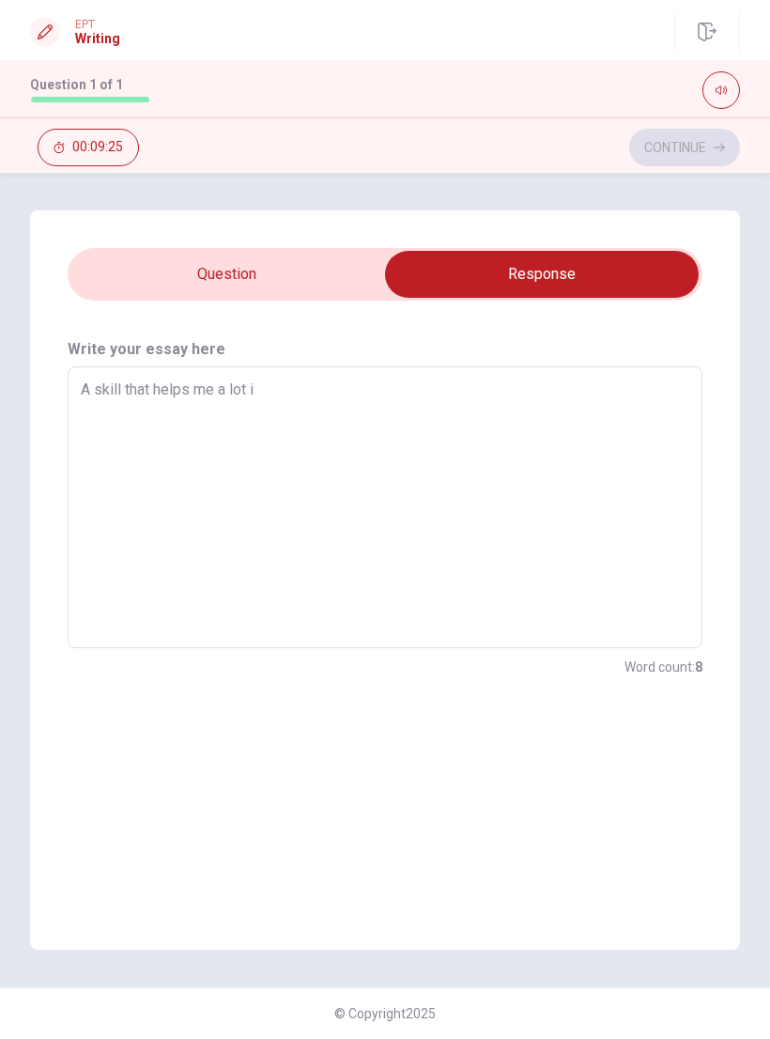
type textarea "A skill that helps me a lot is"
type textarea "x"
type textarea "A skill that helps me a lot is"
type textarea "x"
type textarea "A skill that helps me a lot is c"
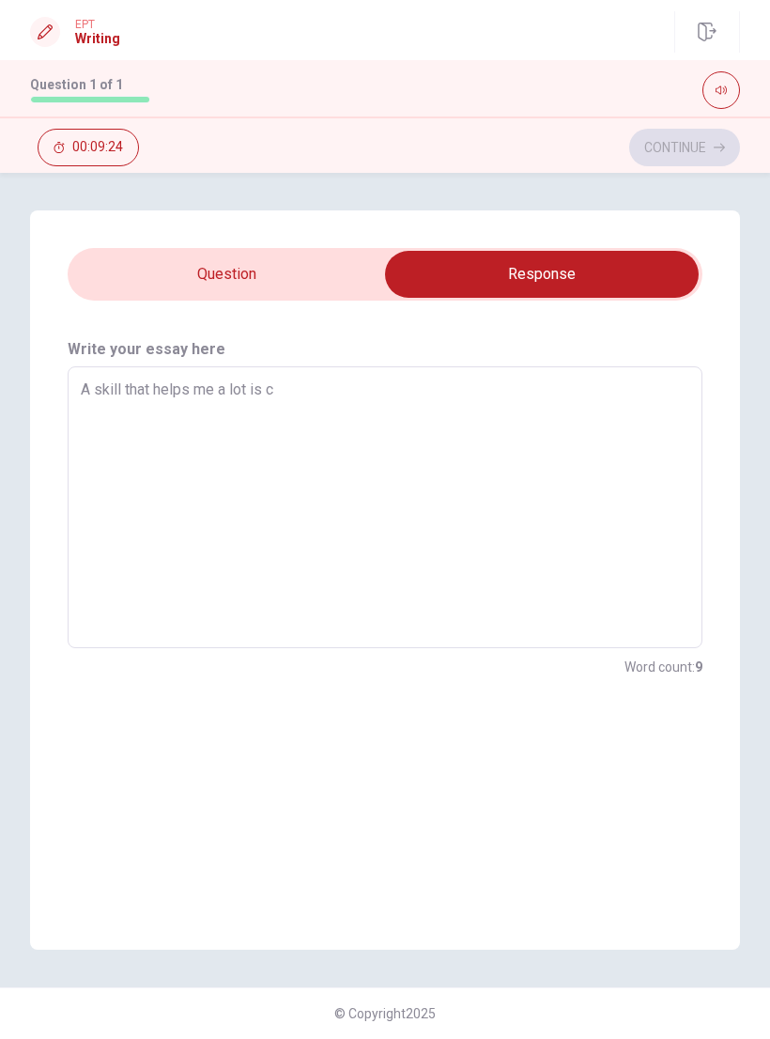
type textarea "x"
type textarea "A skill that helps me a lot is co"
type textarea "x"
type textarea "A skill that helps me a lot is coo"
type textarea "x"
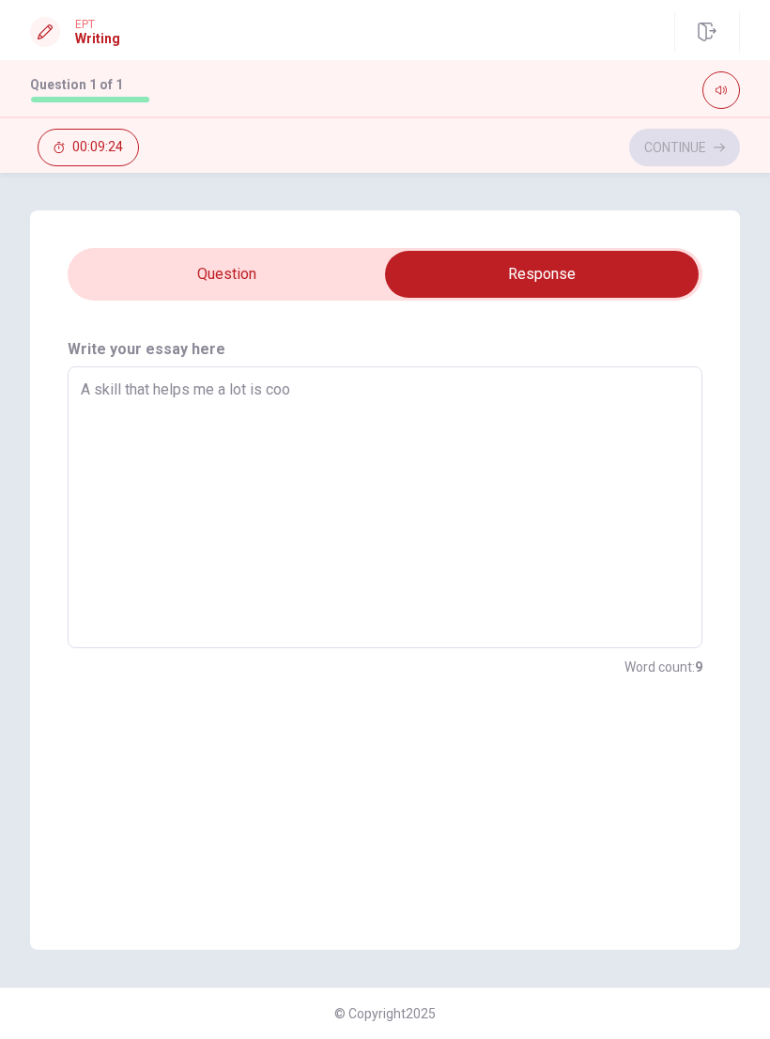
type textarea "A skill that helps me a lot is cook"
type textarea "x"
type textarea "A skill that helps me a lot is cooki"
type textarea "x"
type textarea "A skill that helps me a lot is cookis"
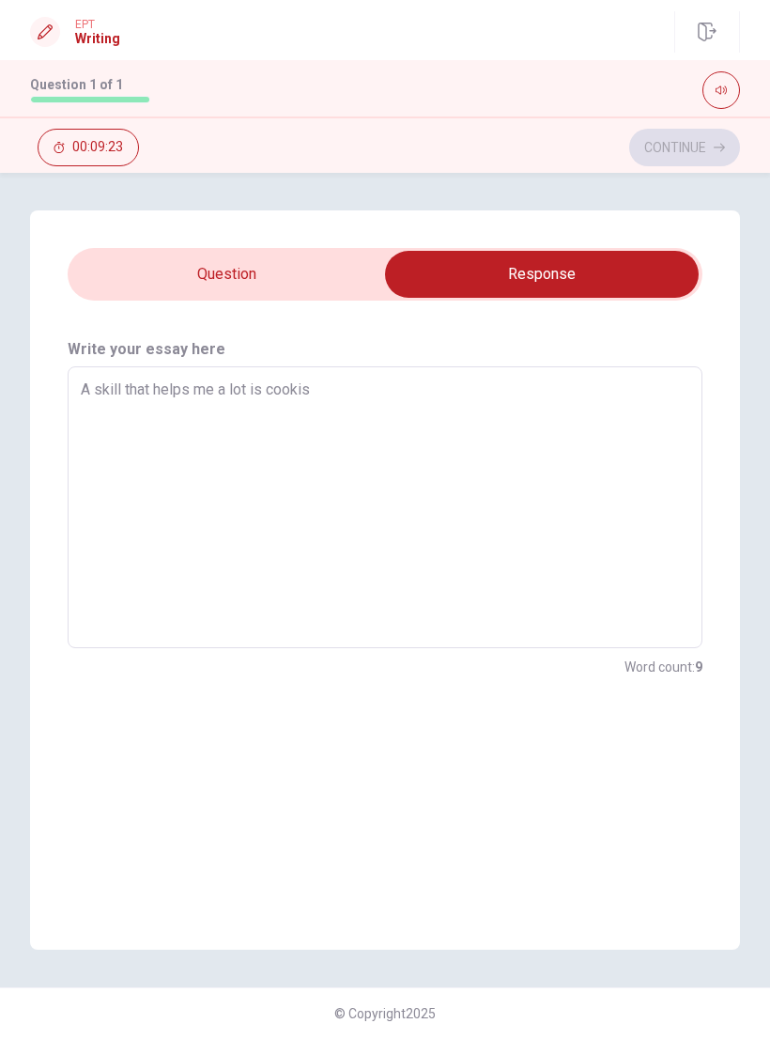
type textarea "x"
type textarea "A skill that helps me a lot is cookis"
type textarea "x"
type textarea "A skill that helps me a lot is cookis"
type textarea "x"
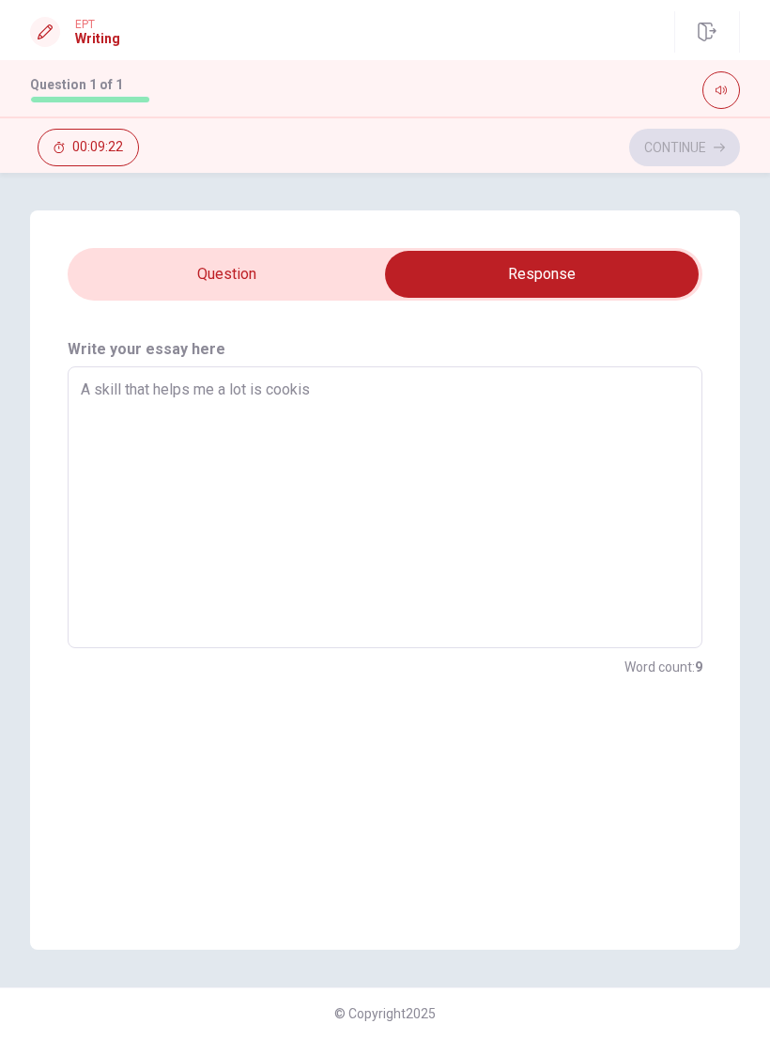
type textarea "A skill that helps me a lot is cooki"
type textarea "x"
type textarea "A skill that helps me a lot is cookin"
type textarea "x"
type textarea "A skill that helps me a lot is cooking"
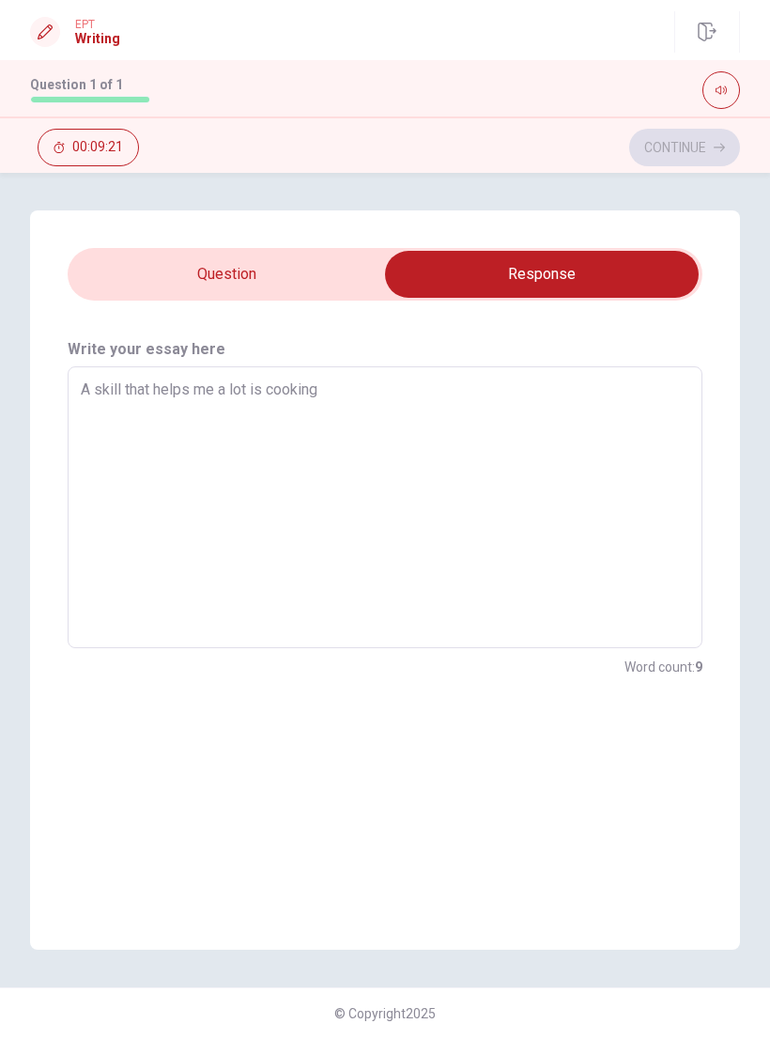
type textarea "x"
type textarea "A skill that helps me a lot is cooking"
type textarea "x"
type textarea "A skill that helps me a lot is cooking o"
type textarea "x"
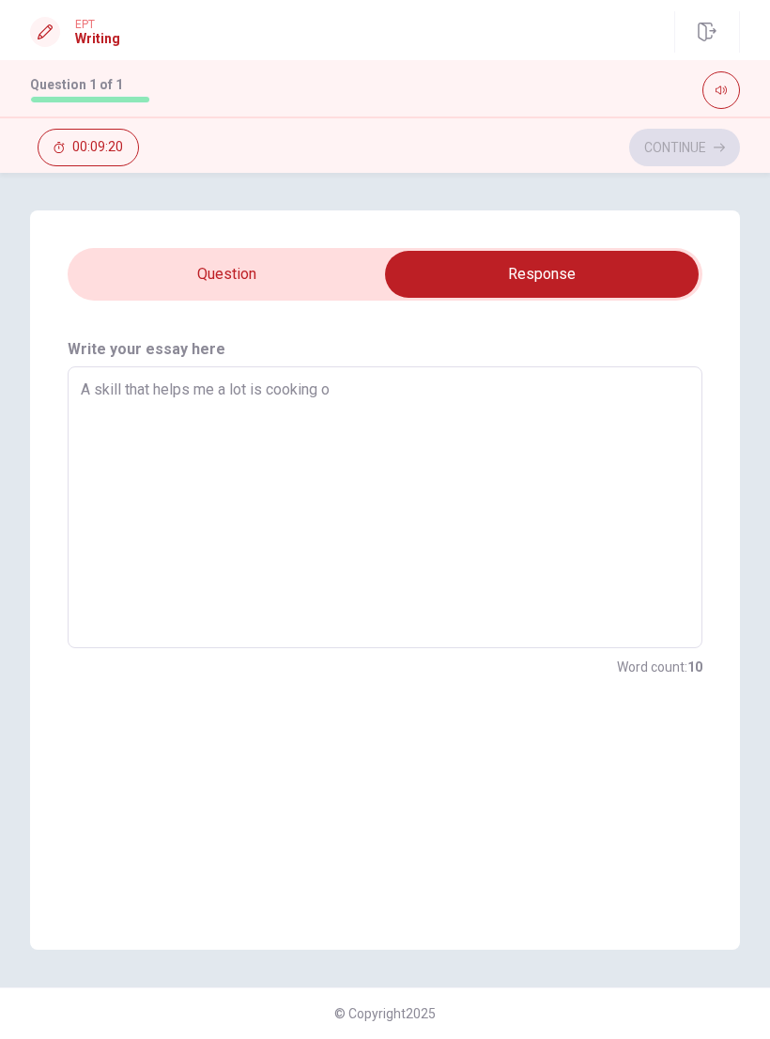
type textarea "A skill that helps me a lot is cooking or"
type textarea "x"
type textarea "A skill that helps me a lot is cooking or"
type textarea "x"
type textarea "A skill that helps me a lot is cooking or b"
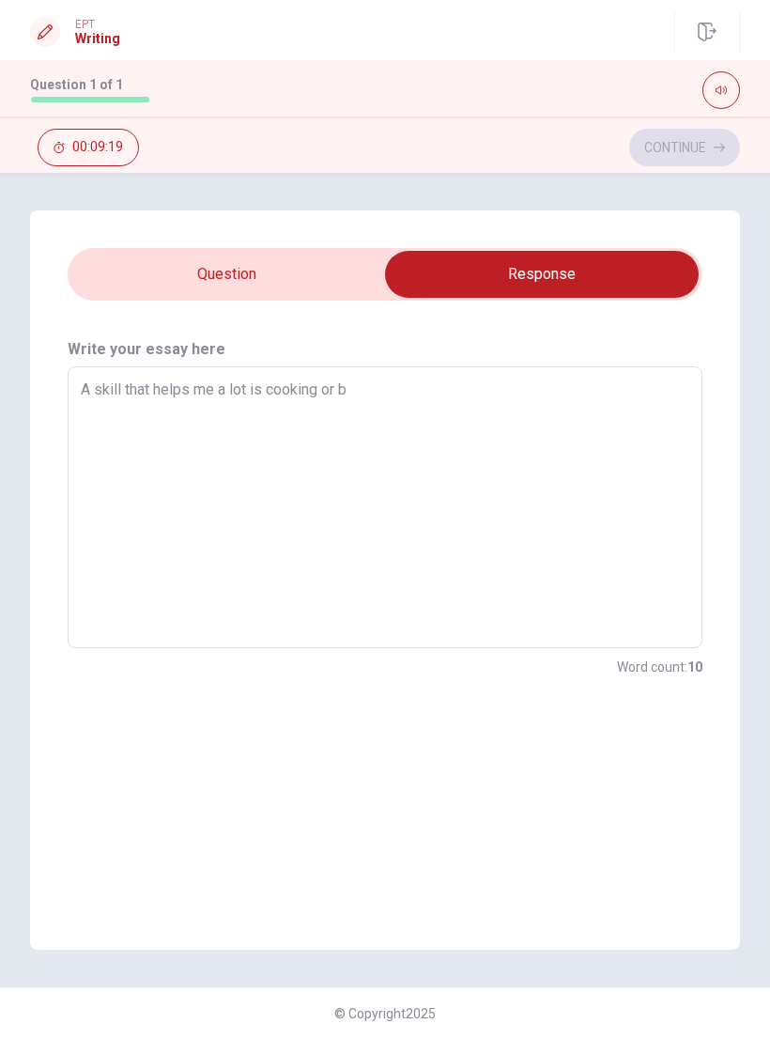
type textarea "x"
type textarea "A skill that helps me a lot is cooking or ba"
type textarea "x"
type textarea "A skill that helps me a lot is cooking or bak"
type textarea "x"
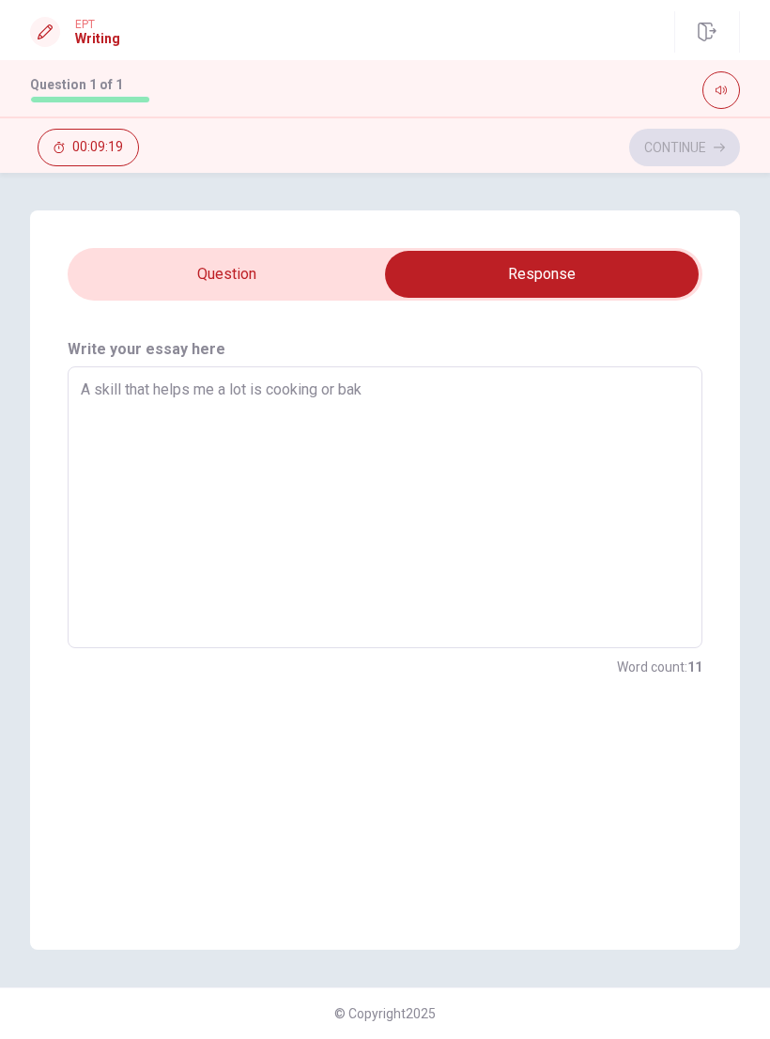
type textarea "A skill that helps me a lot is cooking or baki"
type textarea "x"
type textarea "A skill that helps me a lot is cooking or bakin"
type textarea "x"
type textarea "A skill that helps me a lot is cooking or baking"
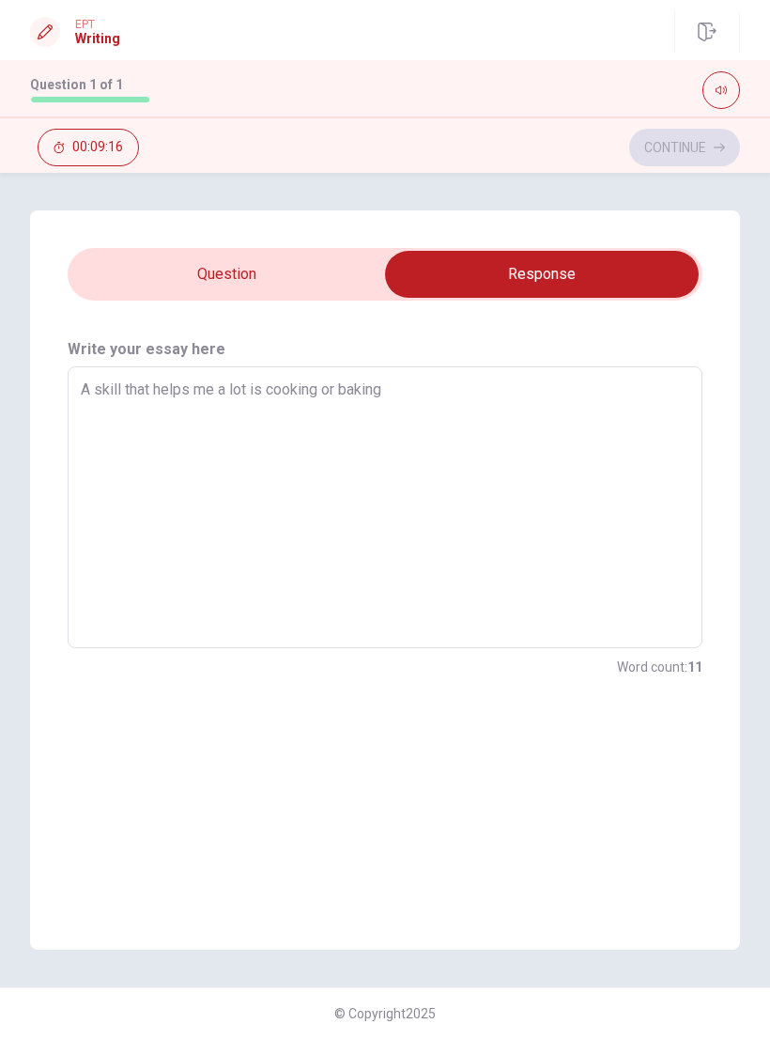
type textarea "x"
type textarea "A skill that helps me a lot is cooking or baking."
type textarea "x"
type textarea "A skill that helps me a lot is cooking or baking."
type textarea "x"
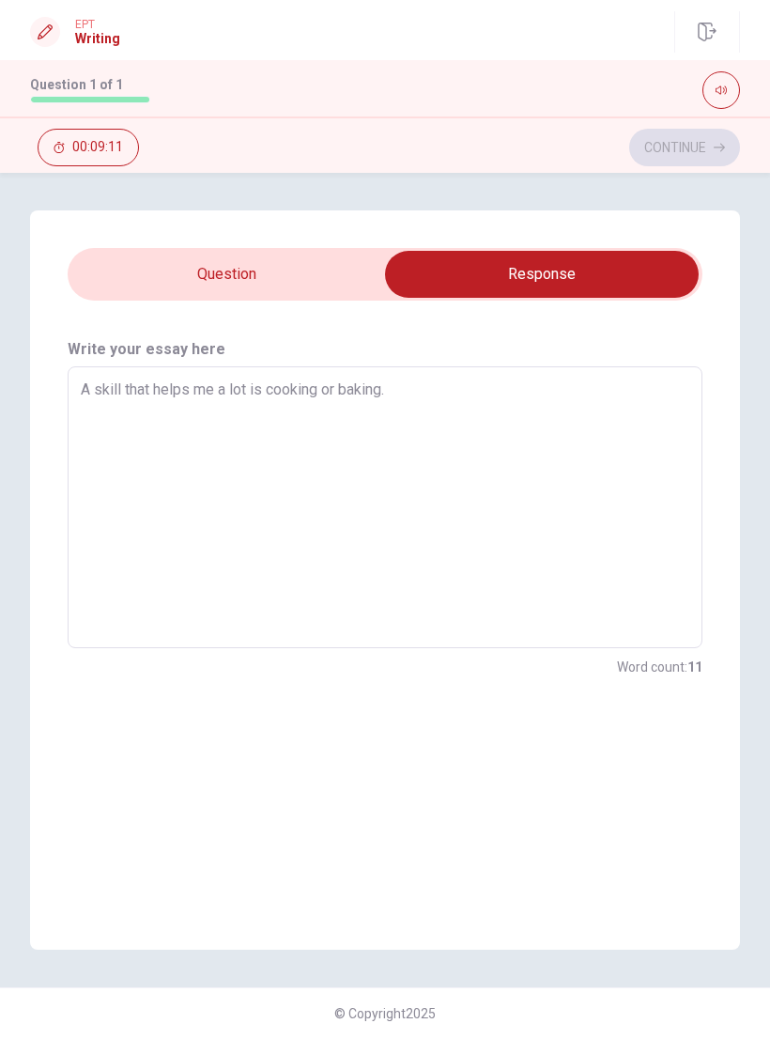
type textarea "A skill that helps me a lot is cooking or baking. A"
type textarea "x"
type textarea "A skill that helps me a lot is cooking or baking. As"
type textarea "x"
type textarea "A skill that helps me a lot is cooking or baking. As"
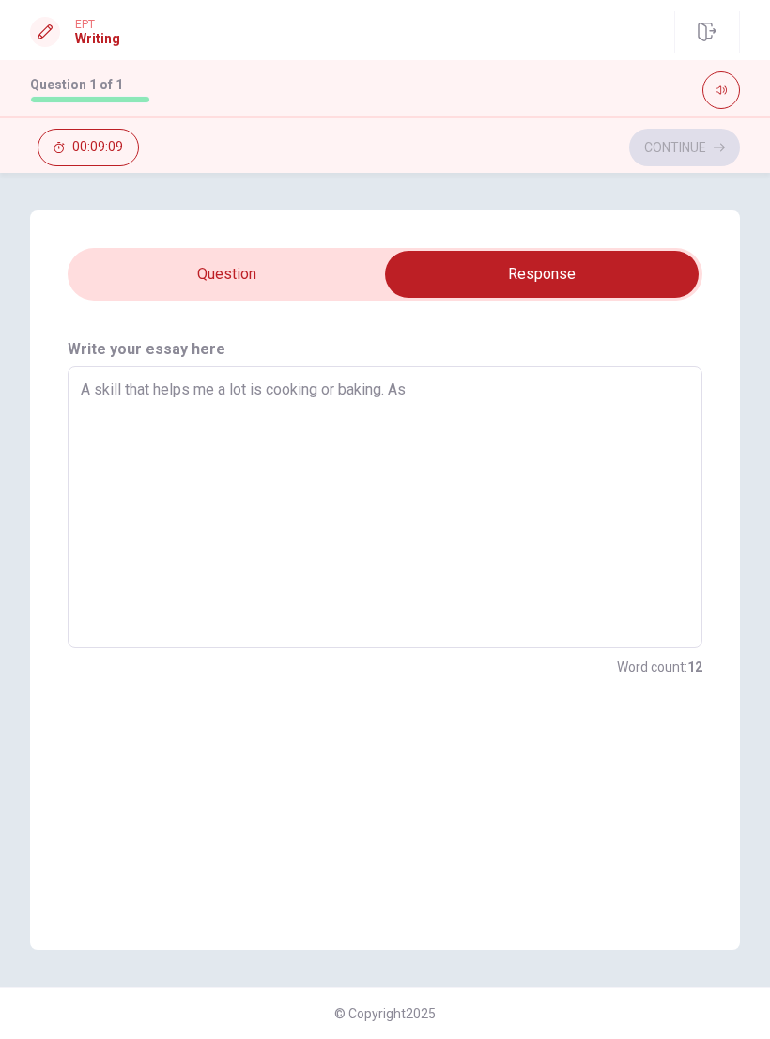
type textarea "x"
type textarea "A skill that helps me a lot is cooking or baking. As m"
type textarea "x"
type textarea "A skill that helps me a lot is cooking or baking. As my"
type textarea "x"
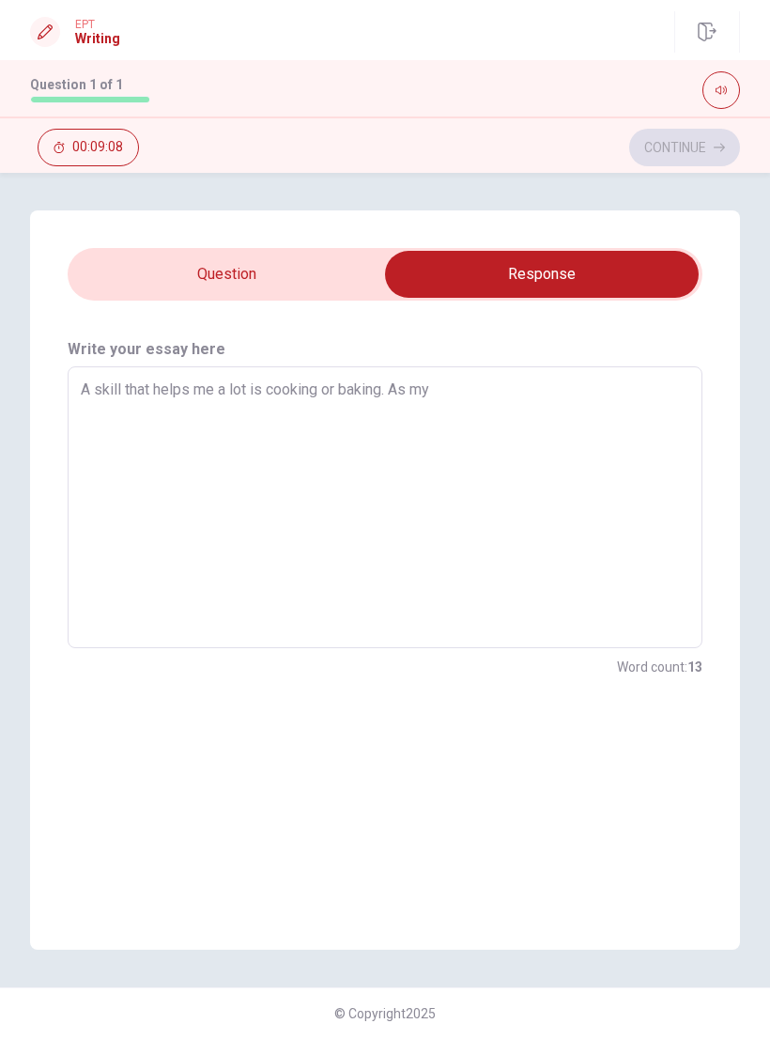
type textarea "A skill that helps me a lot is cooking or baking. As my"
type textarea "x"
type textarea "A skill that helps me a lot is cooking or baking. As my p"
type textarea "x"
type textarea "A skill that helps me a lot is cooking or baking. As my pa"
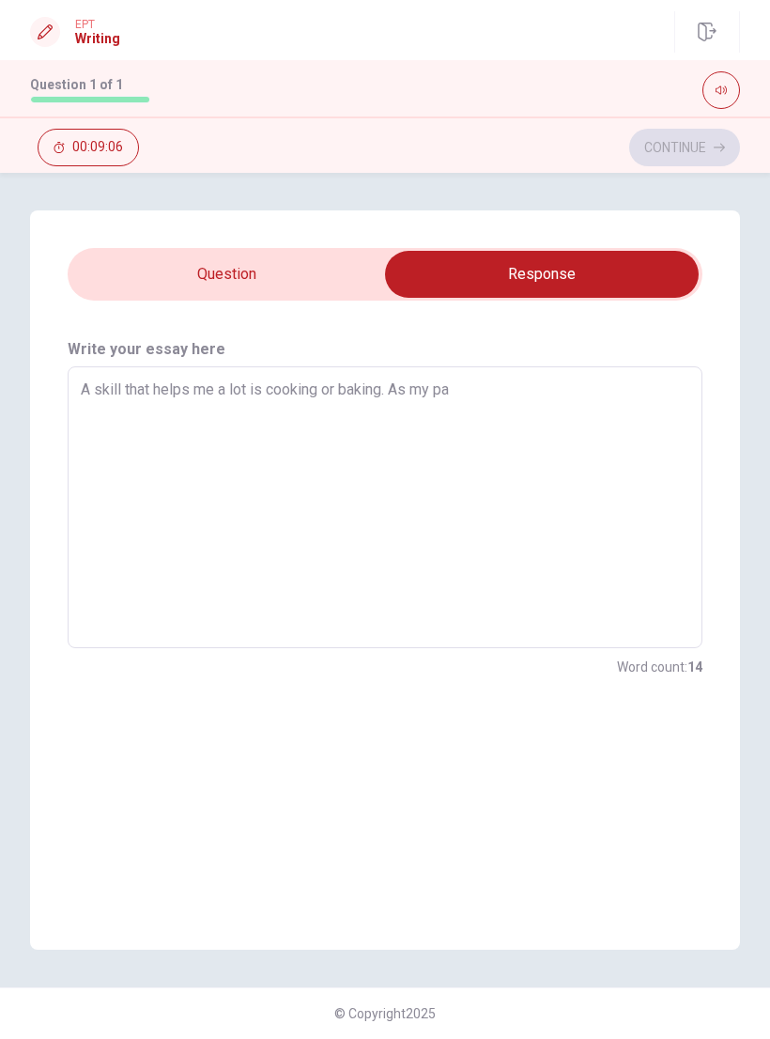
type textarea "x"
type textarea "A skill that helps me a lot is cooking or baking. As my par"
type textarea "x"
type textarea "A skill that helps me a lot is cooking or baking. As my pare"
type textarea "x"
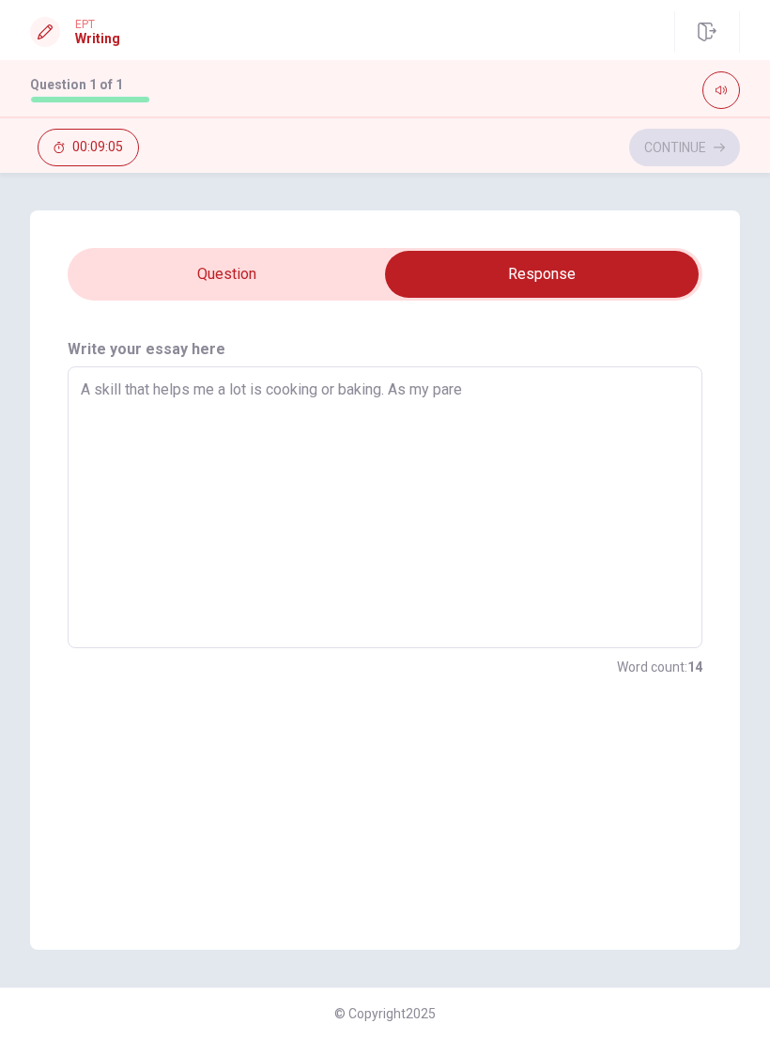
type textarea "A skill that helps me a lot is cooking or baking. As my paren"
type textarea "x"
type textarea "A skill that helps me a lot is cooking or baking. As my parent"
type textarea "x"
type textarea "A skill that helps me a lot is cooking or baking. As my parents"
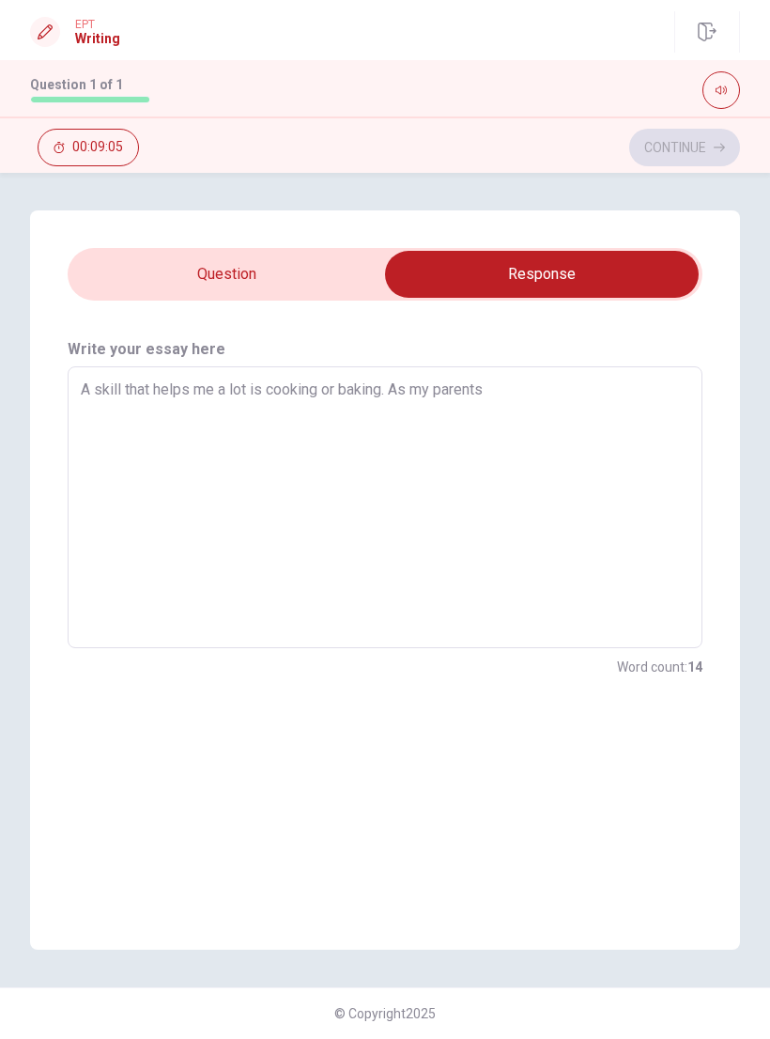
type textarea "x"
type textarea "A skill that helps me a lot is cooking or baking. As my parents"
type textarea "x"
type textarea "A skill that helps me a lot is cooking or baking. As my parents a"
type textarea "x"
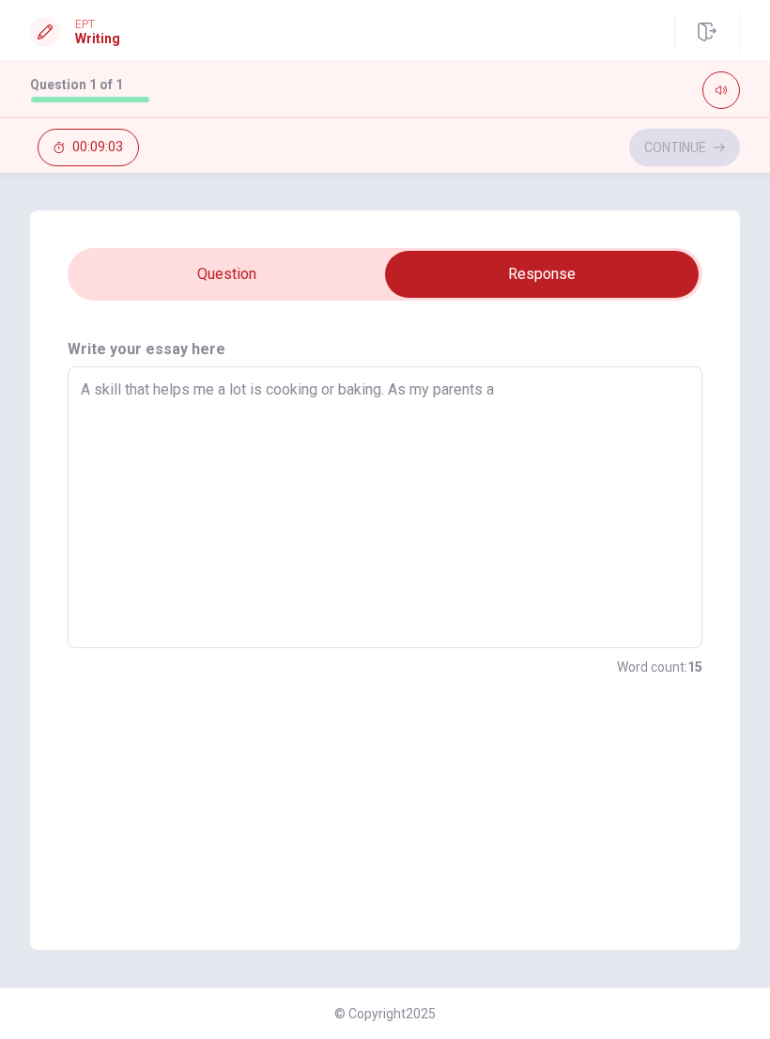
type textarea "A skill that helps me a lot is cooking or baking. As my parents ar"
type textarea "x"
type textarea "A skill that helps me a lot is cooking or baking. As my parents are"
type textarea "x"
type textarea "A skill that helps me a lot is cooking or baking. As my parents are"
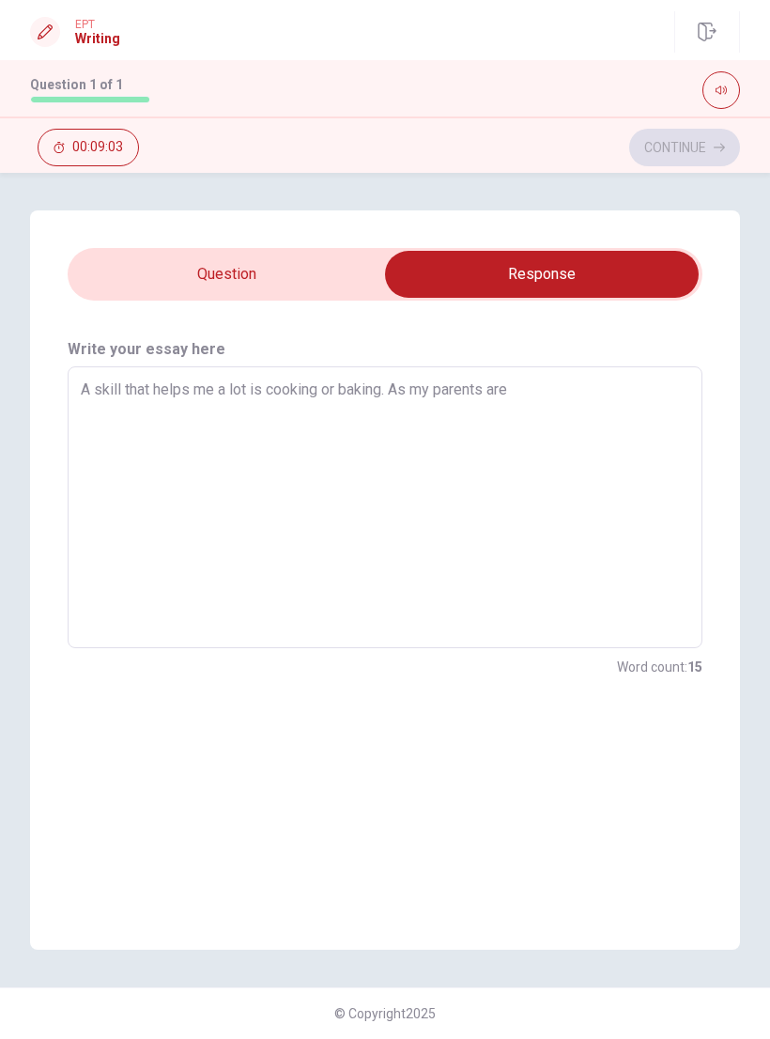
type textarea "x"
type textarea "A skill that helps me a lot is cooking or baking. As my parents are n"
type textarea "x"
click at [472, 376] on div "A skill that helps me a lot is cooking or baking. As my parents are not used to…" at bounding box center [385, 507] width 635 height 282
click at [465, 396] on textarea "A skill that helps me a lot is cooking or baking. As my parents are not used to" at bounding box center [385, 507] width 609 height 251
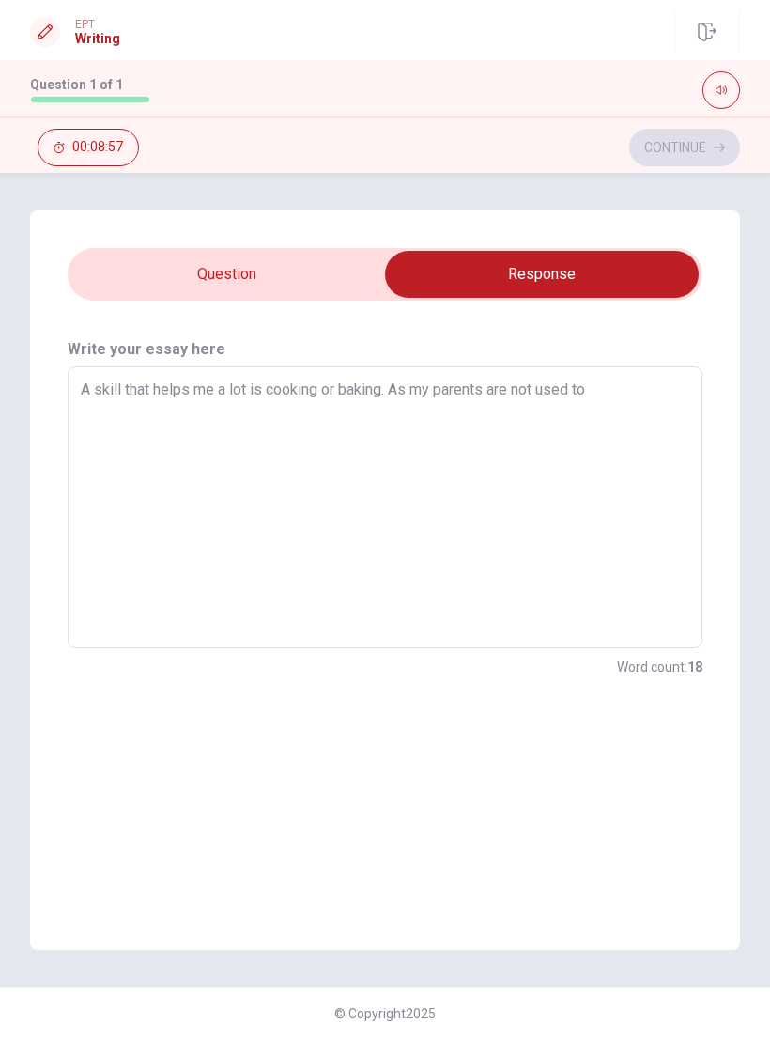
click at [464, 396] on textarea "A skill that helps me a lot is cooking or baking. As my parents are not used to" at bounding box center [385, 507] width 609 height 251
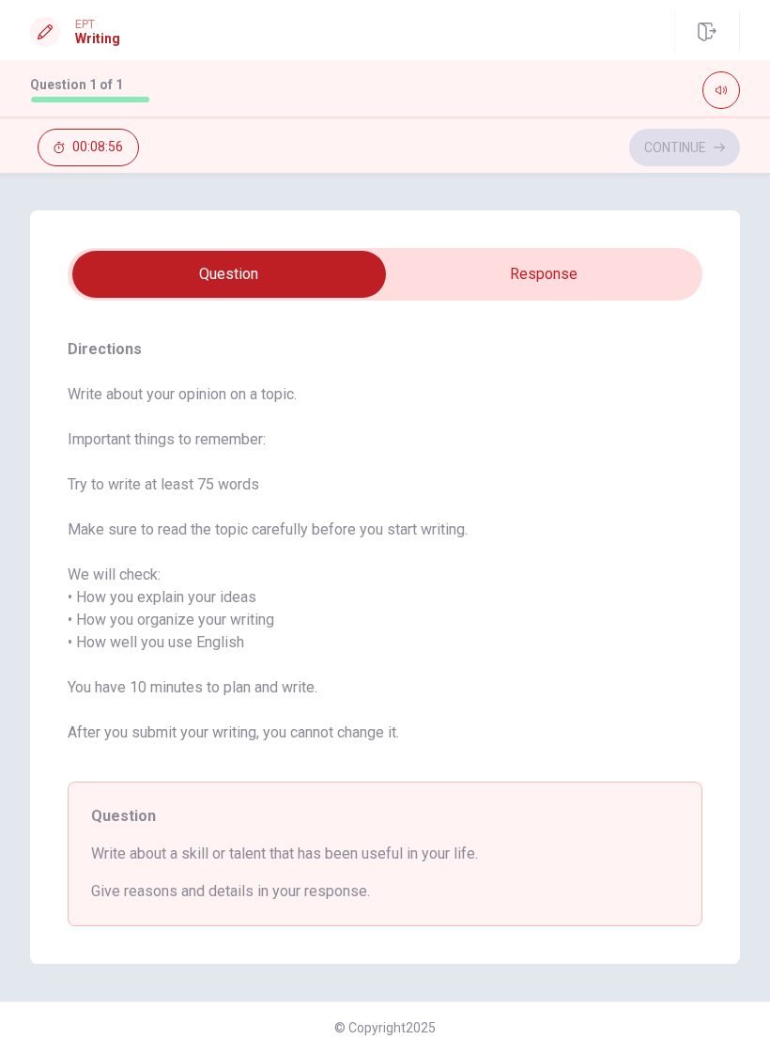
click at [587, 270] on input "checkbox" at bounding box center [229, 274] width 953 height 47
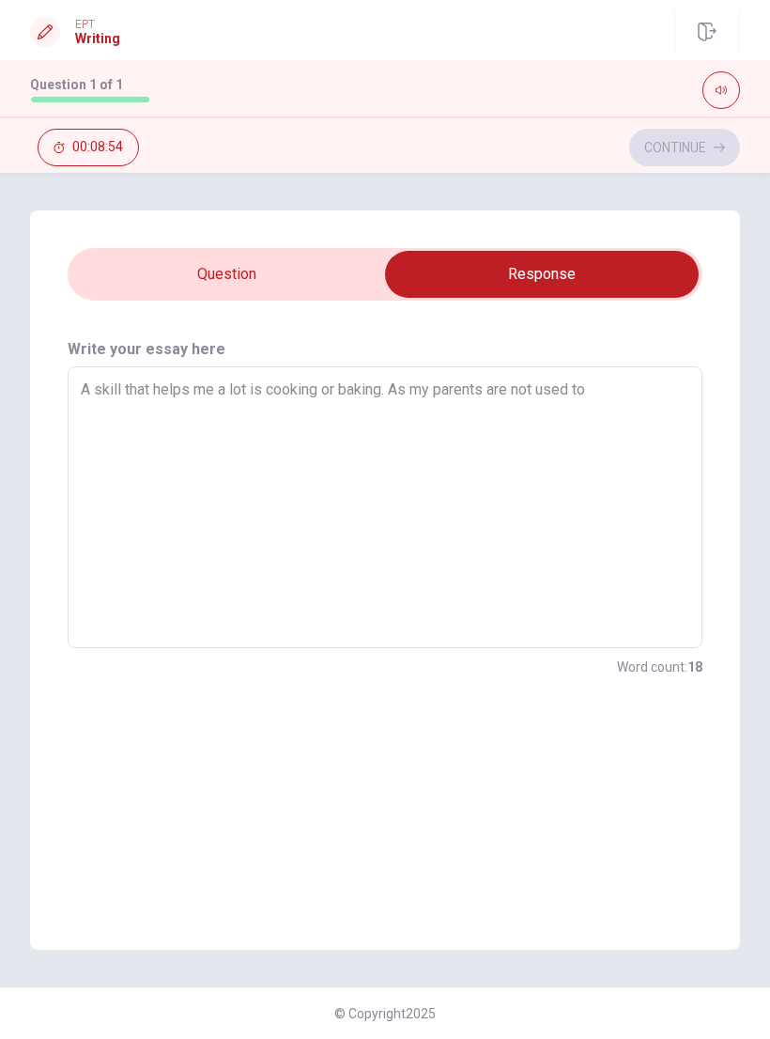
click at [611, 406] on textarea "A skill that helps me a lot is cooking or baking. As my parents are not used to" at bounding box center [385, 507] width 609 height 251
click at [248, 417] on textarea "A skill that helps me a lot is cooking or baking. As my family is not used to m…" at bounding box center [385, 507] width 609 height 251
click at [247, 417] on textarea "A skill that helps me a lot is cooking or baking. As my family is not used to m…" at bounding box center [385, 507] width 609 height 251
click at [247, 420] on textarea "A skill that helps me a lot is cooking or baking. As my family is not used to m…" at bounding box center [385, 507] width 609 height 251
click at [247, 419] on textarea "A skill that helps me a lot is cooking or baking. As my family is not used to m…" at bounding box center [385, 507] width 609 height 251
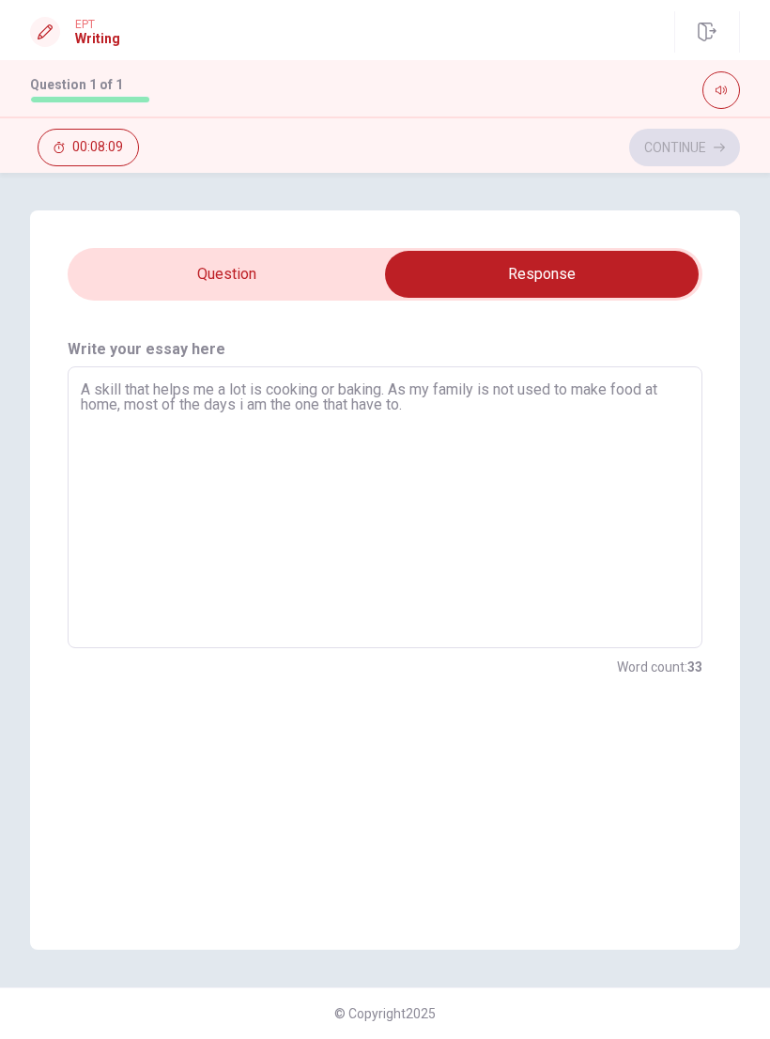
click at [245, 410] on textarea "A skill that helps me a lot is cooking or baking. As my family is not used to m…" at bounding box center [385, 507] width 609 height 251
click at [545, 424] on textarea "A skill that helps me a lot is cooking or baking. As my family is not used to m…" at bounding box center [385, 507] width 609 height 251
click at [148, 272] on input "checkbox" at bounding box center [542, 274] width 953 height 47
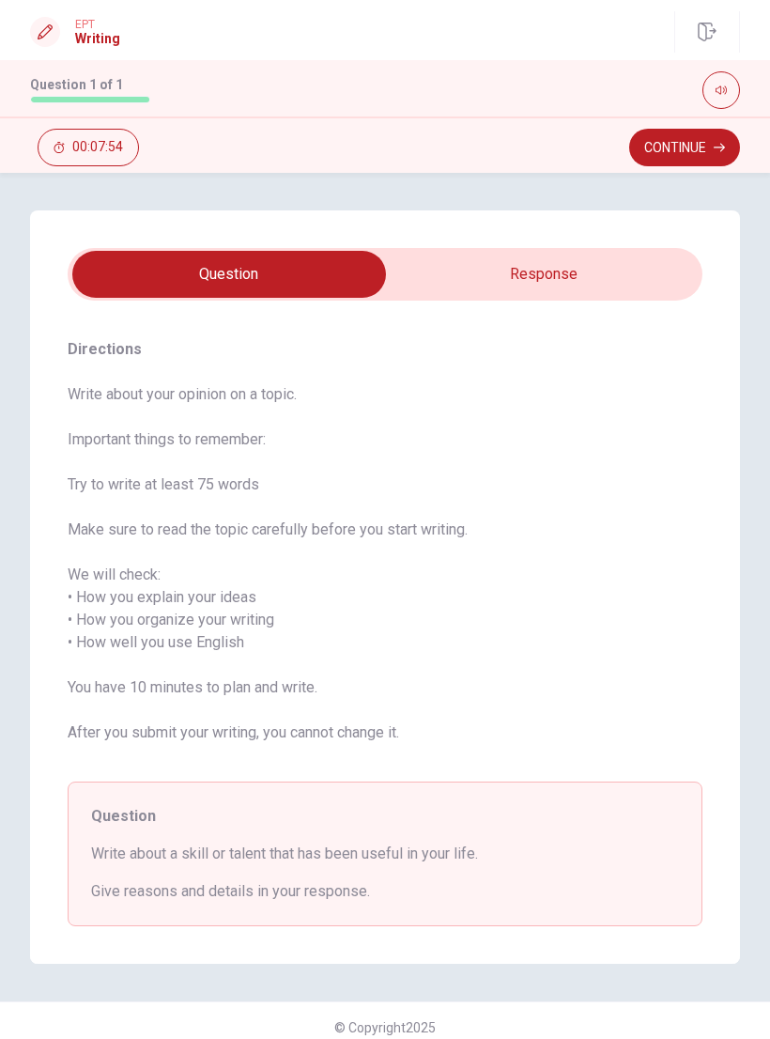
click at [586, 279] on input "checkbox" at bounding box center [229, 274] width 953 height 47
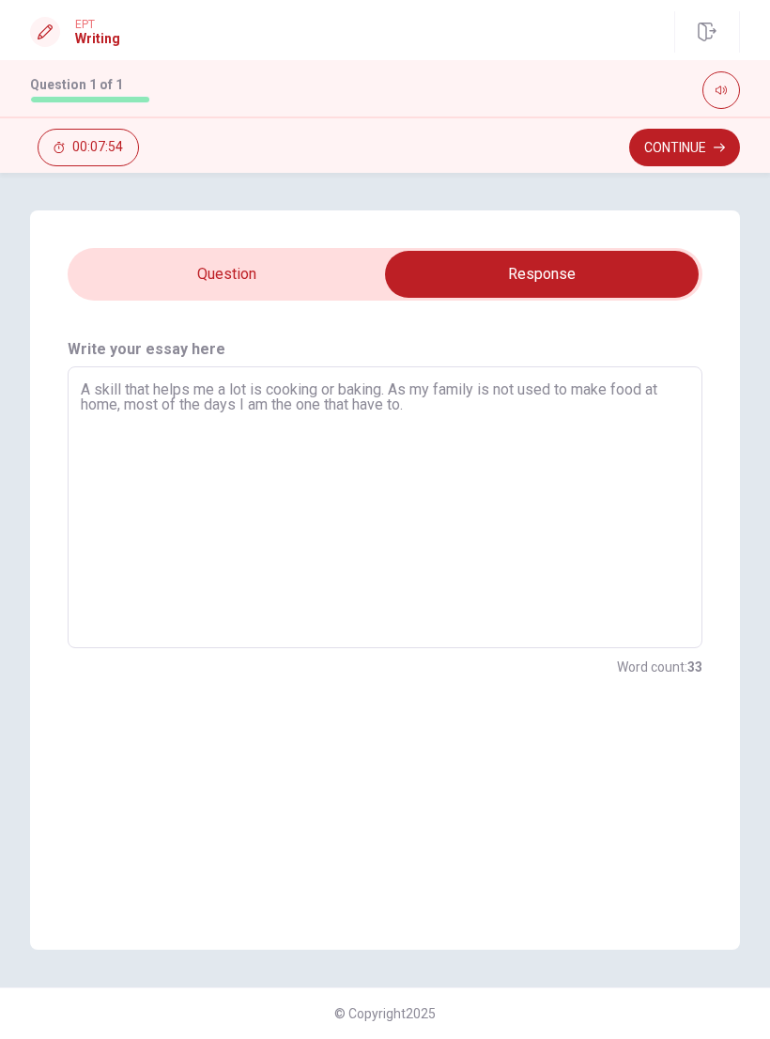
click at [518, 423] on textarea "A skill that helps me a lot is cooking or baking. As my family is not used to m…" at bounding box center [385, 507] width 609 height 251
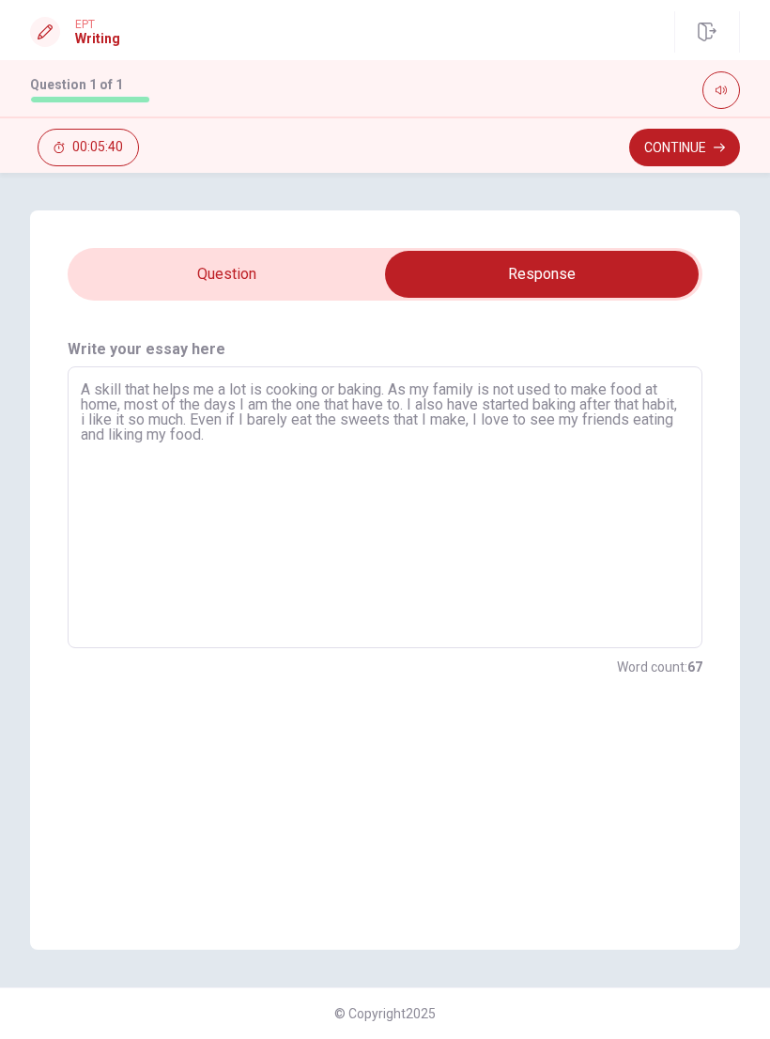
click at [158, 272] on input "checkbox" at bounding box center [542, 274] width 953 height 47
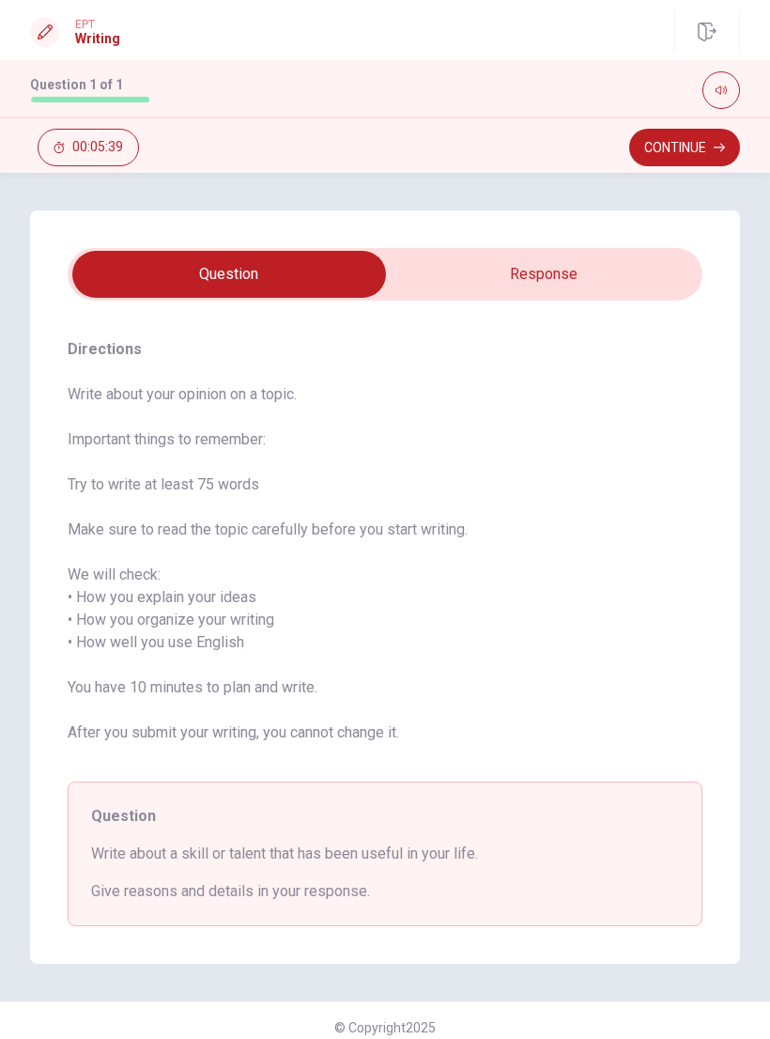
click at [609, 276] on input "checkbox" at bounding box center [229, 274] width 953 height 47
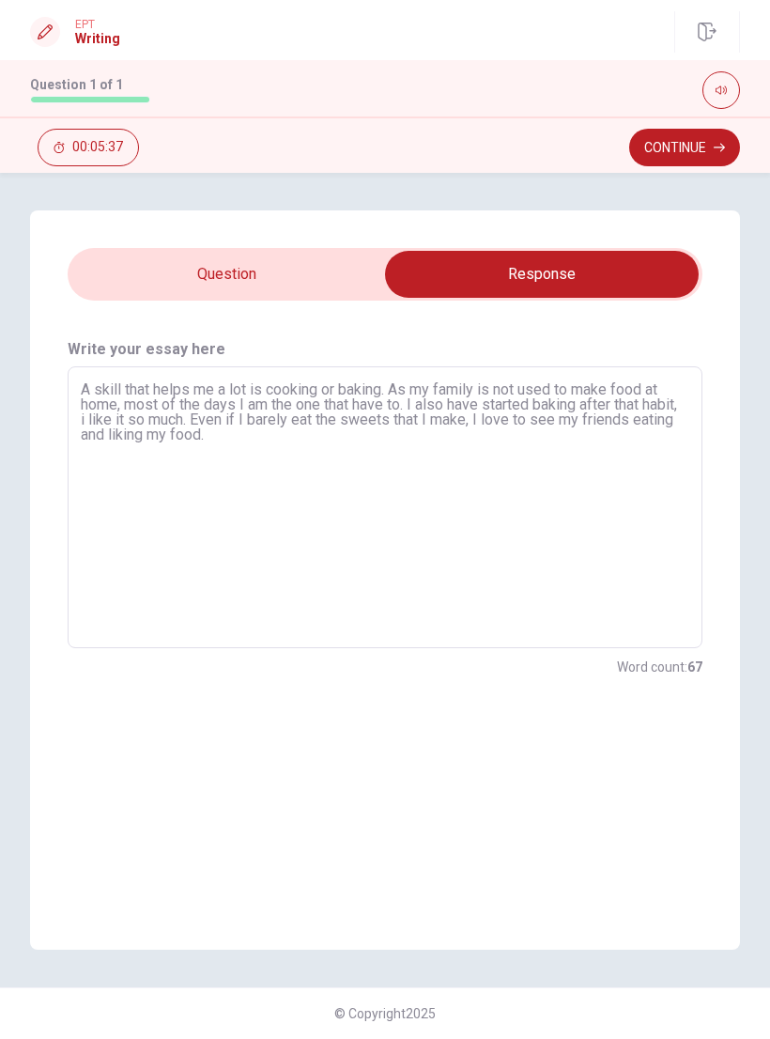
click at [196, 393] on textarea "A skill that helps me a lot is cooking or baking. As my family is not used to m…" at bounding box center [385, 507] width 609 height 251
click at [465, 459] on textarea "A skill that it is very useful is cooking or baking. As my family is not used t…" at bounding box center [385, 507] width 609 height 251
click at [337, 396] on textarea "A skill that it is very useful is cooking or baking. As my family is not used t…" at bounding box center [385, 507] width 609 height 251
click at [336, 396] on textarea "A skill that it is very useful is cooking or baking. As my family is not used t…" at bounding box center [385, 507] width 609 height 251
click at [396, 494] on textarea "A skill that it is very useful is cooking or baking. As my family is not used t…" at bounding box center [385, 507] width 609 height 251
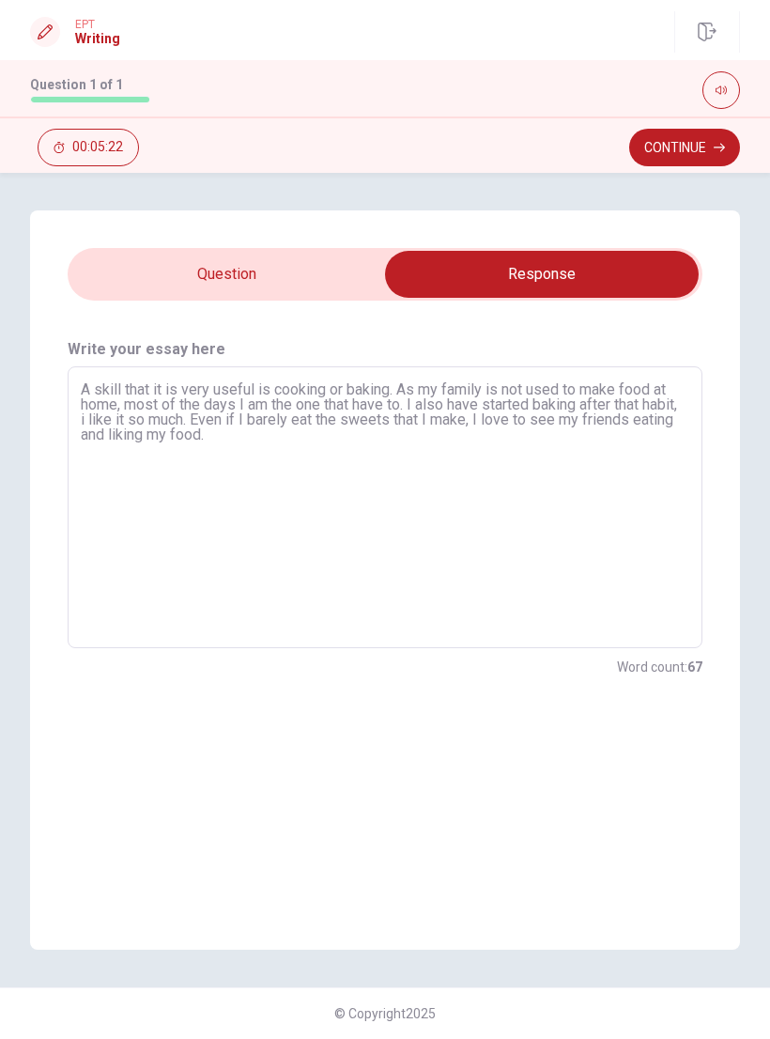
click at [348, 394] on textarea "A skill that it is very useful is cooking or baking. As my family is not used t…" at bounding box center [385, 507] width 609 height 251
click at [334, 396] on textarea "A skill that it is very useful is cooking or baking. As my family is not used t…" at bounding box center [385, 507] width 609 height 251
click at [333, 396] on textarea "A skill that it is very useful is cooking or baking. As my family is not used t…" at bounding box center [385, 507] width 609 height 251
click at [343, 460] on textarea "A skill that it is very useful is cooking or baking. As my family is not used t…" at bounding box center [385, 507] width 609 height 251
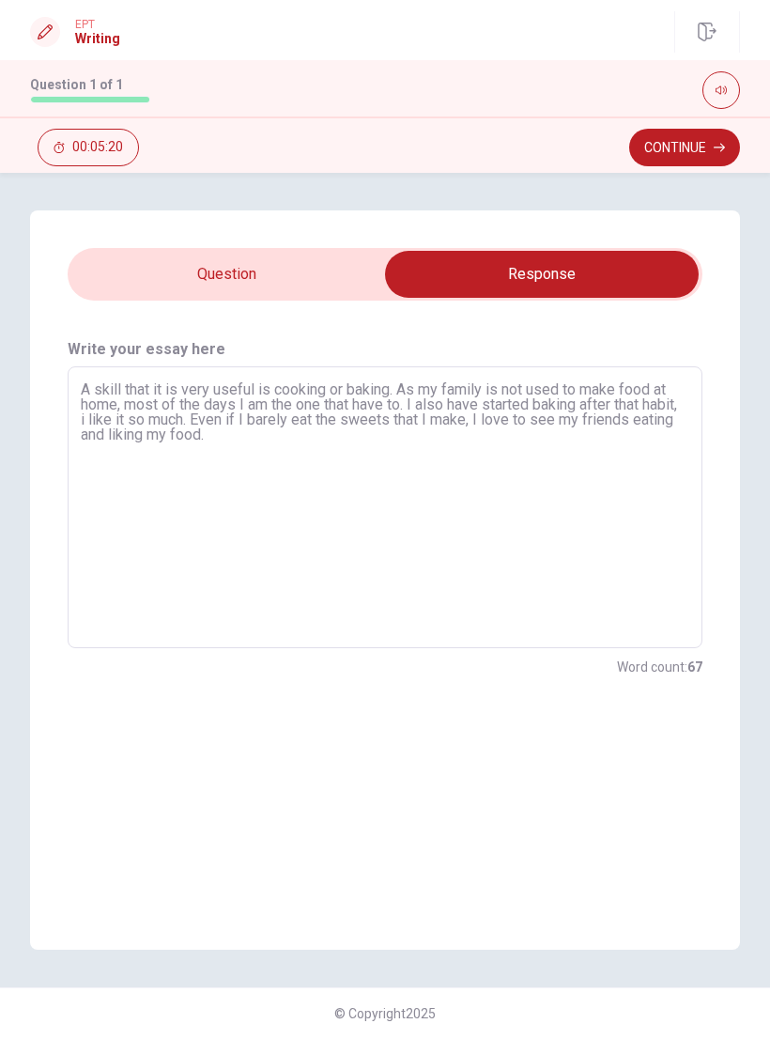
click at [345, 389] on textarea "A skill that it is very useful is cooking or baking. As my family is not used t…" at bounding box center [385, 507] width 609 height 251
click at [558, 493] on textarea "A skill that it is very useful is cooking and baking. As my family is not used …" at bounding box center [385, 507] width 609 height 251
click at [131, 417] on textarea "A skill that it is very useful is cooking and baking. As my family is not used …" at bounding box center [385, 507] width 609 height 251
click at [238, 420] on textarea "A skill that it is very useful is cooking and baking. As my family is not used …" at bounding box center [385, 507] width 609 height 251
click at [235, 420] on textarea "A skill that it is very useful is cooking and baking. As my family is not used …" at bounding box center [385, 507] width 609 height 251
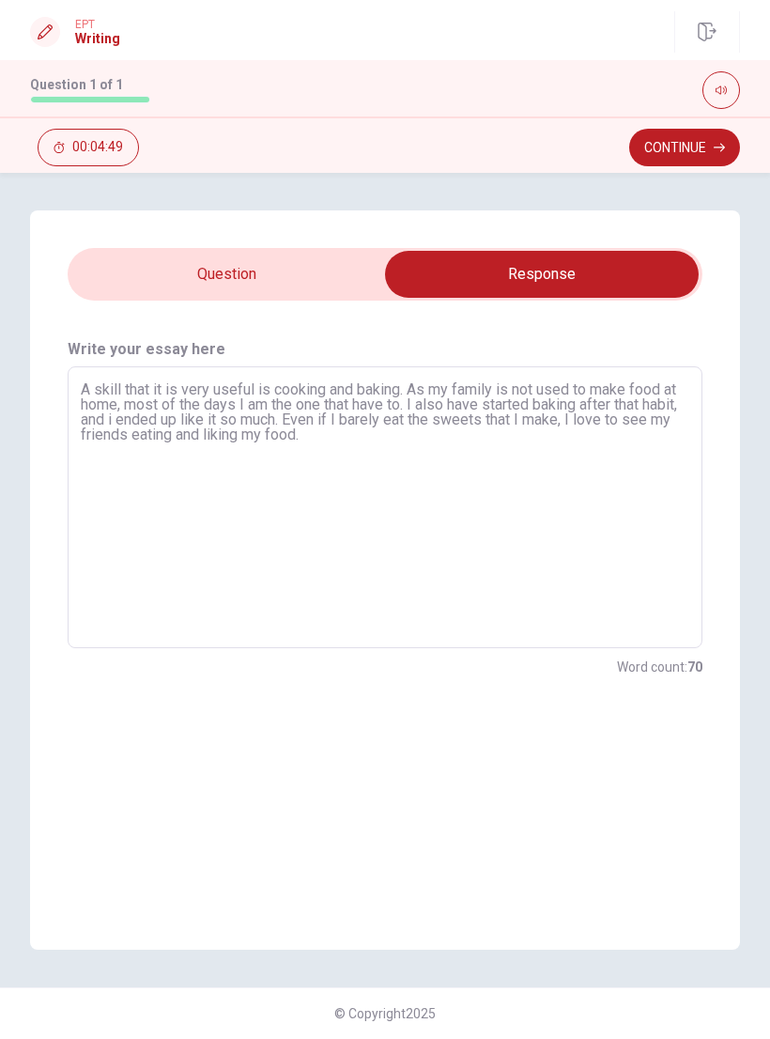
click at [235, 419] on textarea "A skill that it is very useful is cooking and baking. As my family is not used …" at bounding box center [385, 507] width 609 height 251
click at [307, 419] on textarea "A skill that it is very useful is cooking and baking. As my family is not used …" at bounding box center [385, 507] width 609 height 251
click at [566, 438] on textarea "A skill that it is very useful is cooking and baking. As my family is not used …" at bounding box center [385, 507] width 609 height 251
